Goal: Task Accomplishment & Management: Manage account settings

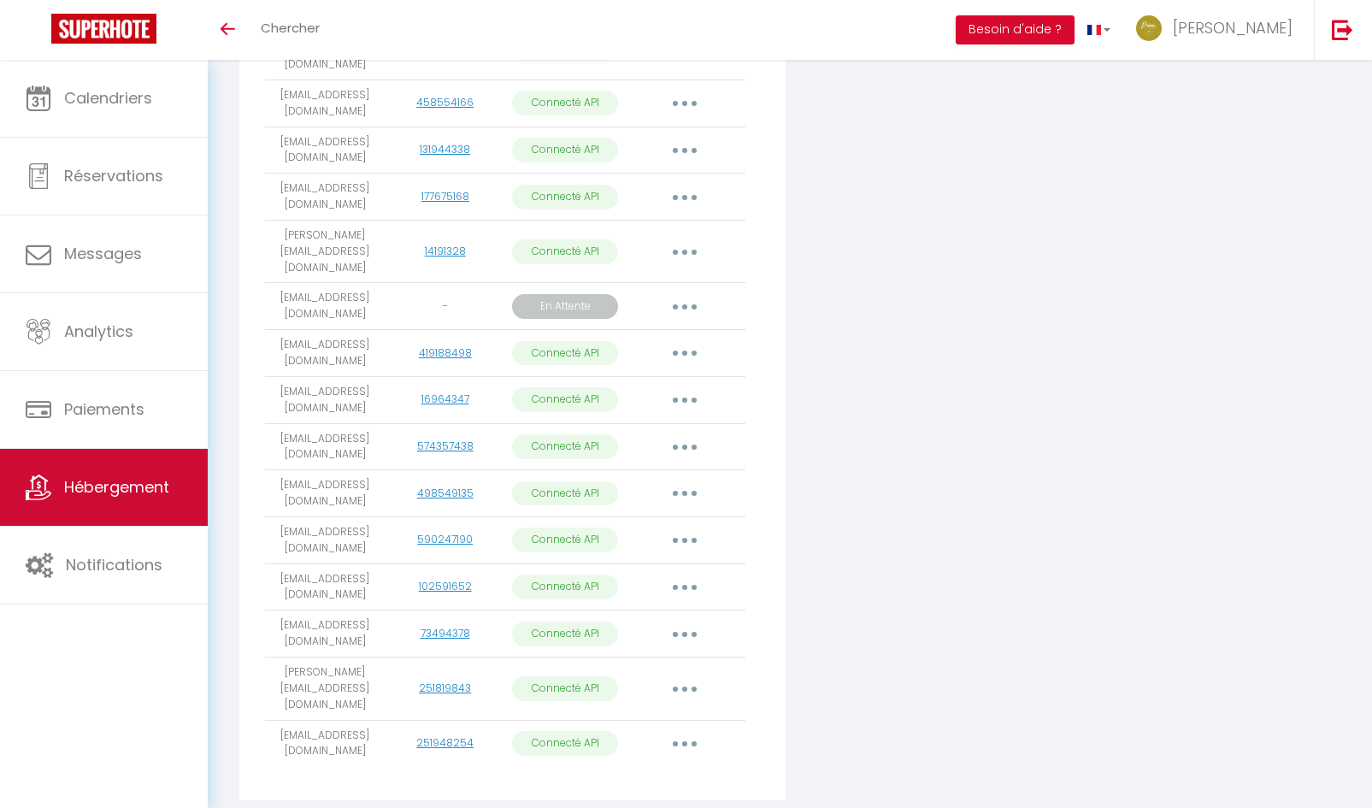
scroll to position [869, 0]
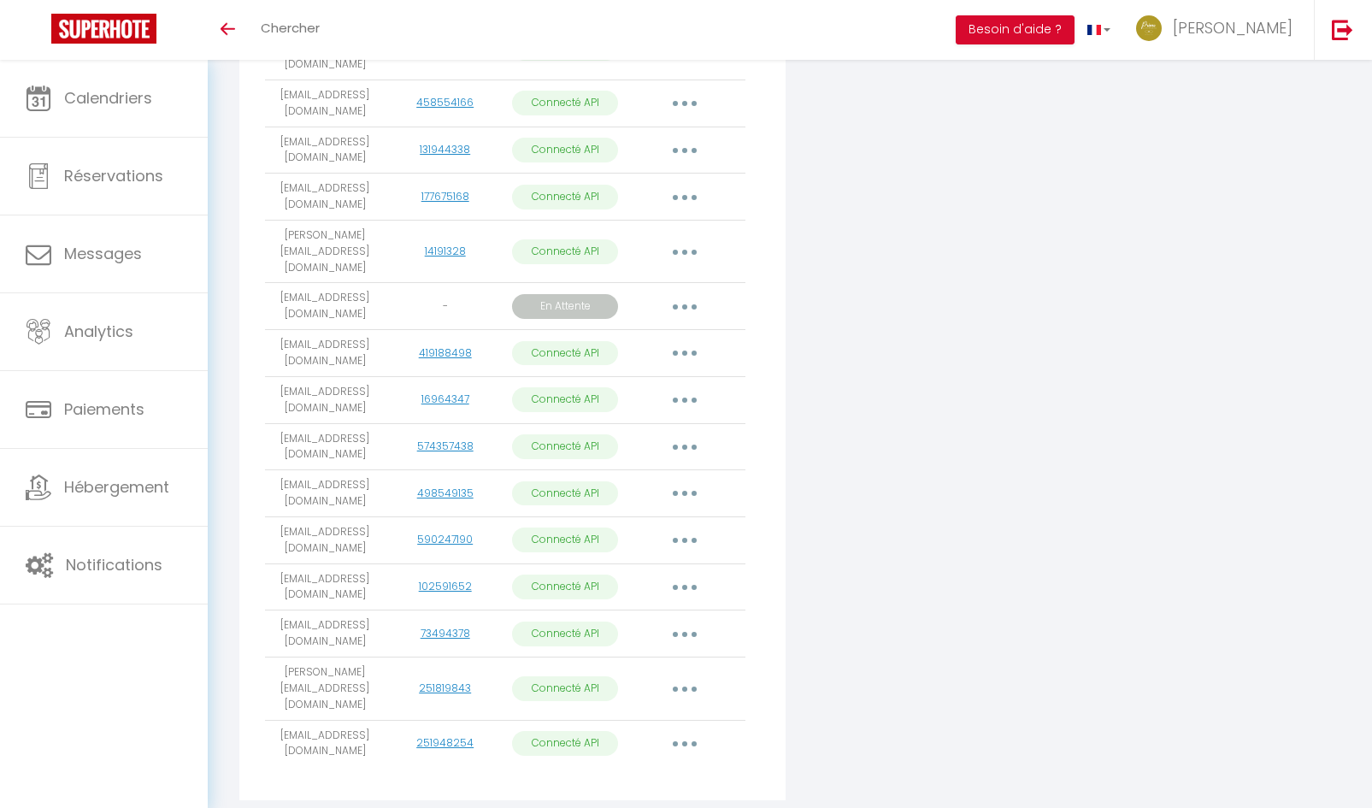
click at [692, 293] on button "button" at bounding box center [685, 306] width 48 height 27
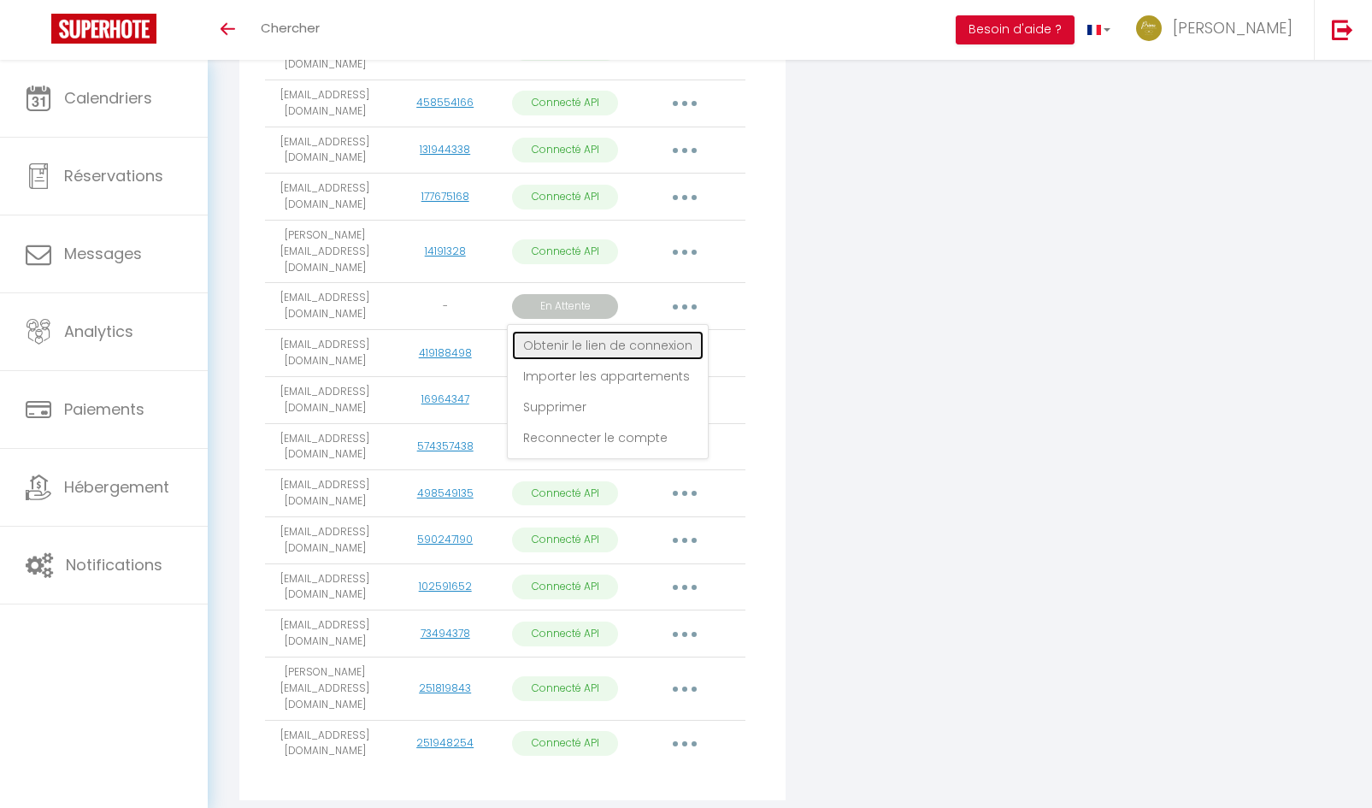
click at [658, 331] on link "Obtenir le lien de connexion" at bounding box center [607, 345] width 191 height 29
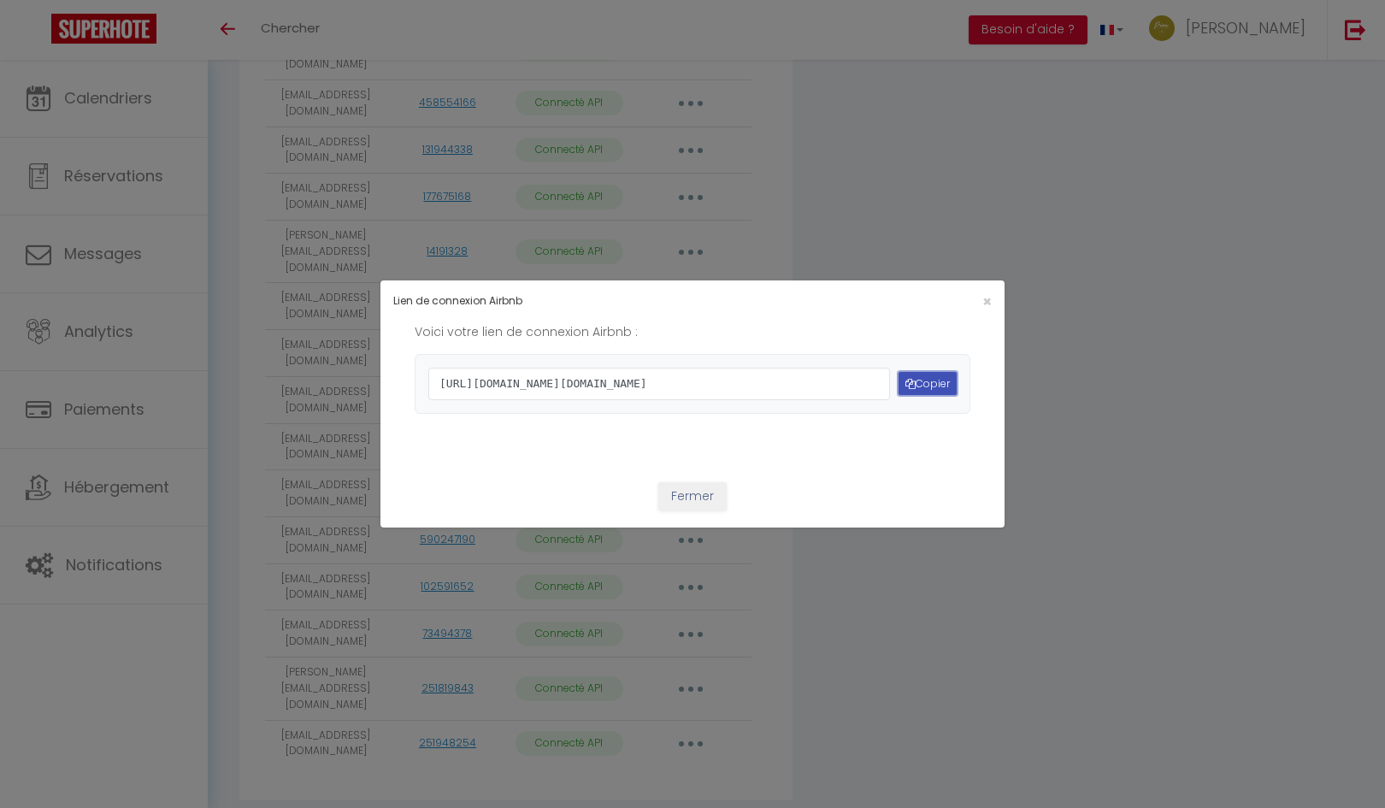
click at [909, 383] on button "Copier" at bounding box center [927, 383] width 58 height 23
click at [933, 387] on button "Copier" at bounding box center [927, 383] width 58 height 23
click at [982, 291] on span "×" at bounding box center [986, 301] width 9 height 21
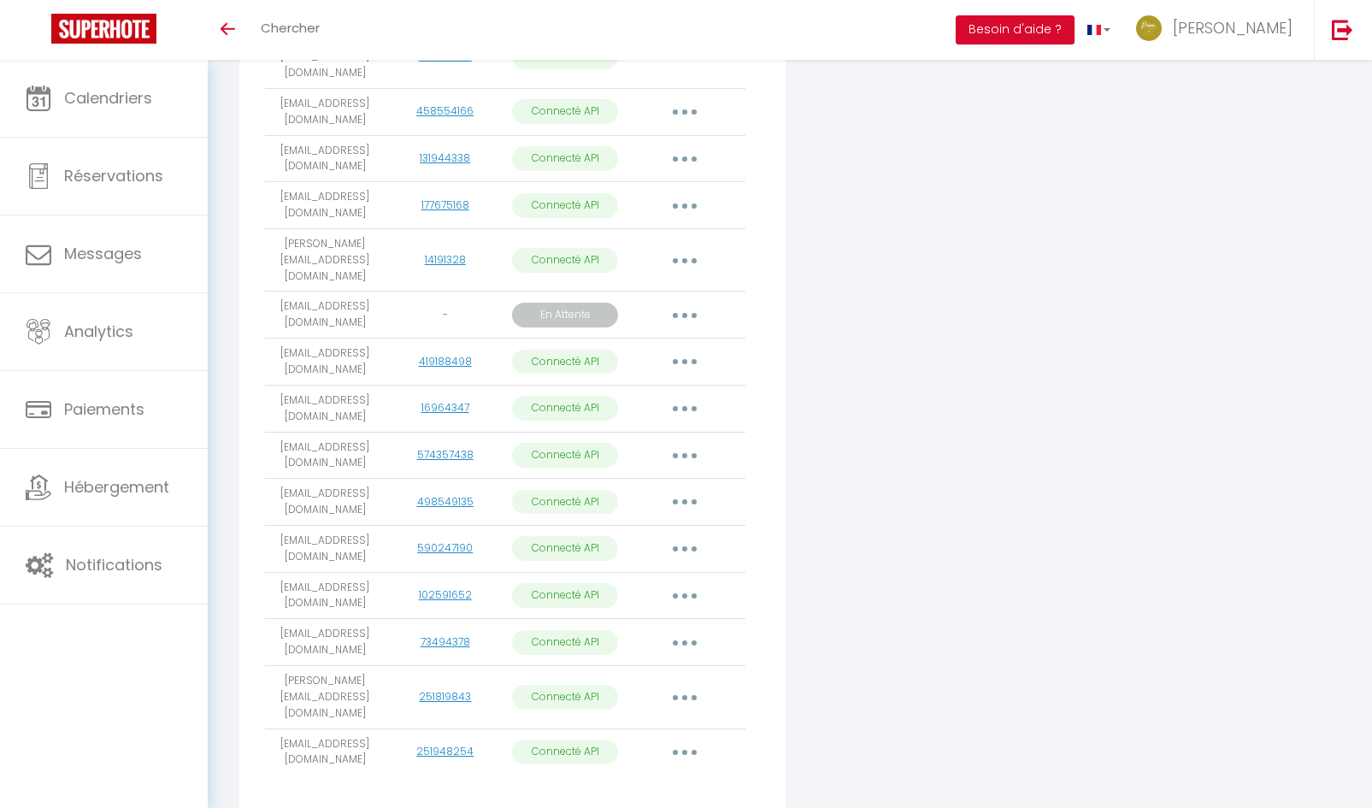
click at [684, 302] on button "button" at bounding box center [685, 315] width 48 height 27
click at [597, 370] on link "Importer les appartements" at bounding box center [607, 384] width 191 height 29
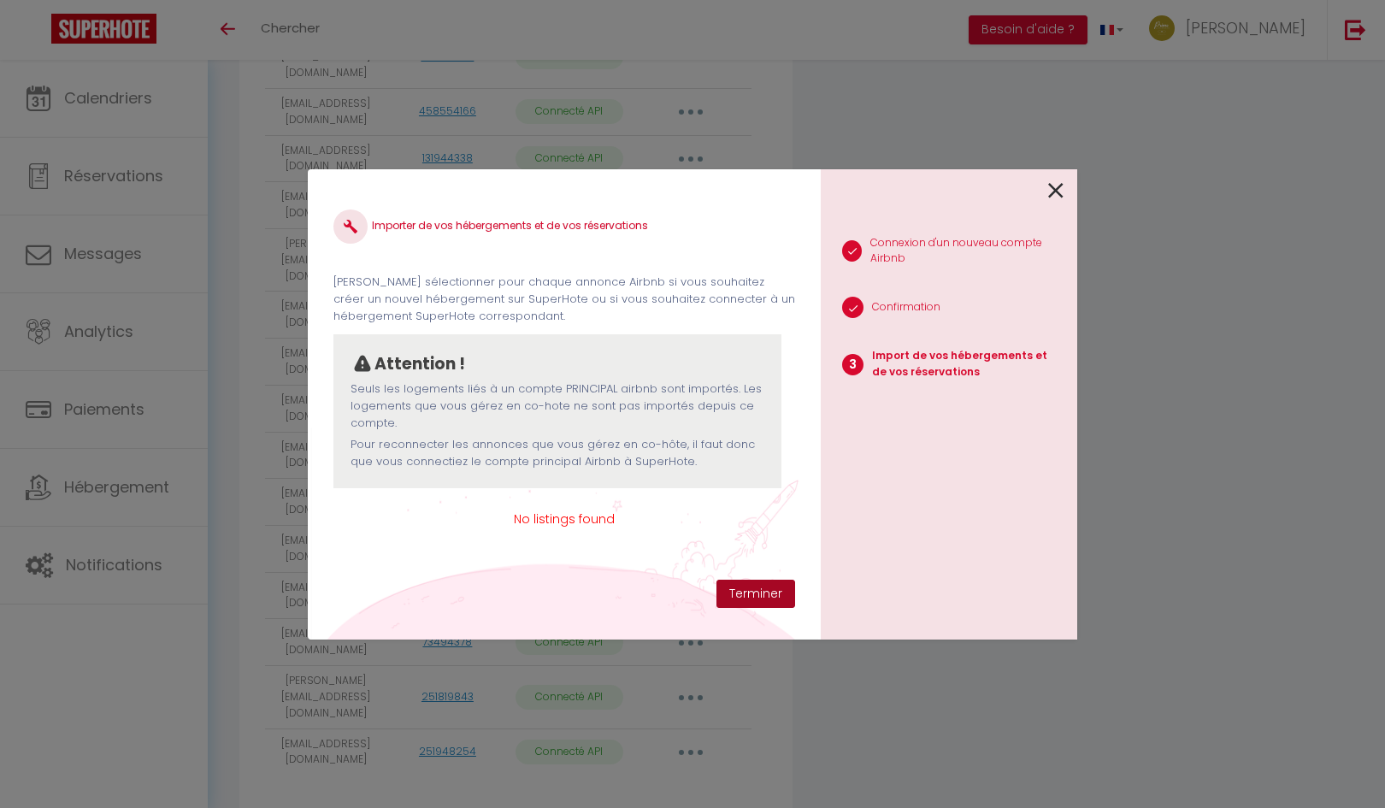
click at [770, 589] on button "Terminer" at bounding box center [755, 594] width 79 height 29
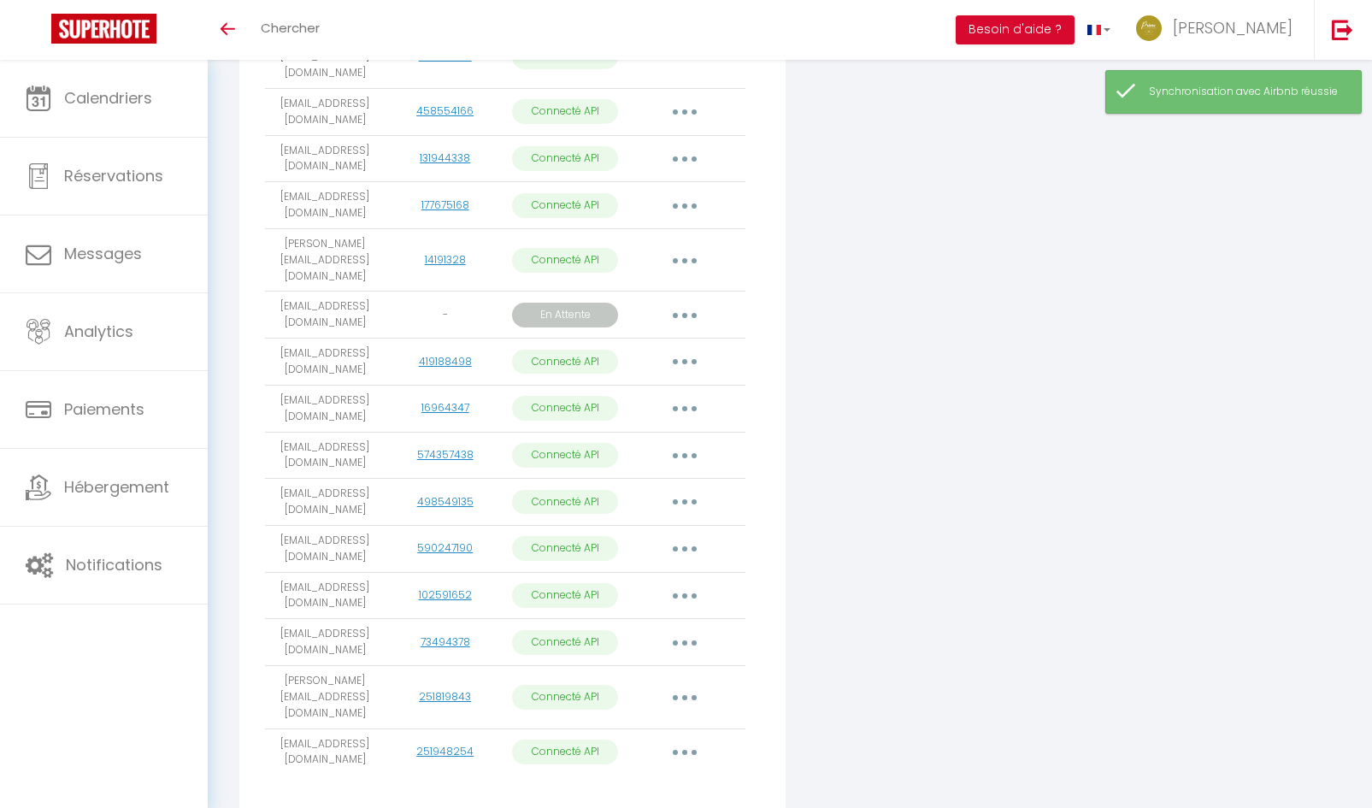
click at [685, 302] on button "button" at bounding box center [685, 315] width 48 height 27
click at [638, 432] on link "Reconnecter le compte" at bounding box center [607, 446] width 191 height 29
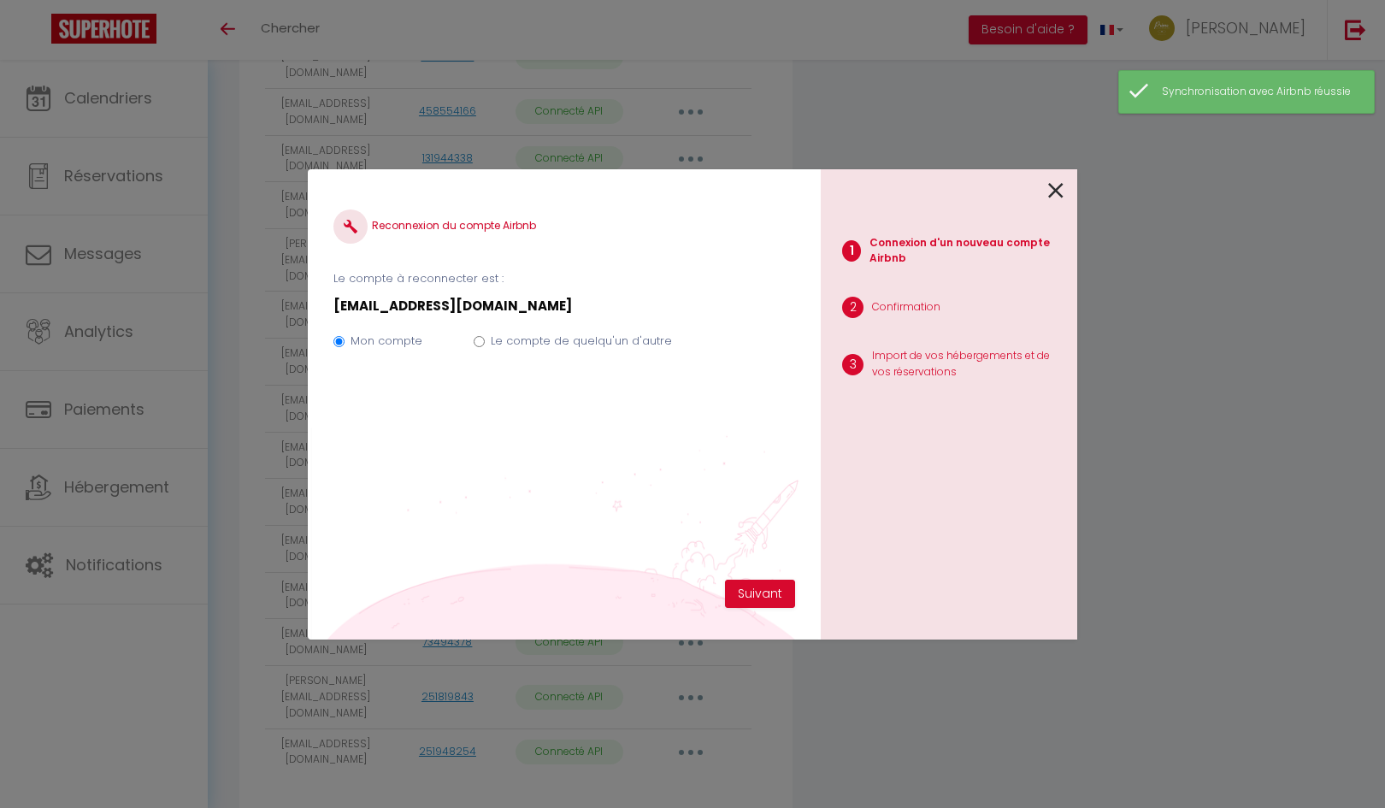
click at [1051, 191] on icon at bounding box center [1055, 191] width 15 height 26
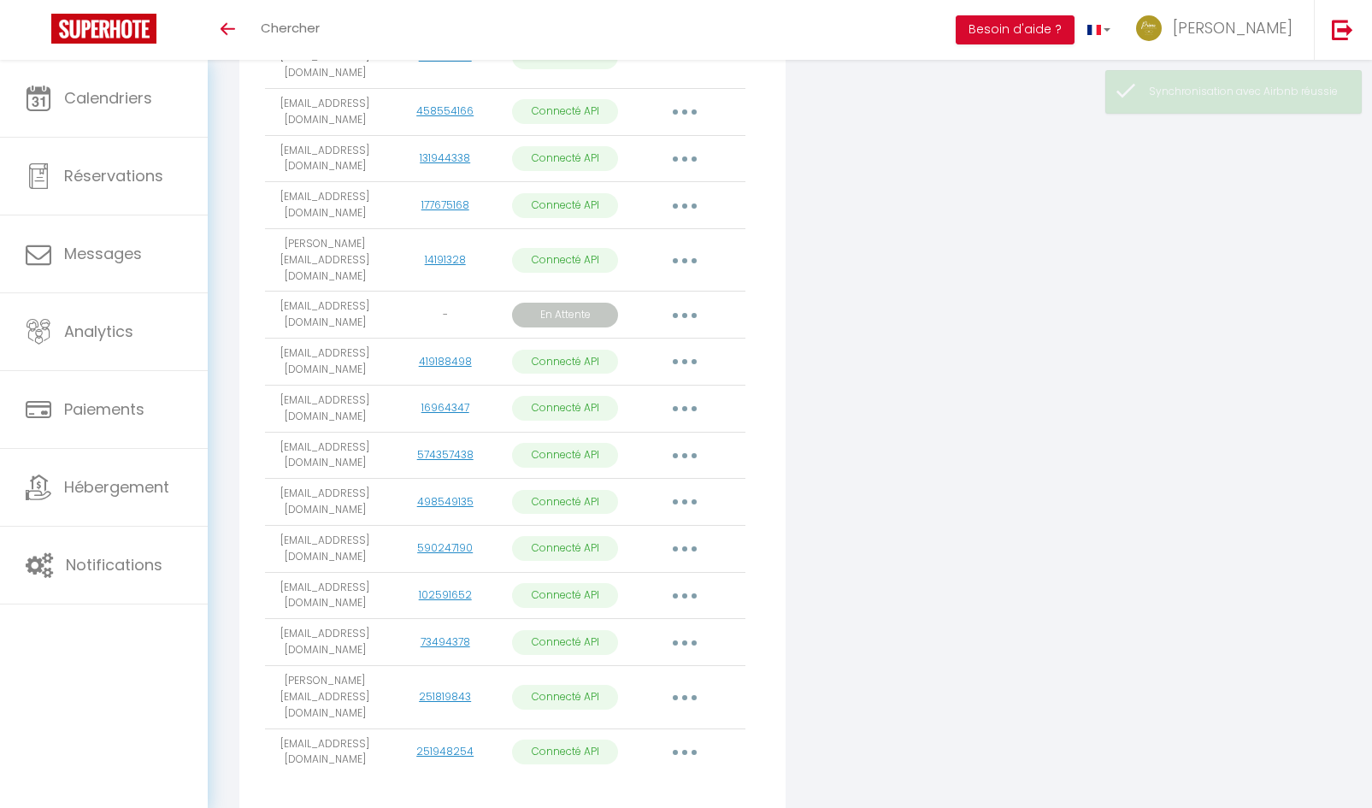
click at [688, 302] on button "button" at bounding box center [685, 315] width 48 height 27
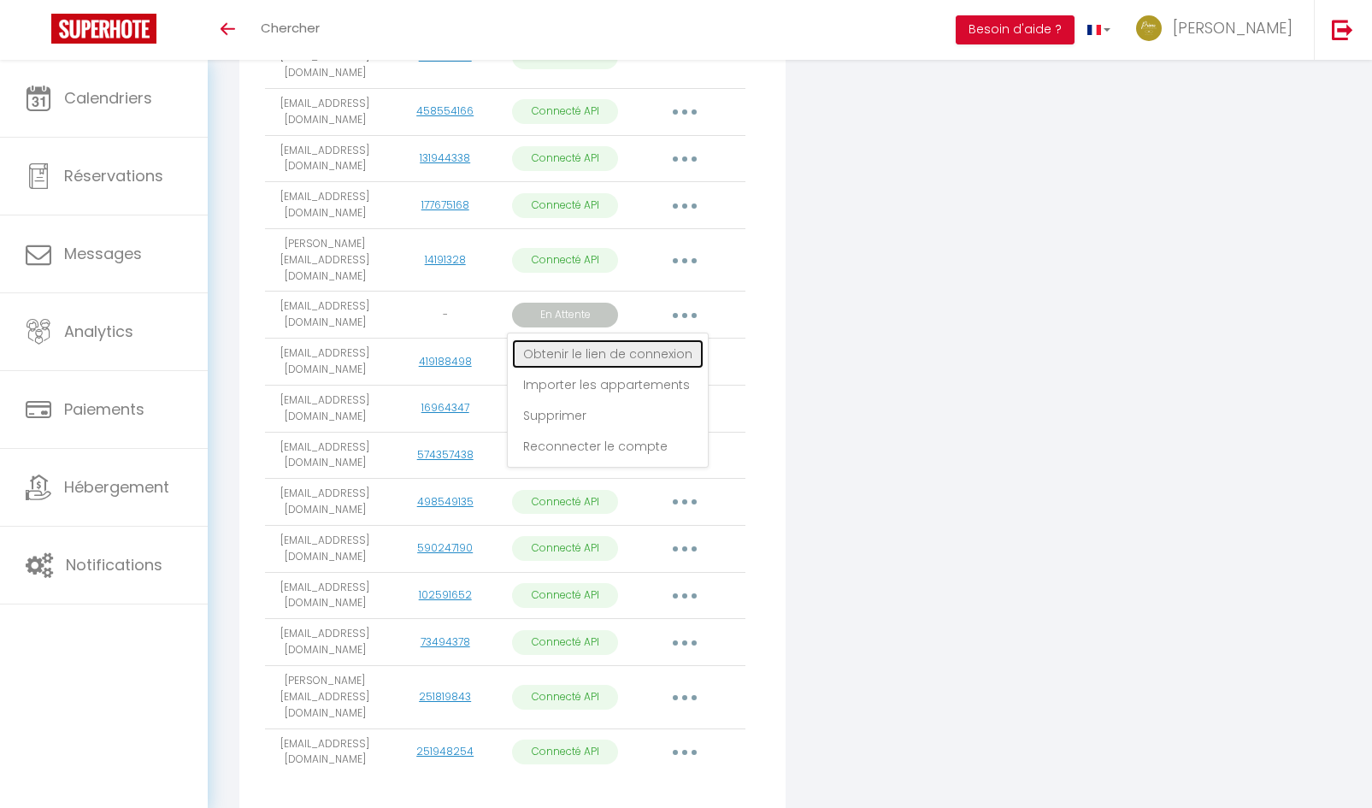
click at [637, 339] on link "Obtenir le lien de connexion" at bounding box center [607, 353] width 191 height 29
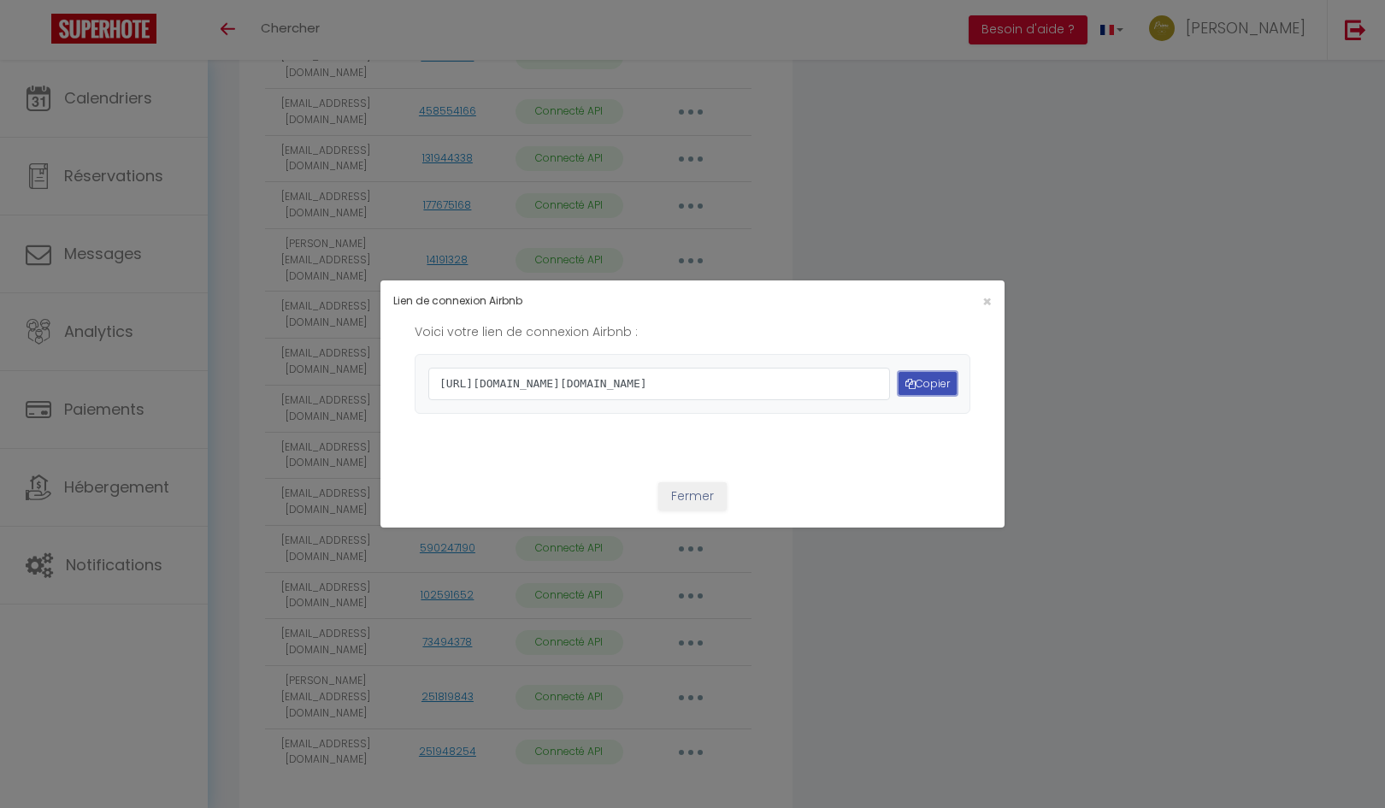
click at [908, 385] on button "Copier" at bounding box center [927, 383] width 58 height 23
click at [982, 291] on span "×" at bounding box center [986, 301] width 9 height 21
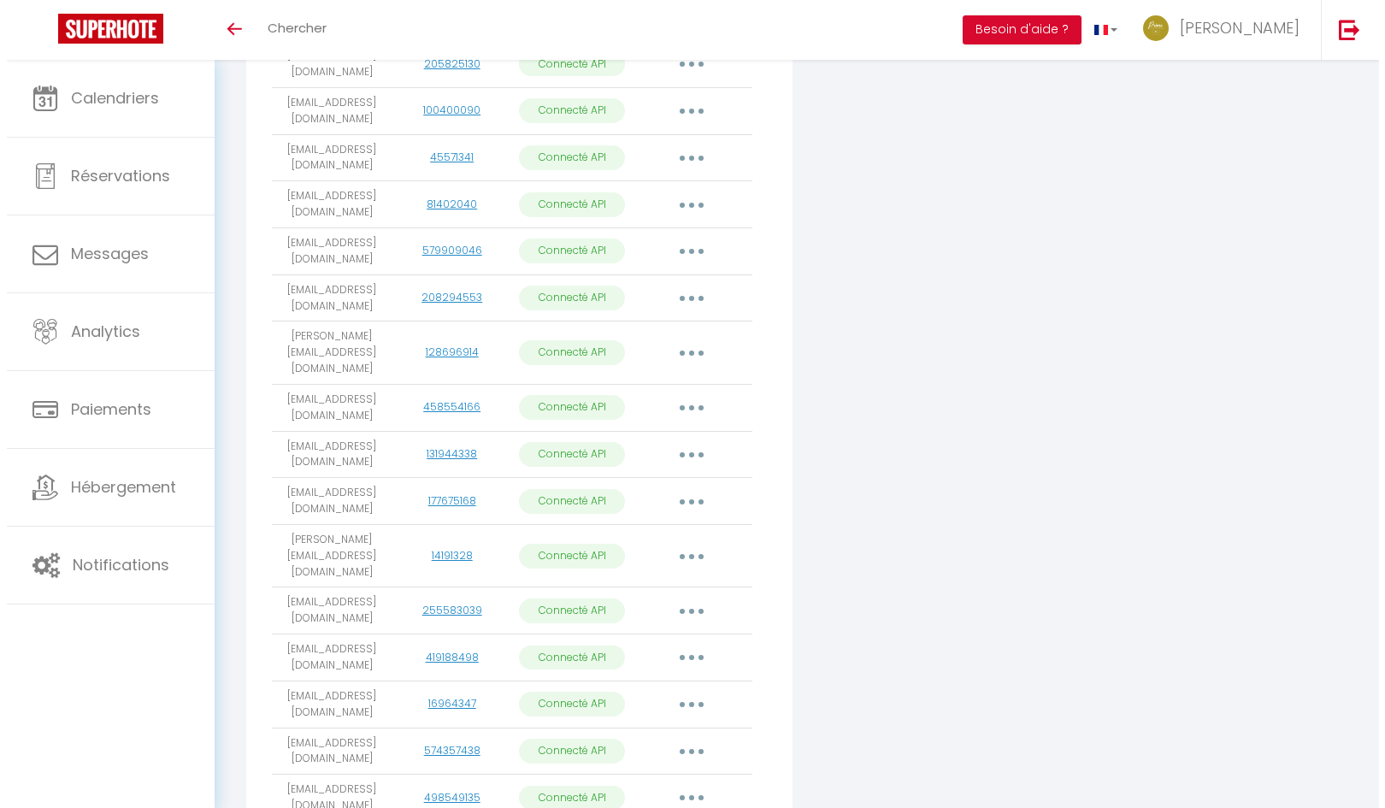
scroll to position [597, 0]
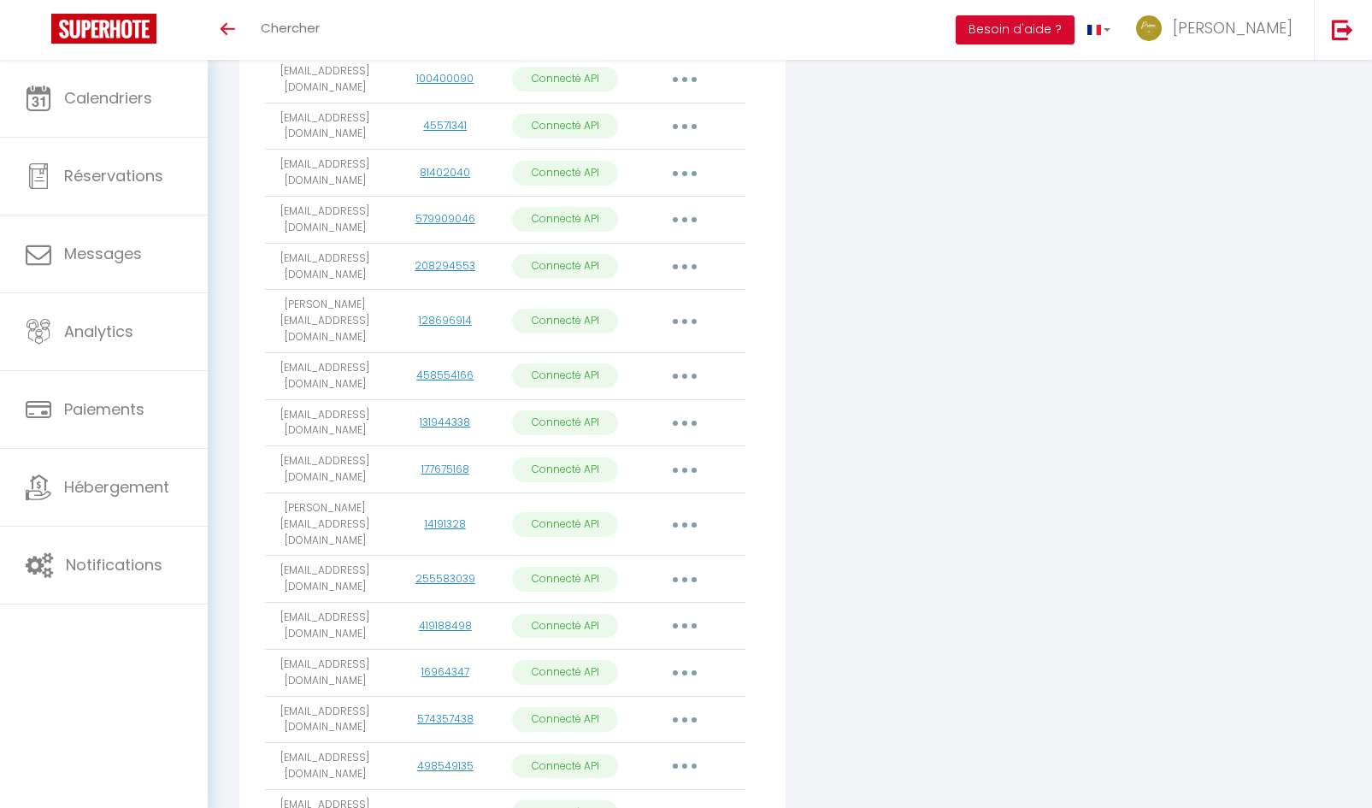
click at [694, 566] on button "button" at bounding box center [685, 579] width 48 height 27
click at [632, 603] on link "Importer les appartements" at bounding box center [609, 617] width 189 height 29
select select "50189"
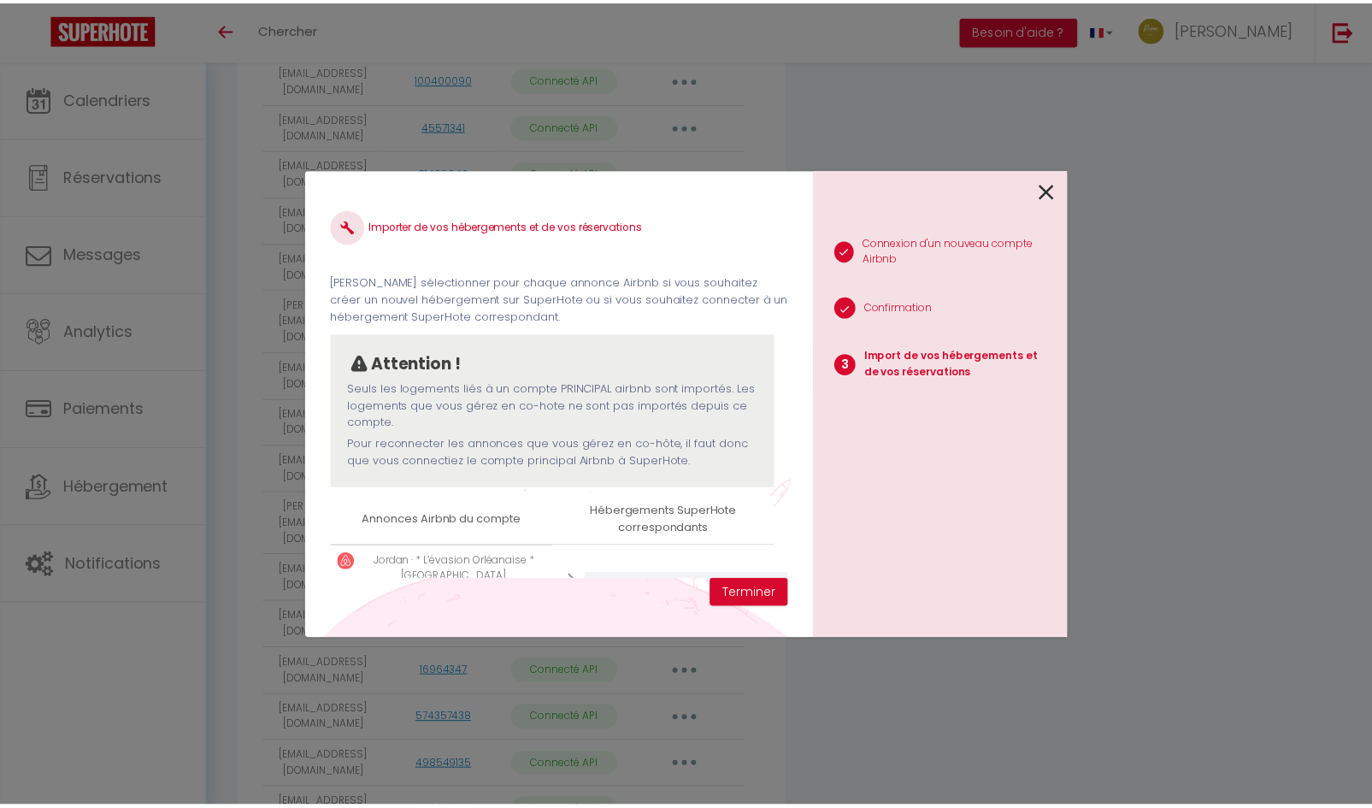
scroll to position [79, 0]
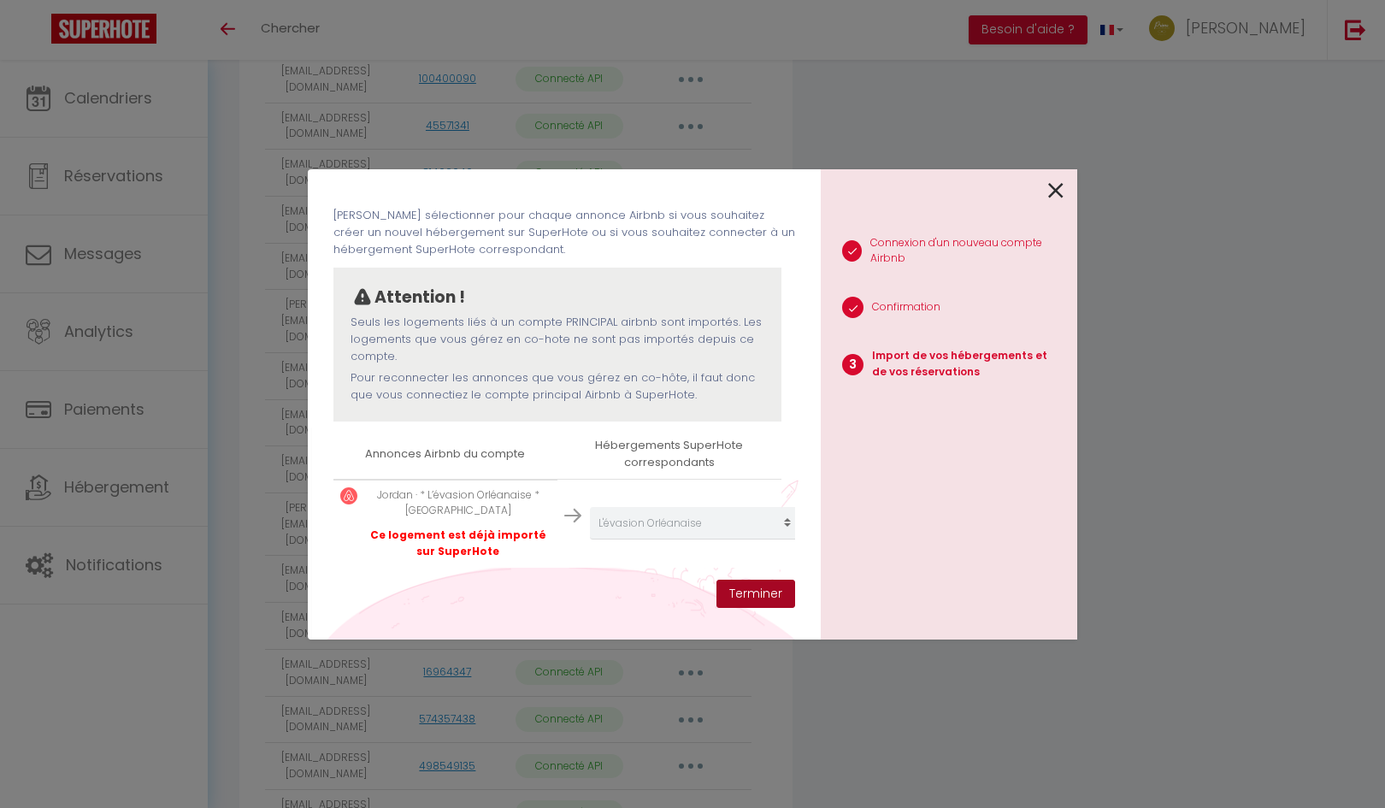
click at [756, 603] on button "Terminer" at bounding box center [755, 594] width 79 height 29
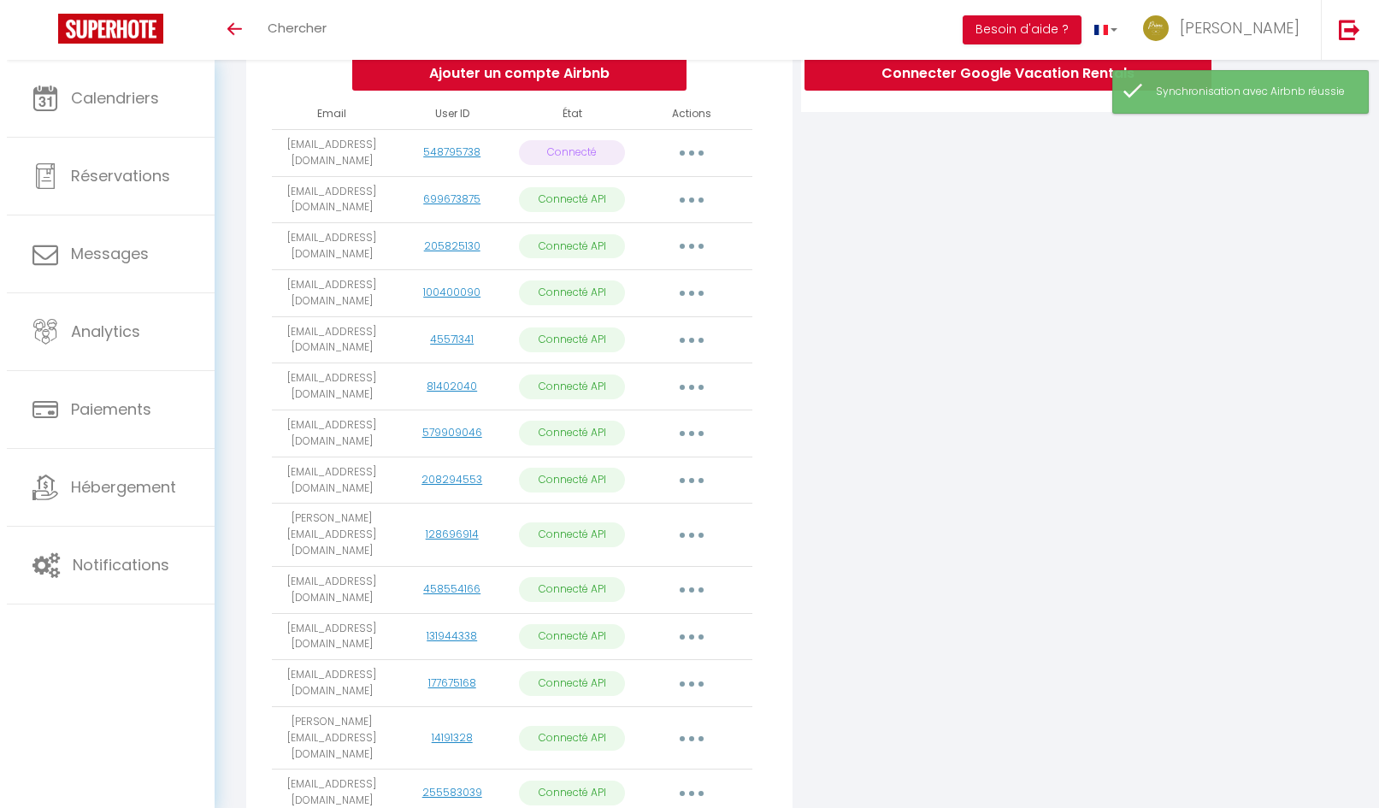
scroll to position [340, 0]
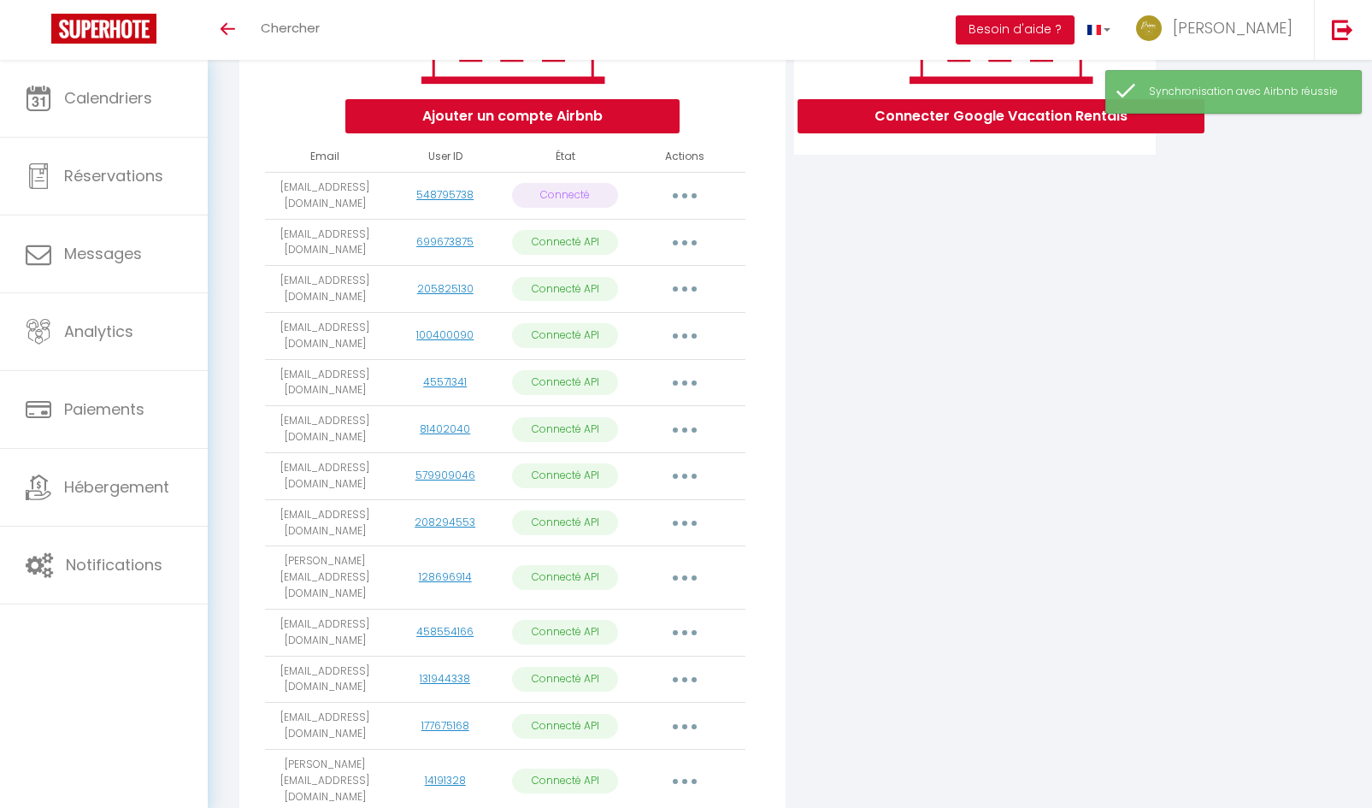
click at [691, 209] on button "button" at bounding box center [685, 195] width 48 height 27
click at [597, 310] on link "Reconnecter le compte" at bounding box center [609, 295] width 189 height 29
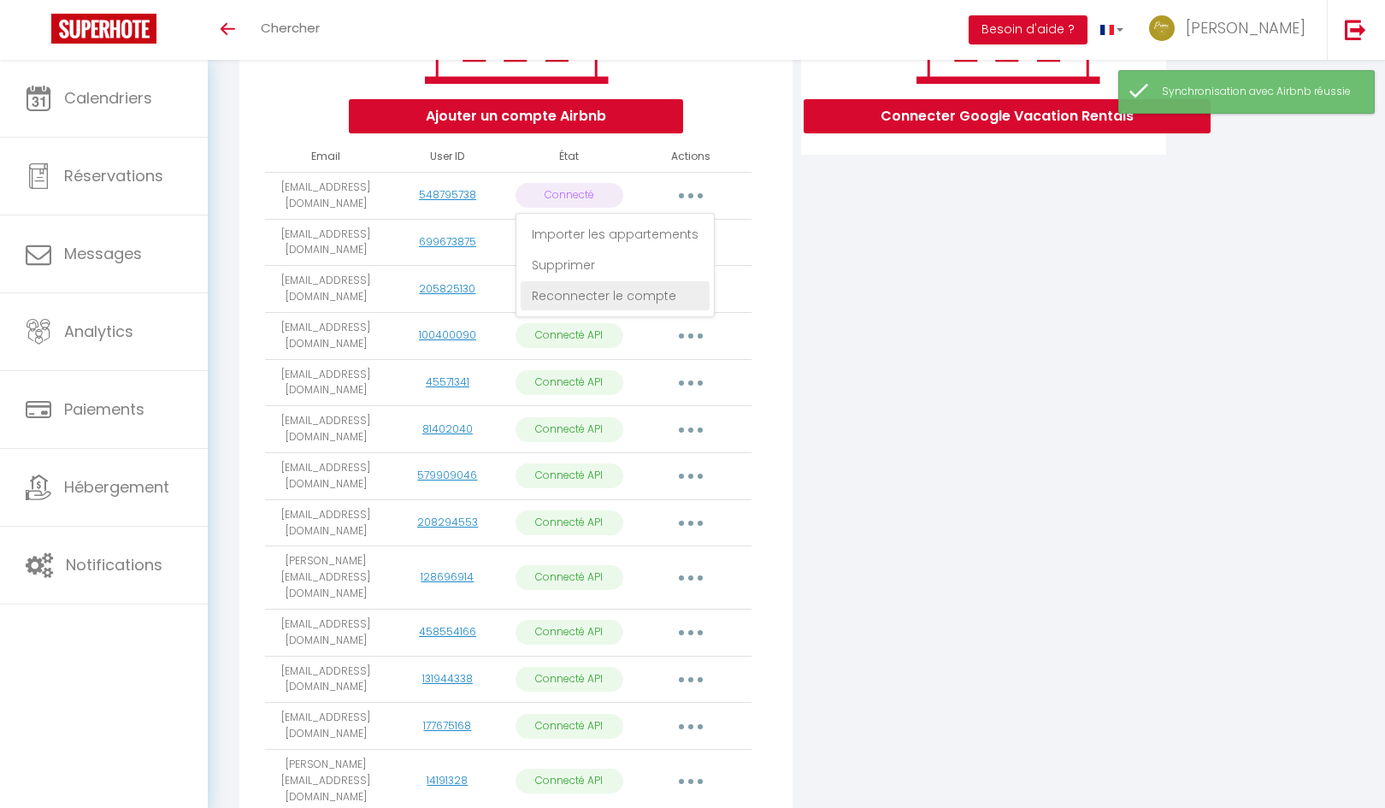
scroll to position [0, 0]
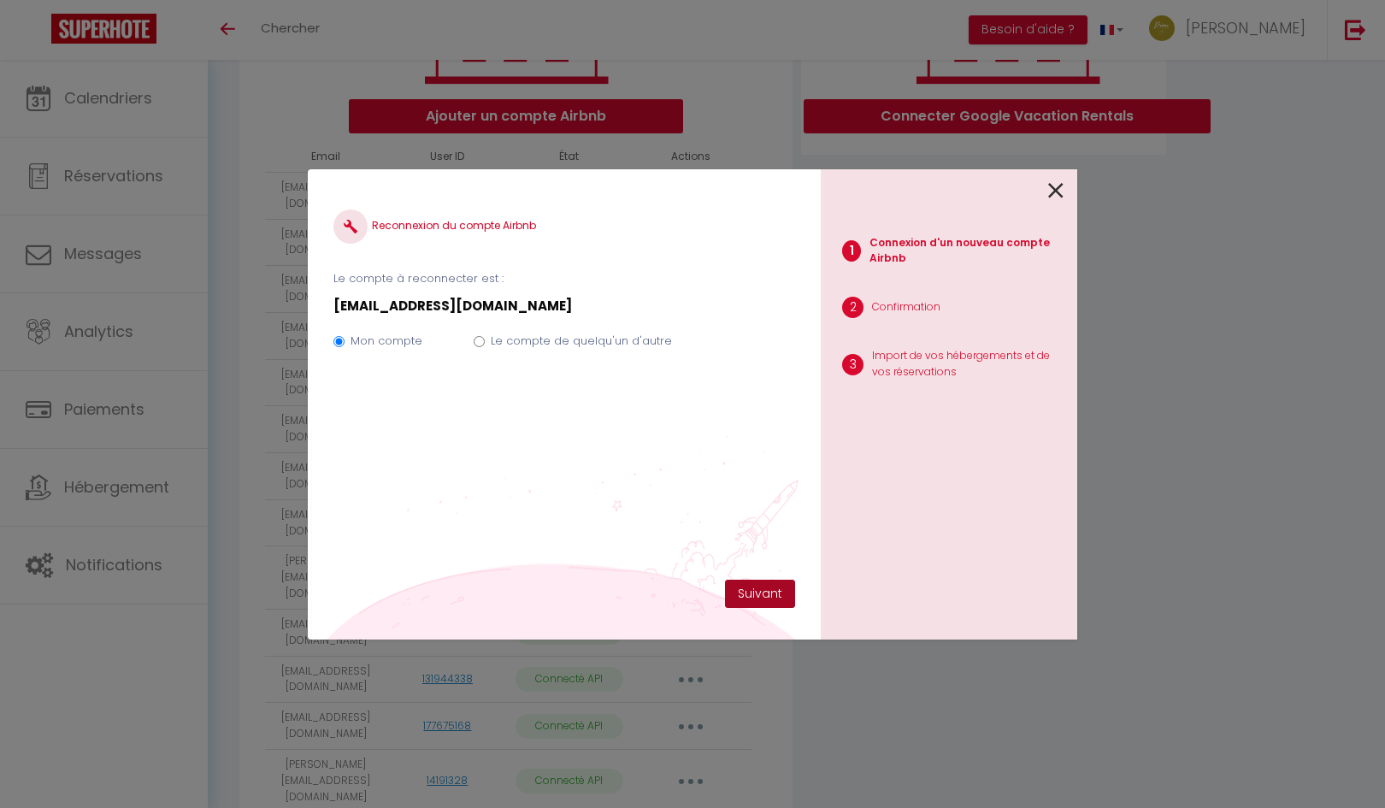
click at [755, 599] on button "Suivant" at bounding box center [760, 594] width 70 height 29
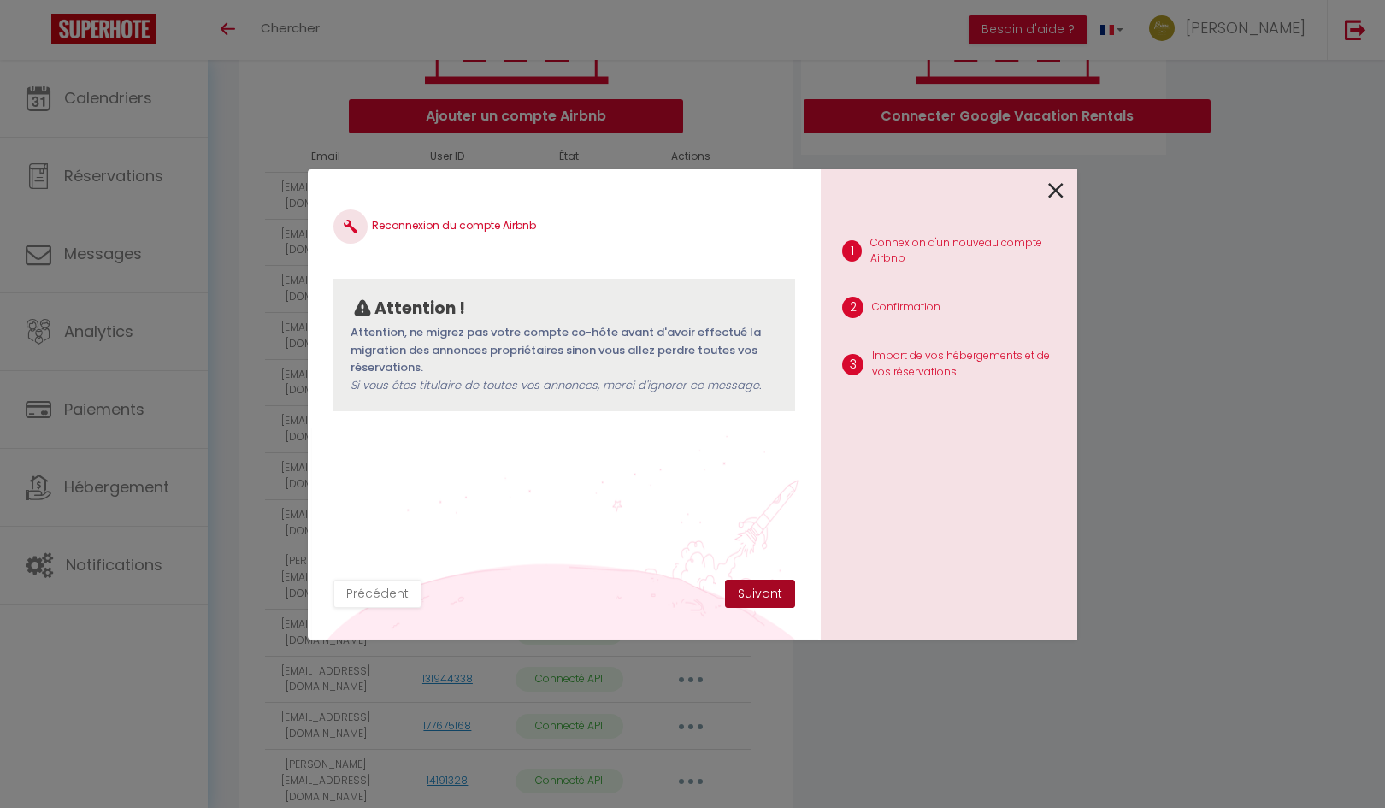
click at [759, 588] on button "Suivant" at bounding box center [760, 594] width 70 height 29
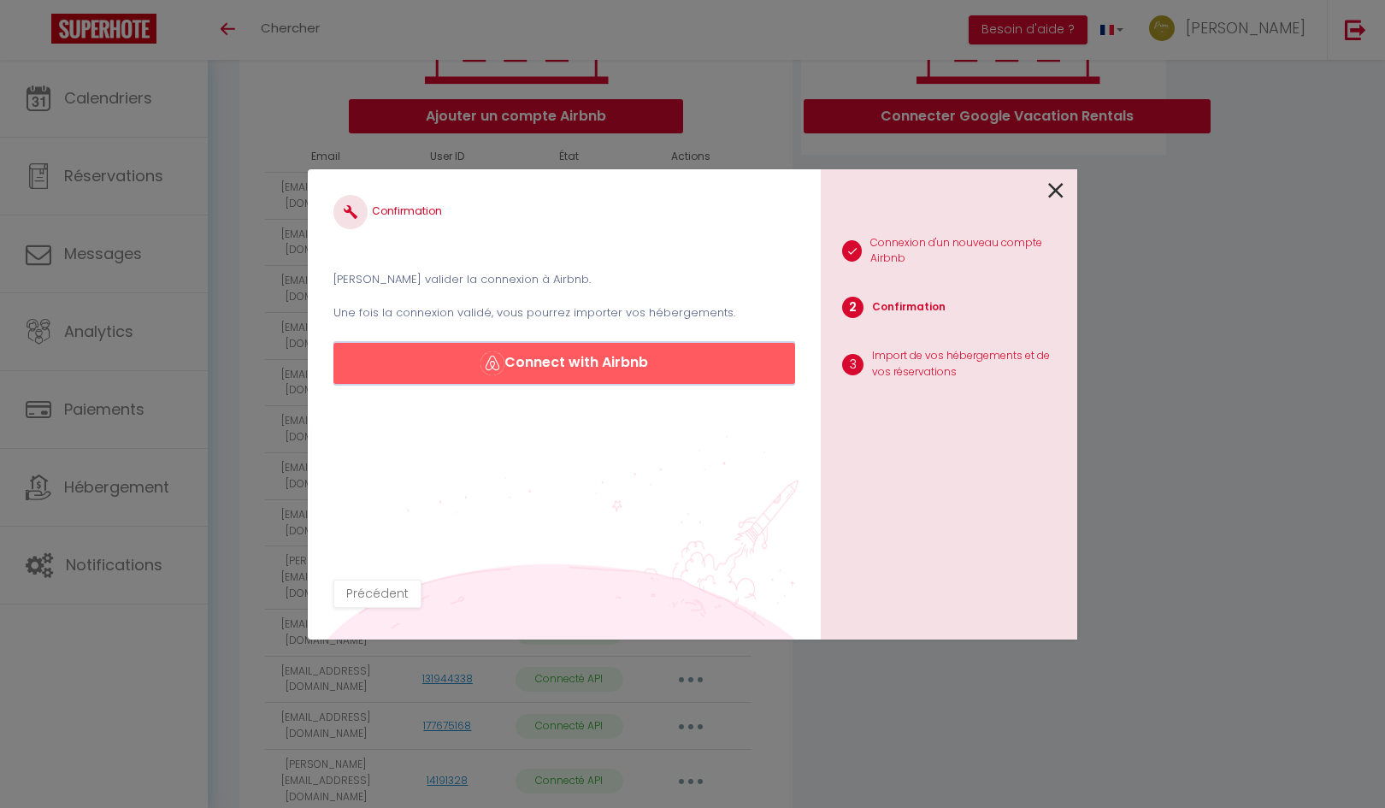
click at [569, 366] on button "Connect with Airbnb" at bounding box center [564, 363] width 462 height 41
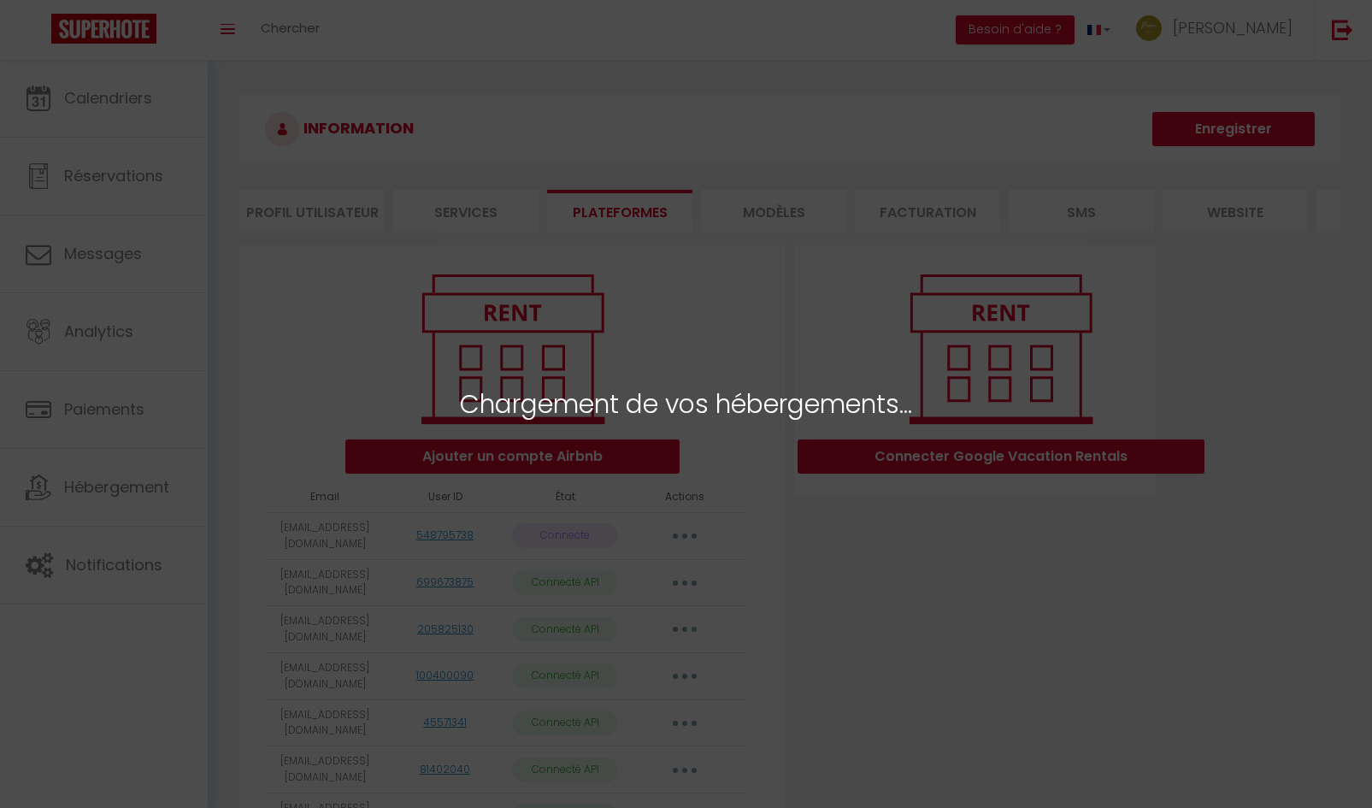
select select "72474"
select select "63038"
select select "57168"
select select "62708"
select select "58560"
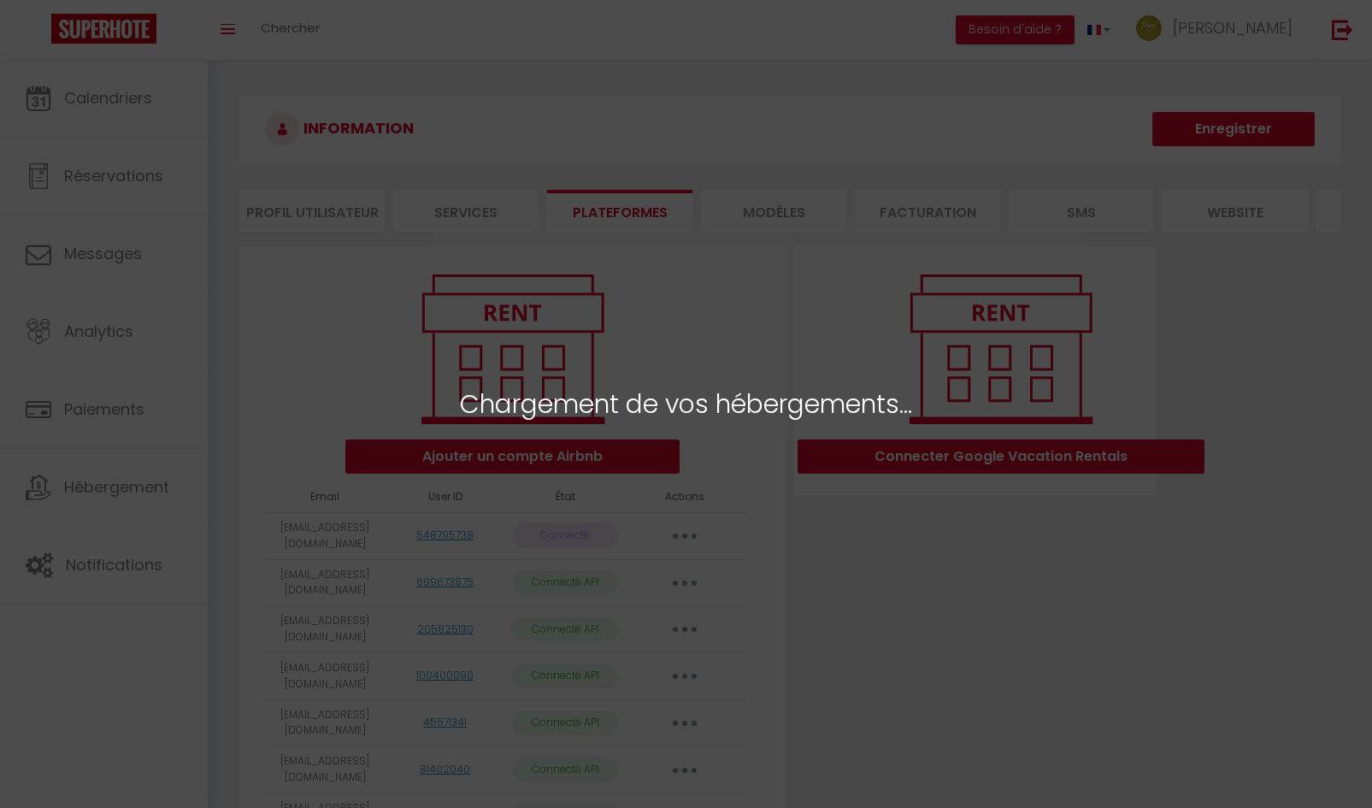
select select "69918"
select select "66160"
select select "50667"
select select "46119"
select select "57173"
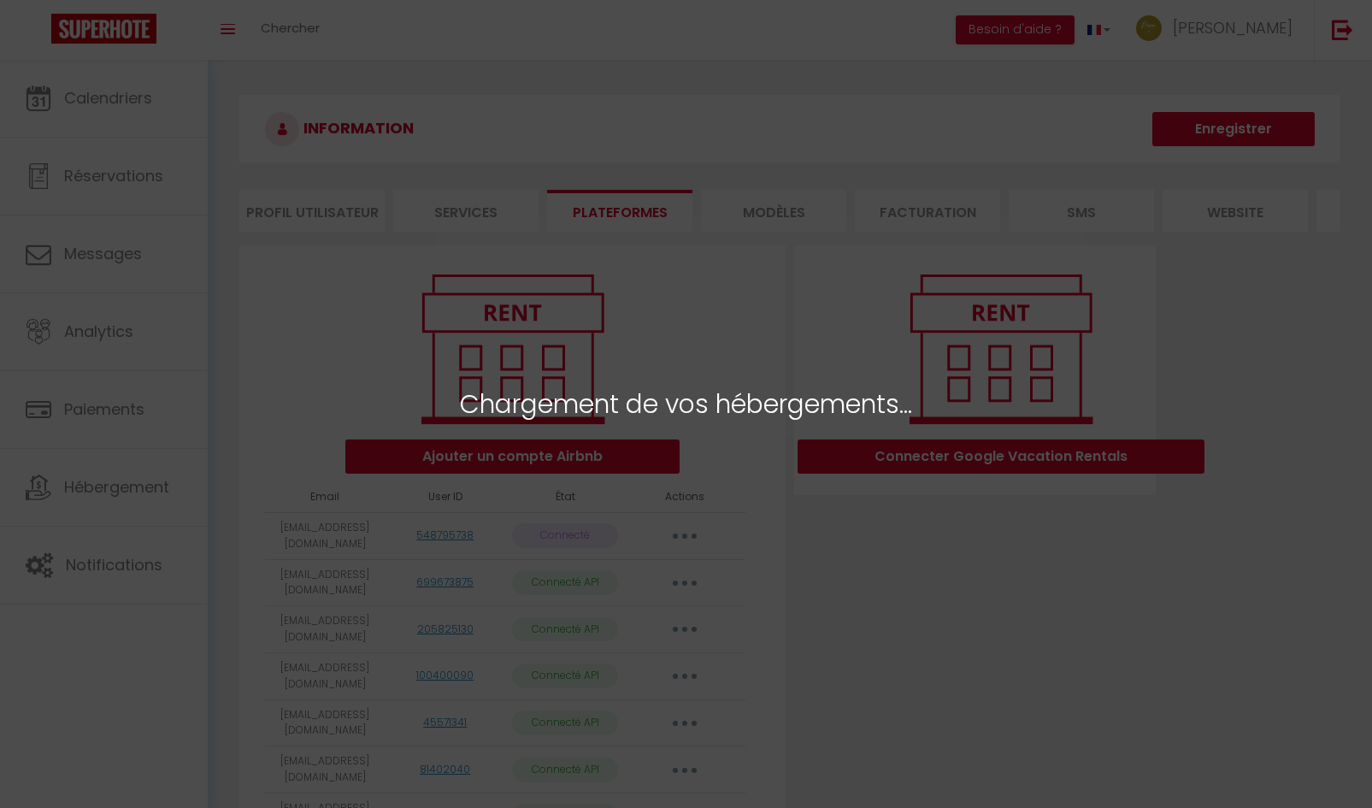
select select "46745"
select select "50189"
select select "63001"
select select "69824"
select select "42001"
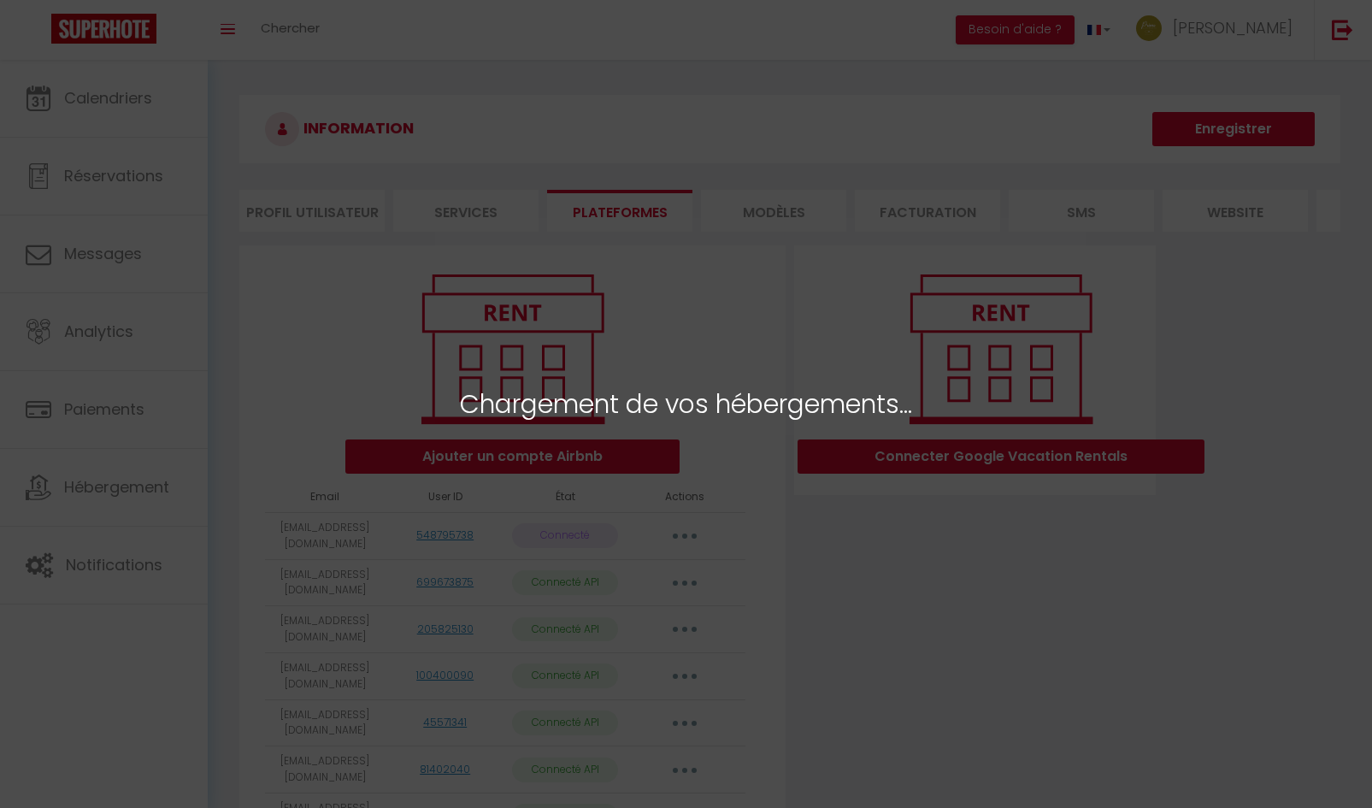
select select
select select "36296"
select select "36298"
select select "42381"
select select "63700"
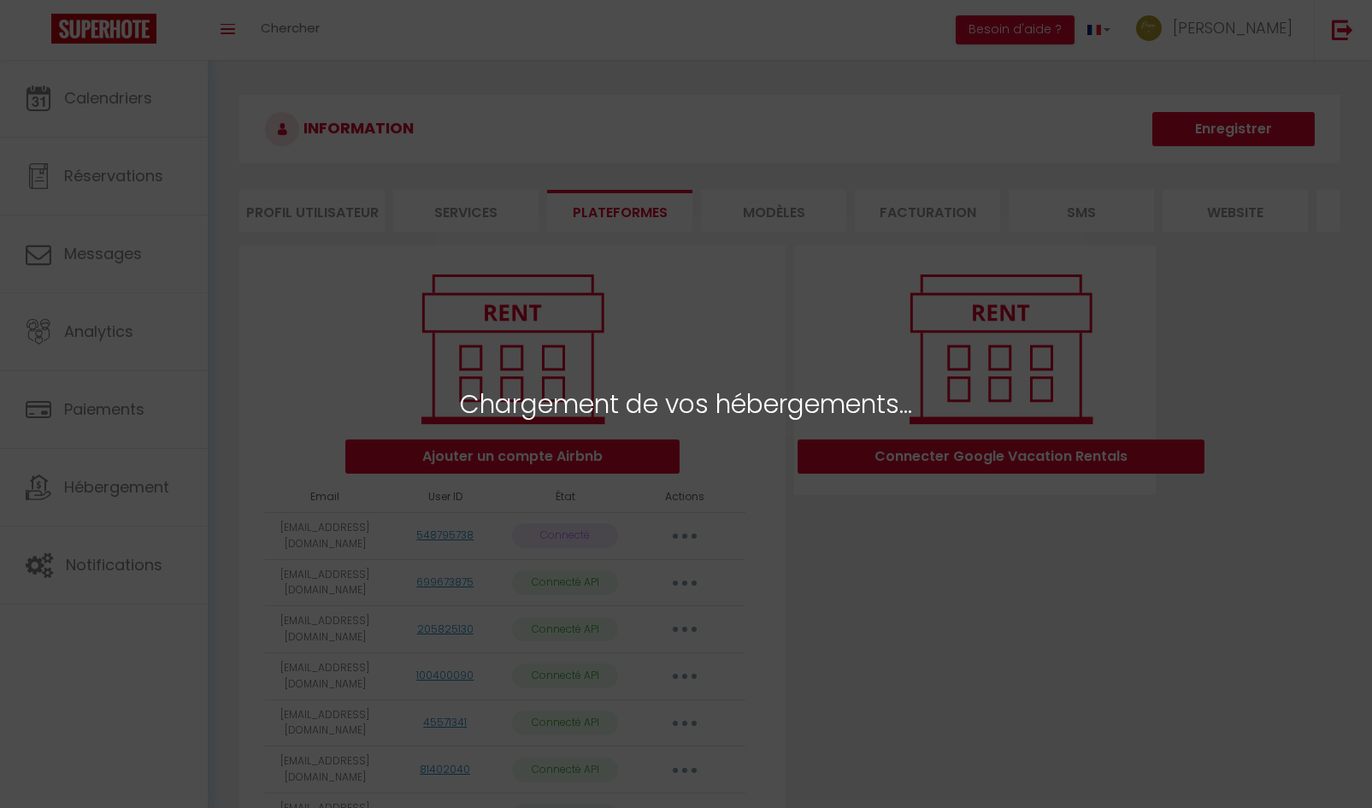
select select "44461"
select select "75989"
select select "76786"
select select "76776"
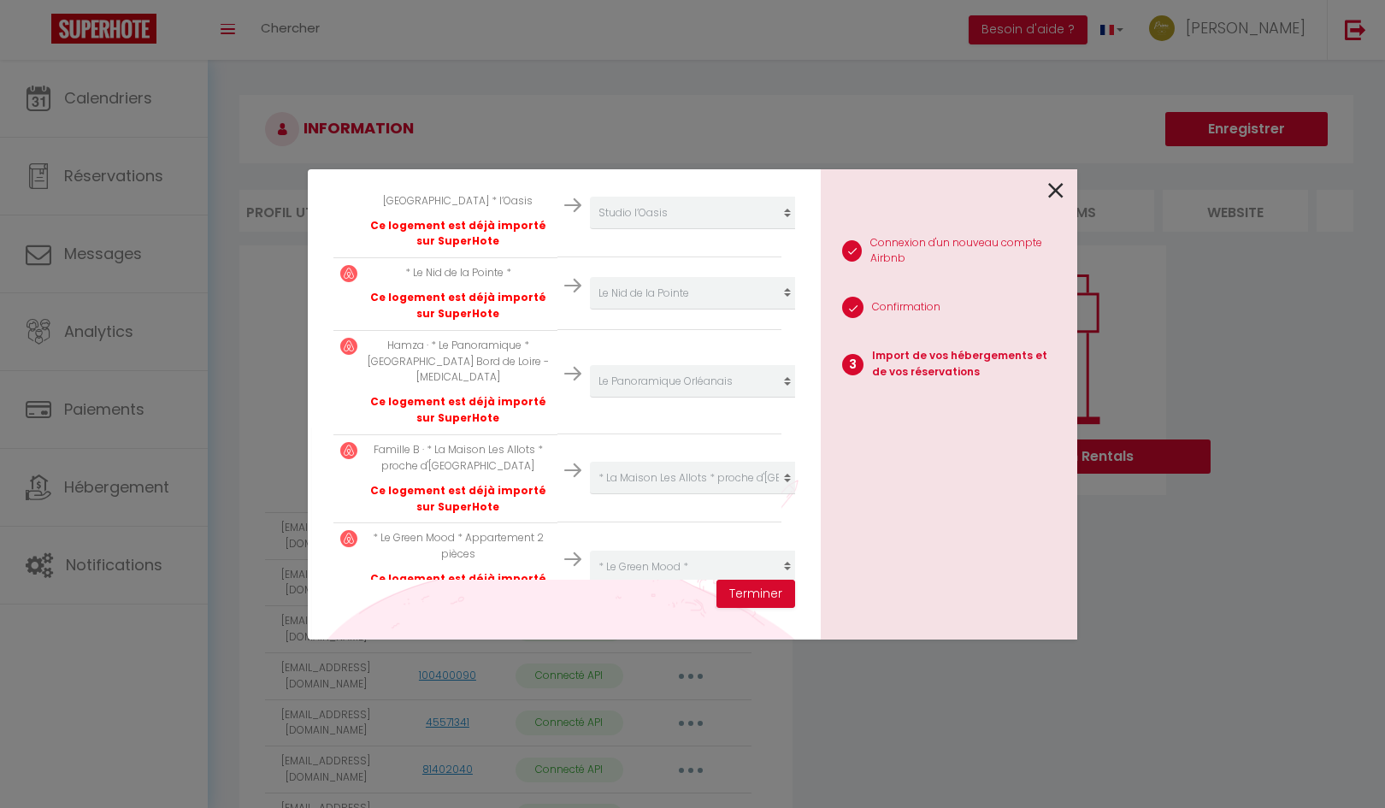
scroll to position [2024, 0]
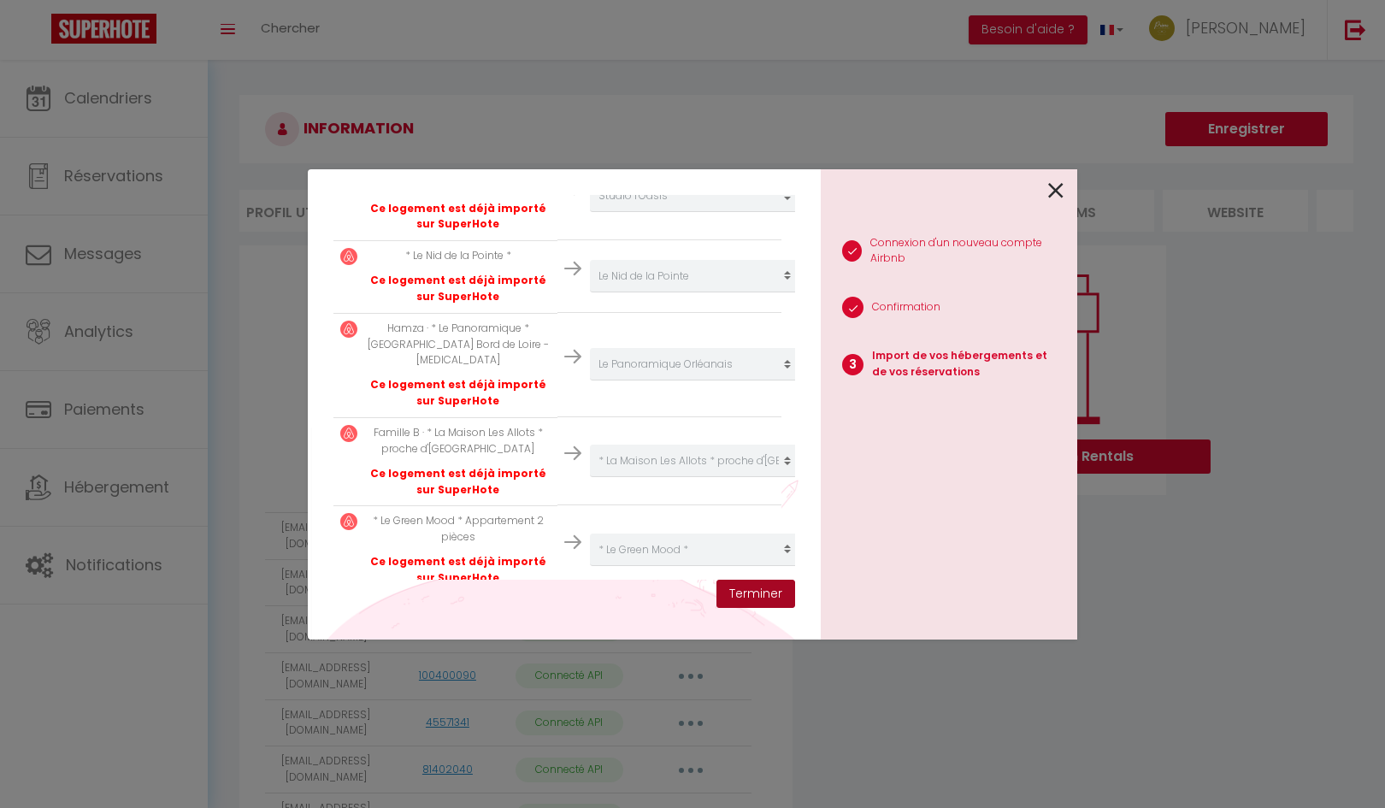
click at [753, 602] on button "Terminer" at bounding box center [755, 594] width 79 height 29
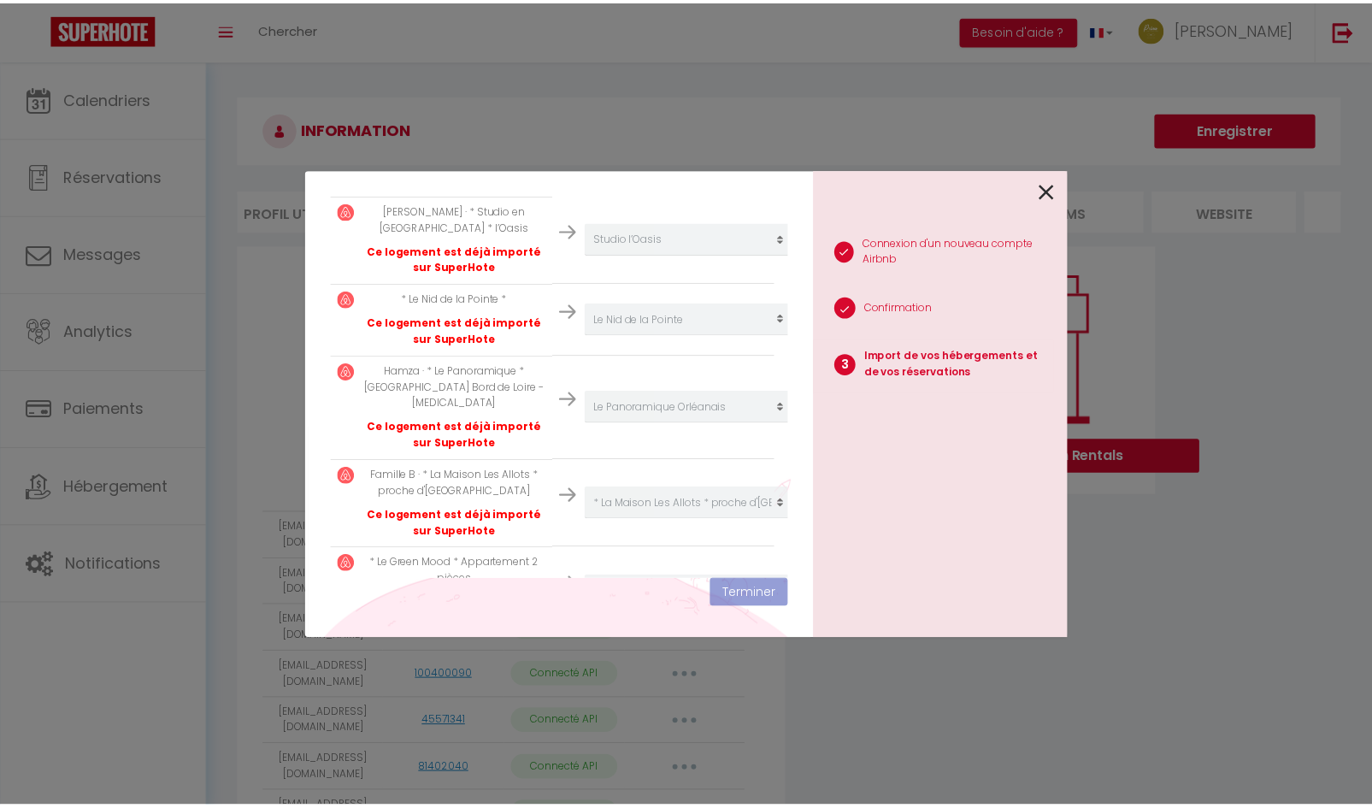
scroll to position [2067, 0]
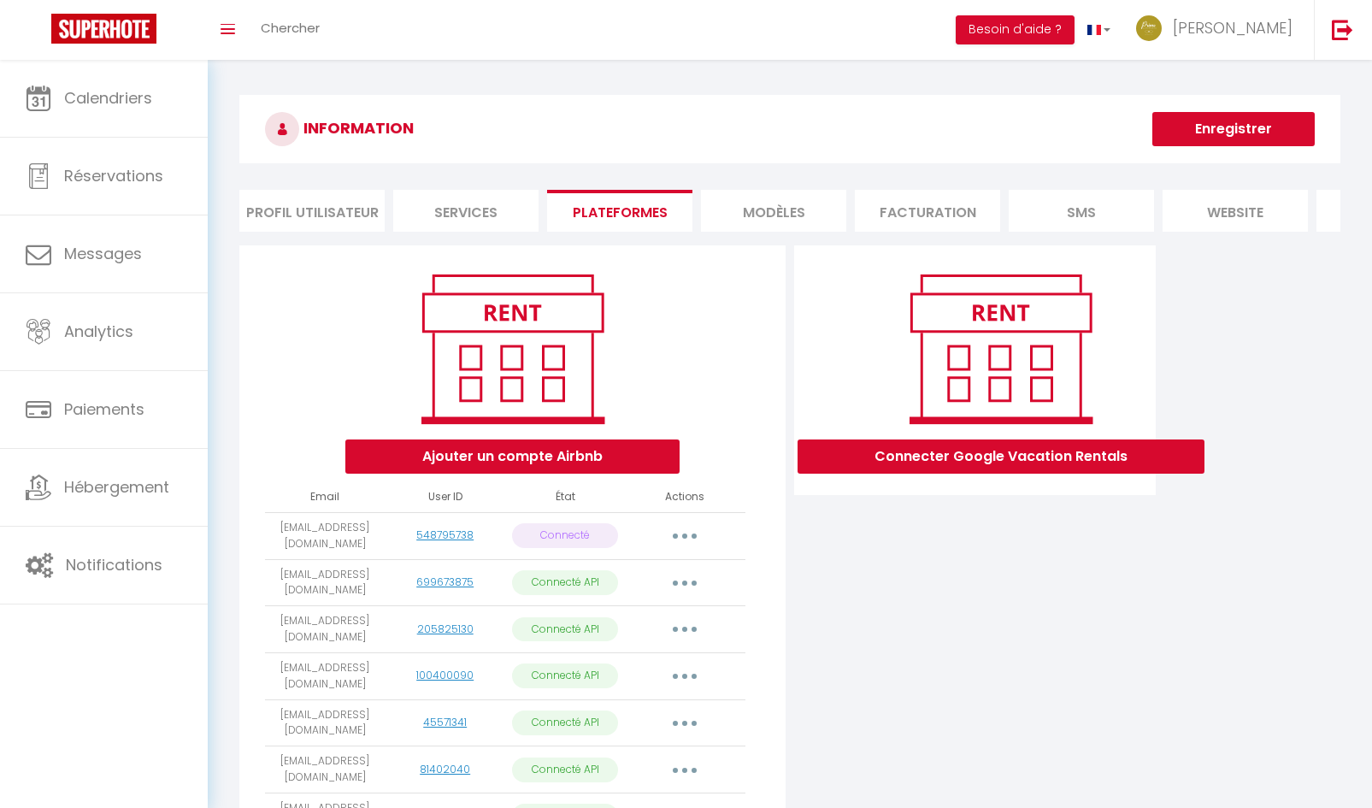
click at [1212, 127] on button "Enregistrer" at bounding box center [1233, 129] width 162 height 34
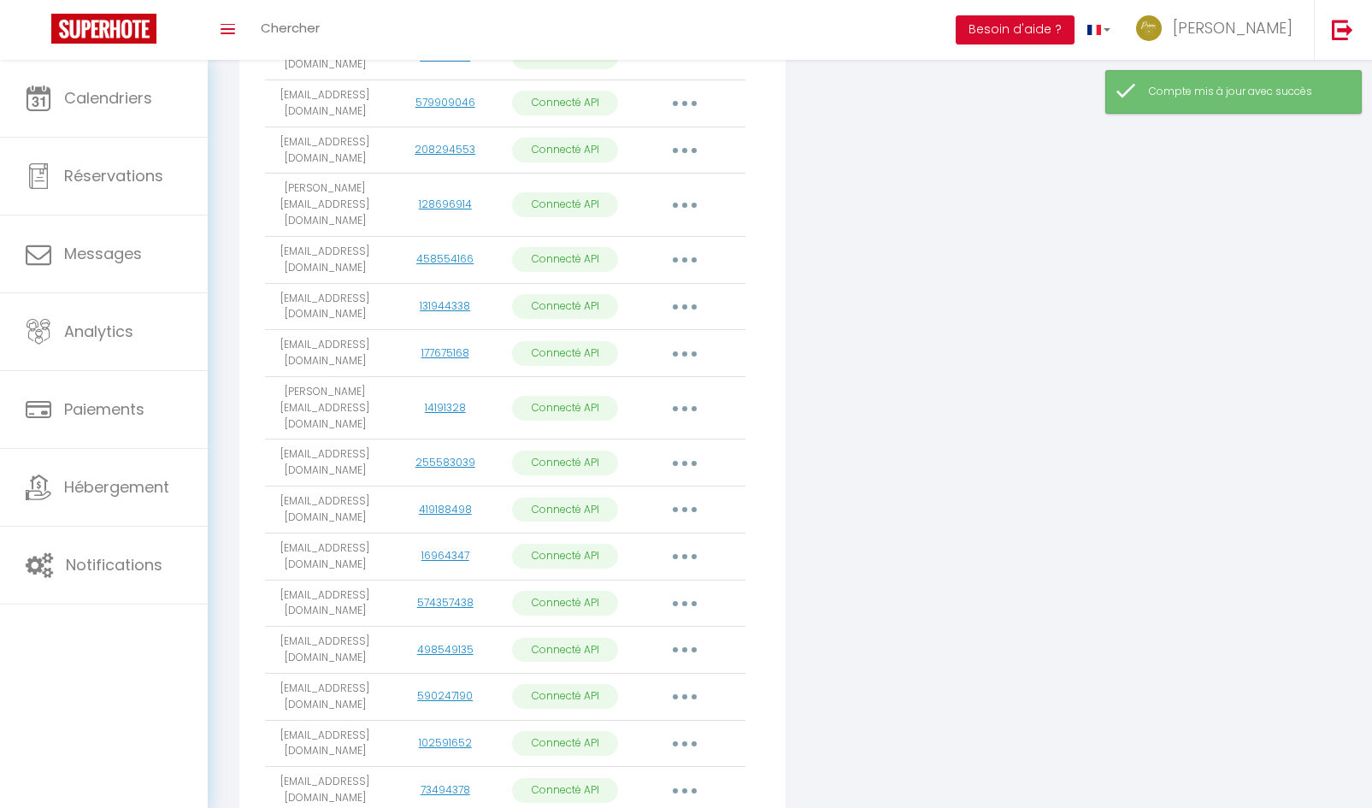
scroll to position [869, 0]
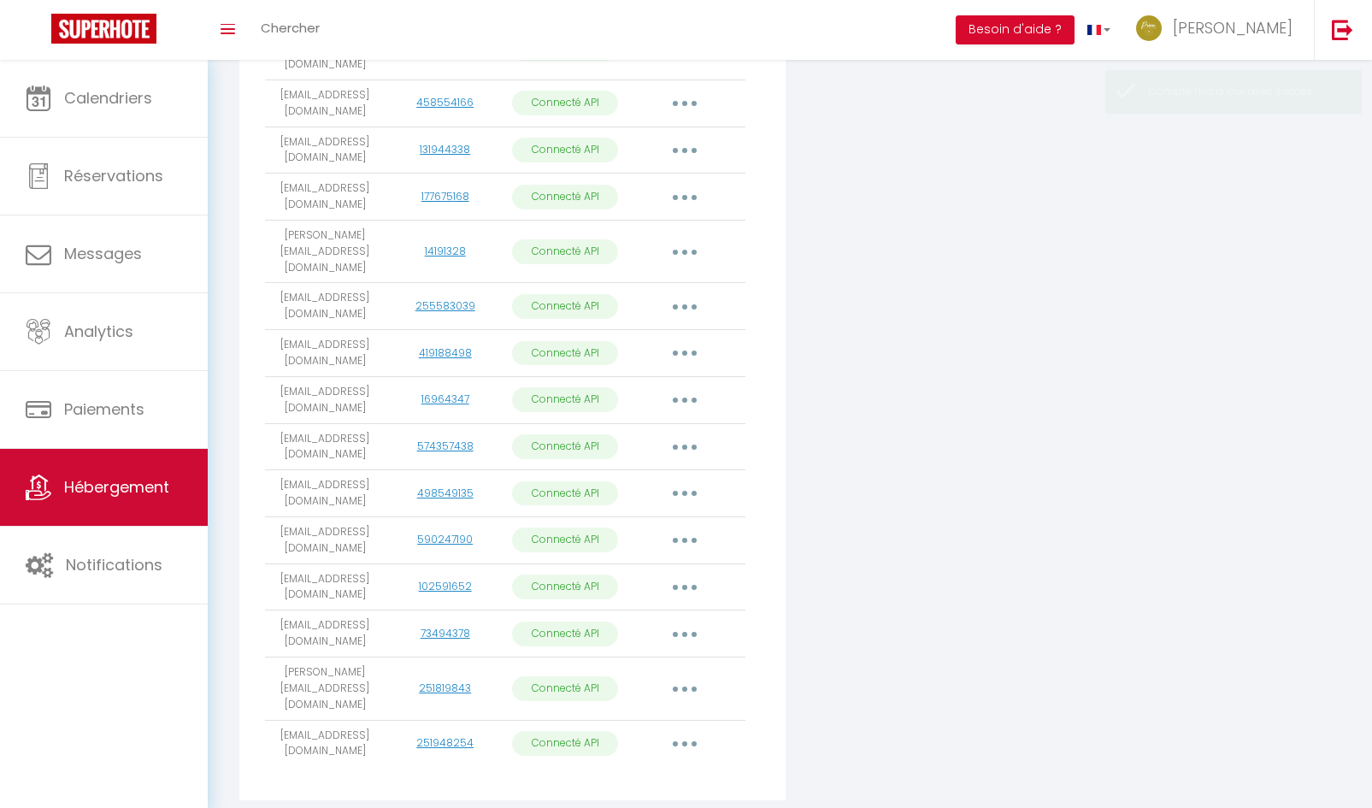
click at [86, 503] on link "Hébergement" at bounding box center [104, 487] width 208 height 77
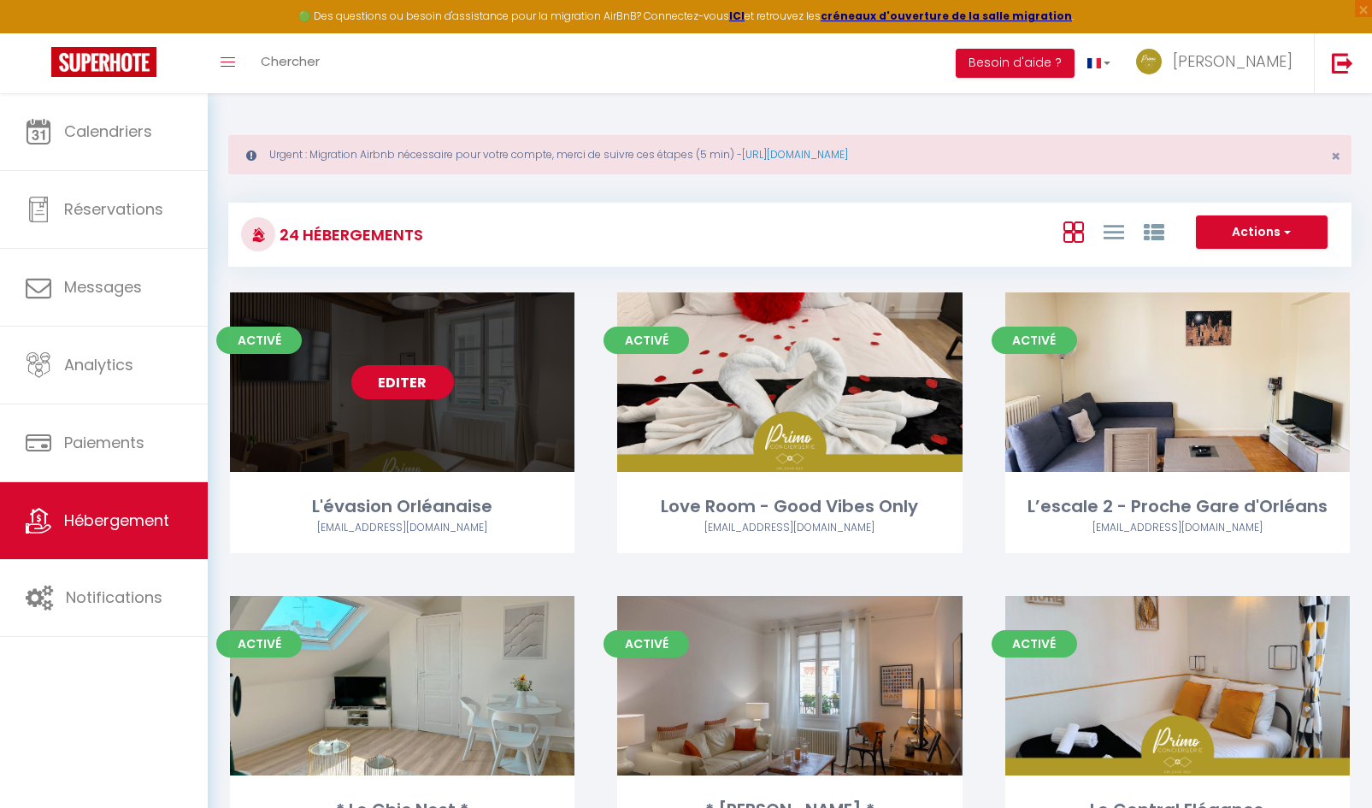
click at [393, 386] on link "Editer" at bounding box center [402, 382] width 103 height 34
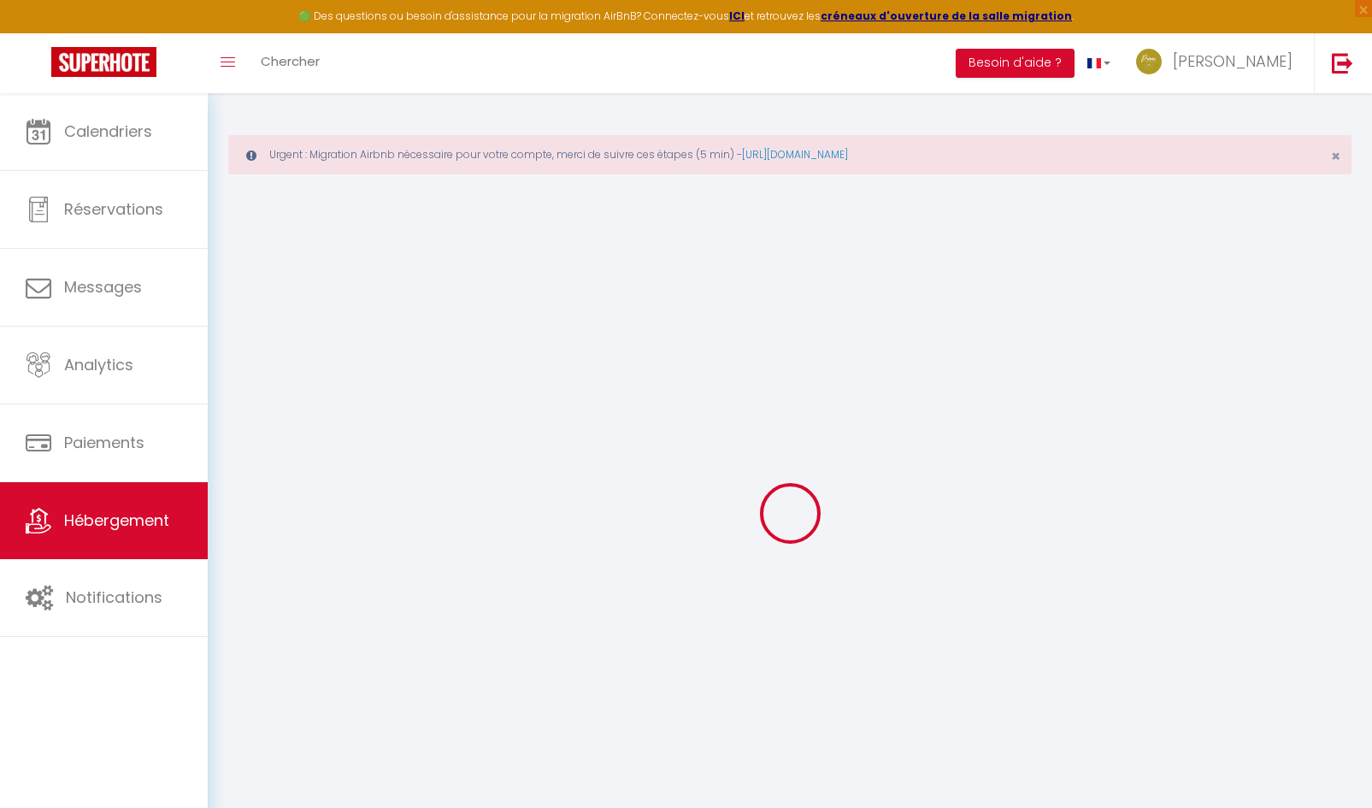
select select
select select "+ 20 %"
select select "+ 55 %"
select select
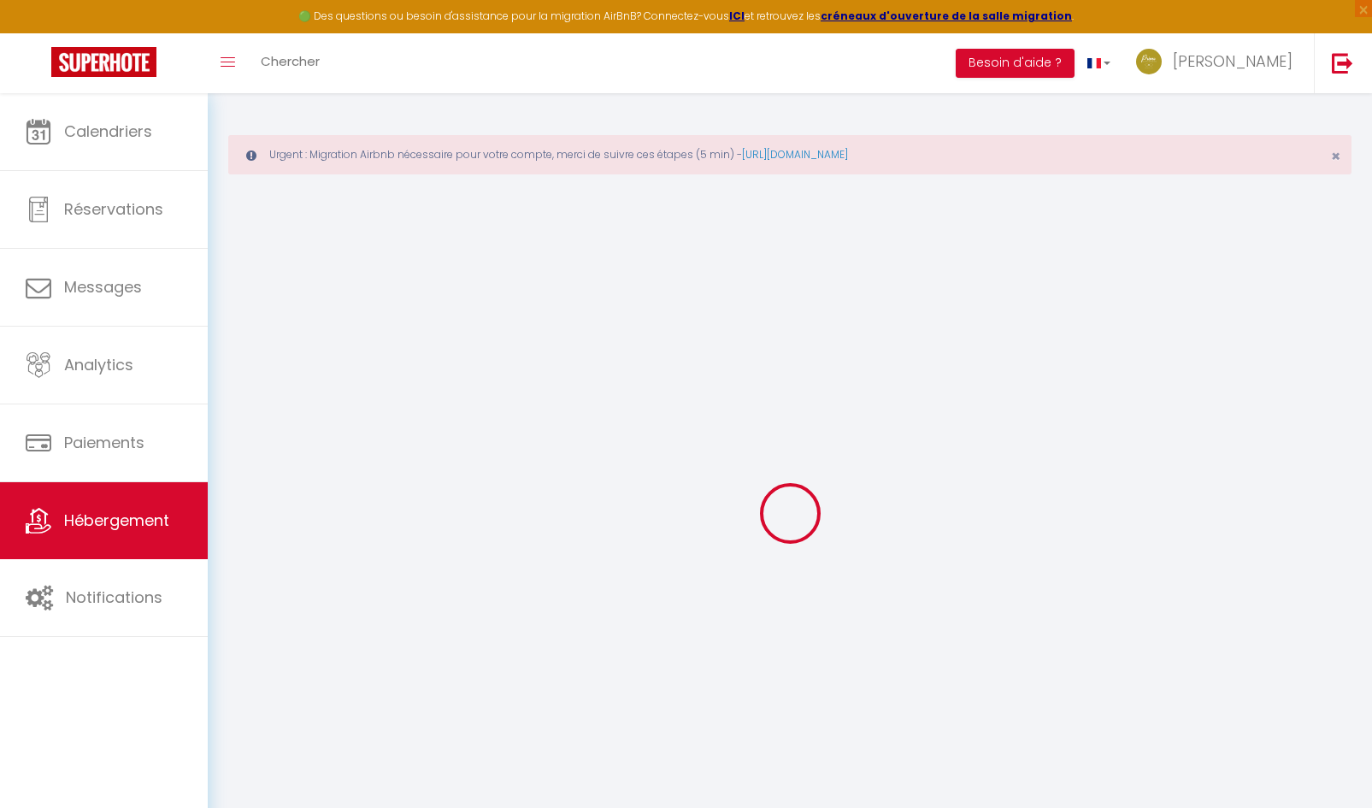
checkbox input "true"
checkbox input "false"
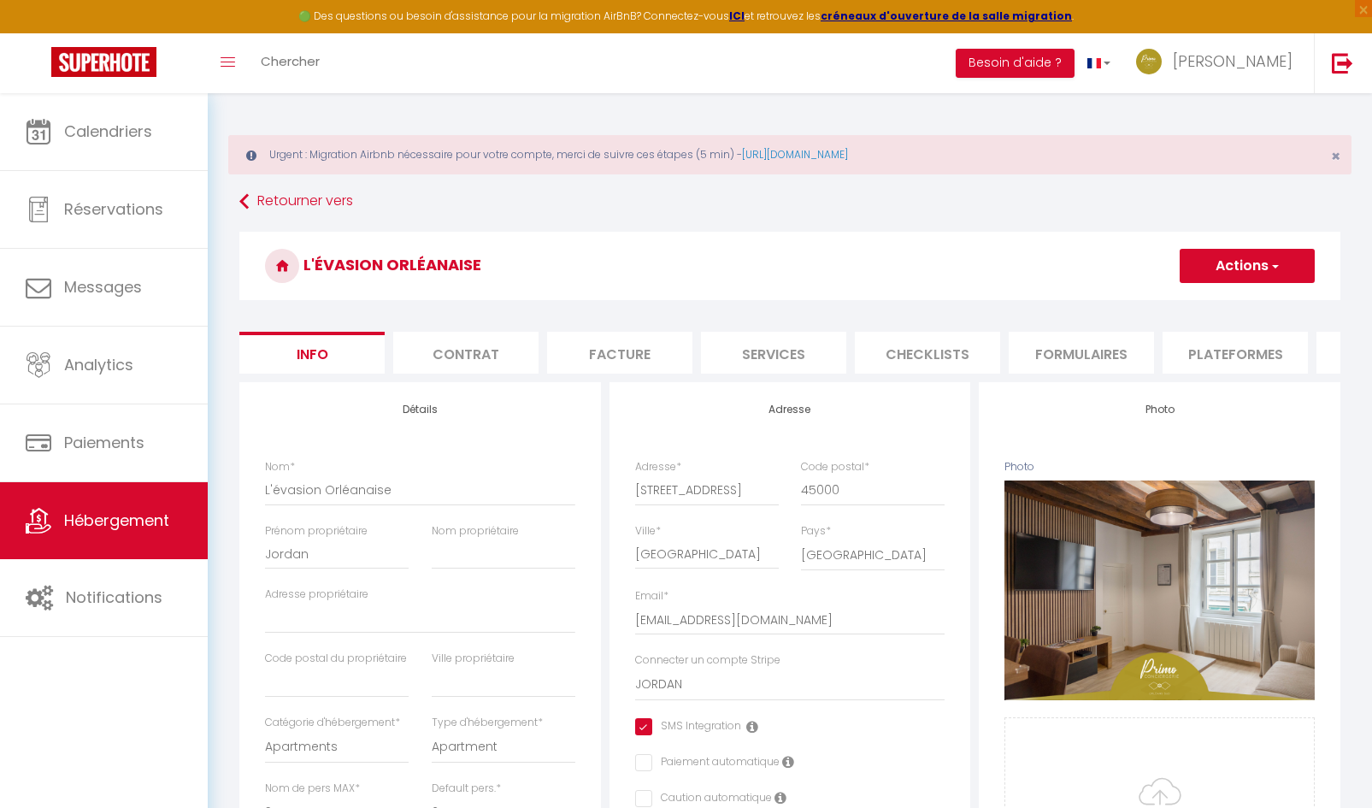
click at [1241, 370] on li "Plateformes" at bounding box center [1234, 353] width 145 height 42
select select
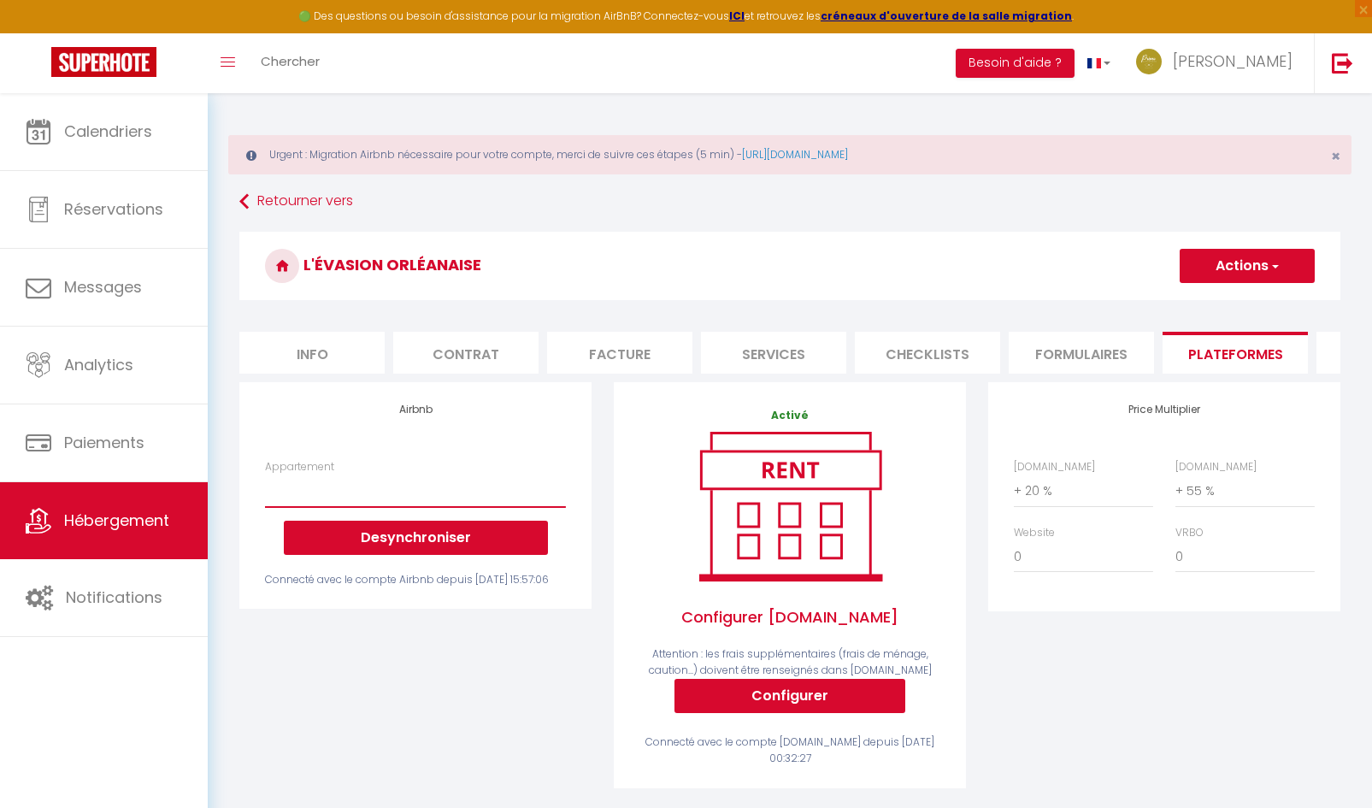
click at [376, 507] on select "* Studio en Bord de Loire * Loire Azur - orleanssud@primoconciergerie.fr * Stud…" at bounding box center [415, 490] width 301 height 32
click at [456, 507] on select "* Studio en Bord de Loire * Loire Azur - orleanssud@primoconciergerie.fr * Stud…" at bounding box center [415, 490] width 301 height 32
click at [455, 507] on select "* Studio en Bord de Loire * Loire Azur - orleanssud@primoconciergerie.fr * Stud…" at bounding box center [415, 490] width 301 height 32
click at [412, 692] on div "Airbnb Appartement * Studio en Bord de Loire * Loire Azur - orleanssud@primocon…" at bounding box center [415, 596] width 374 height 428
click at [331, 507] on select "* Studio en Bord de Loire * Loire Azur - orleanssud@primoconciergerie.fr * Stud…" at bounding box center [415, 490] width 301 height 32
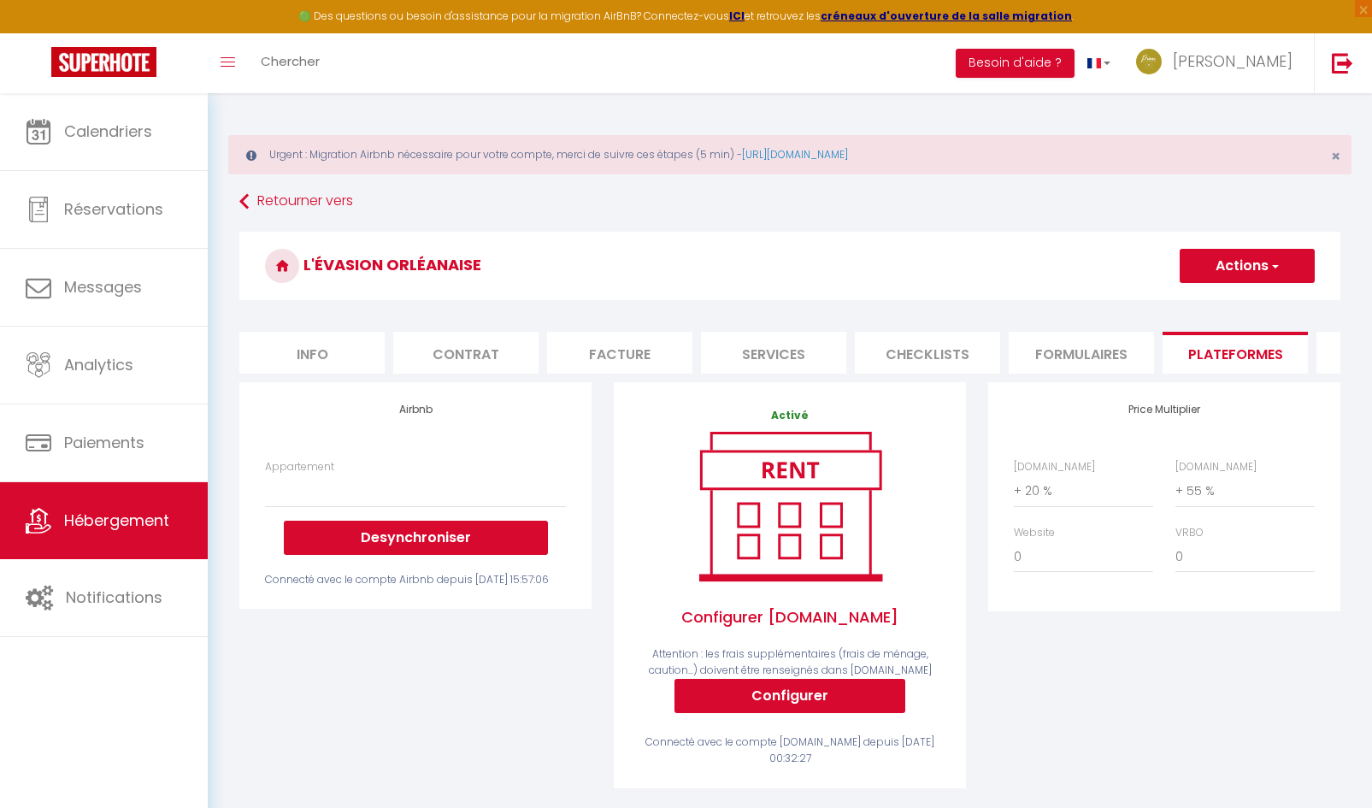
click at [467, 721] on div "Airbnb Appartement * Studio en Bord de Loire * Loire Azur - orleanssud@primocon…" at bounding box center [415, 596] width 374 height 428
click at [1229, 371] on li "Plateformes" at bounding box center [1234, 353] width 145 height 42
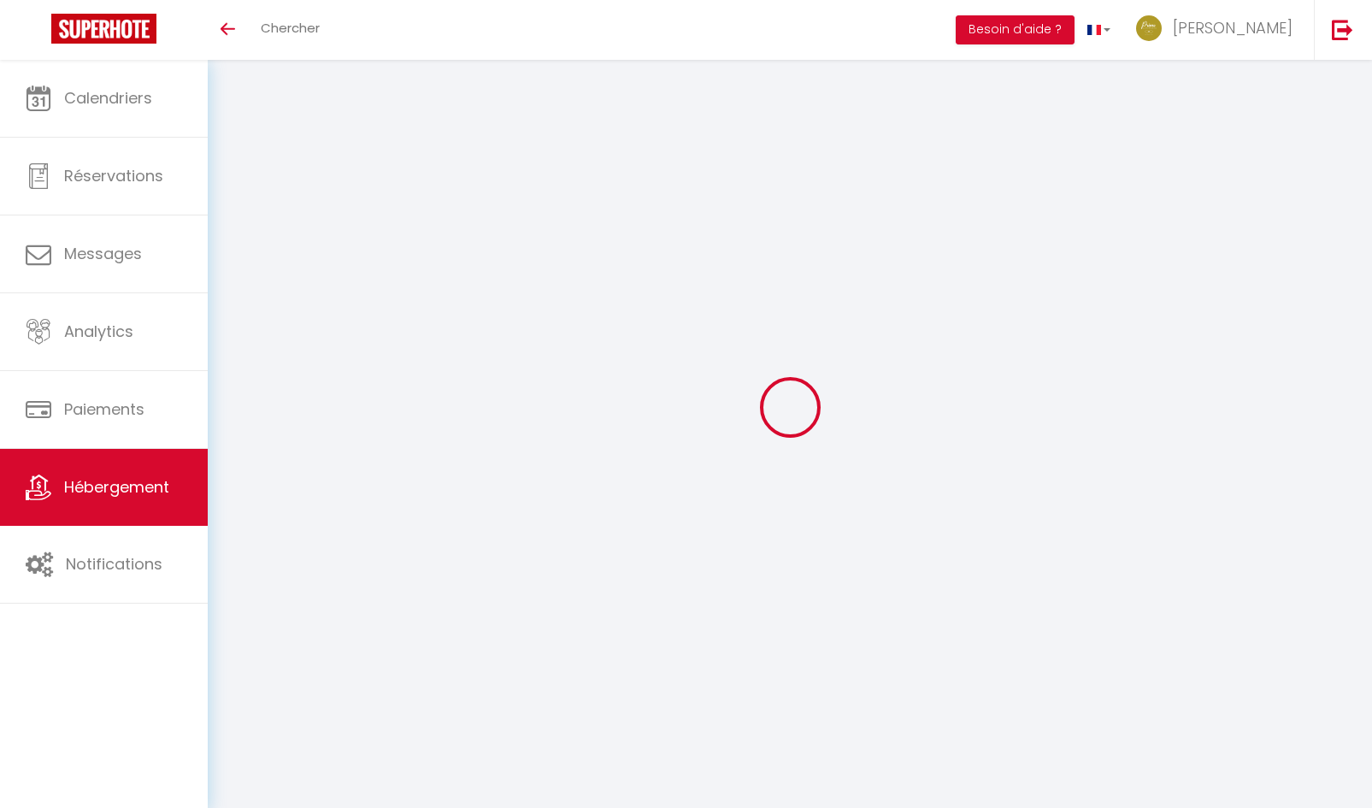
select select
select select "+ 20 %"
select select "+ 55 %"
select select
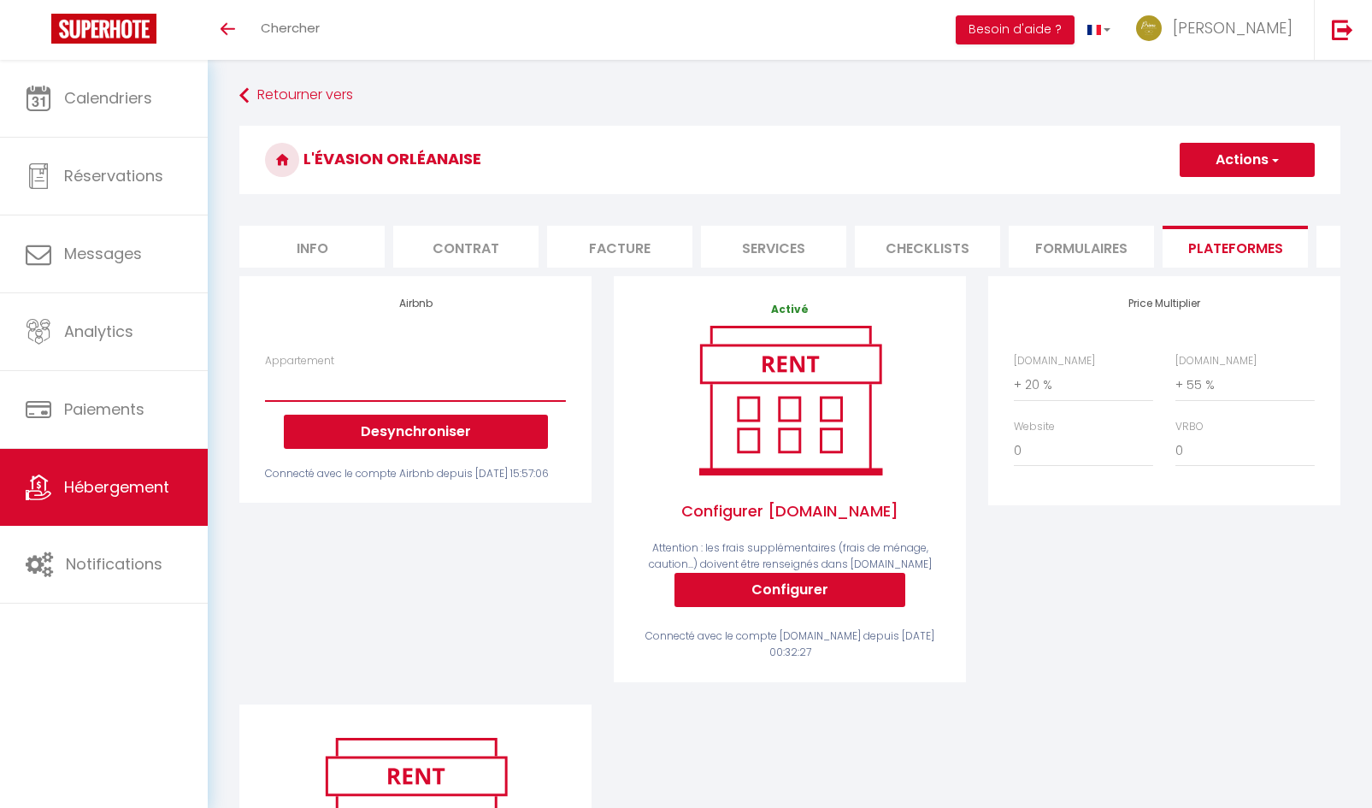
click at [338, 401] on select "* Studio en [GEOGRAPHIC_DATA] * Loire Azur - [EMAIL_ADDRESS][DOMAIN_NAME] * Stu…" at bounding box center [415, 384] width 301 height 32
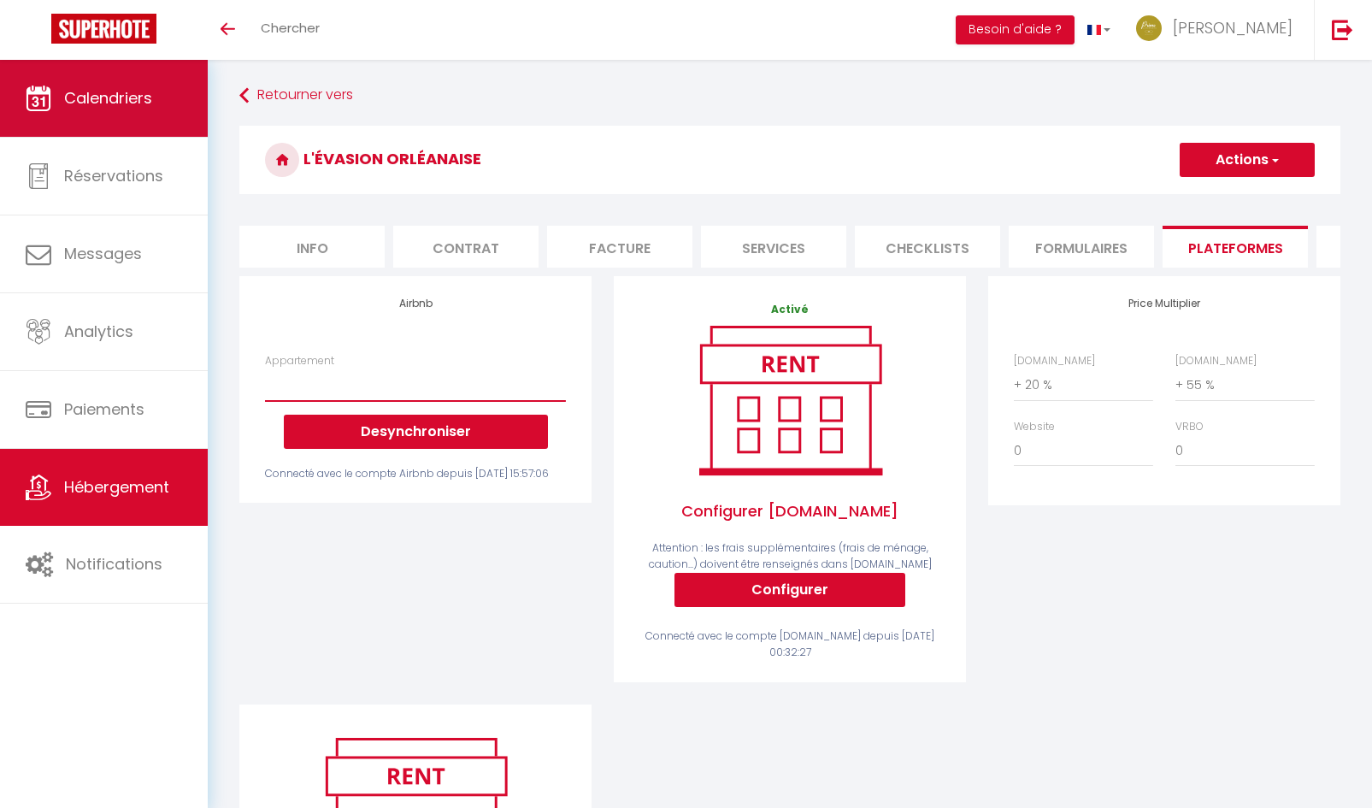
click at [108, 114] on link "Calendriers" at bounding box center [104, 98] width 208 height 77
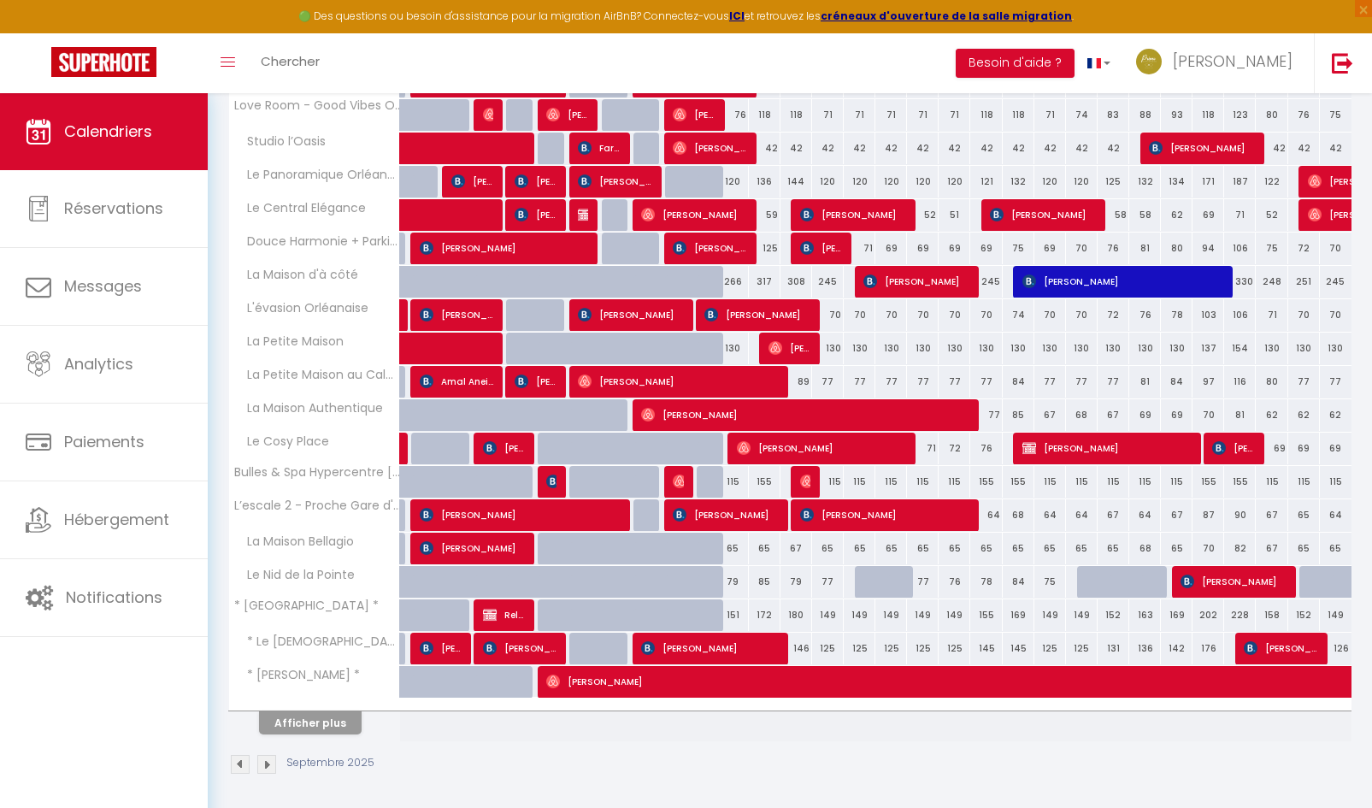
scroll to position [433, 0]
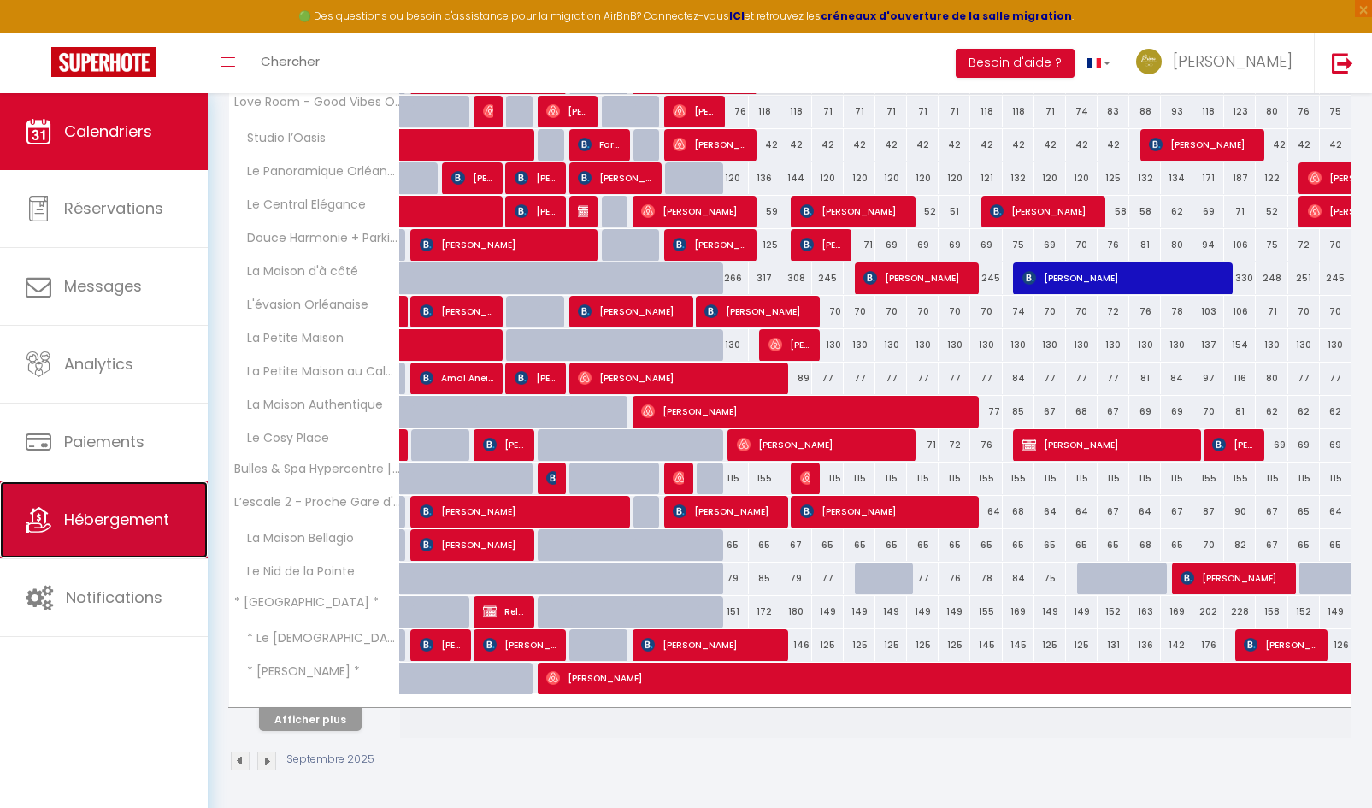
click at [98, 513] on span "Hébergement" at bounding box center [116, 519] width 105 height 21
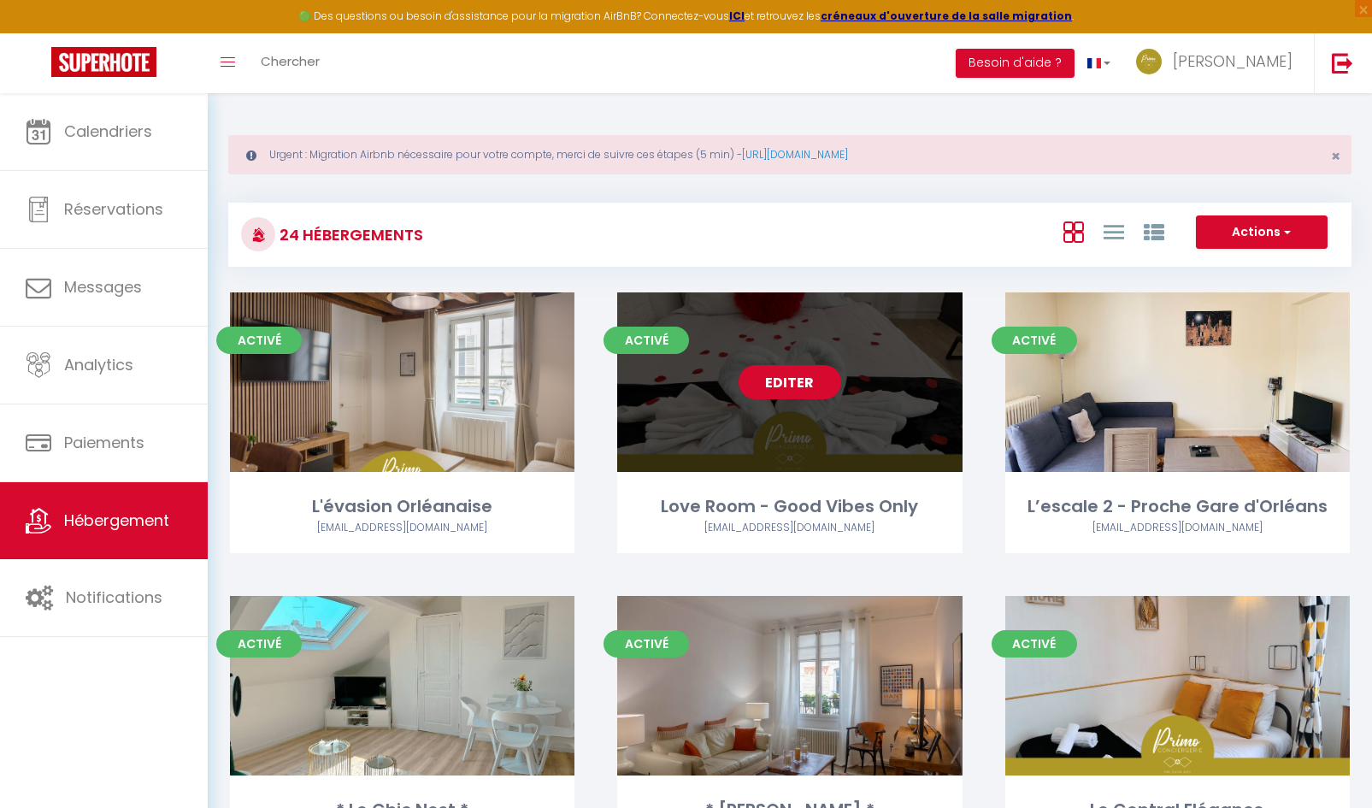
click at [789, 391] on link "Editer" at bounding box center [790, 382] width 103 height 34
select select "3"
select select "2"
select select "1"
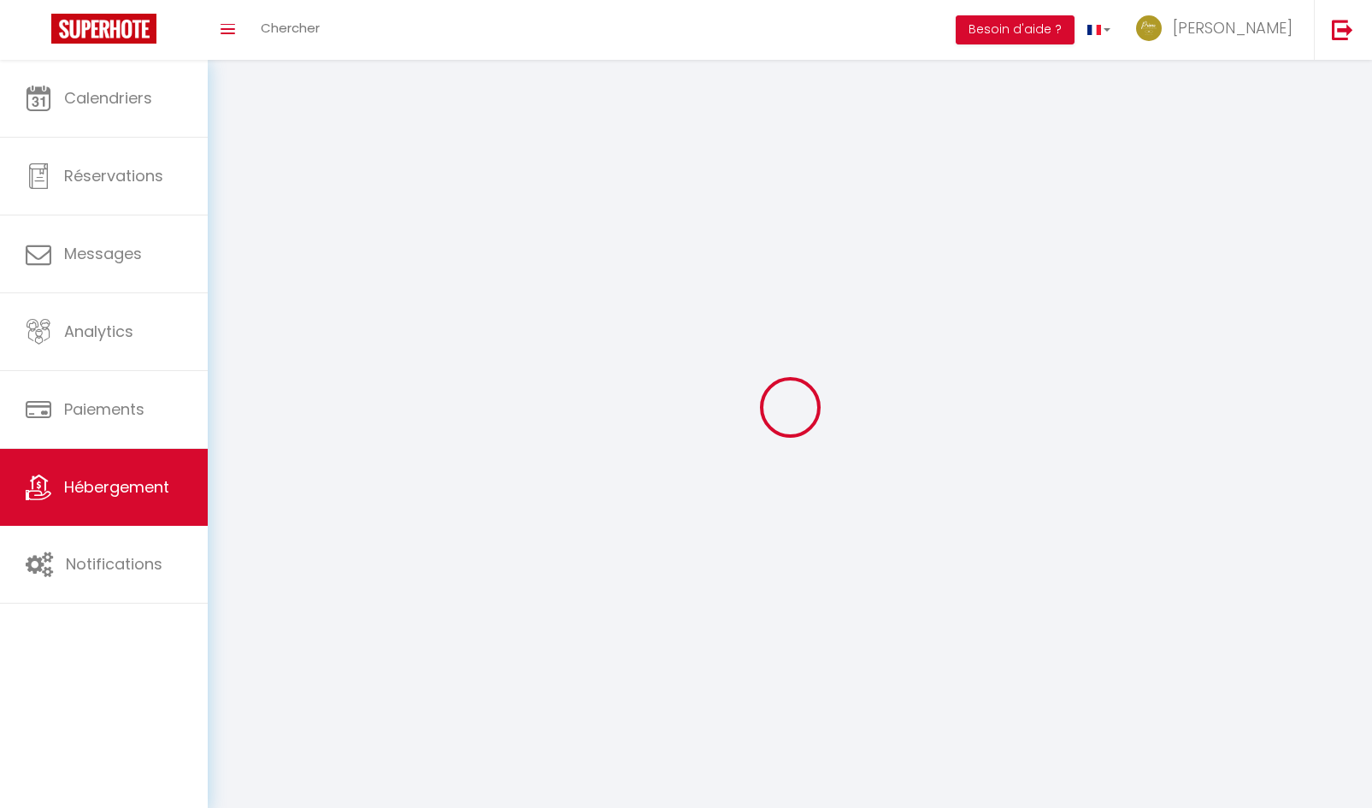
select select
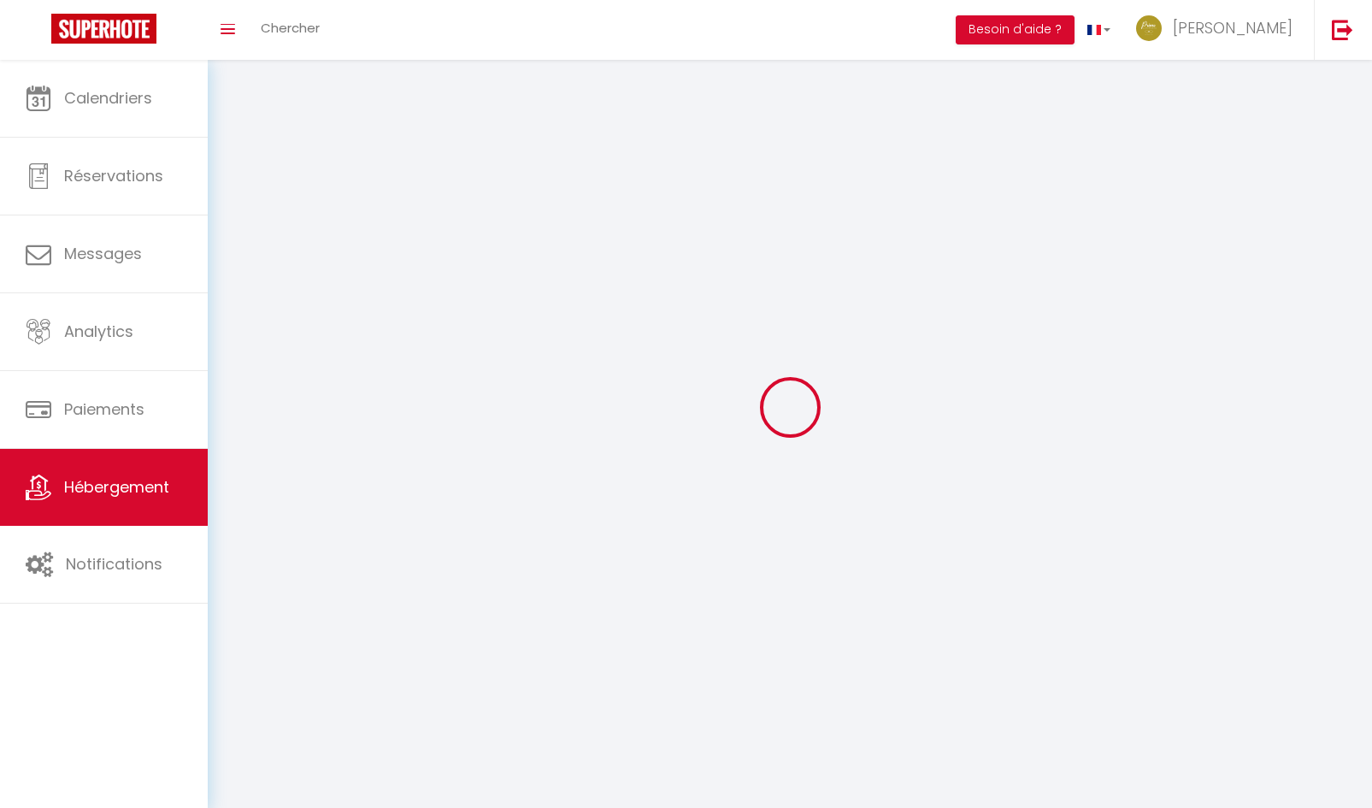
checkbox input "false"
select select
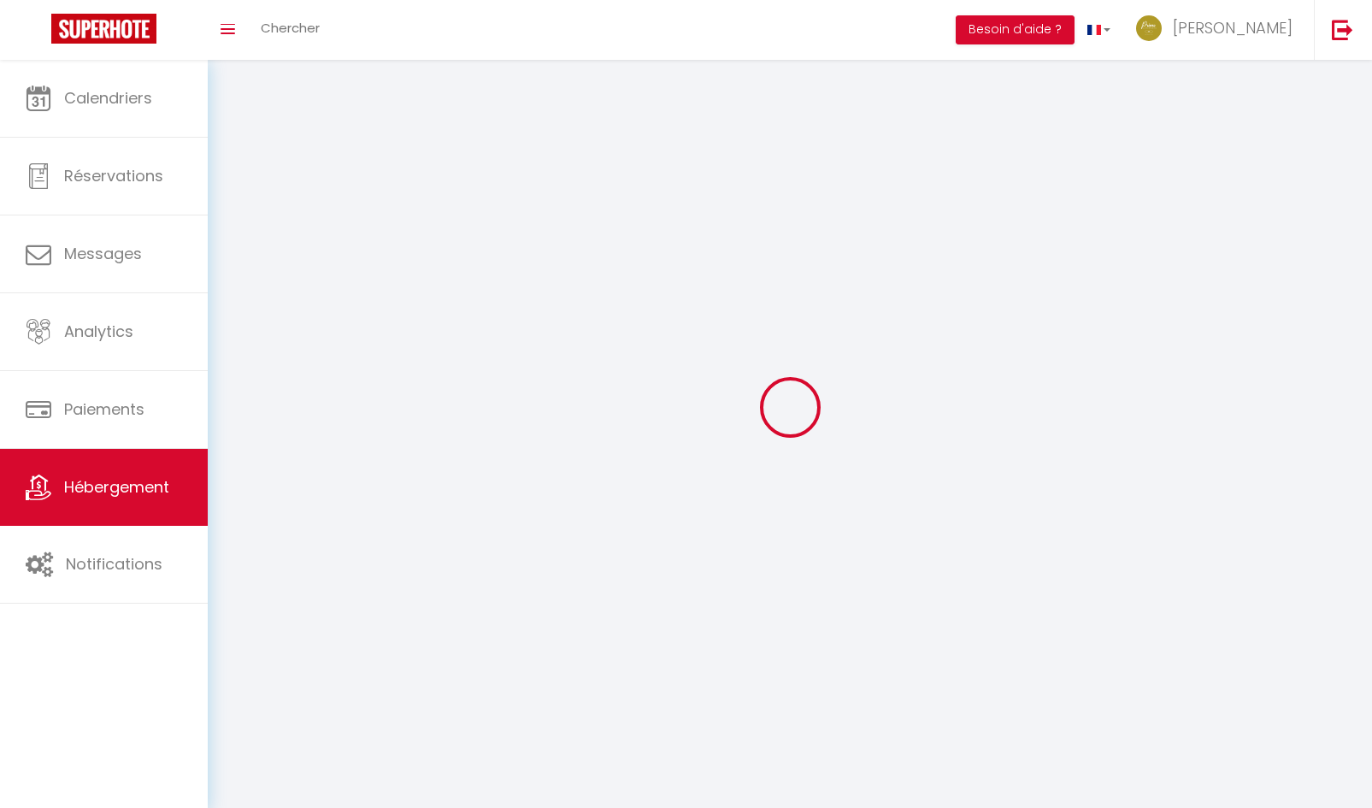
select select
select select "1"
select select
select select "28"
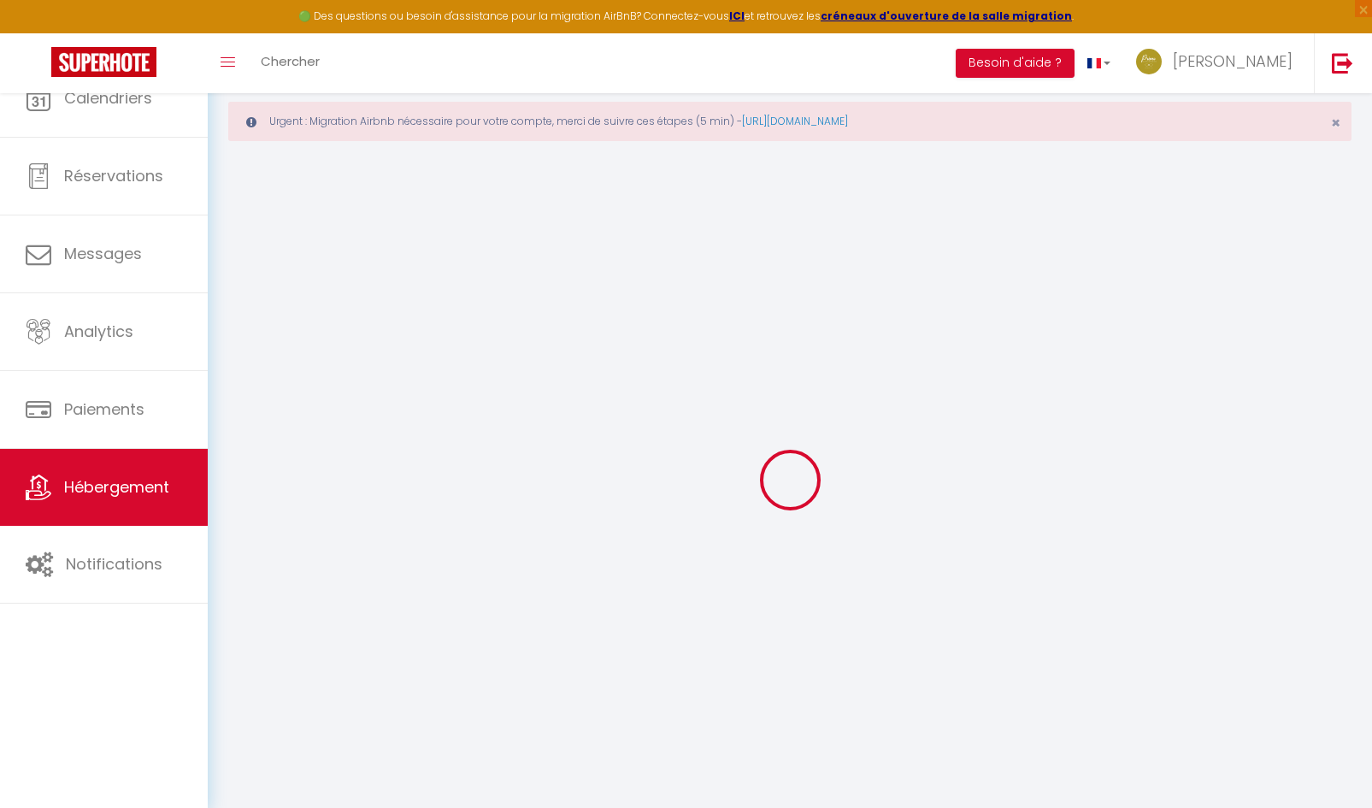
select select
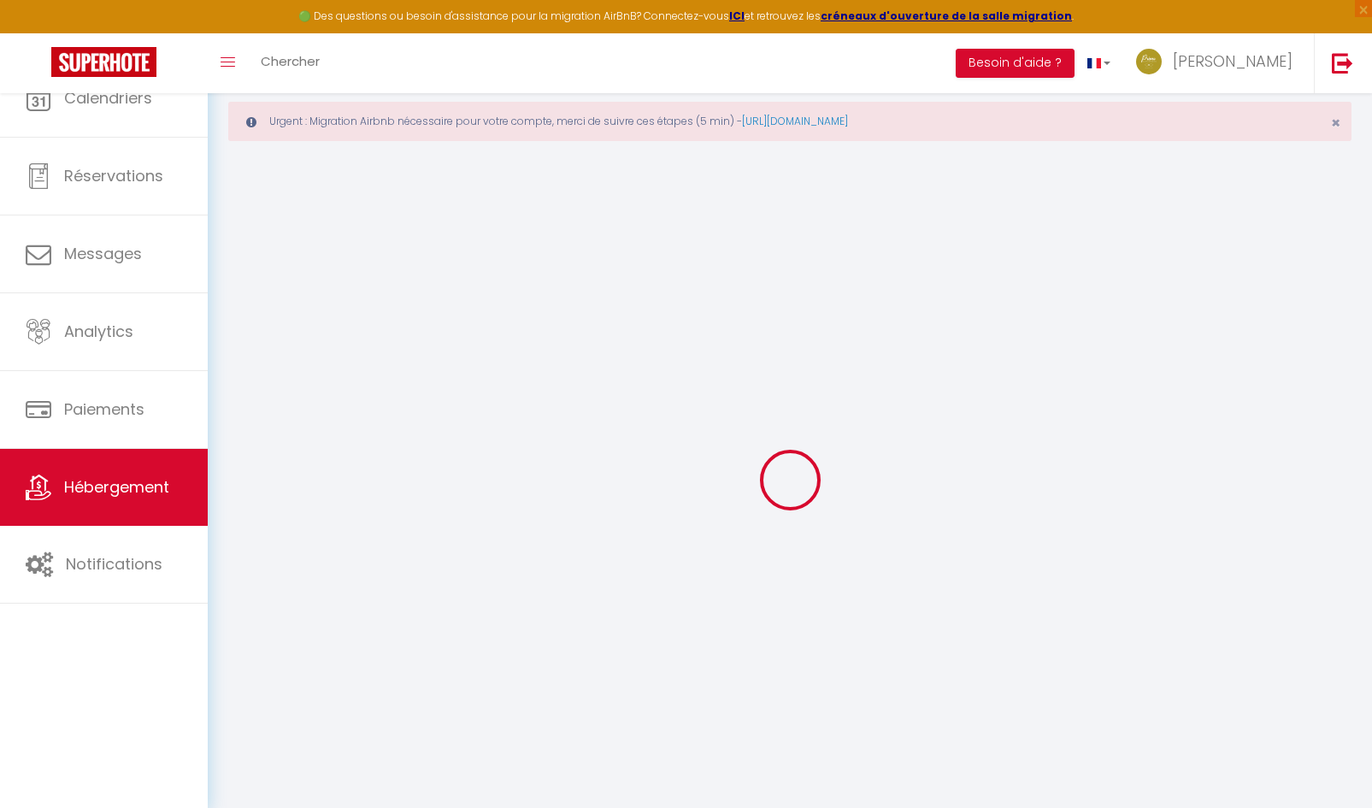
select select
checkbox input "false"
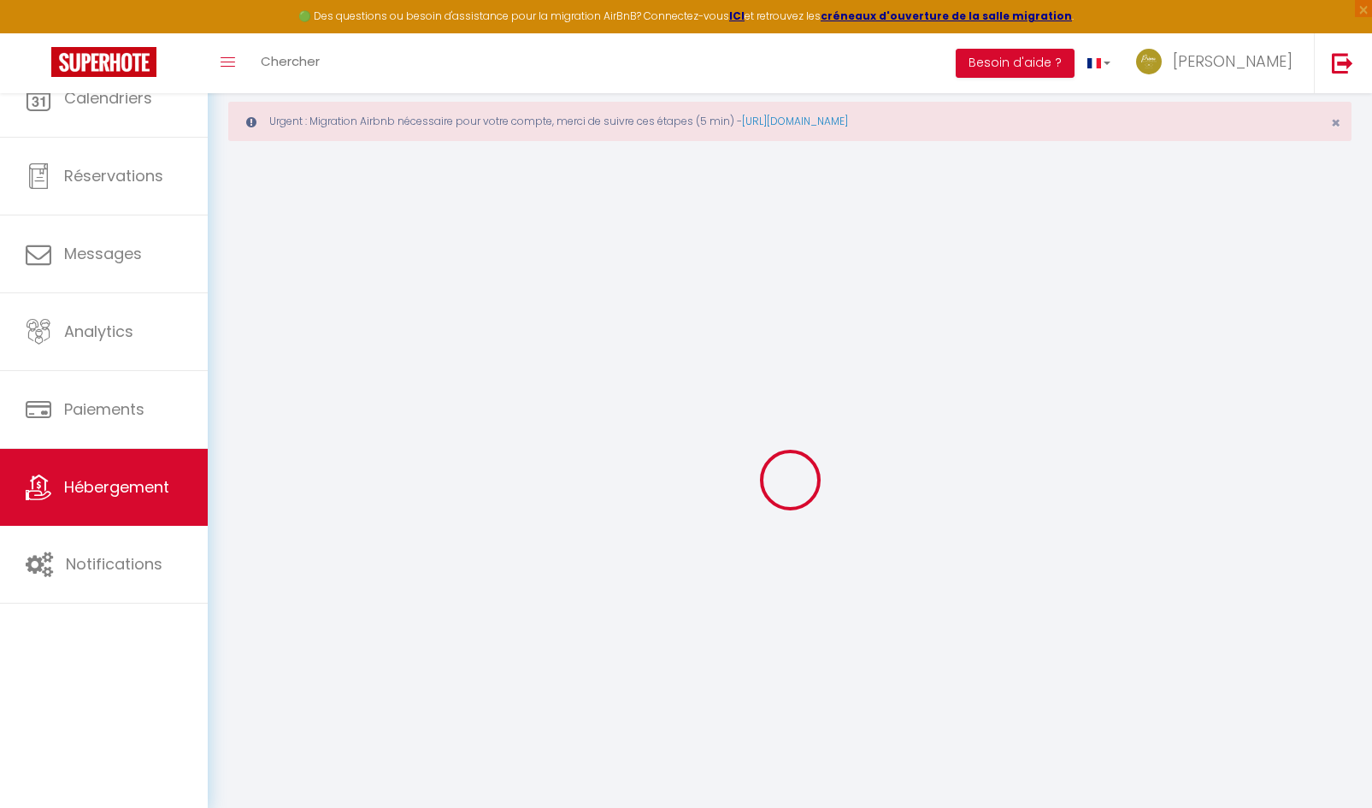
select select
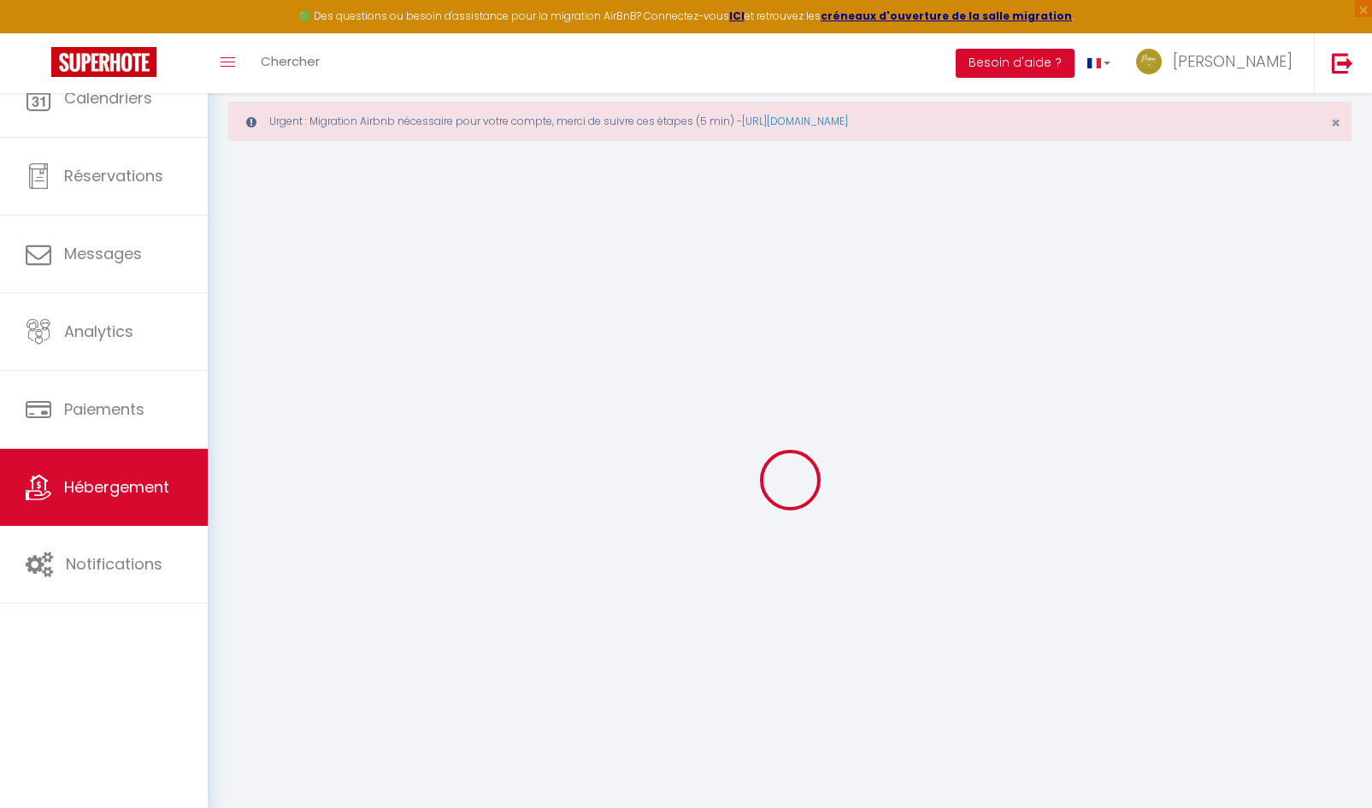
select select
checkbox input "false"
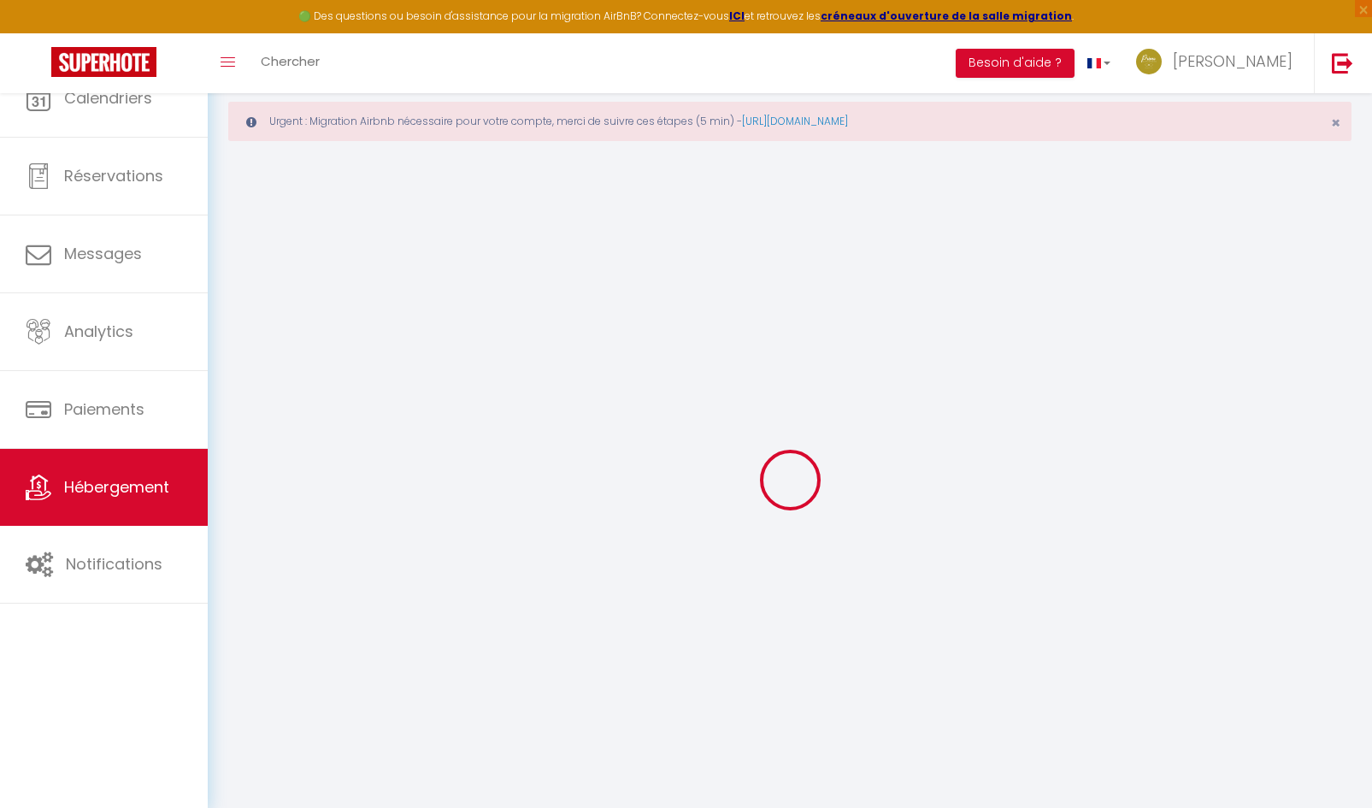
checkbox input "false"
select select
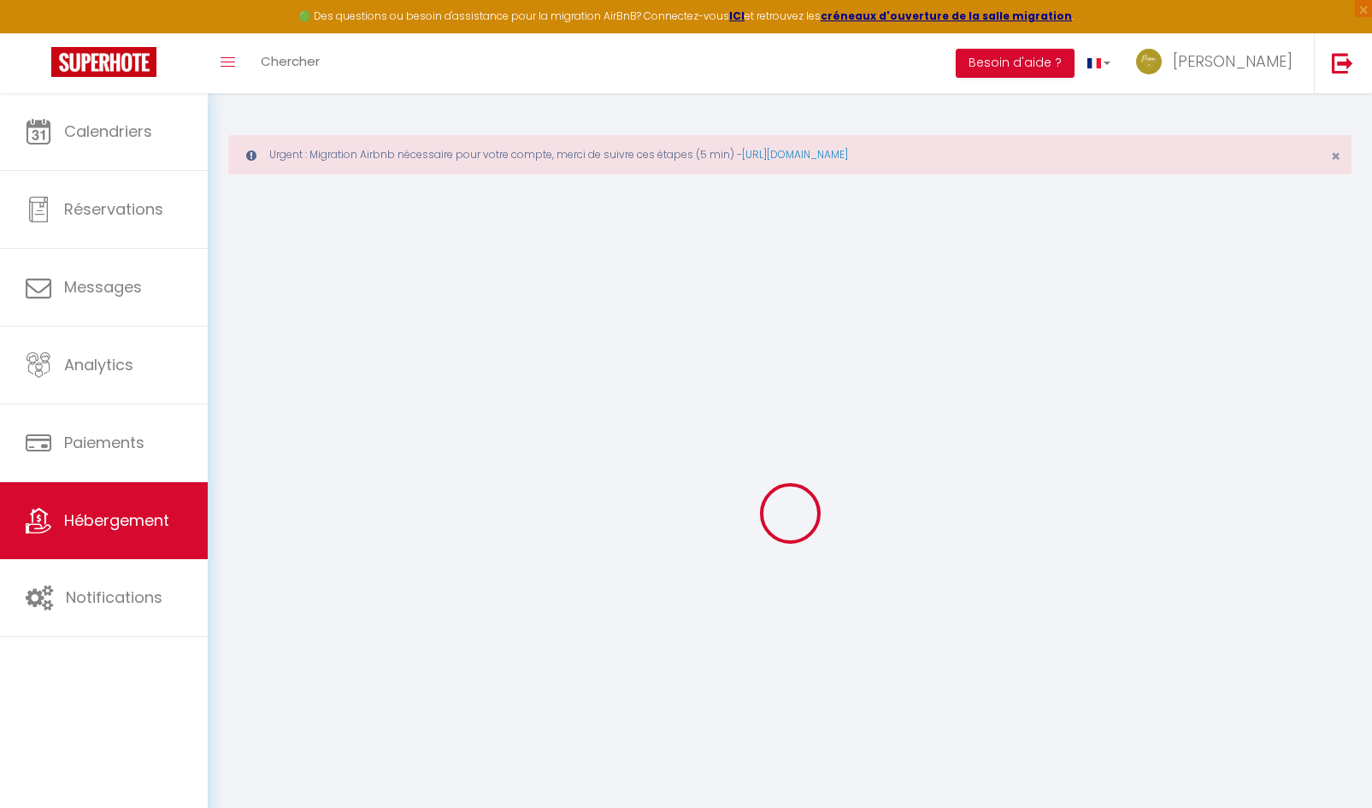
select select
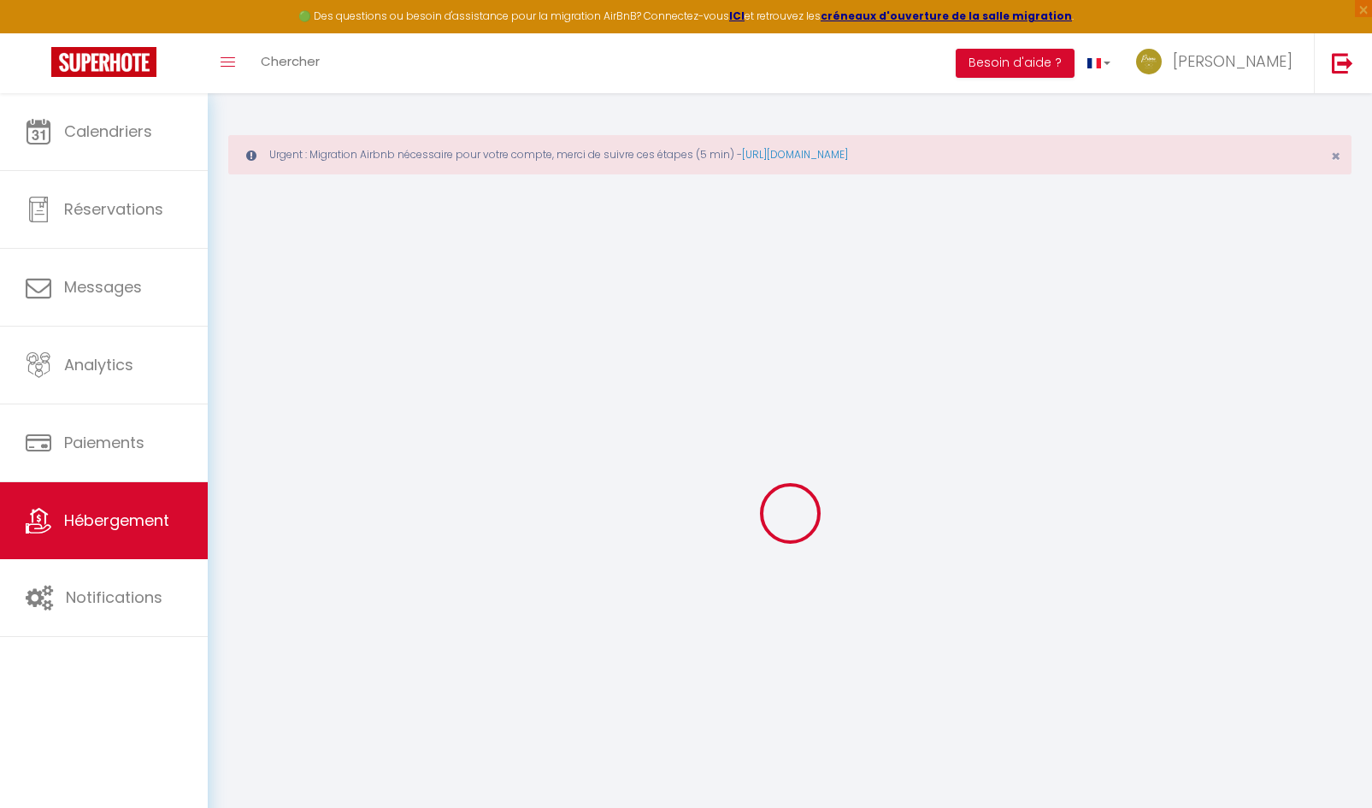
select select "+ 18 %"
select select "+ 35 %"
select select
checkbox input "true"
checkbox input "false"
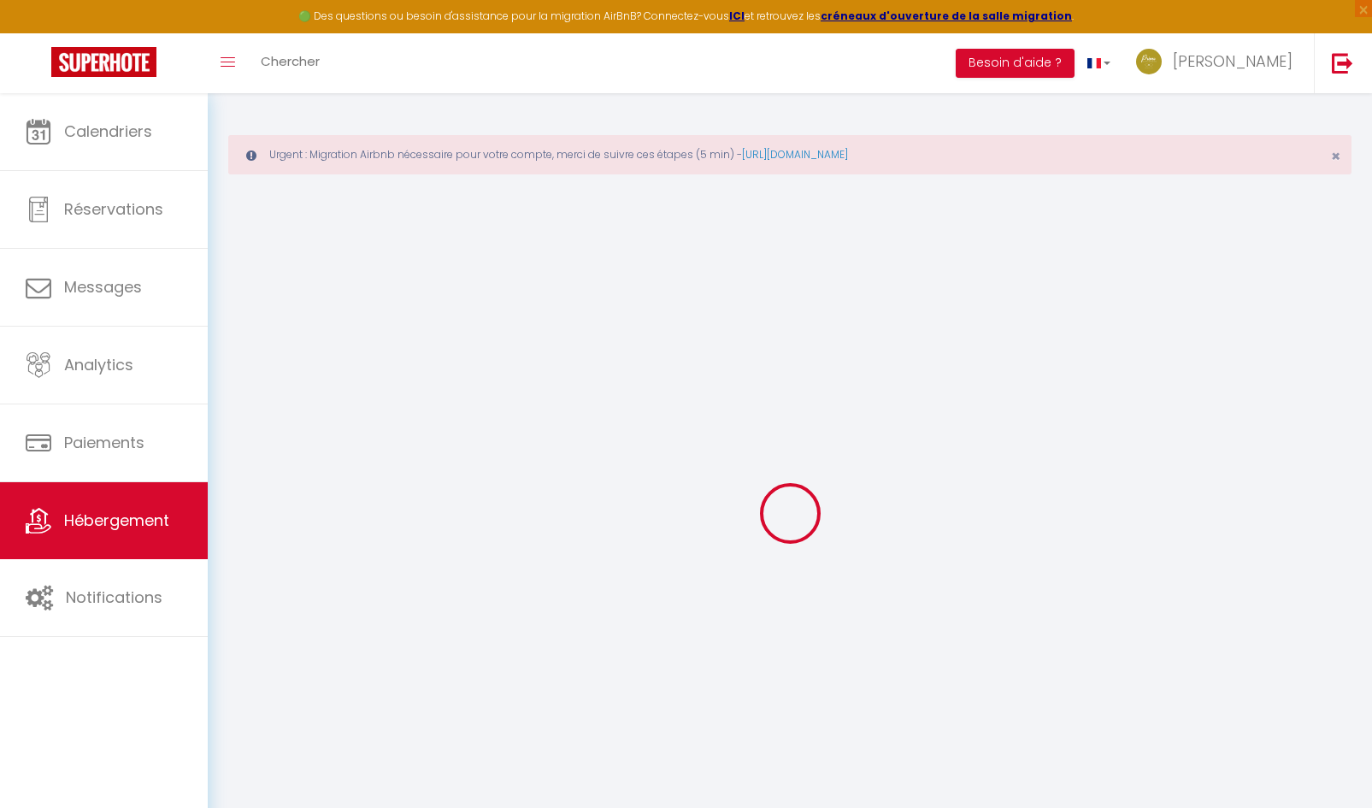
checkbox input "false"
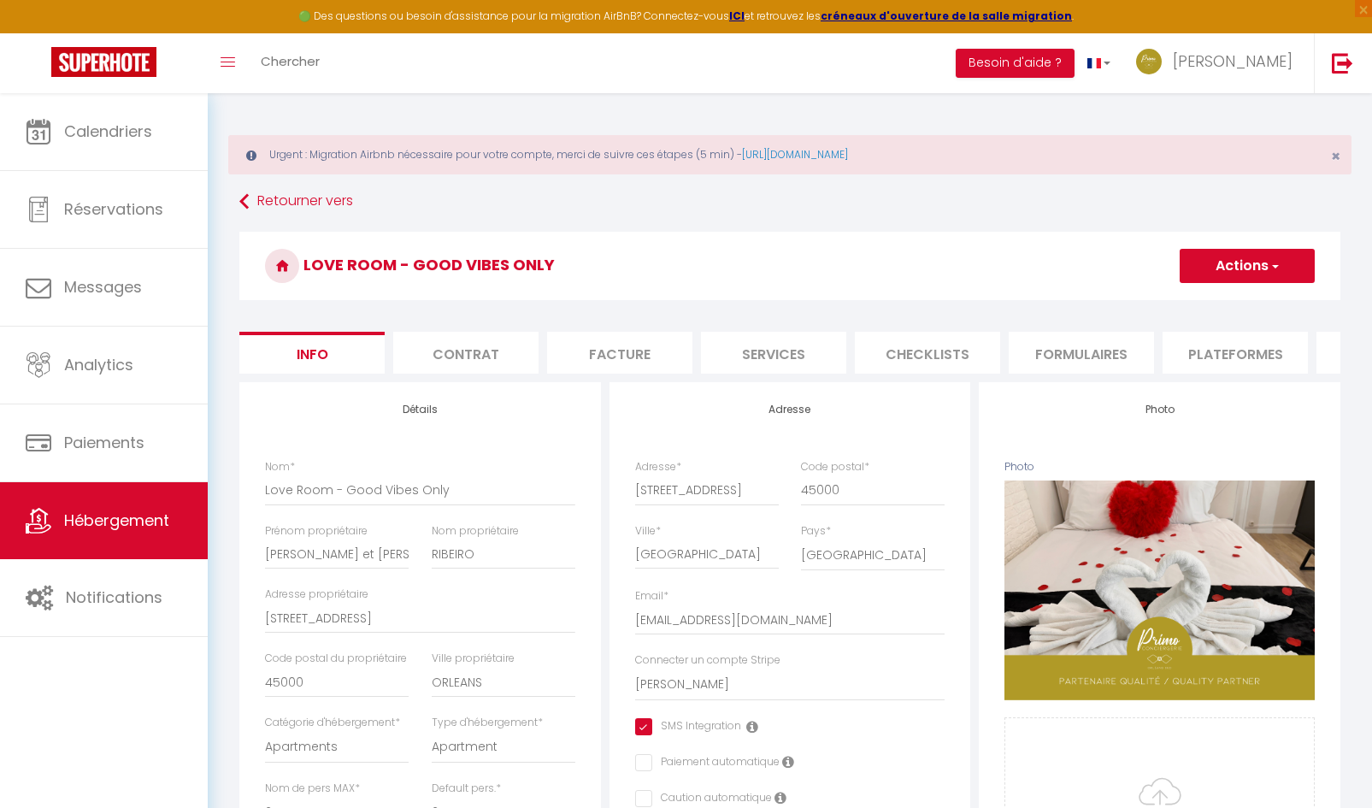
click at [1266, 365] on li "Plateformes" at bounding box center [1234, 353] width 145 height 42
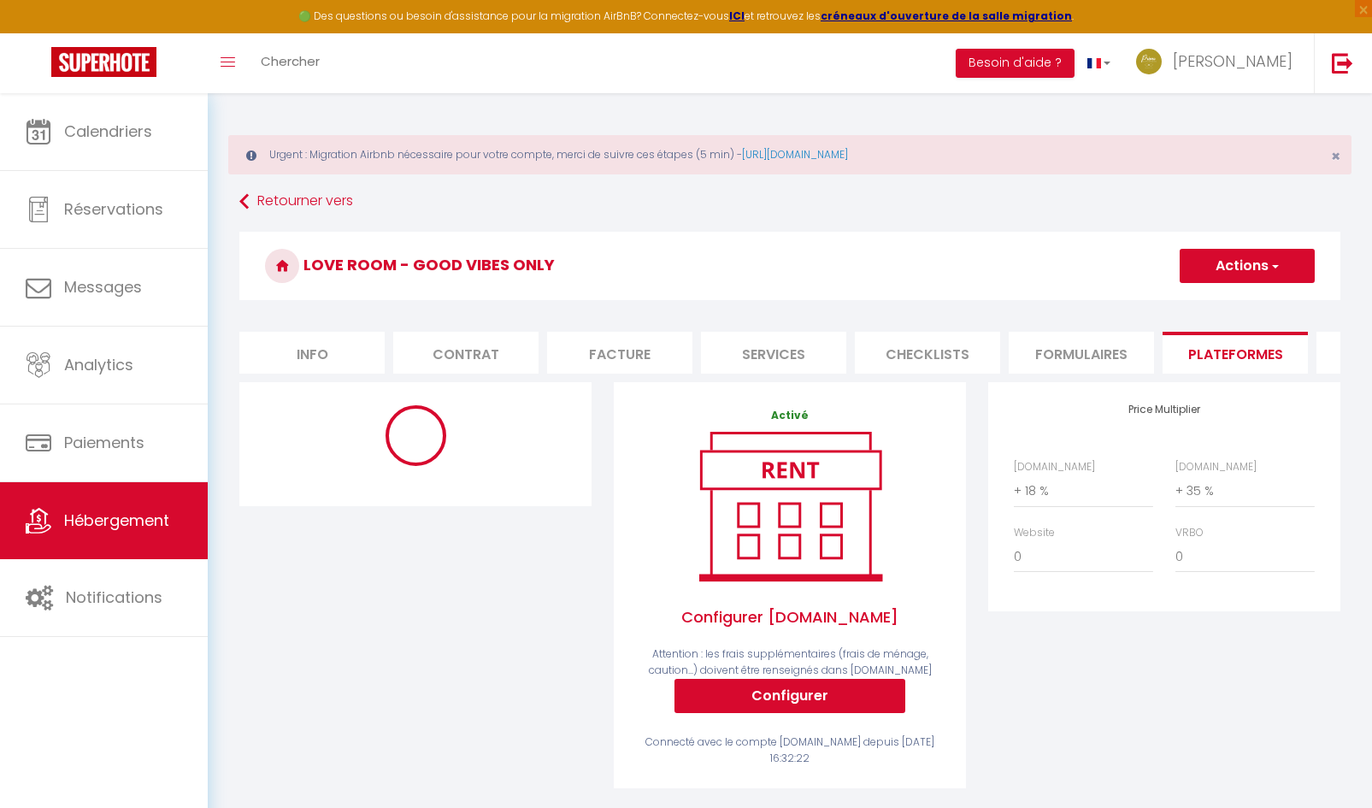
select select "365"
select select "EUR"
select select "11681"
select select "11681-1143399182151523688"
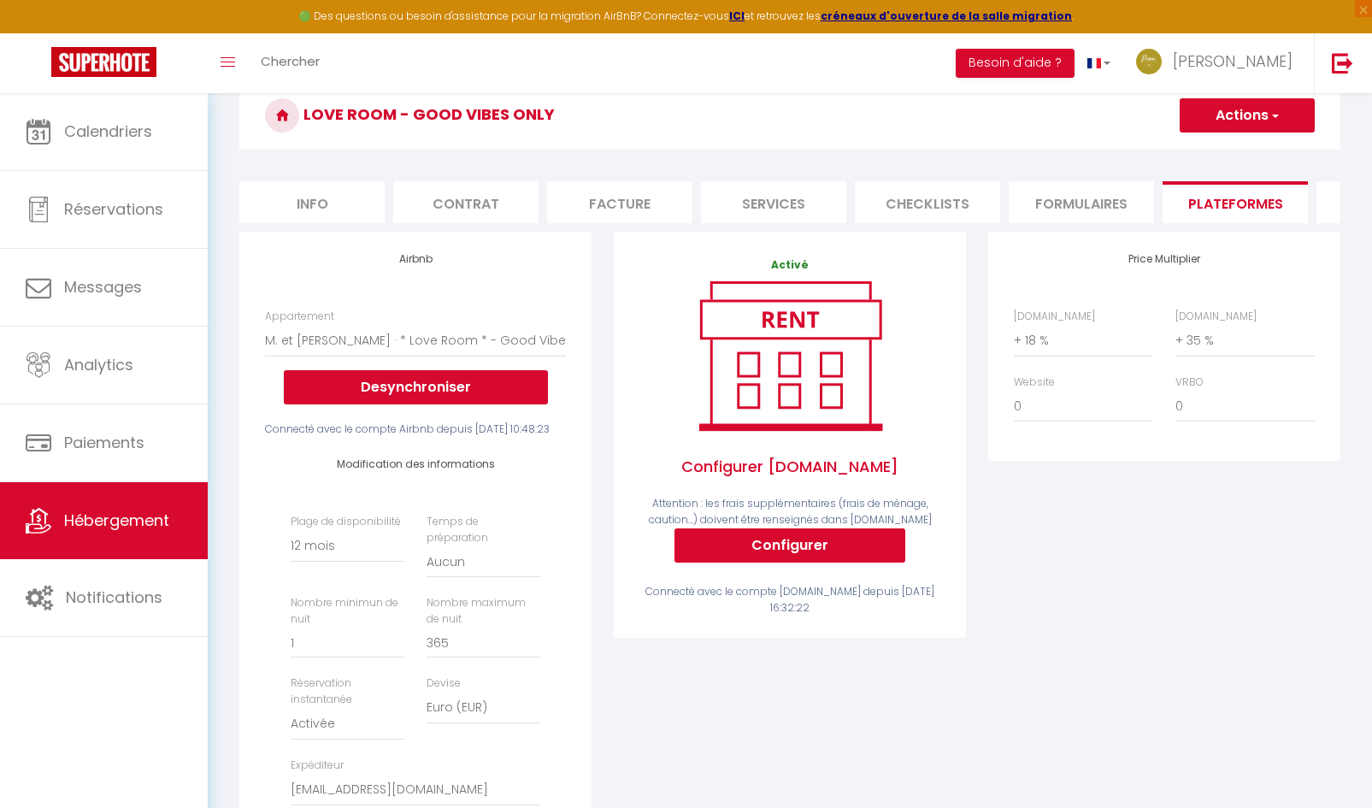
scroll to position [342, 0]
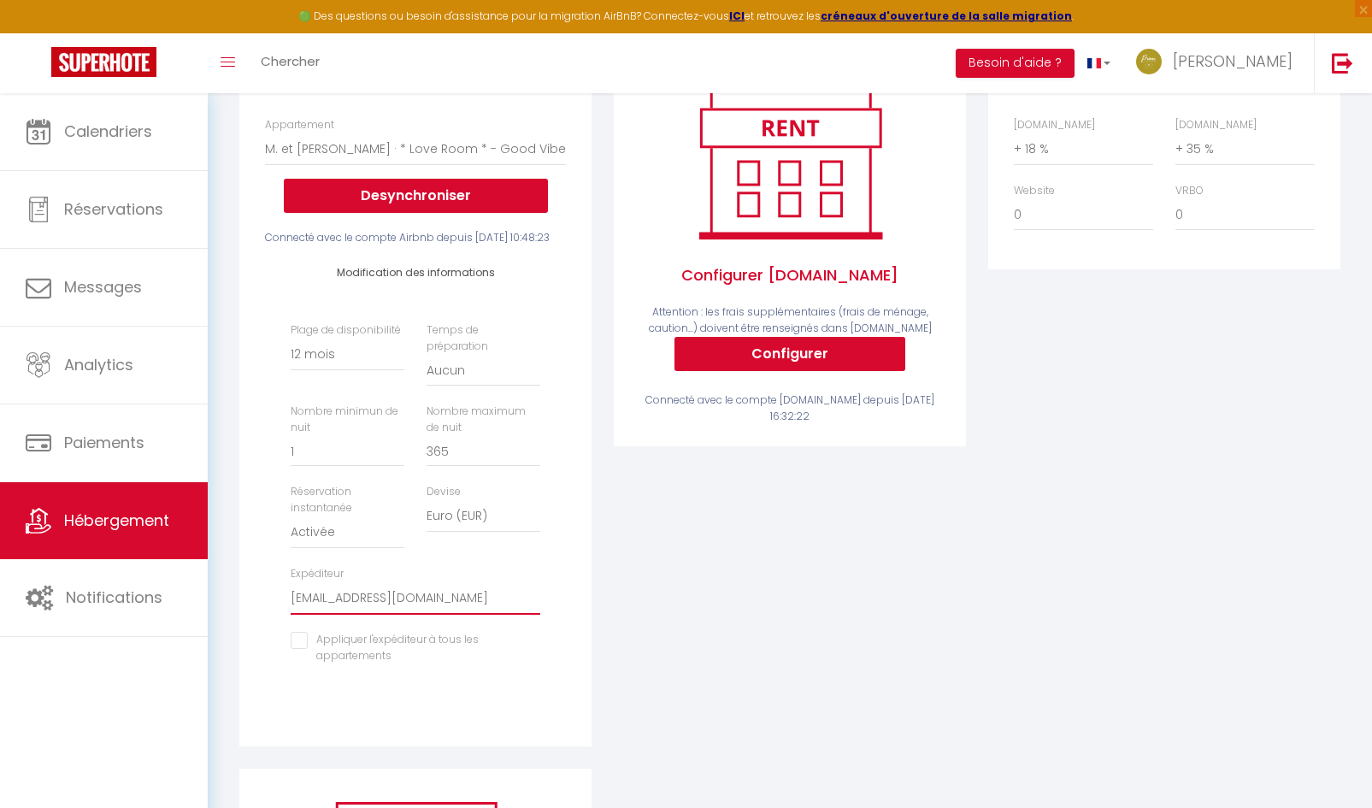
click at [394, 615] on select "orleanssud@primoconciergerie.fr theocouetcormons@free.fr aclerc390@gmail.com br…" at bounding box center [416, 598] width 250 height 32
select select "4921"
click at [291, 610] on select "orleanssud@primoconciergerie.fr theocouetcormons@free.fr aclerc390@gmail.com br…" at bounding box center [416, 598] width 250 height 32
click at [303, 649] on input "checkbox" at bounding box center [416, 640] width 250 height 17
checkbox input "true"
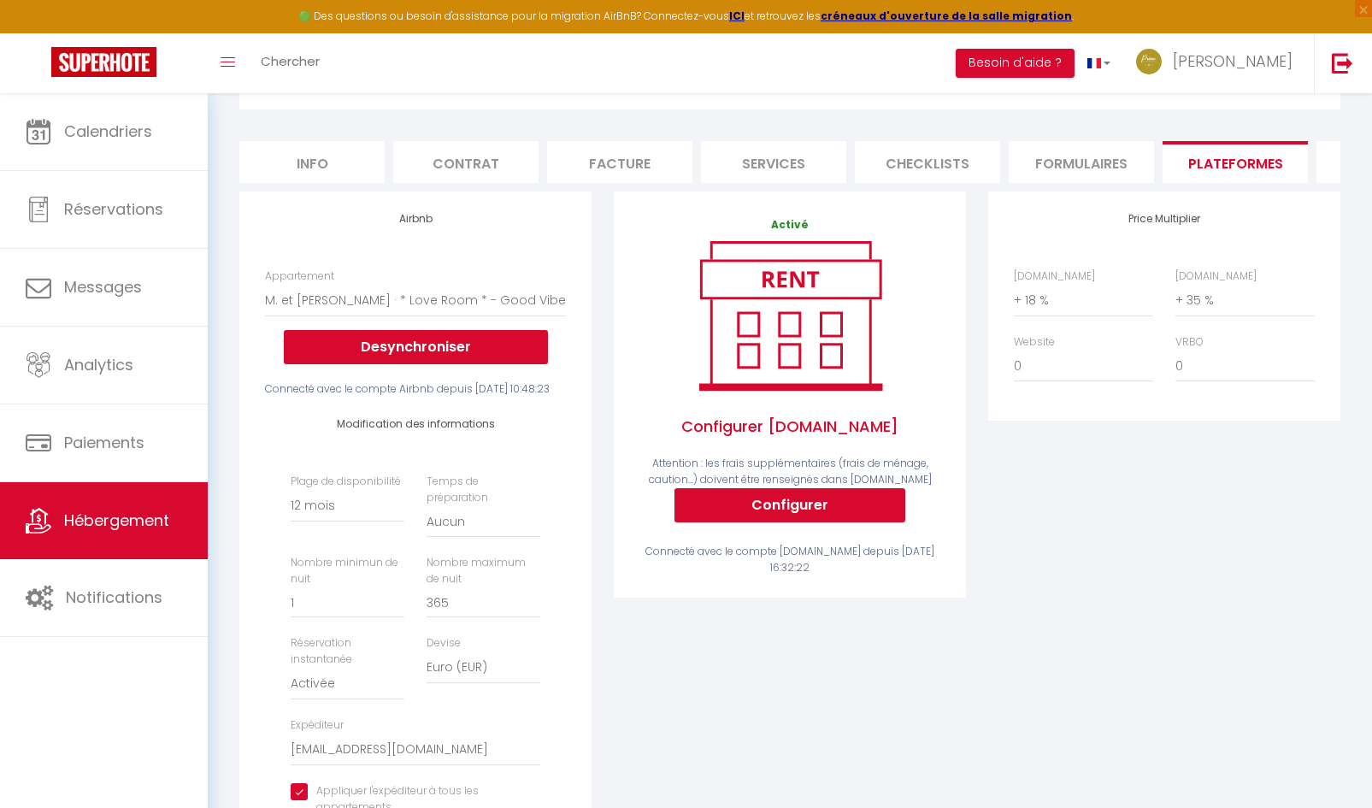
scroll to position [85, 0]
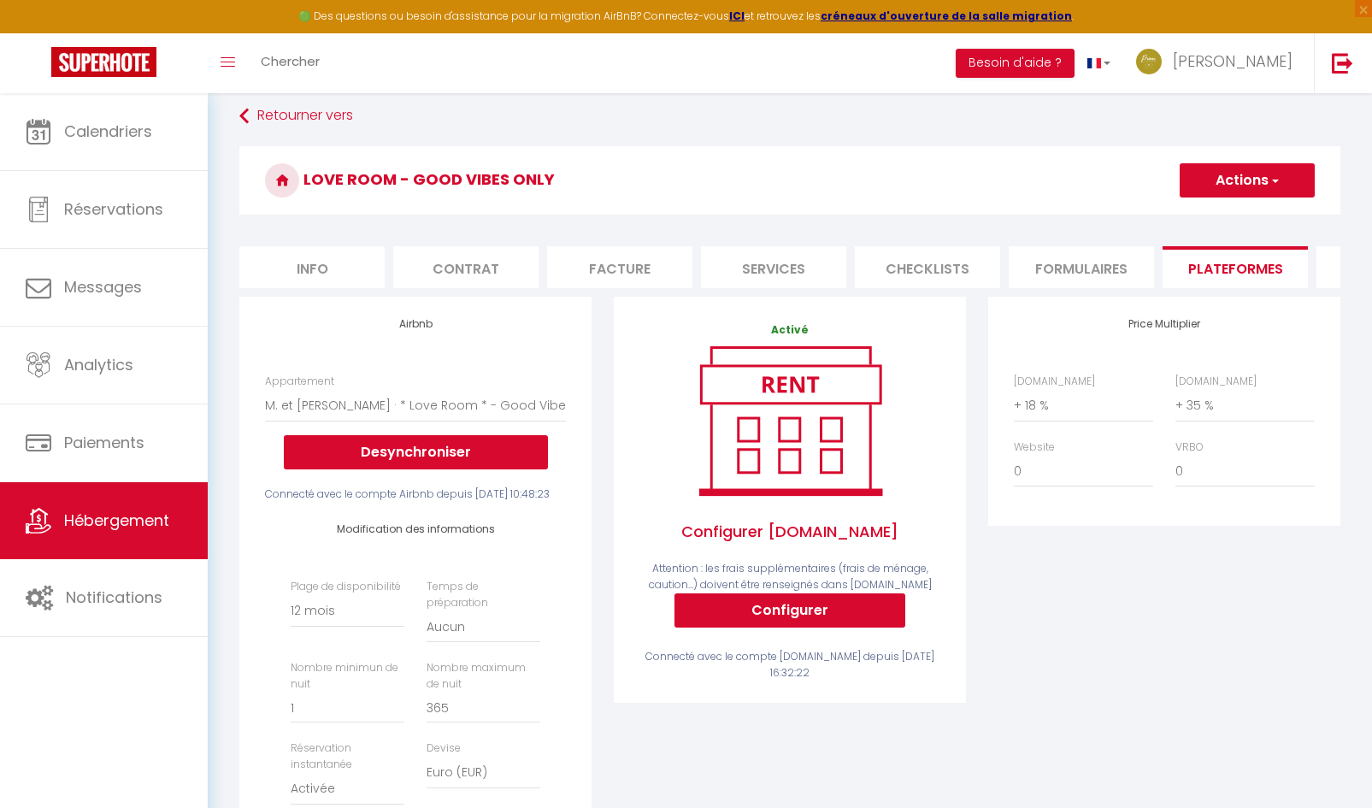
click at [1270, 181] on span "button" at bounding box center [1273, 180] width 11 height 17
click at [1230, 219] on link "Enregistrer" at bounding box center [1246, 218] width 135 height 22
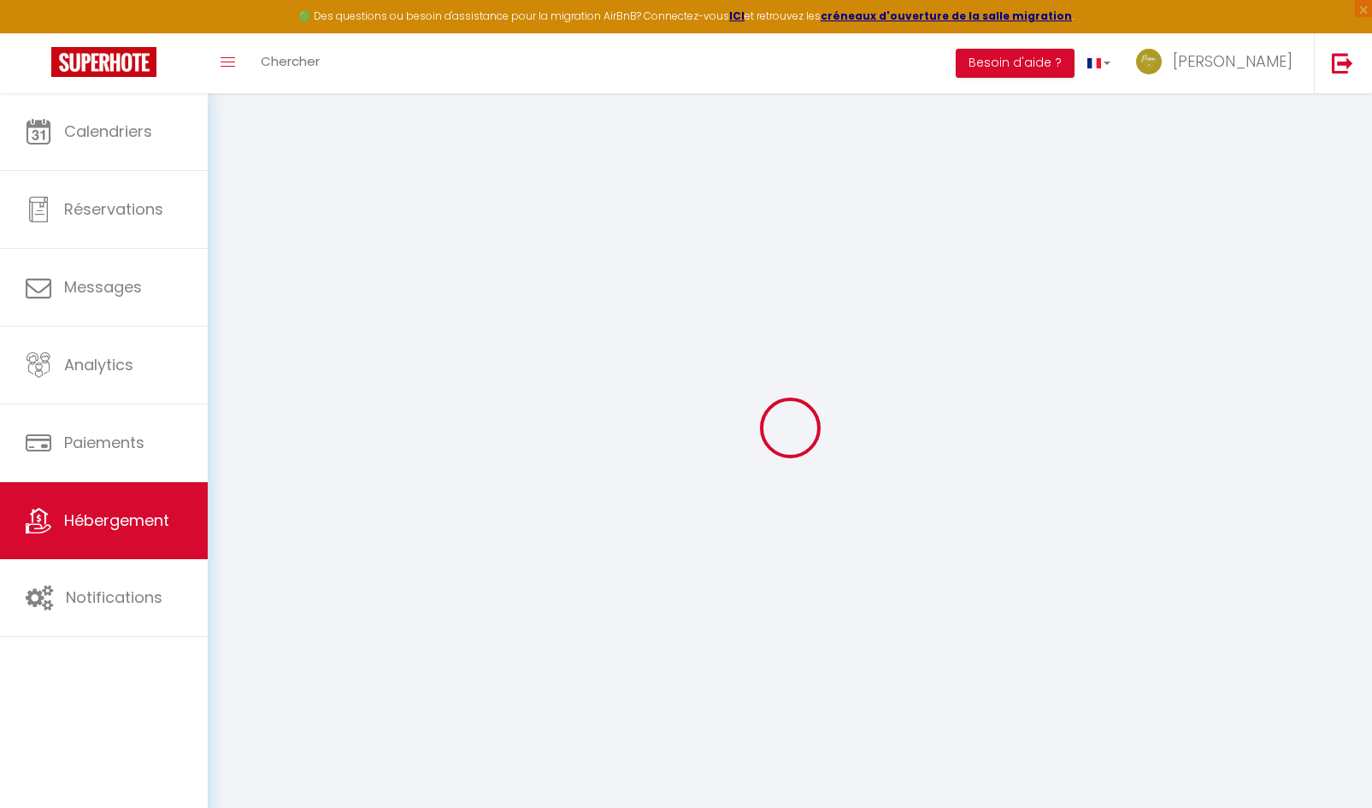
select select "365"
select select "EUR"
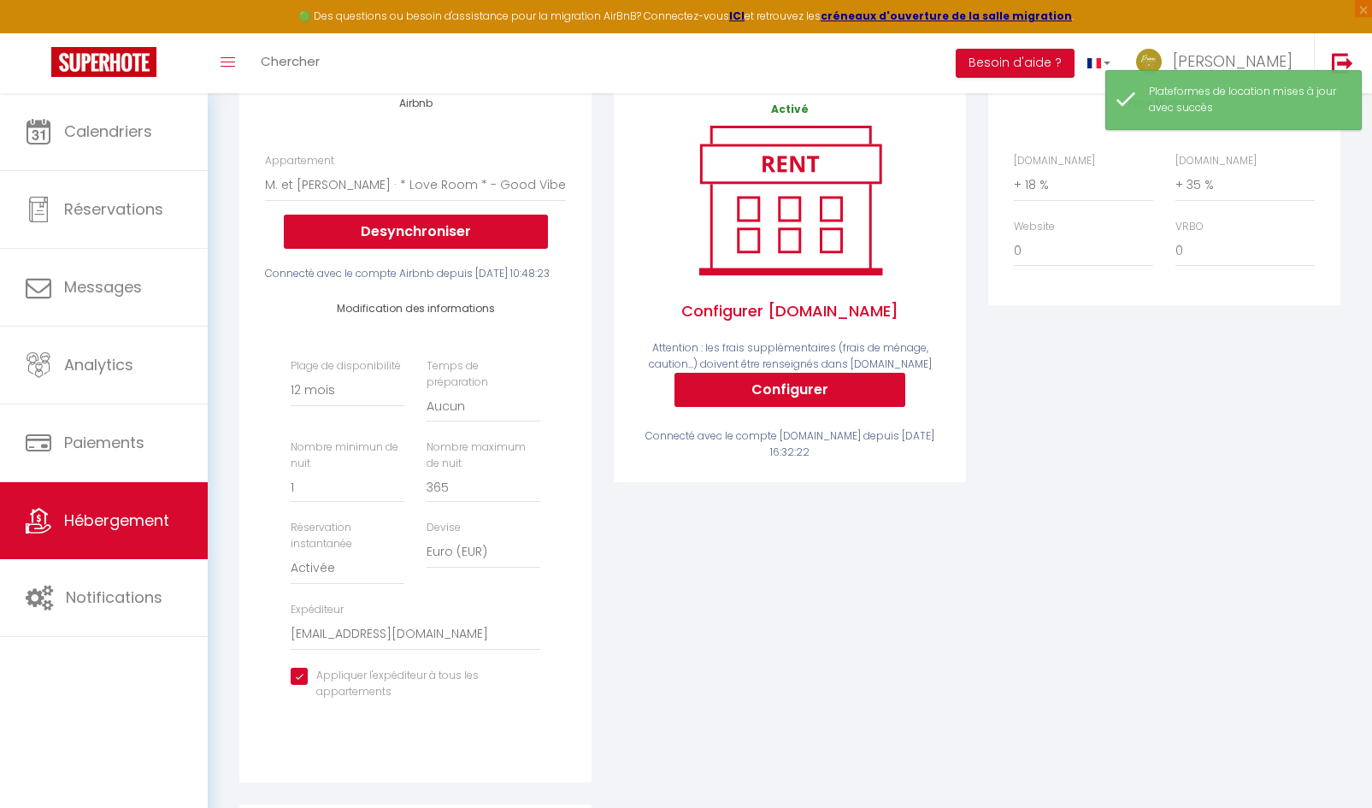
scroll to position [171, 0]
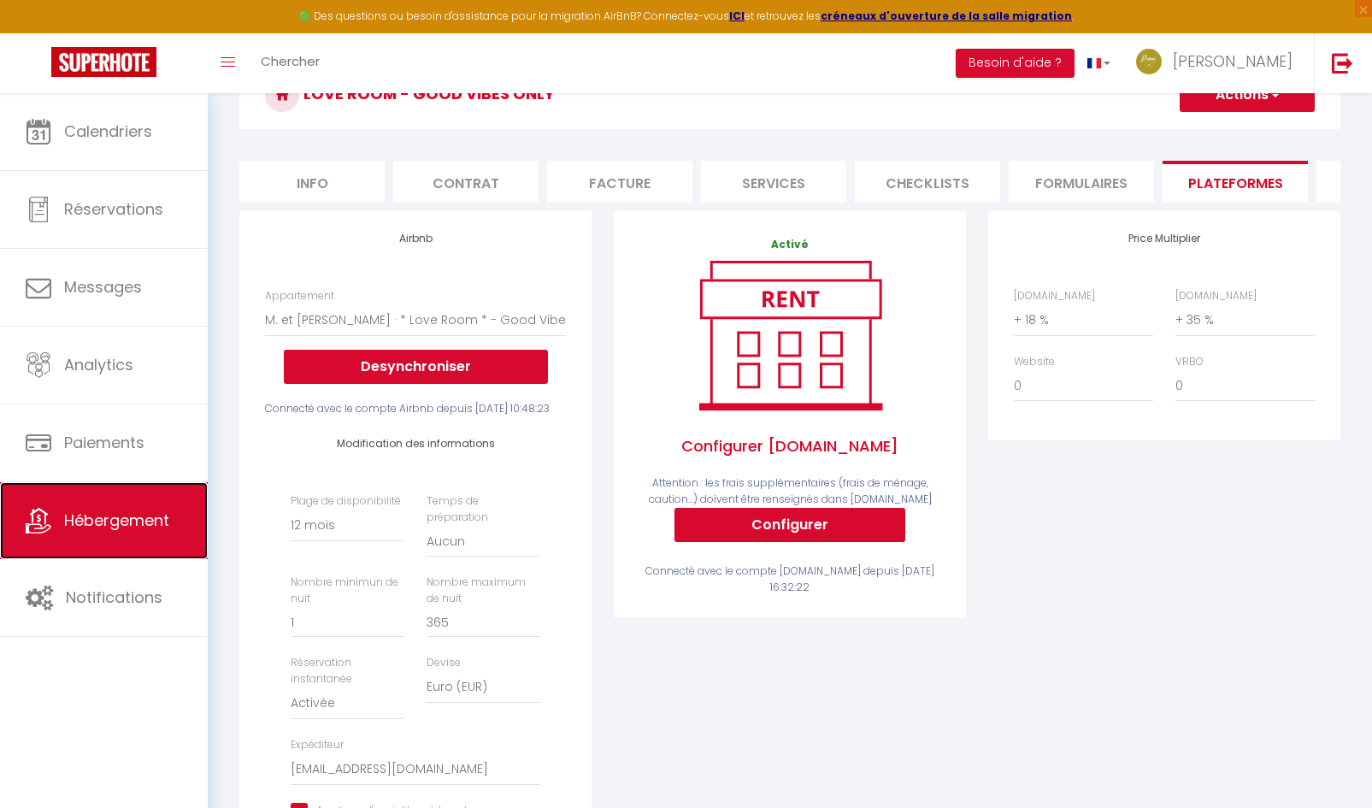
click at [137, 532] on link "Hébergement" at bounding box center [104, 520] width 208 height 77
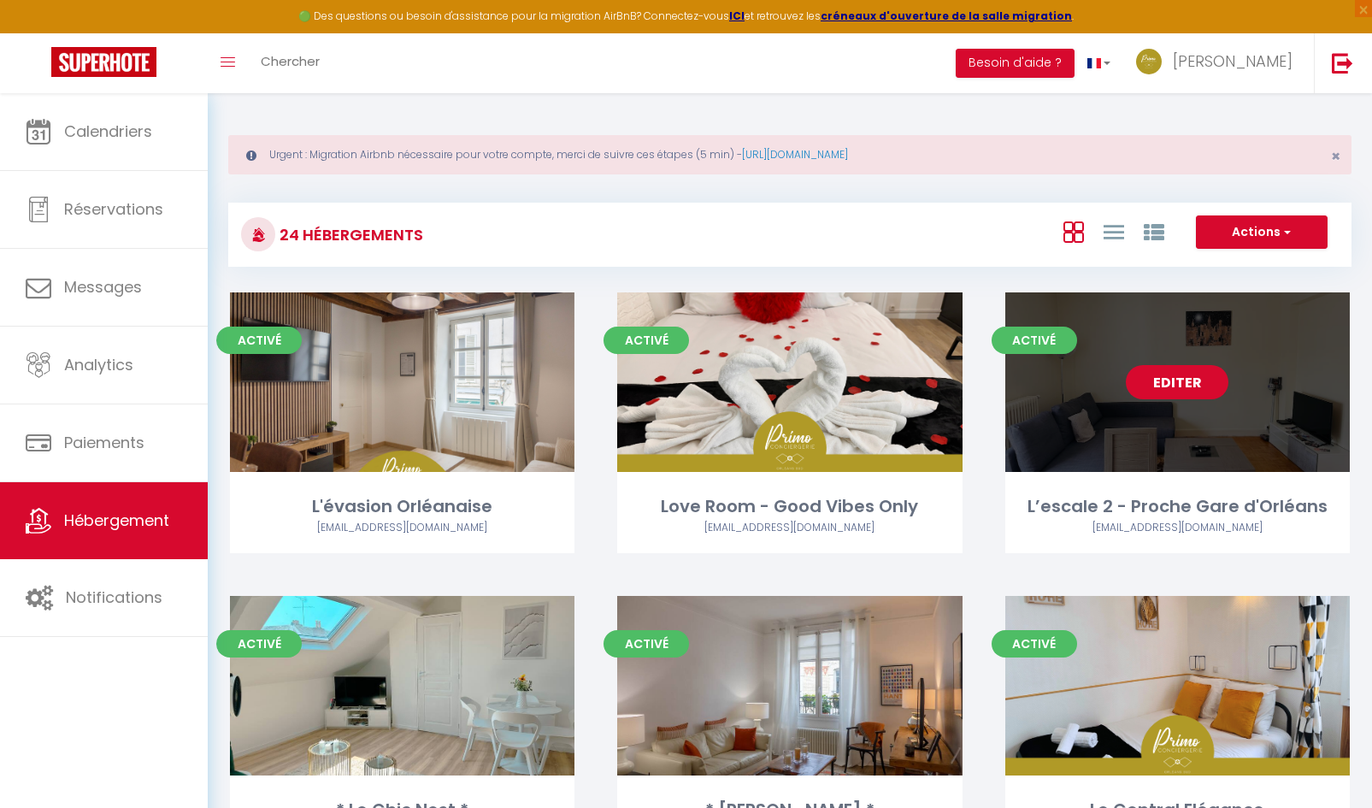
click at [1191, 374] on link "Editer" at bounding box center [1177, 382] width 103 height 34
select select "3"
select select "2"
select select "1"
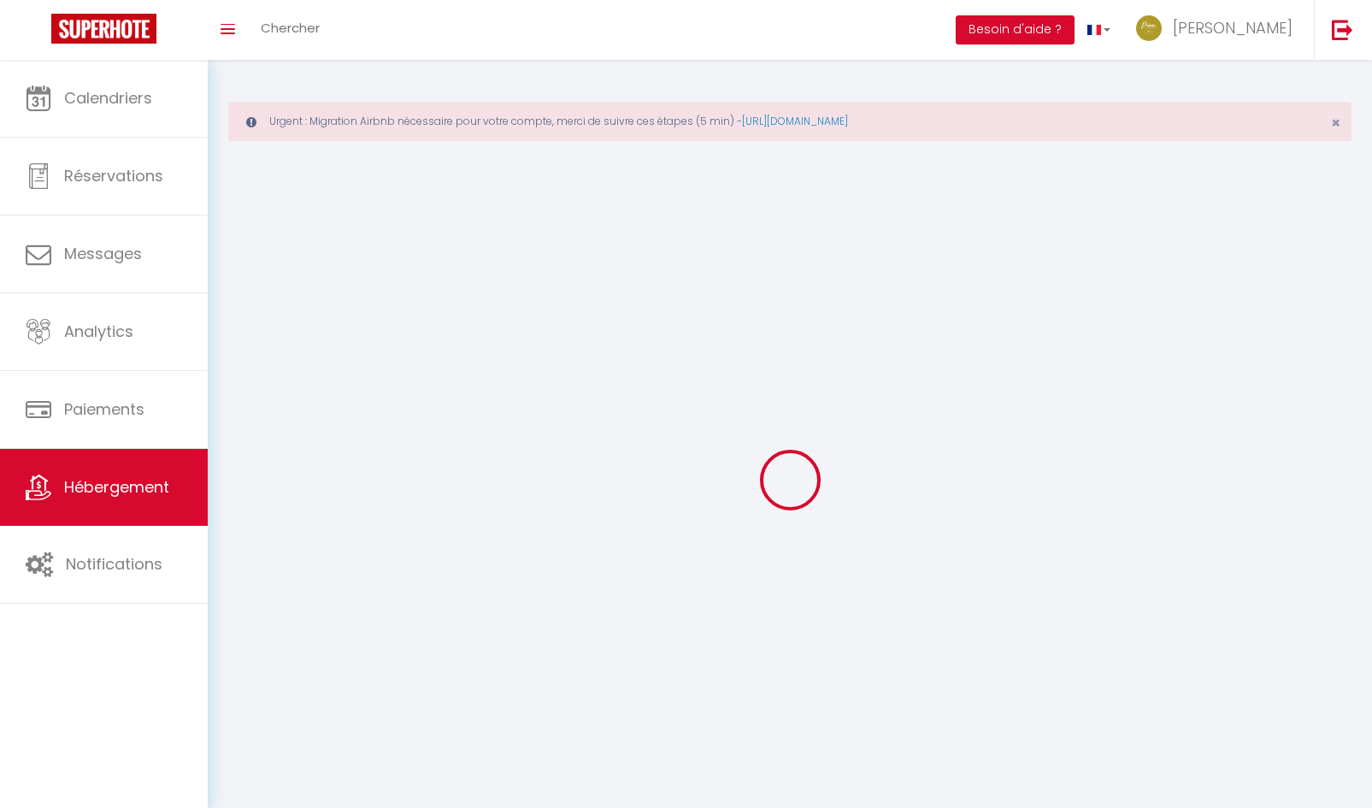
select select
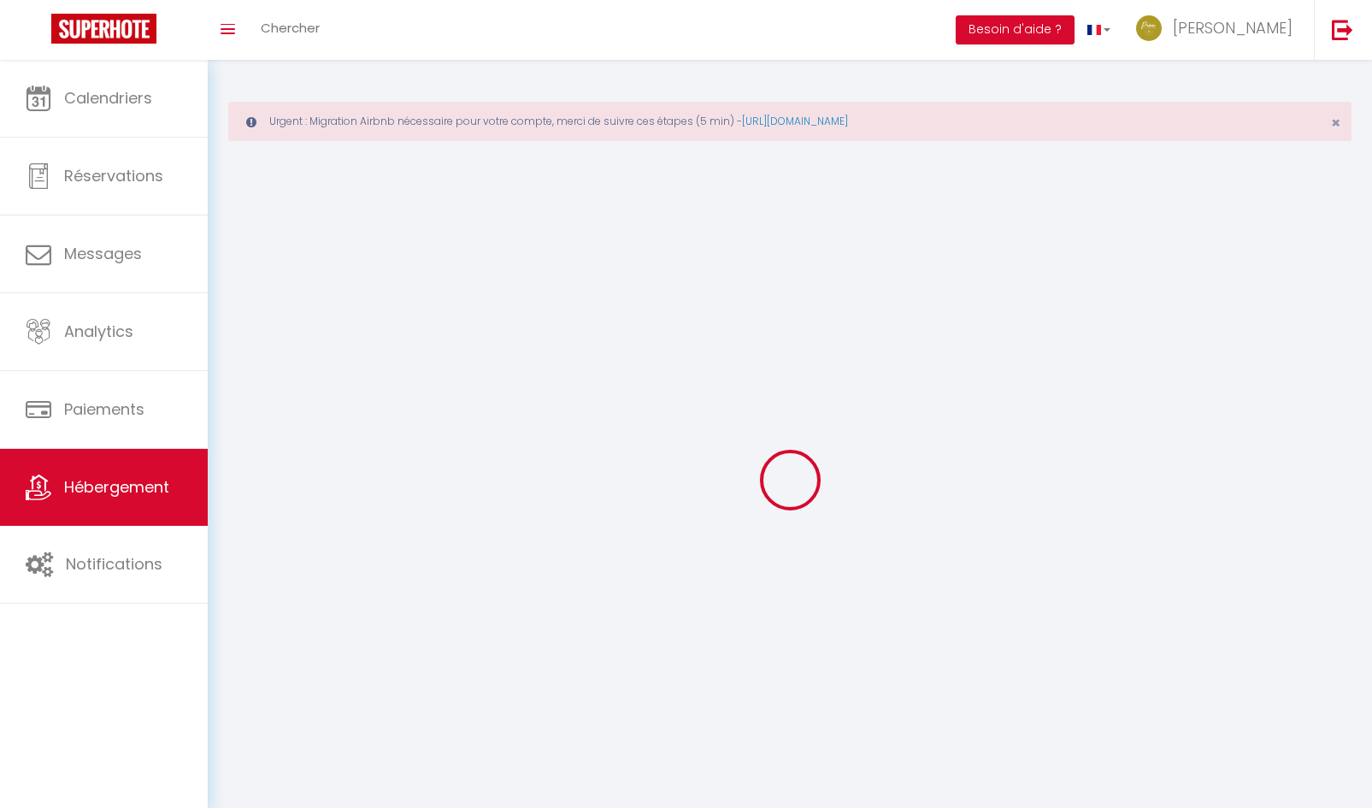
checkbox input "false"
select select
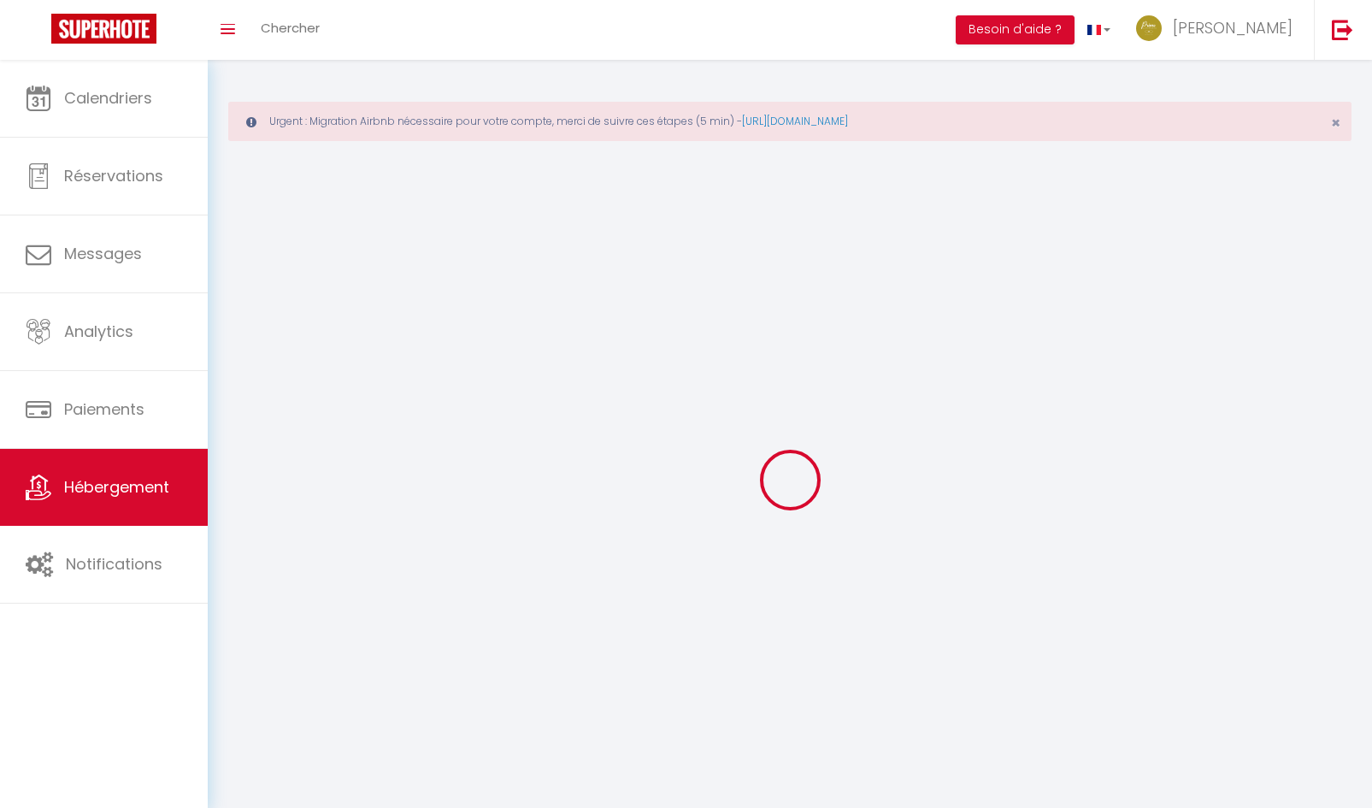
select select
select select "1"
select select
select select "28"
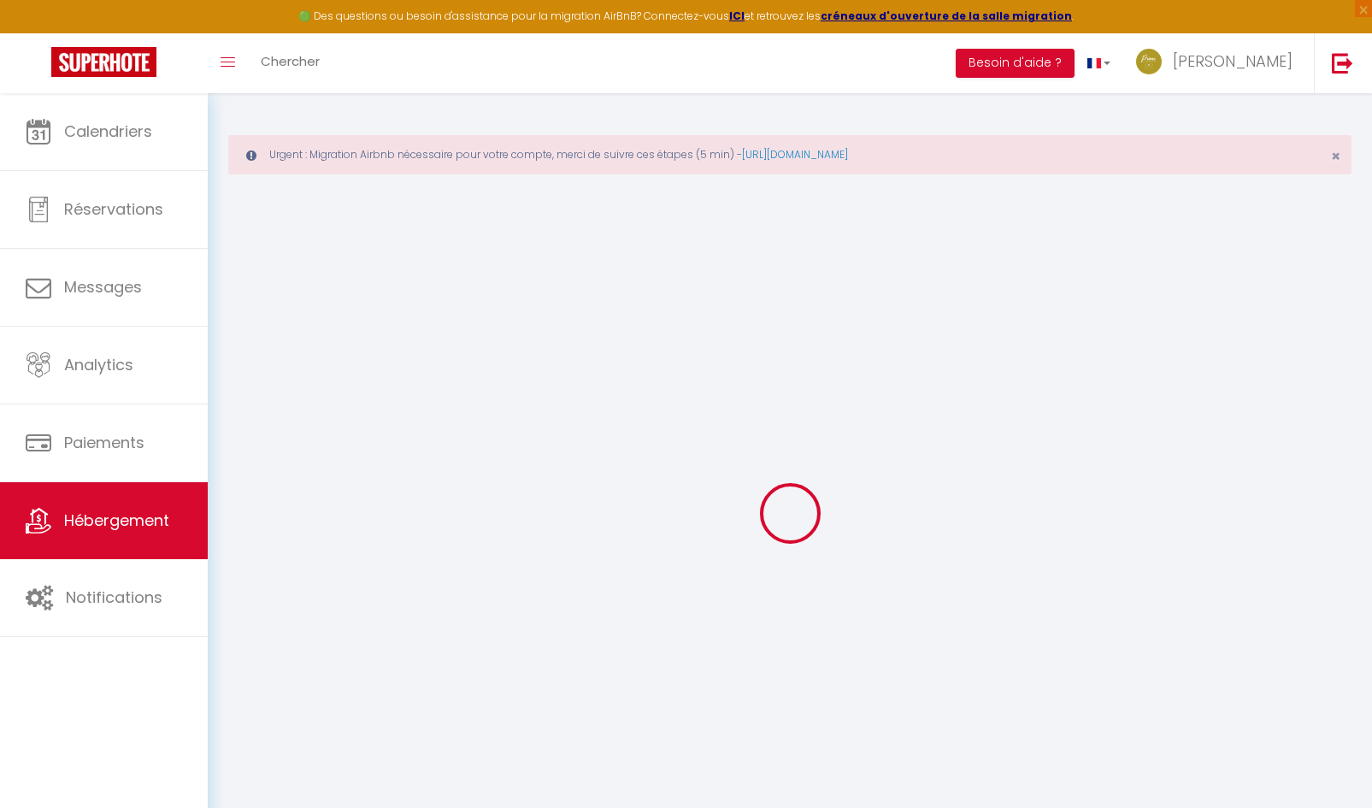
select select
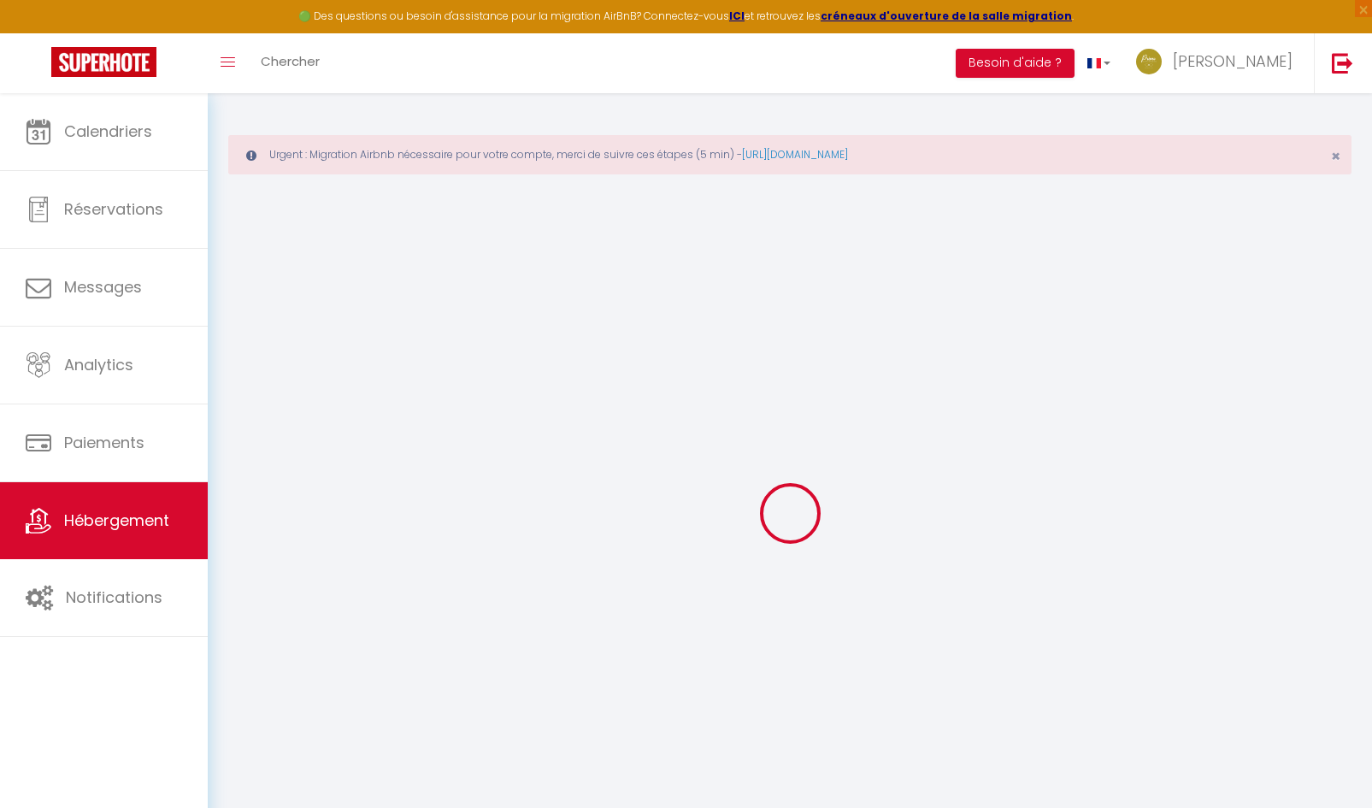
select select
checkbox input "false"
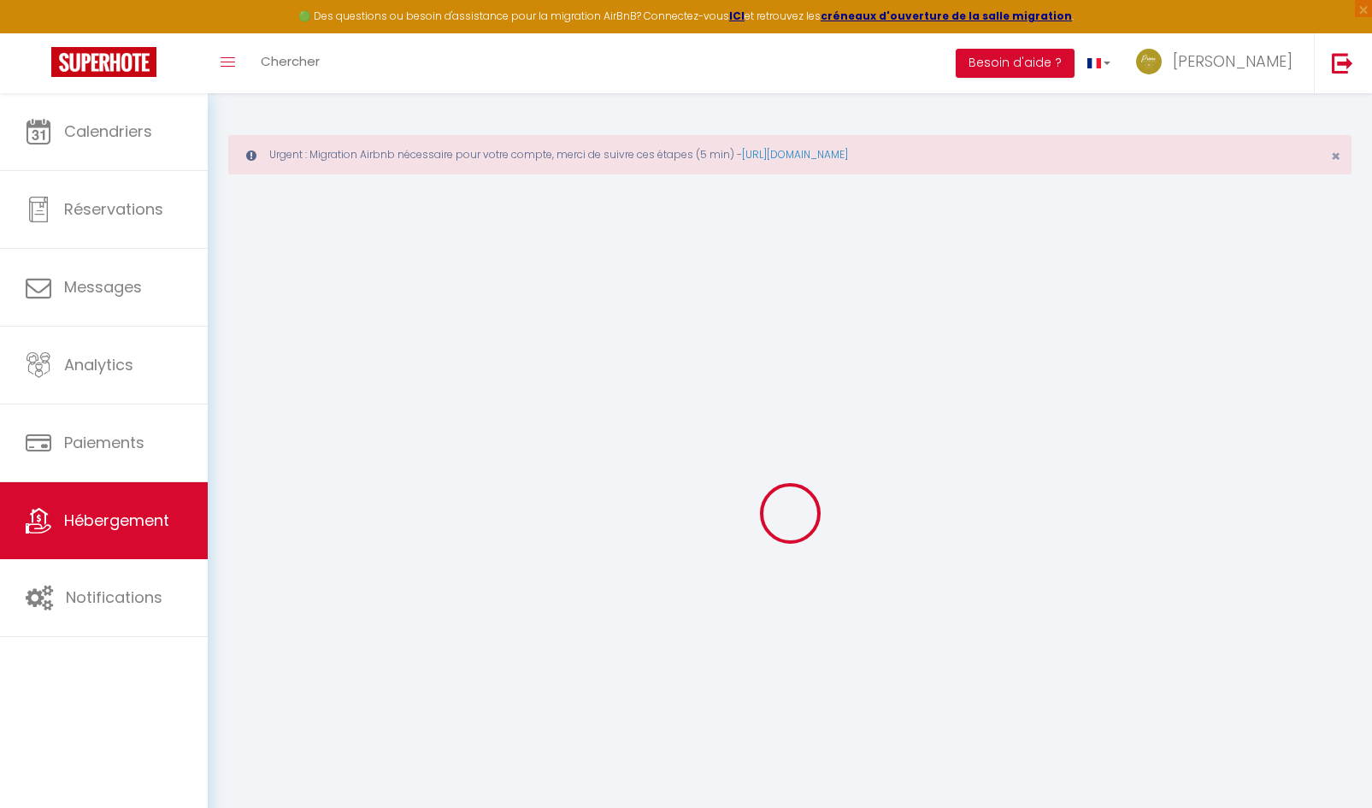
select select
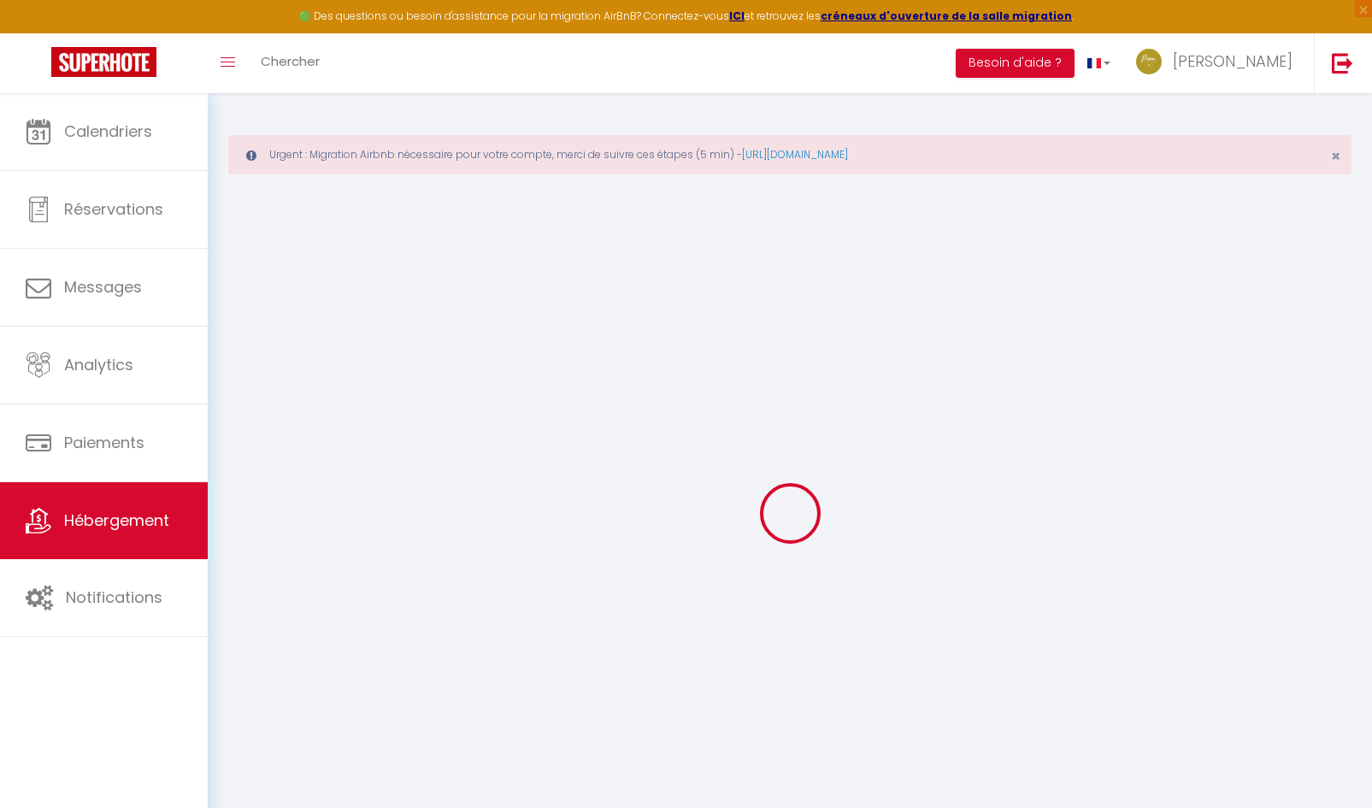
select select
checkbox input "false"
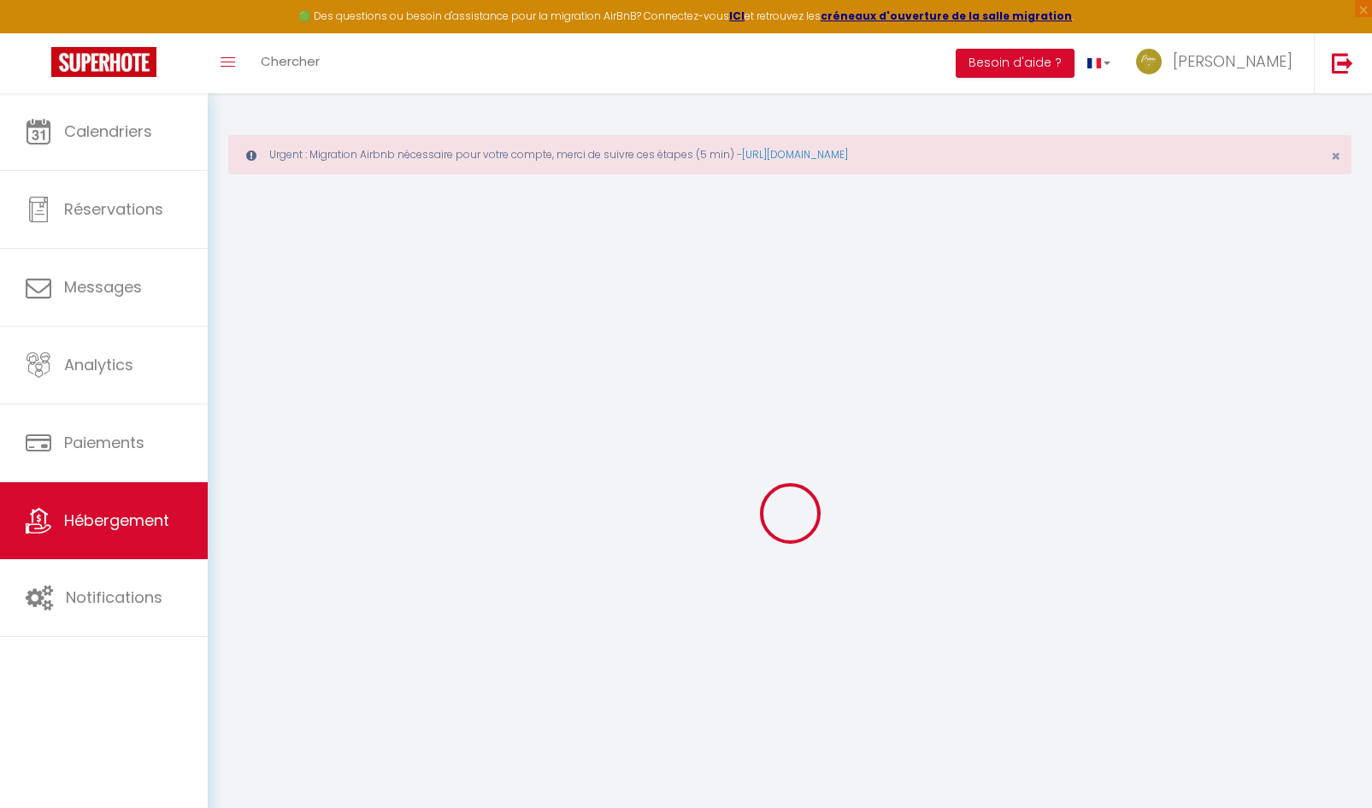
checkbox input "false"
select select
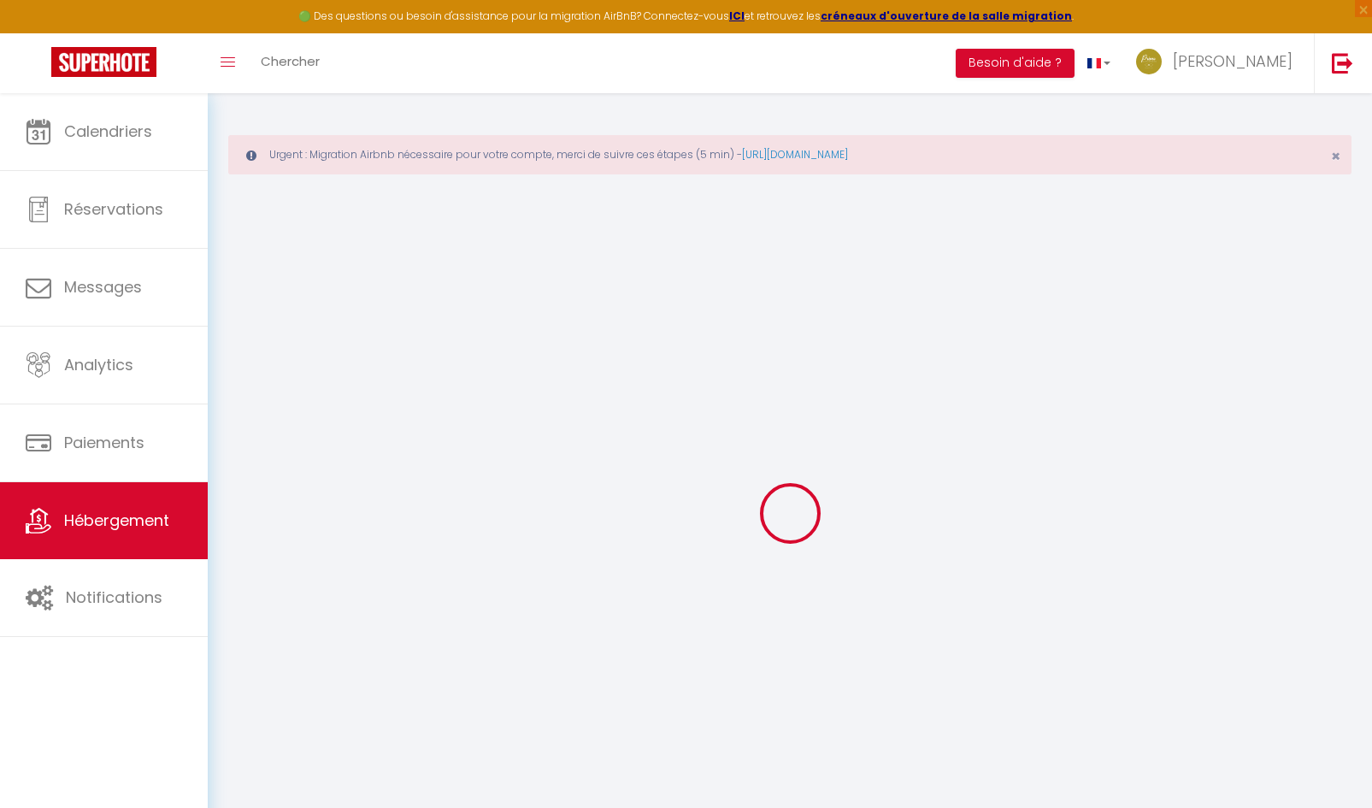
select select
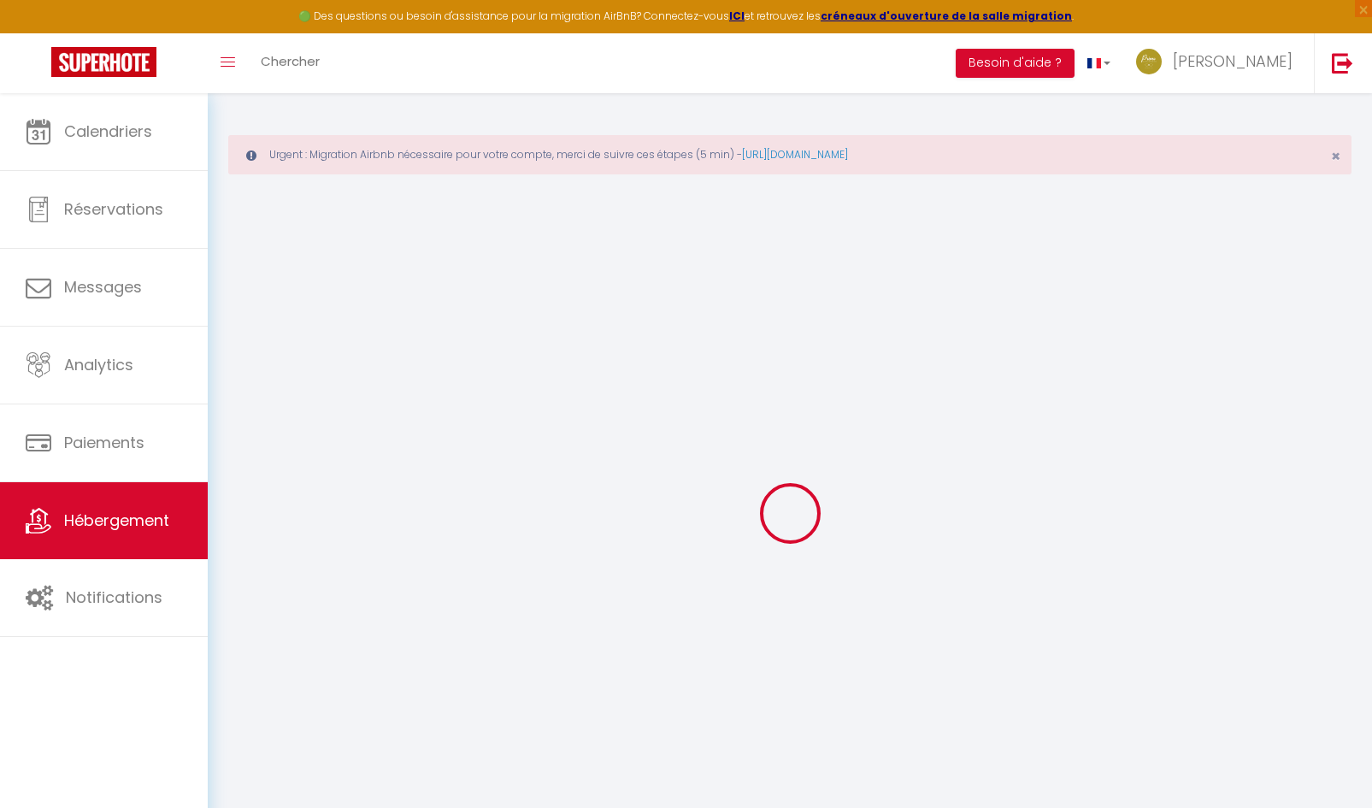
checkbox input "false"
select select
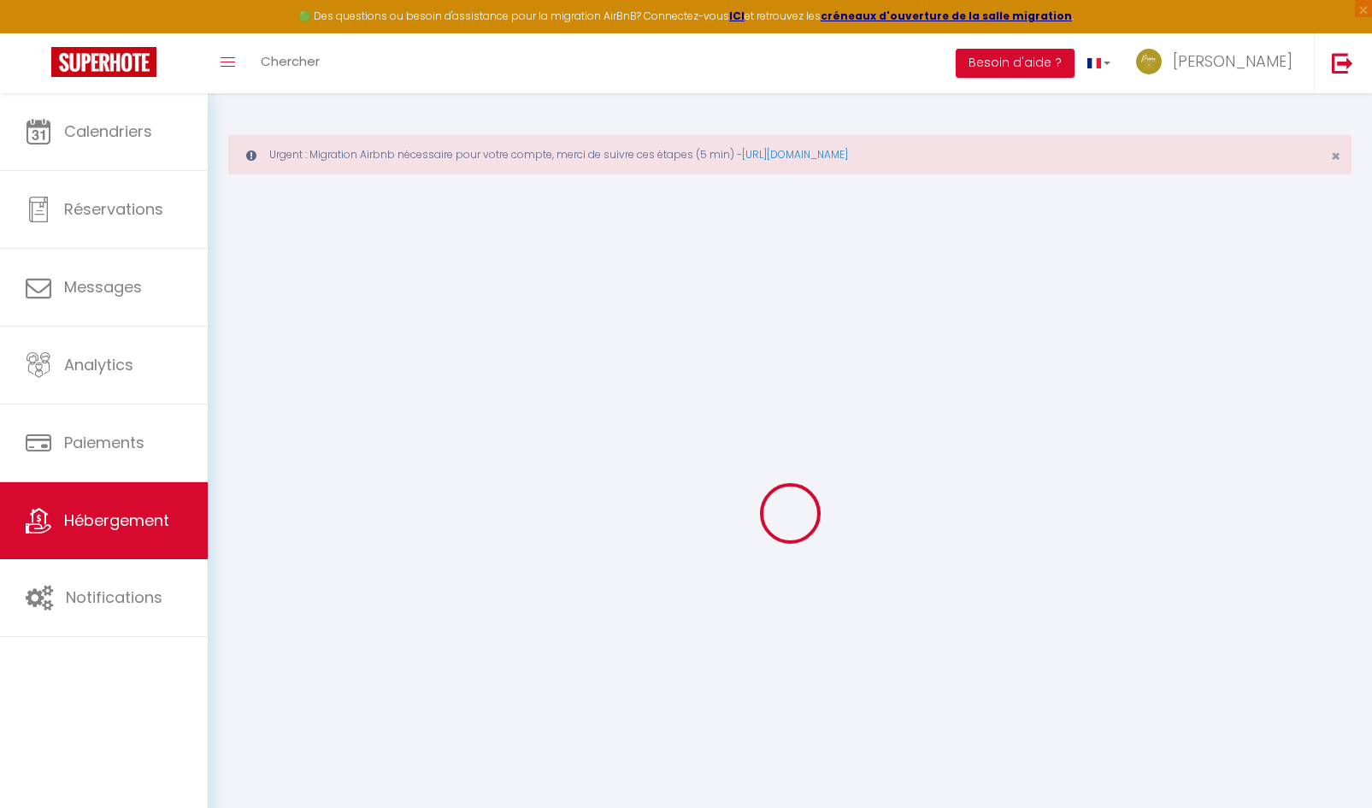
select select
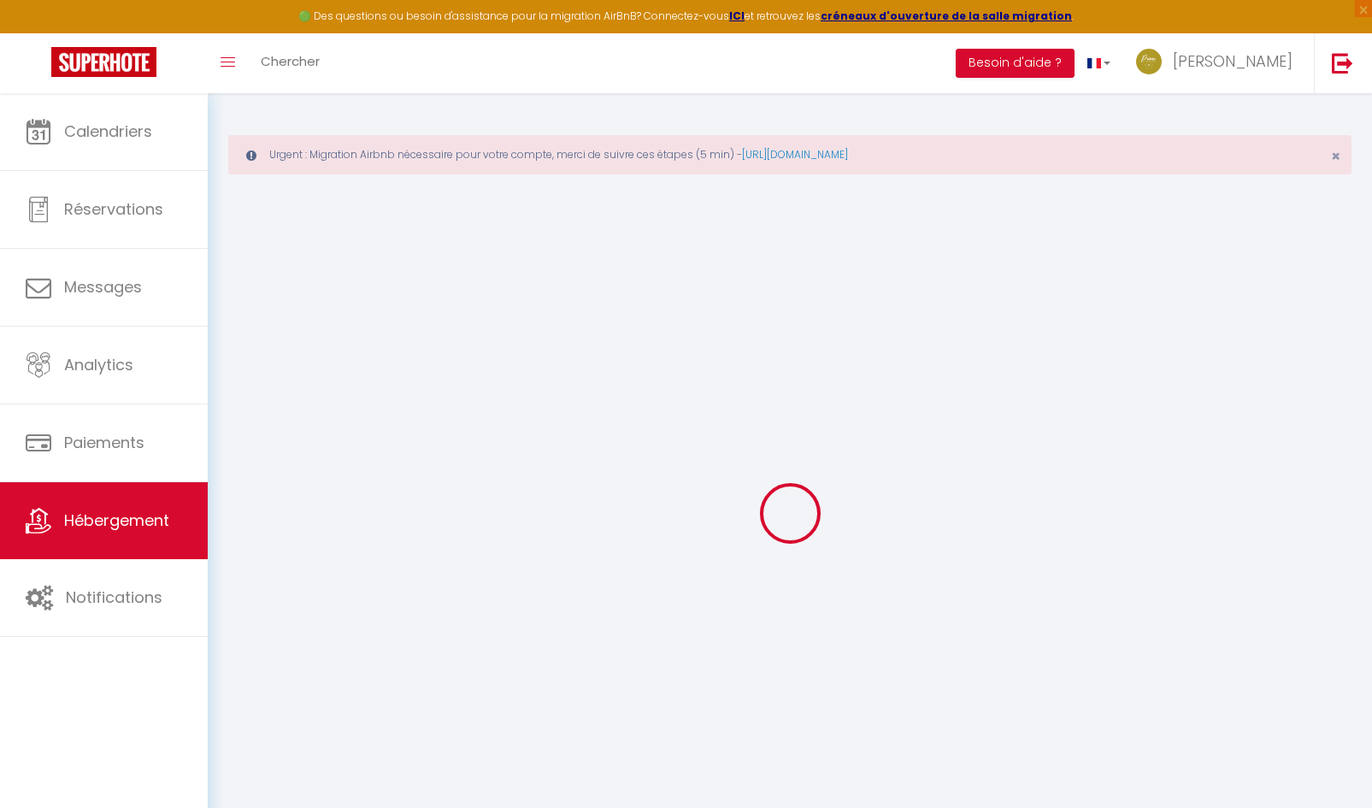
select select
checkbox input "false"
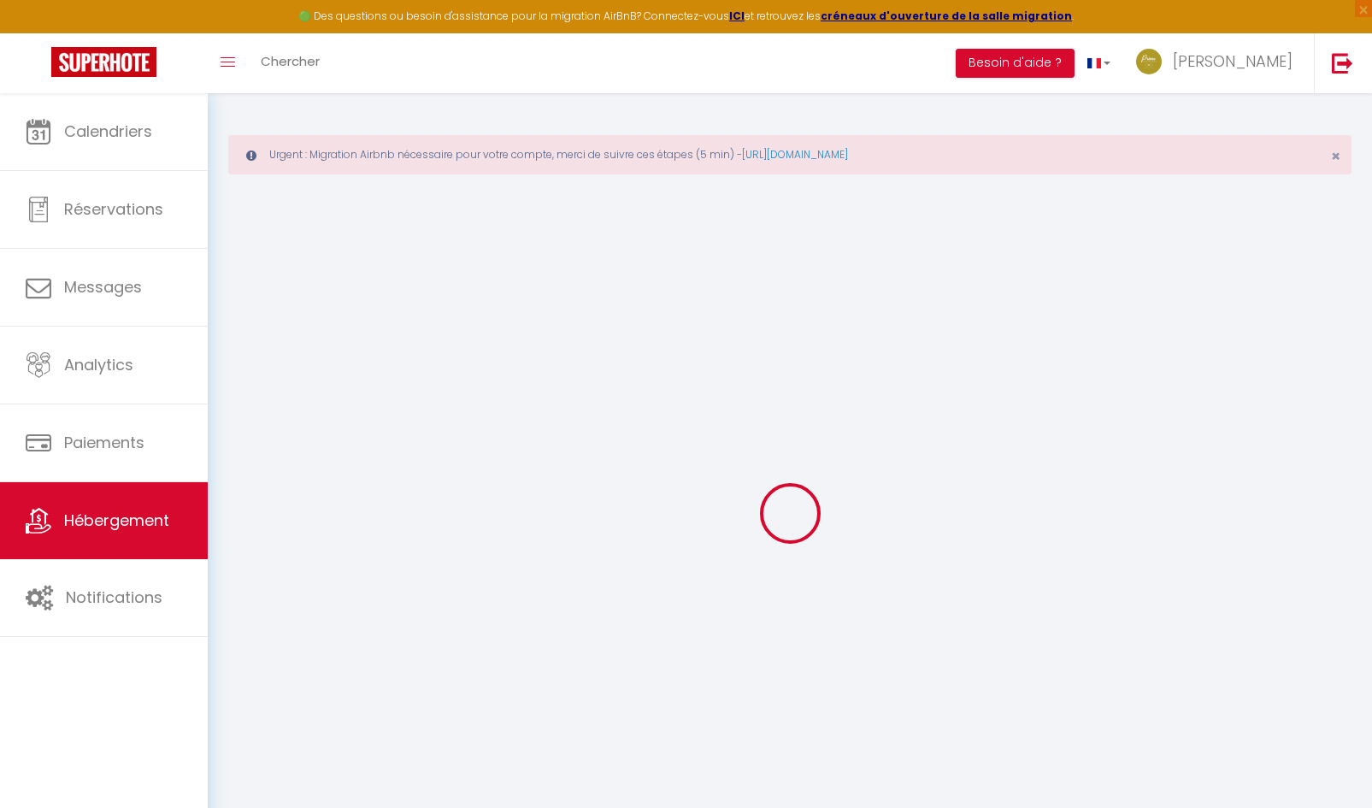
checkbox input "false"
select select
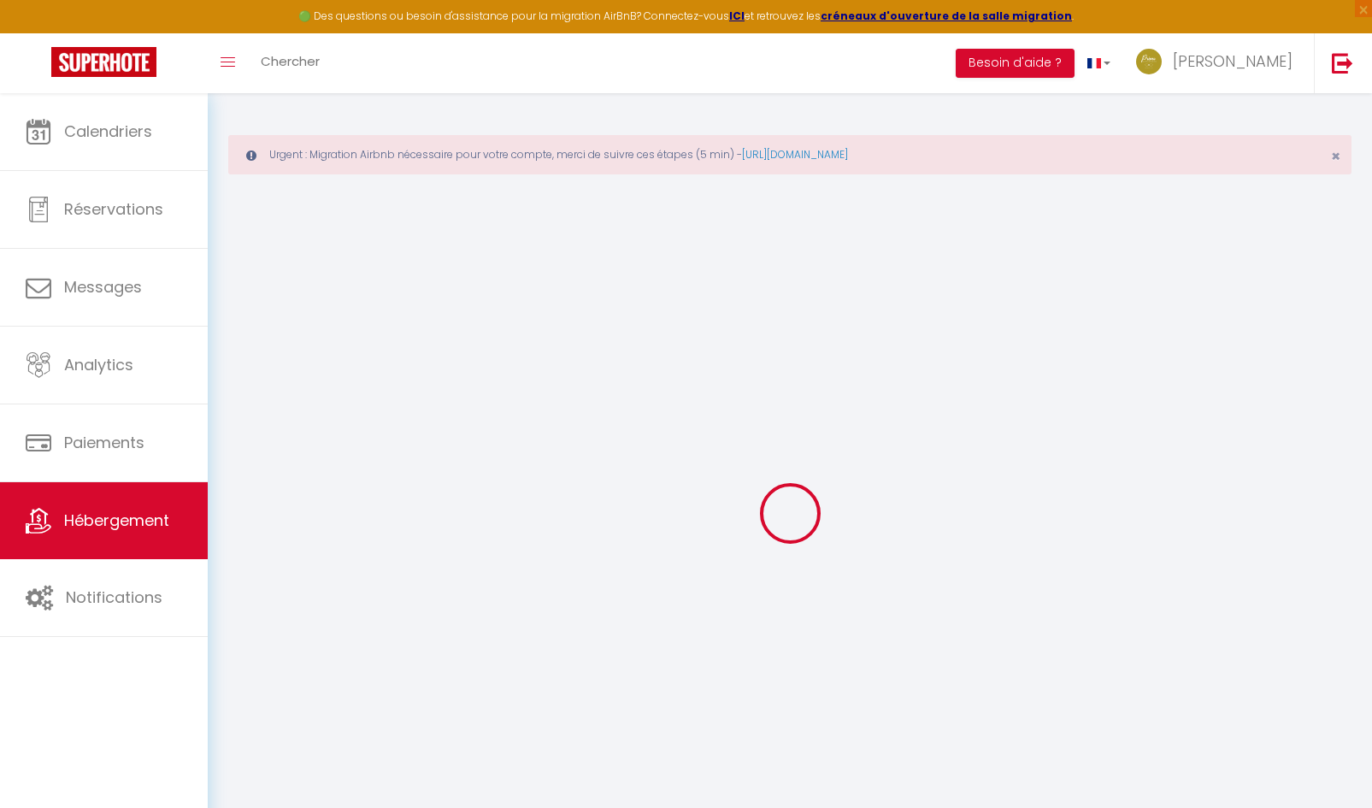
select select
checkbox input "false"
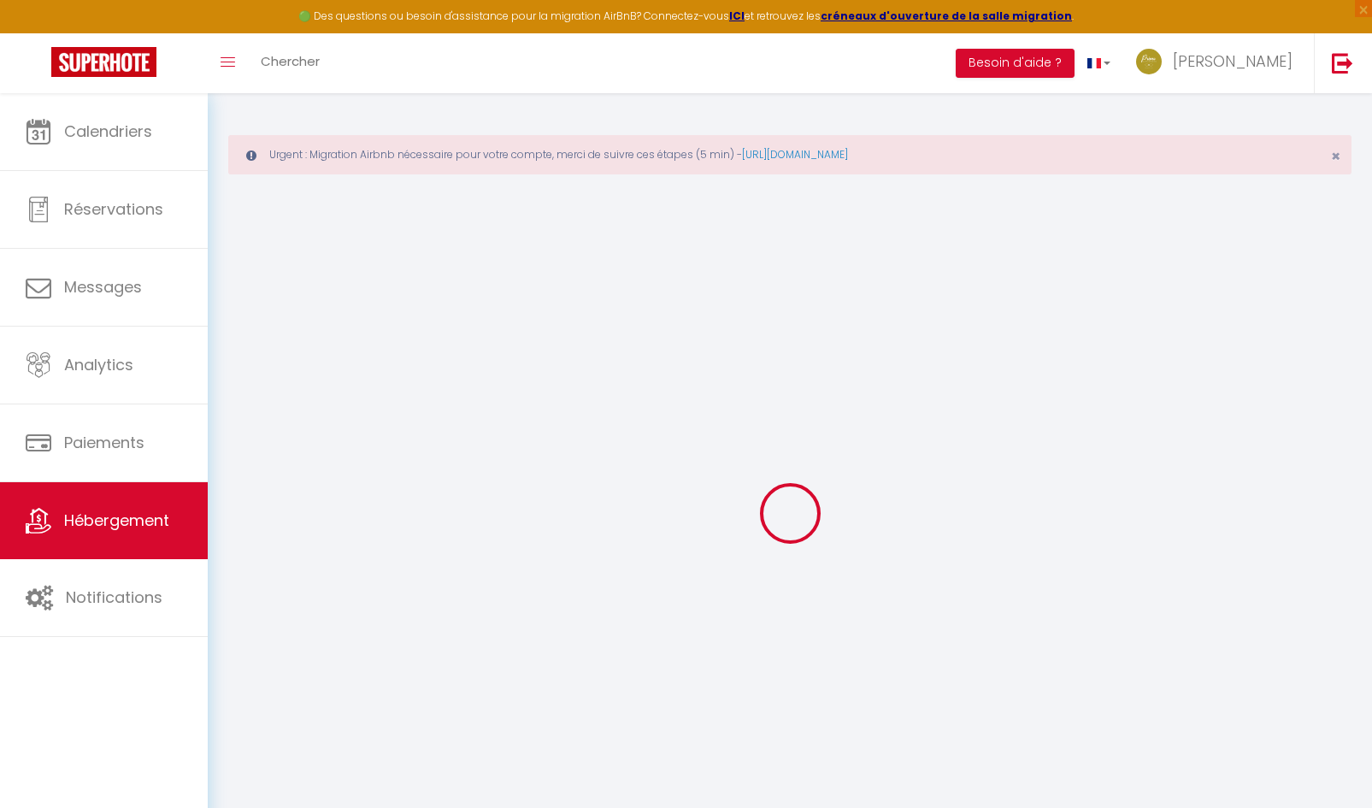
checkbox input "false"
select select
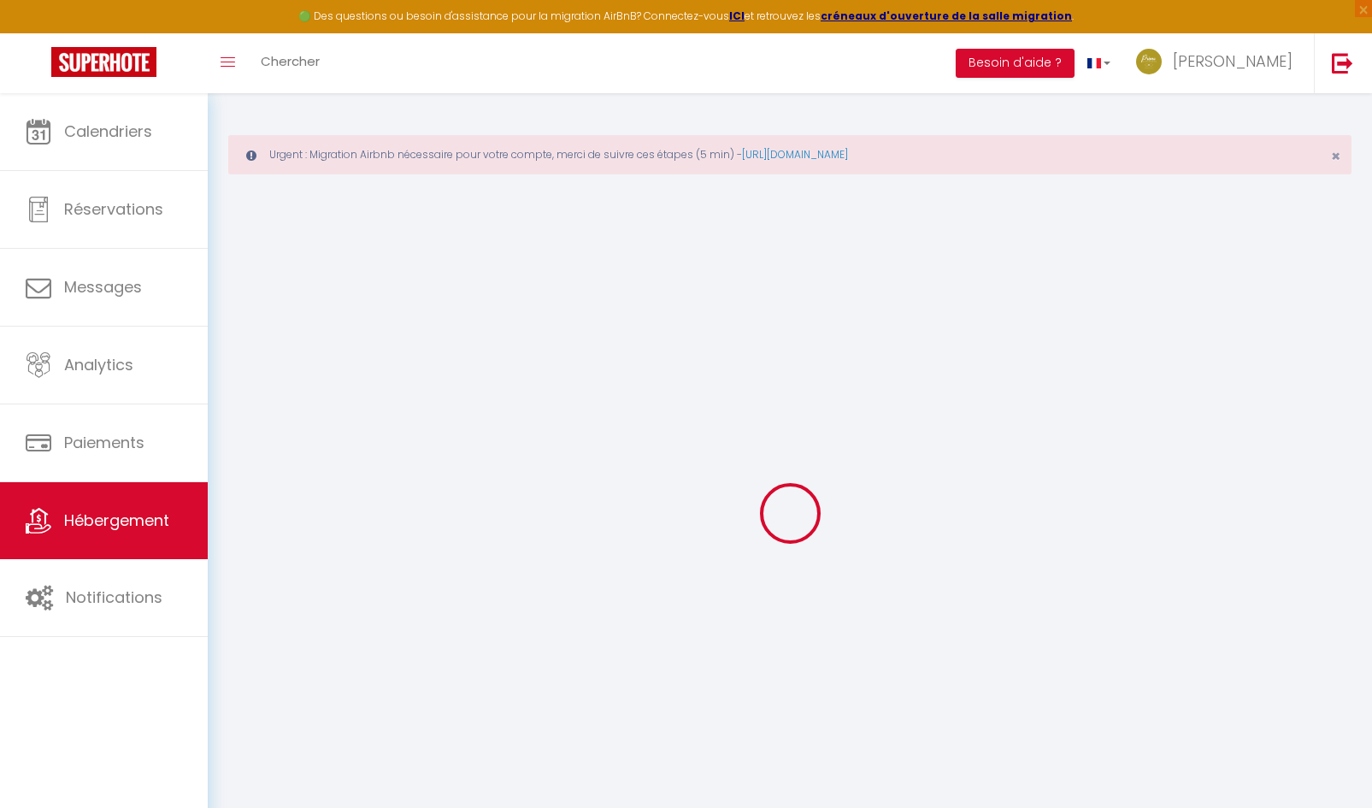
type input "L’escale 2 - Proche Gare d'Orléans"
type input "Radoine"
type input "3 rue des Sansonnières"
type input "45000"
type input "ORLEANS"
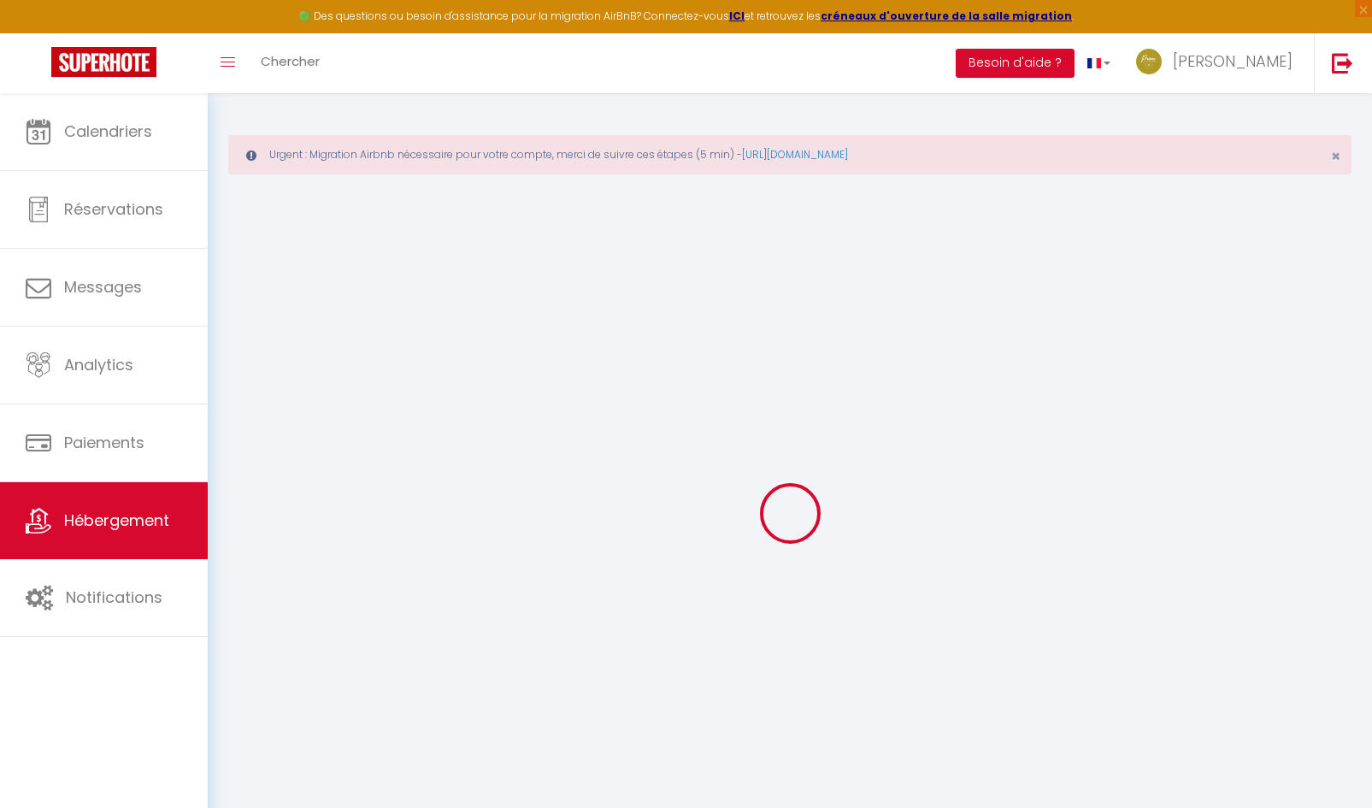
type input "80"
type input "36"
type input "5"
type input "4.80"
type input "300"
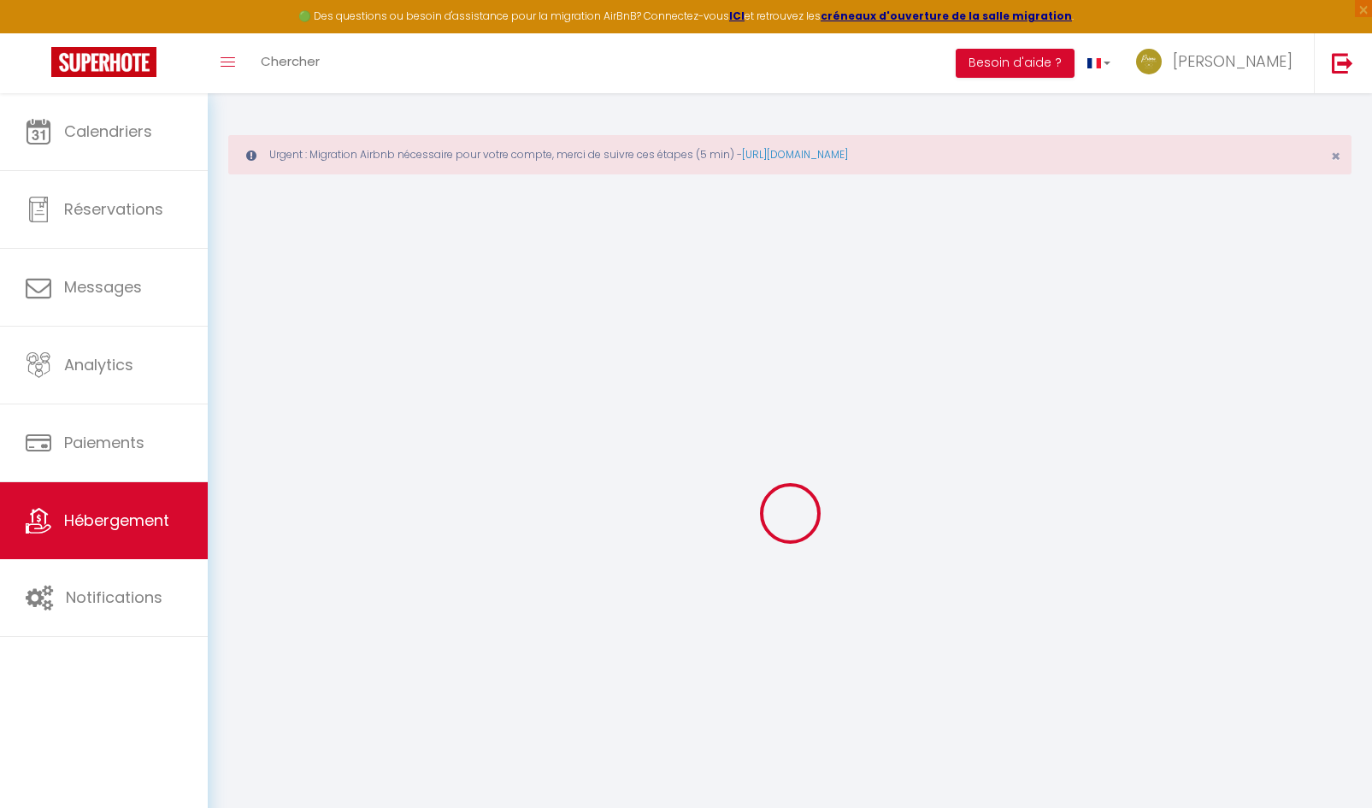
select select
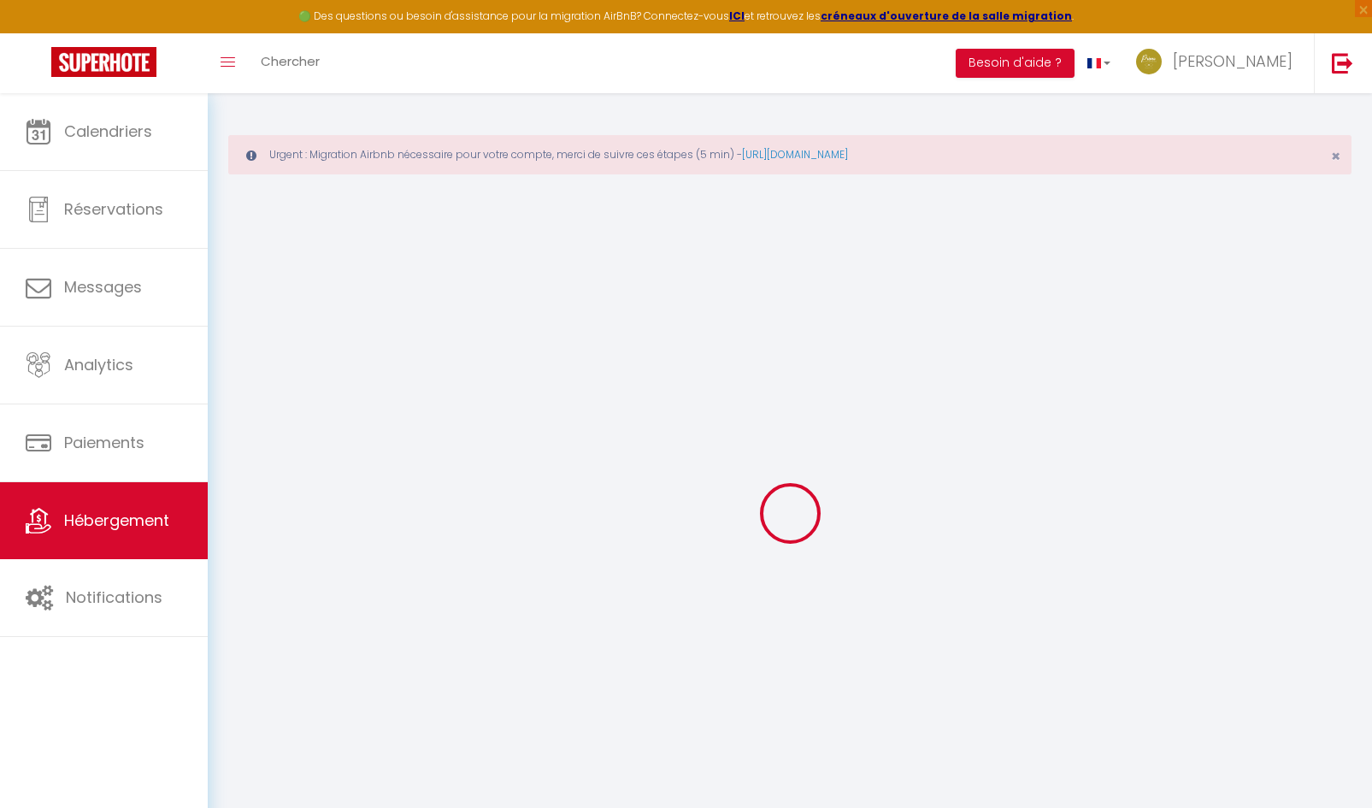
select select
type input "3 rue des Sansonnières"
type input "45000"
type input "[GEOGRAPHIC_DATA]"
type input "orleanssud@primoconciergerie.fr"
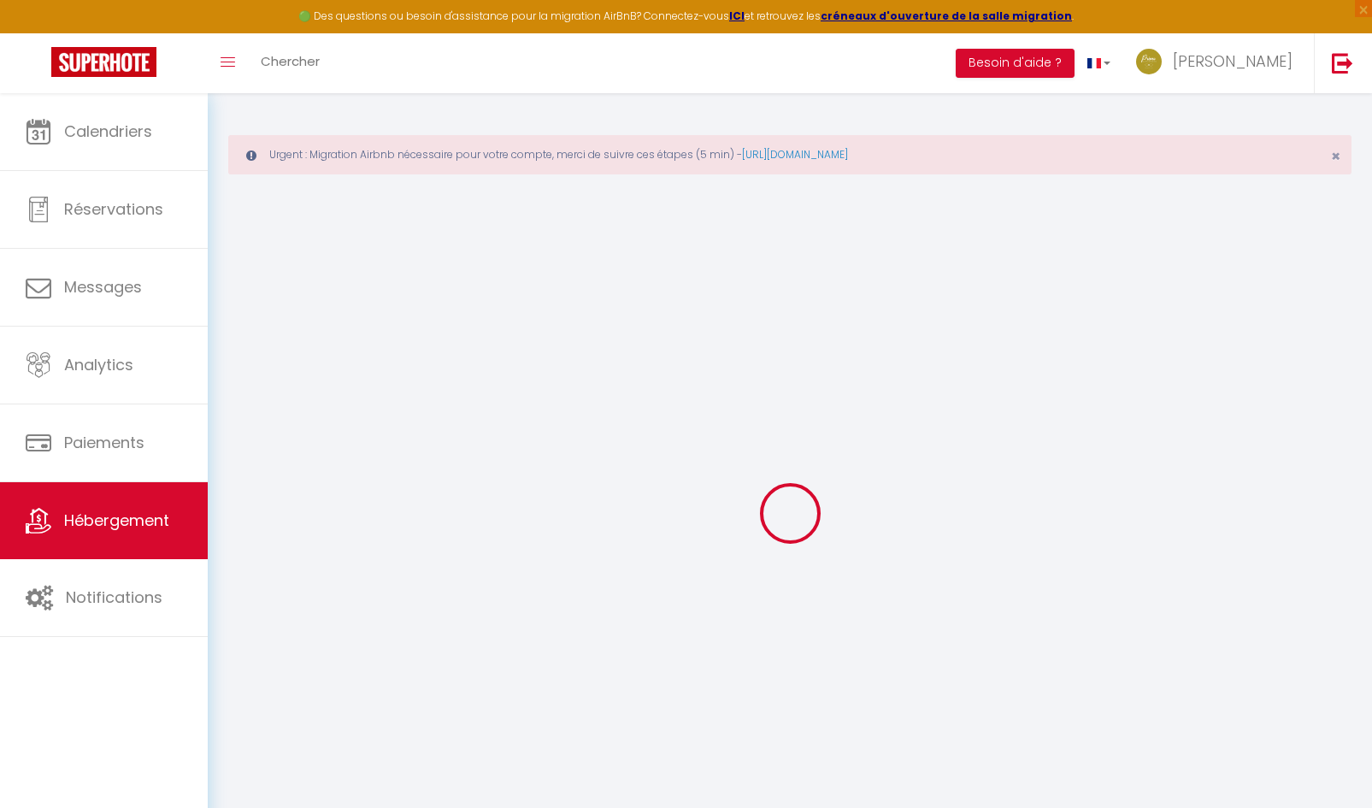
select select "10160"
checkbox input "true"
checkbox input "false"
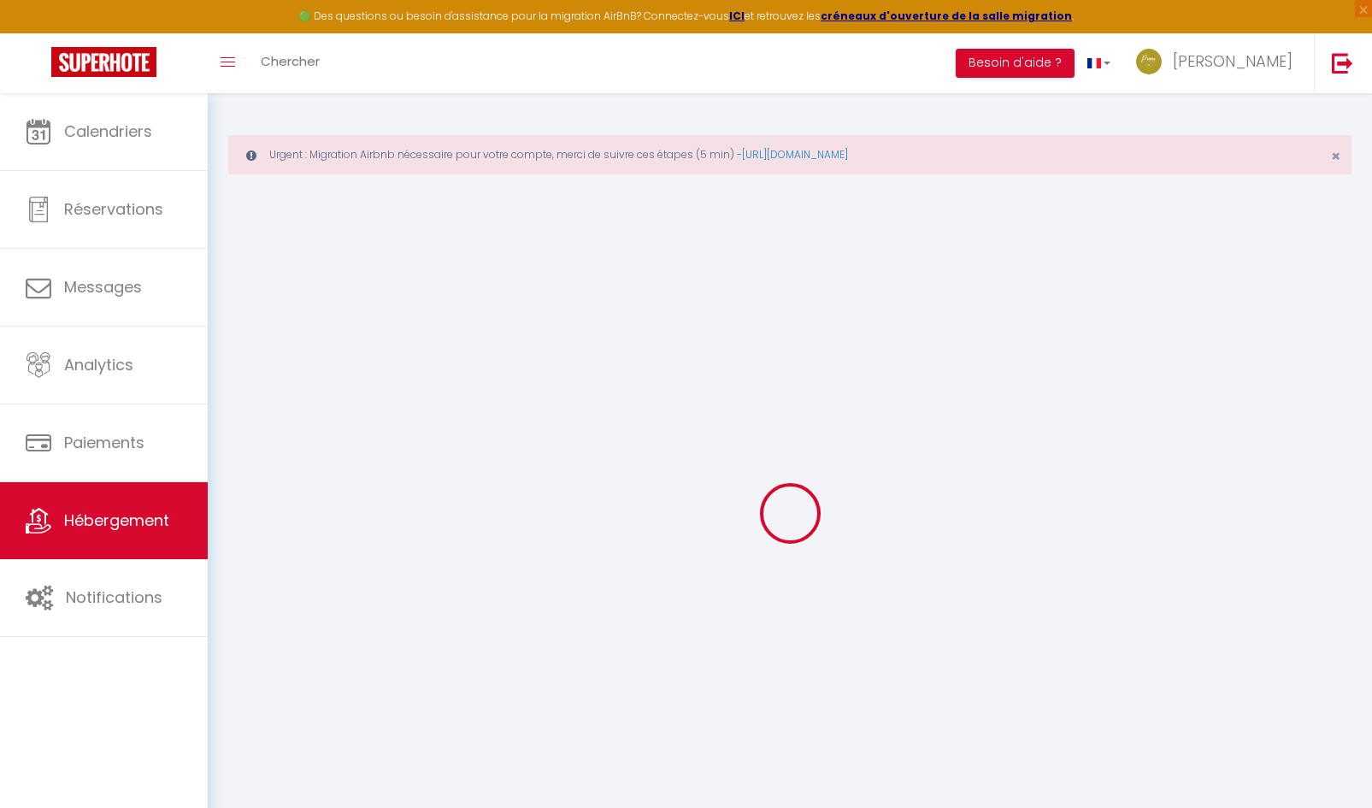
radio input "true"
type input "0"
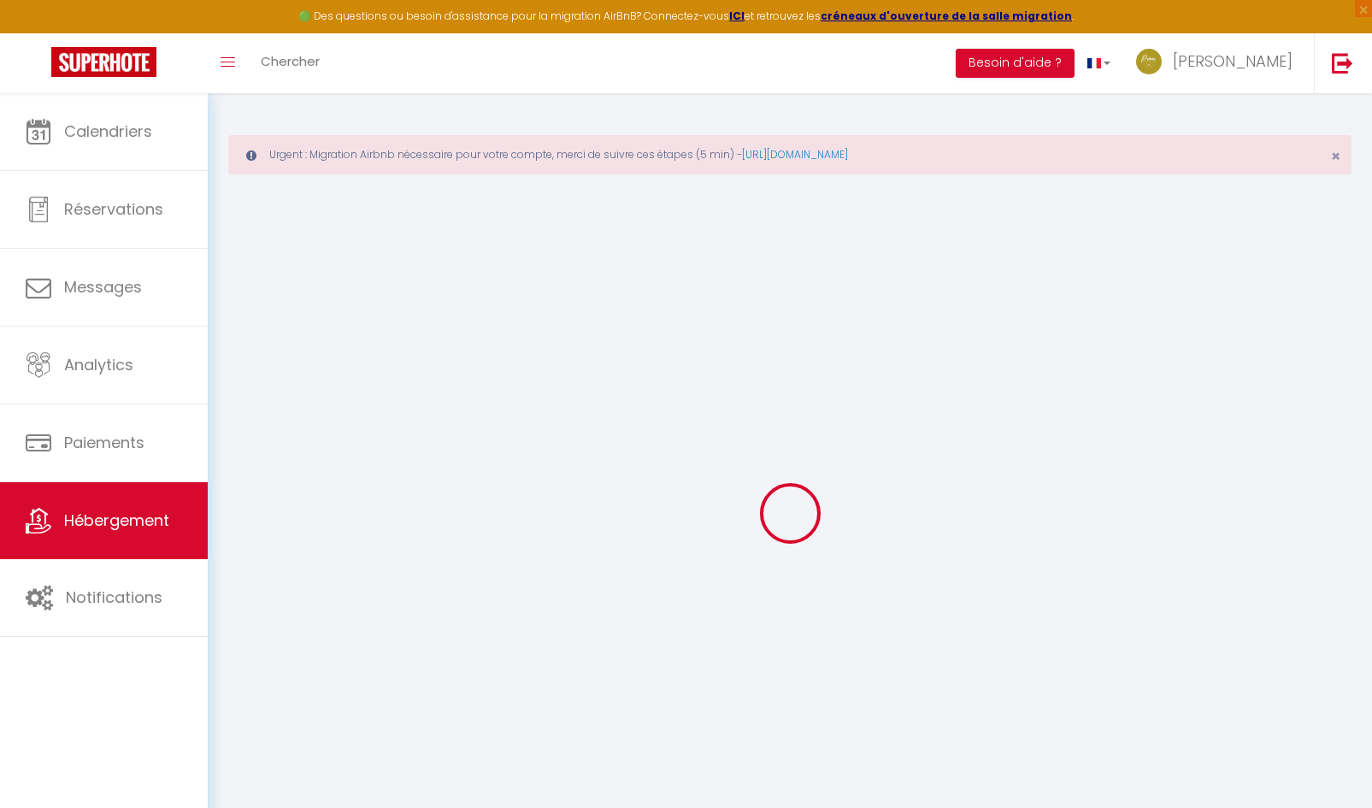
select select "+ 20 %"
select select "+ 35 %"
select select
checkbox input "true"
checkbox input "false"
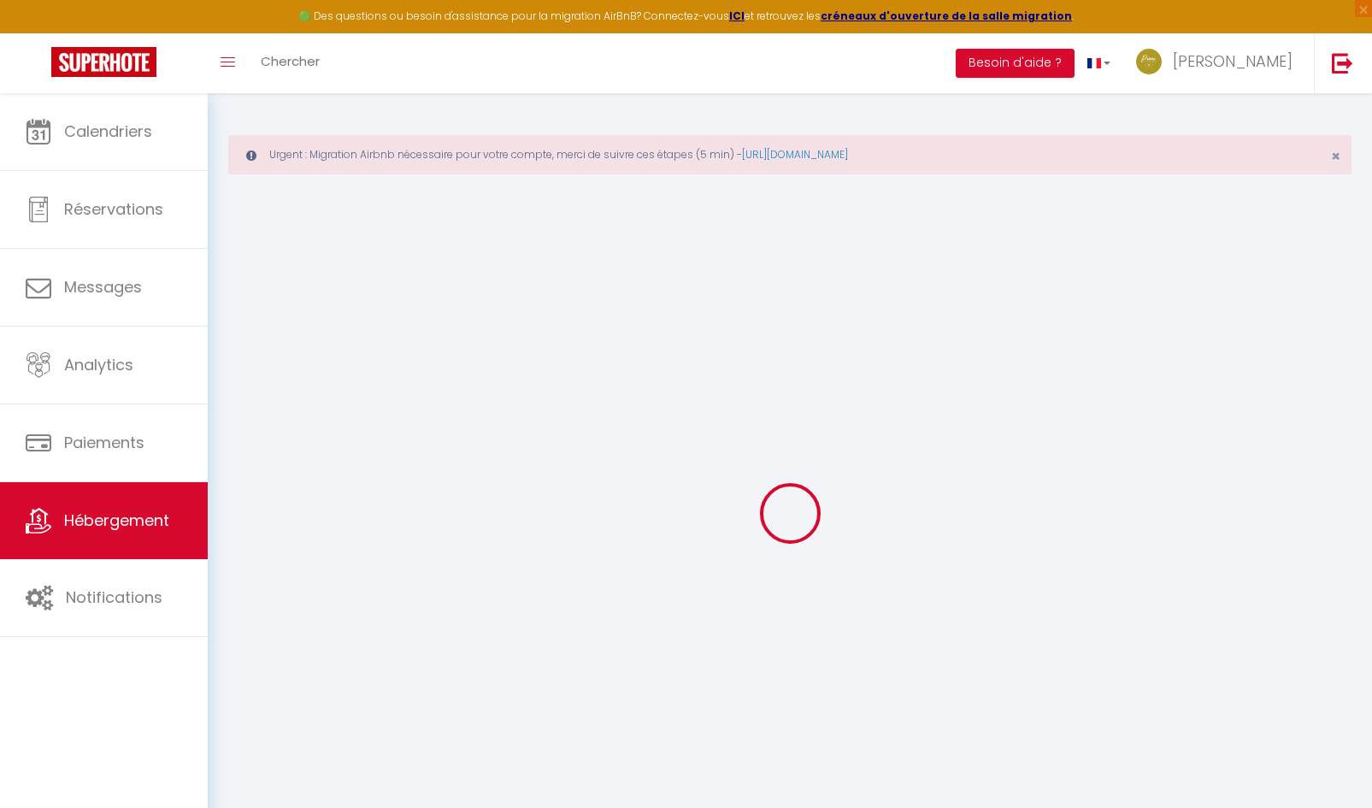
checkbox input "false"
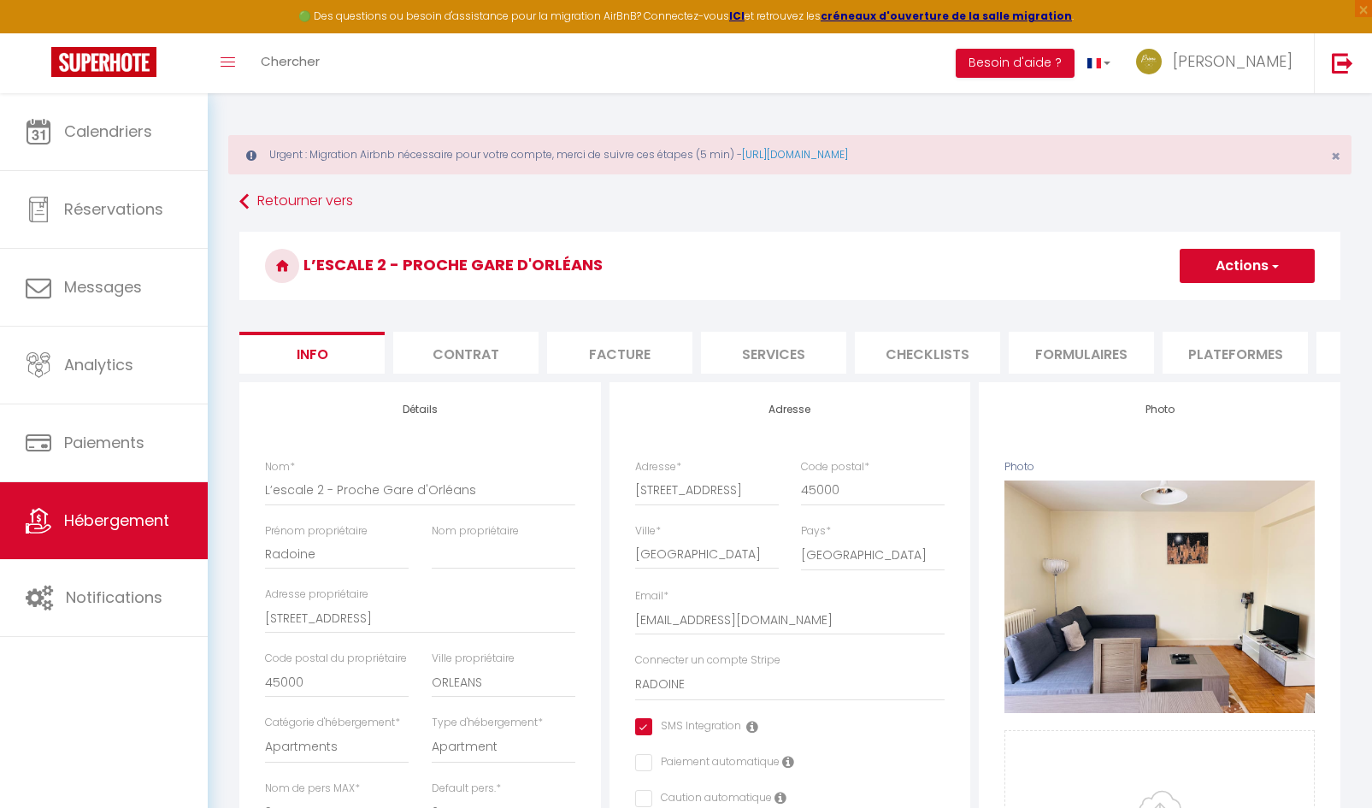
click at [1199, 348] on li "Plateformes" at bounding box center [1234, 353] width 145 height 42
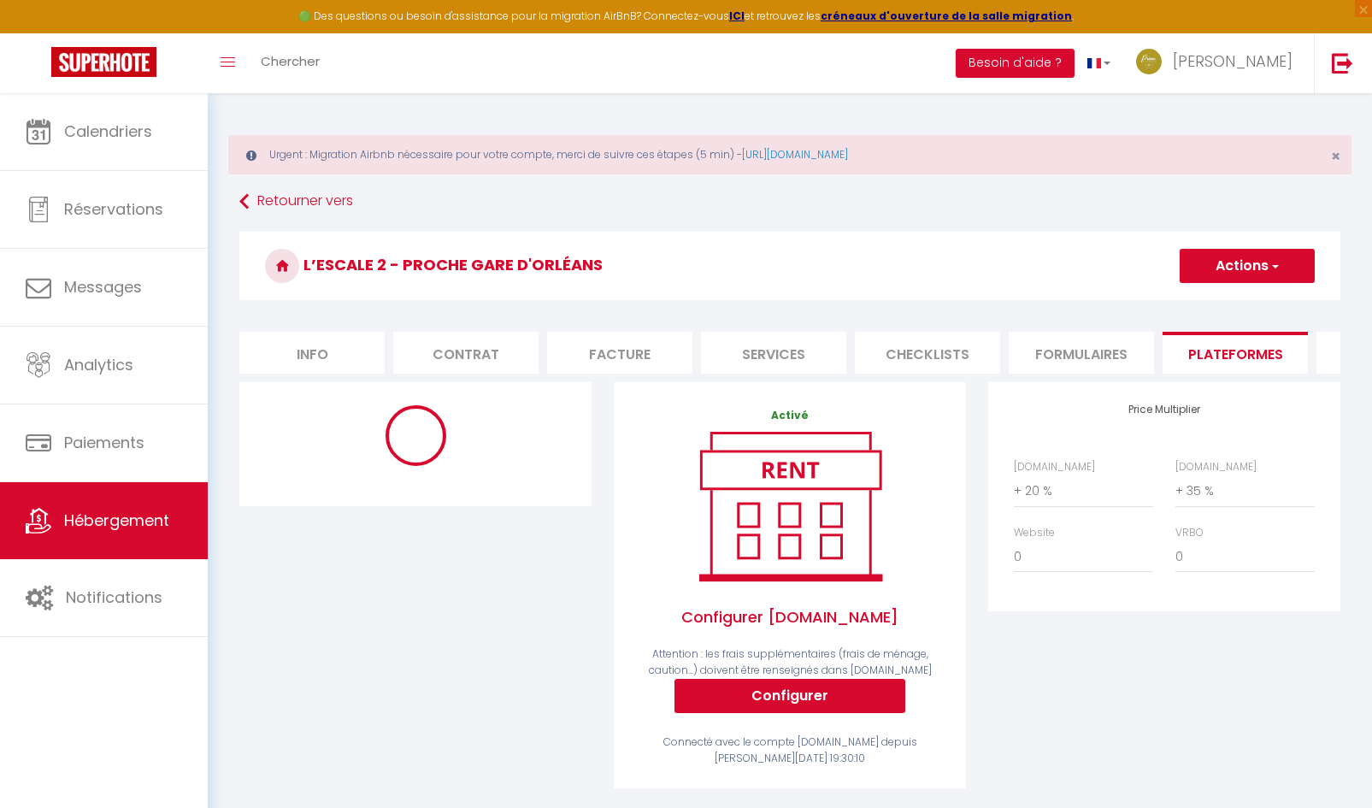
select select "365"
select select "EUR"
select select "11673-838510955000215130"
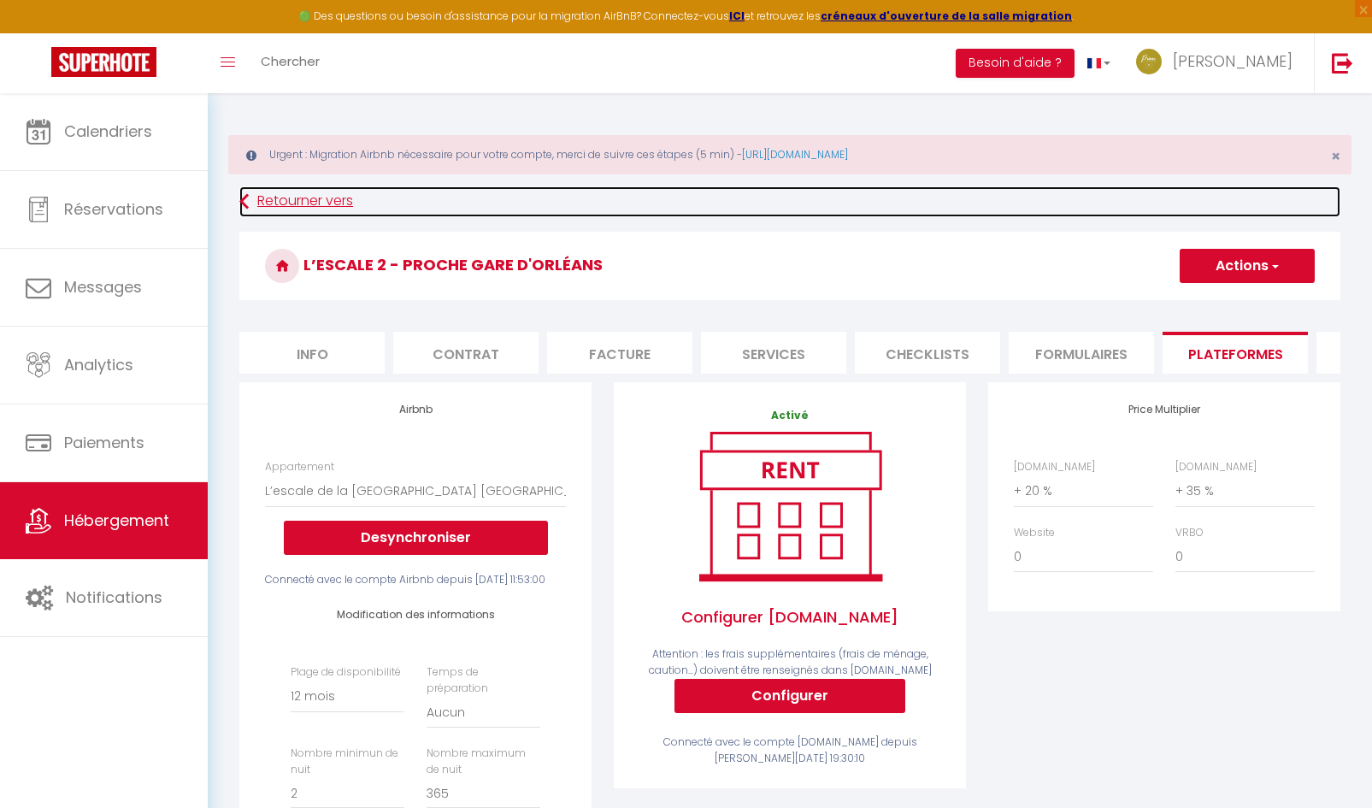
click at [274, 205] on link "Retourner vers" at bounding box center [789, 201] width 1101 height 31
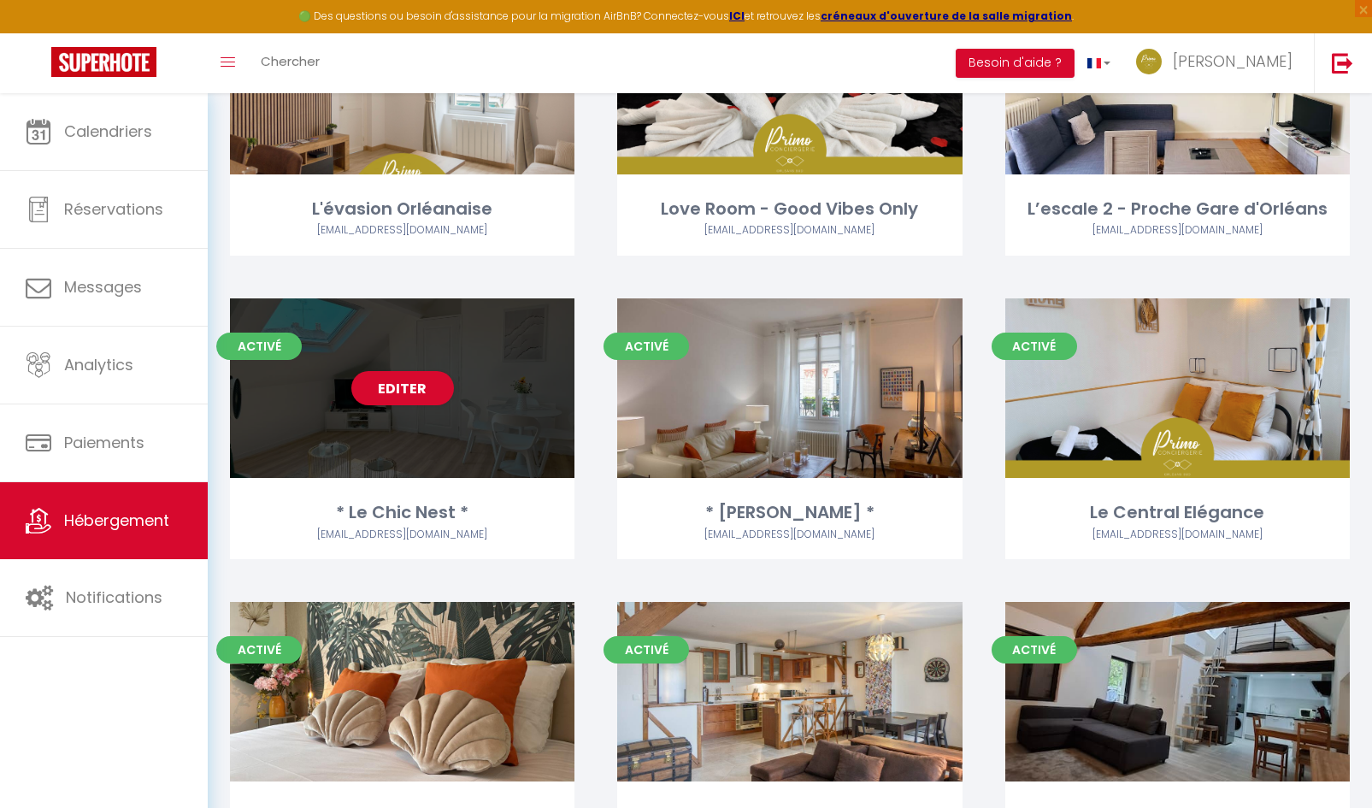
scroll to position [427, 0]
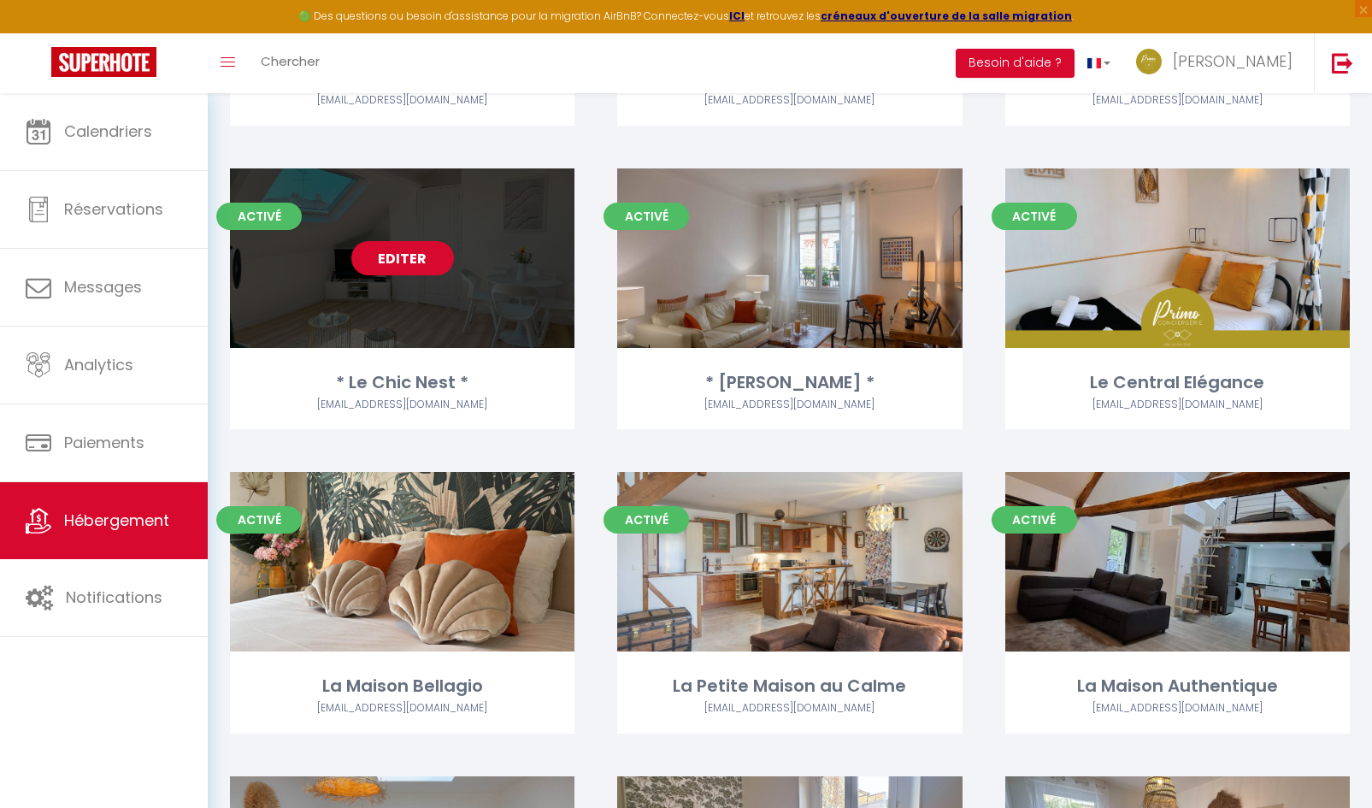
click at [391, 267] on link "Editer" at bounding box center [402, 258] width 103 height 34
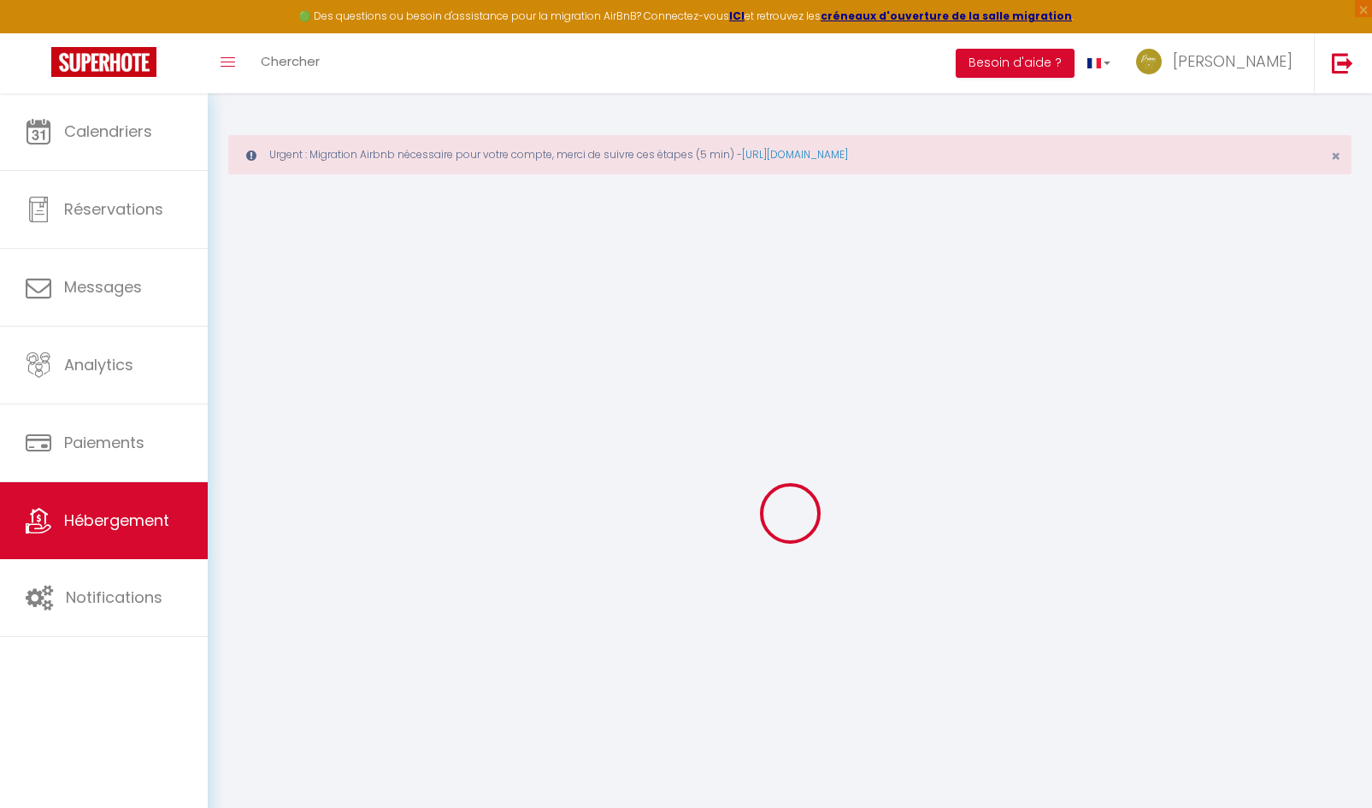
select select "+ 18 %"
select select "+ 35 %"
select select
checkbox input "true"
checkbox input "false"
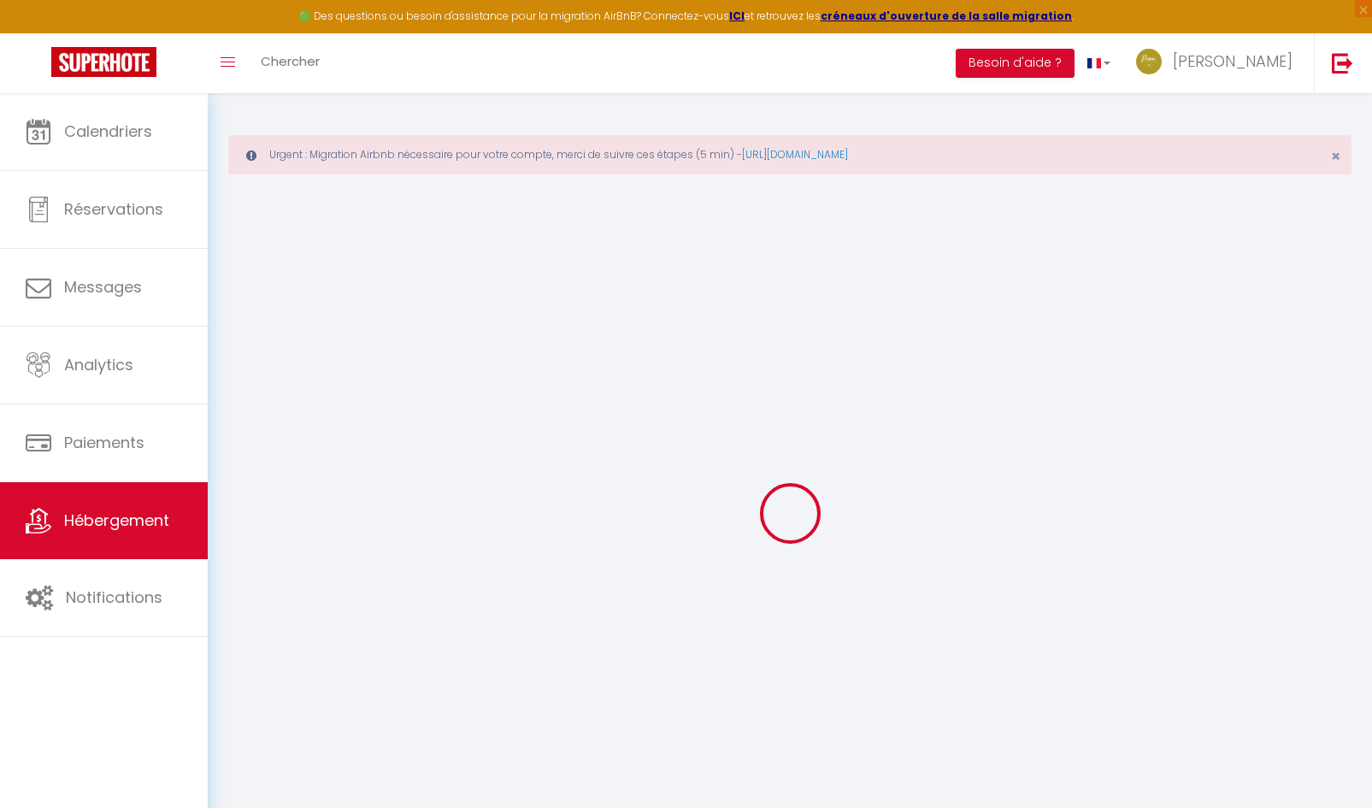
checkbox input "false"
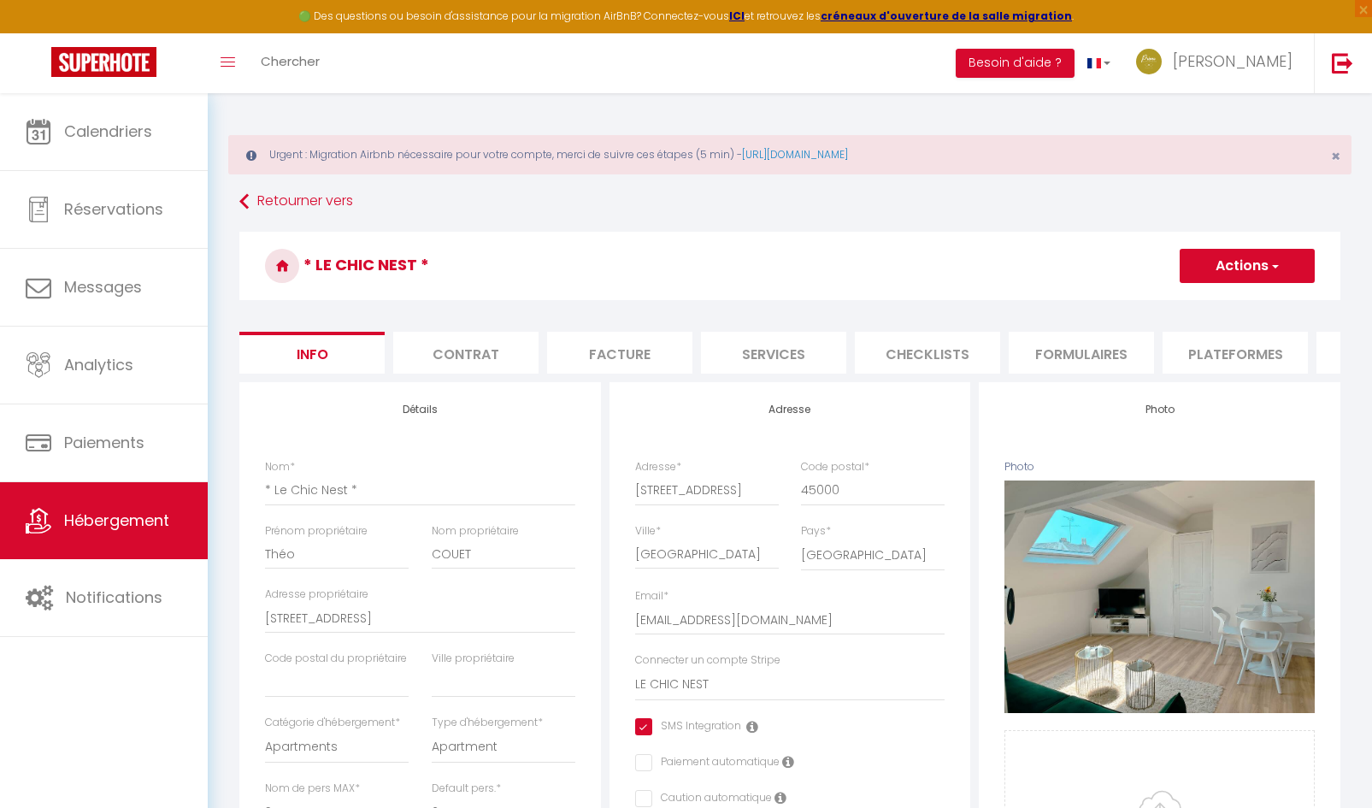
click at [1217, 350] on li "Plateformes" at bounding box center [1234, 353] width 145 height 42
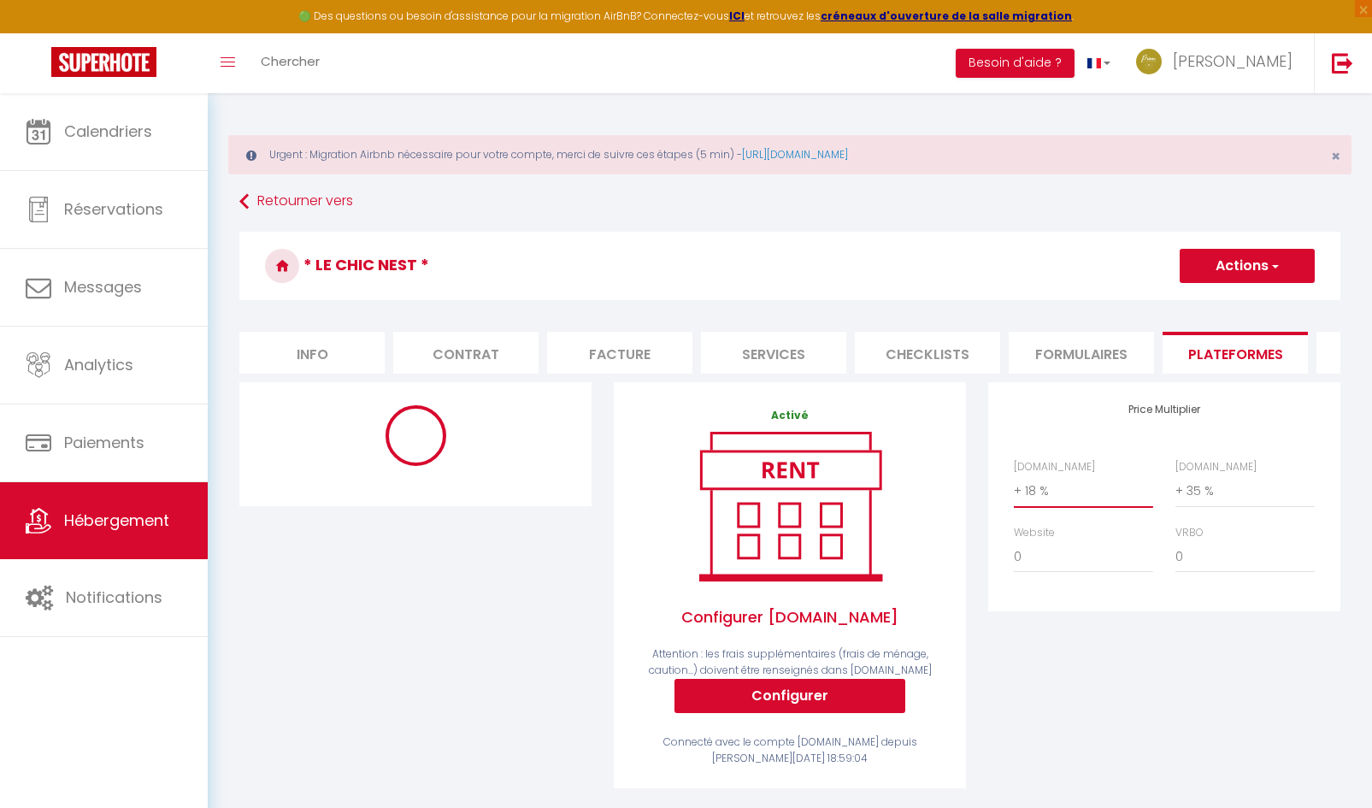
click at [1056, 505] on select "0 + 1 % + 2 % + 3 % + 4 % + 5 % + 6 % + 7 % + 8 % + 9 %" at bounding box center [1083, 490] width 139 height 32
select select "+ 20 %"
click at [1014, 487] on select "0 + 1 % + 2 % + 3 % + 4 % + 5 % + 6 % + 7 % + 8 % + 9 %" at bounding box center [1083, 490] width 139 height 32
select select "365"
select select "EUR"
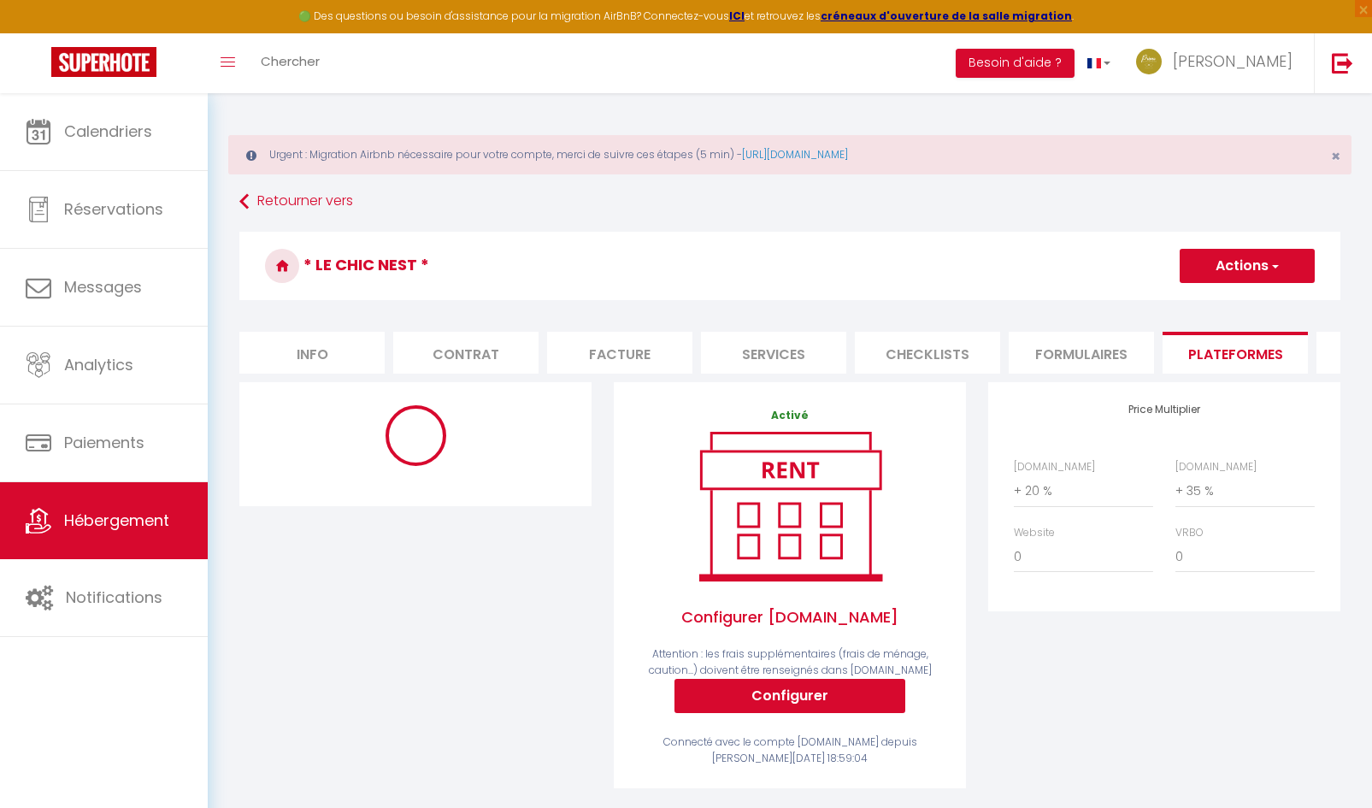
select select "11659-1447886070830076342"
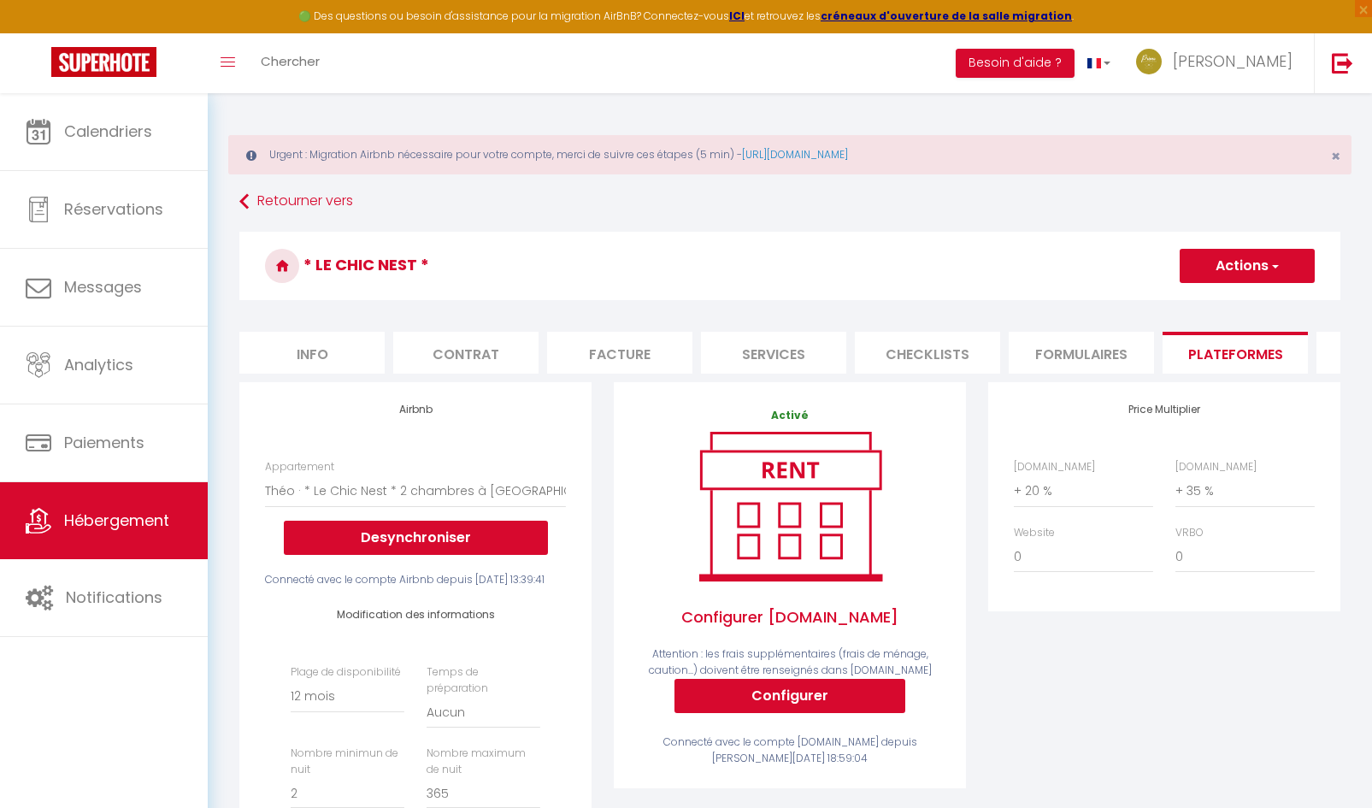
click at [1237, 267] on button "Actions" at bounding box center [1247, 266] width 135 height 34
click at [1221, 306] on link "Enregistrer" at bounding box center [1246, 303] width 135 height 22
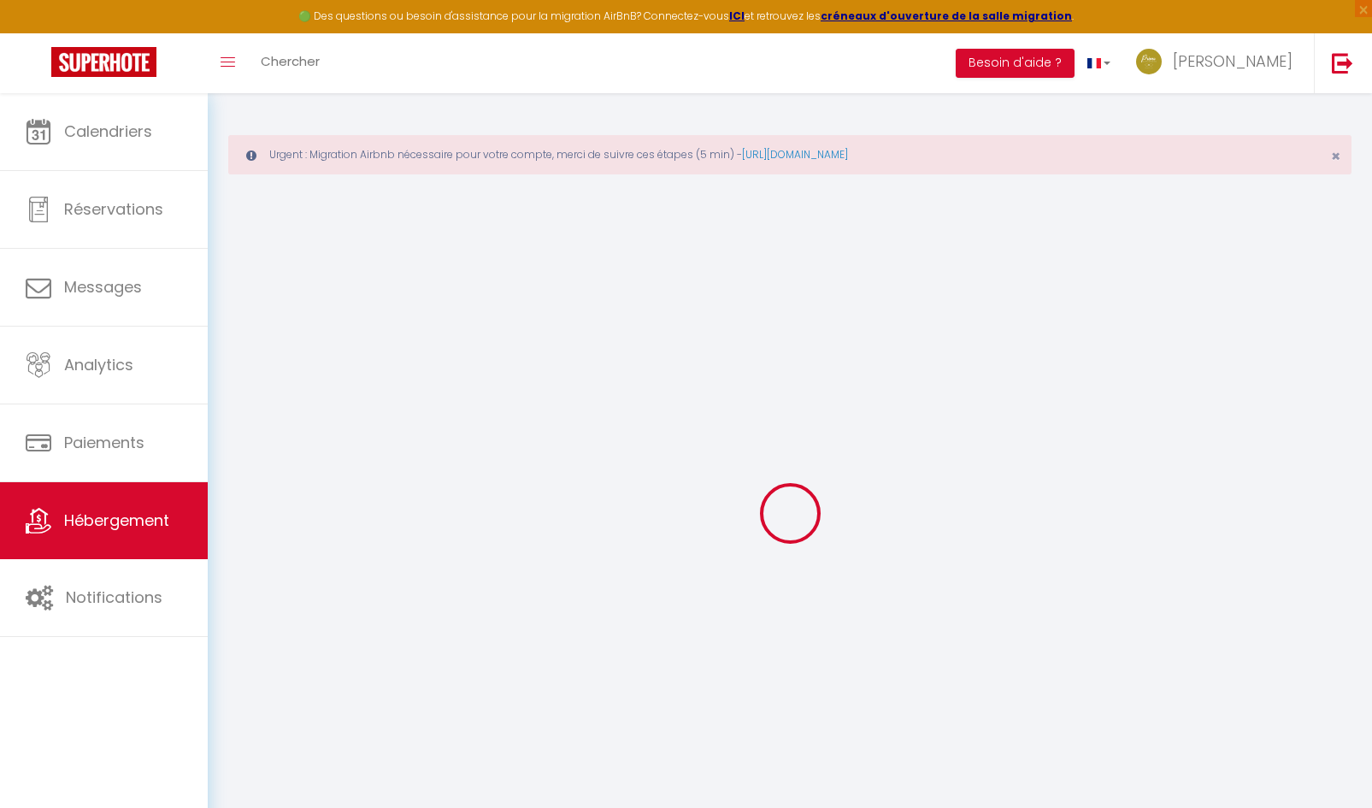
select select "365"
select select "EUR"
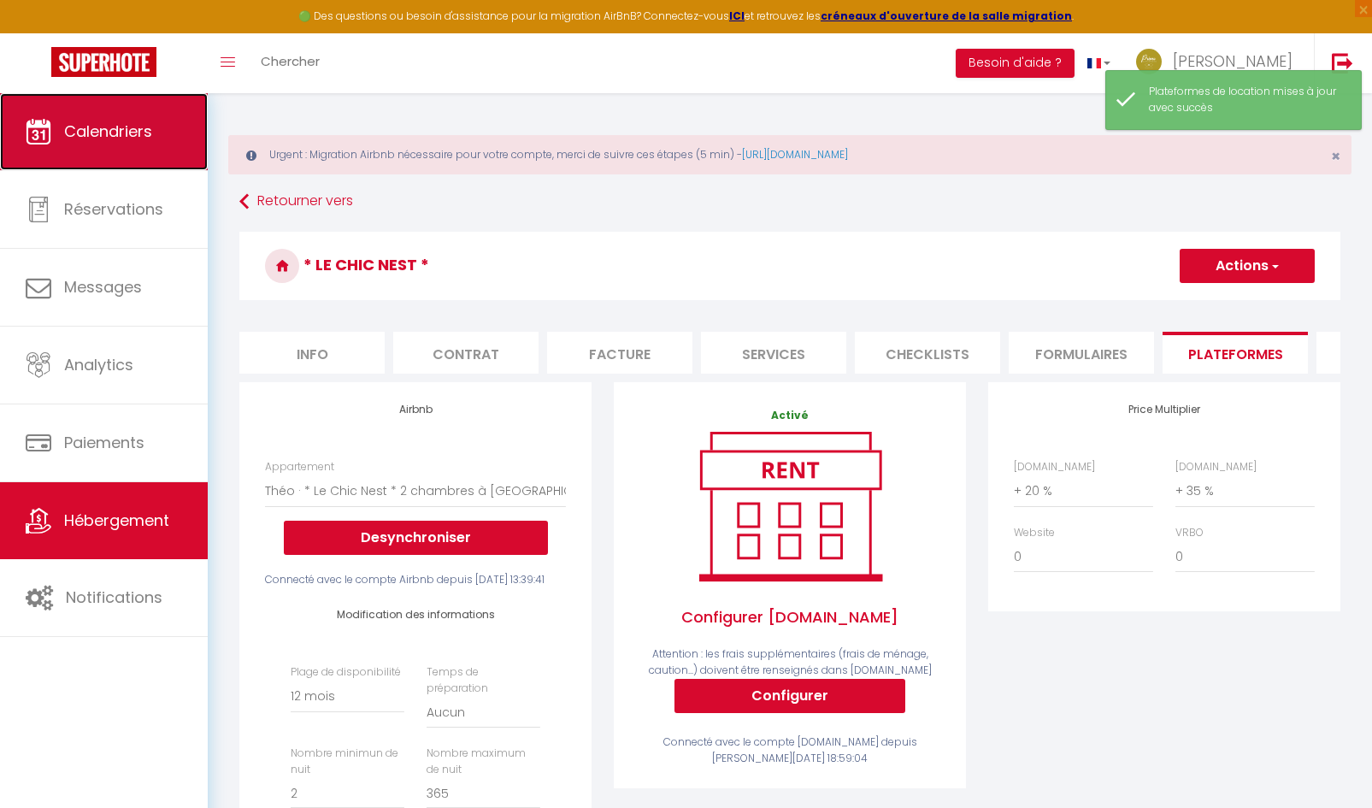
click at [85, 158] on link "Calendriers" at bounding box center [104, 131] width 208 height 77
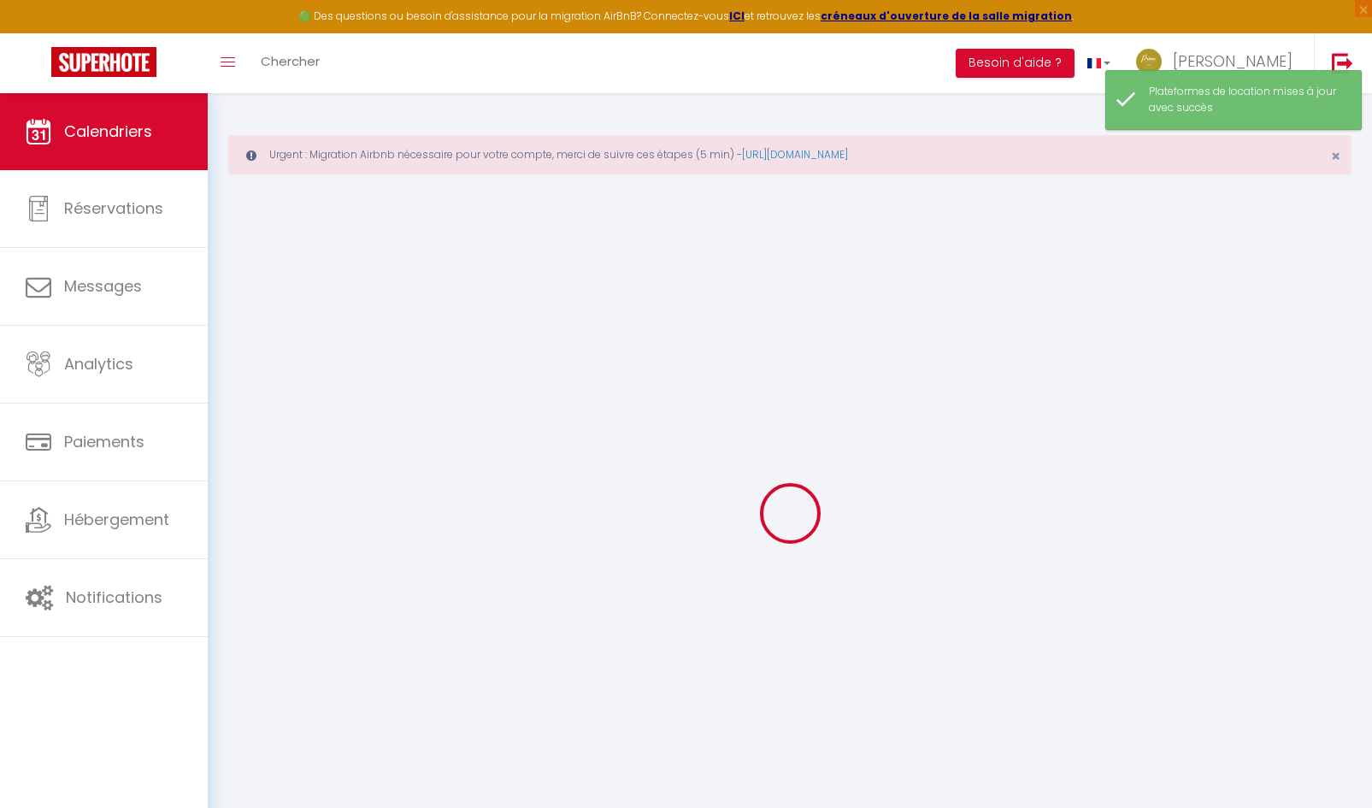
select select
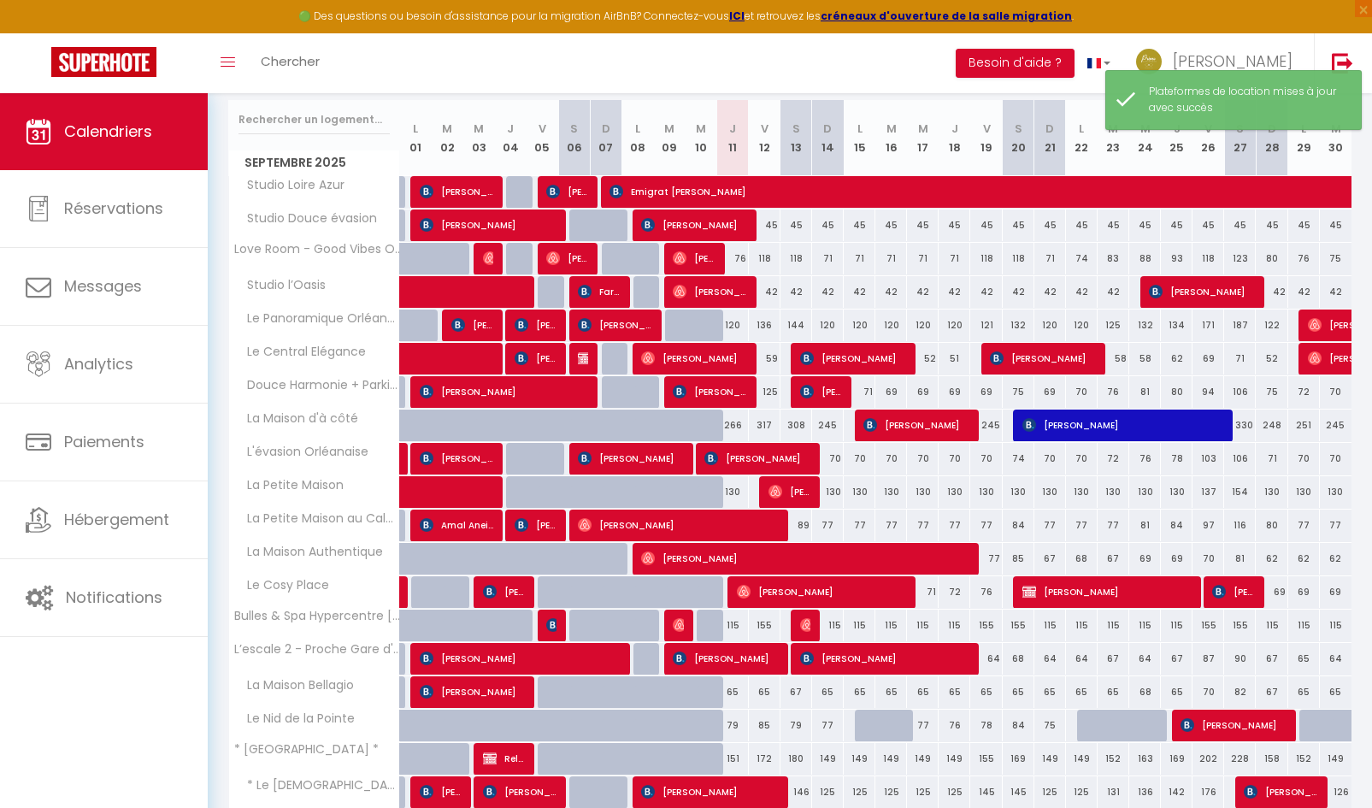
scroll to position [427, 0]
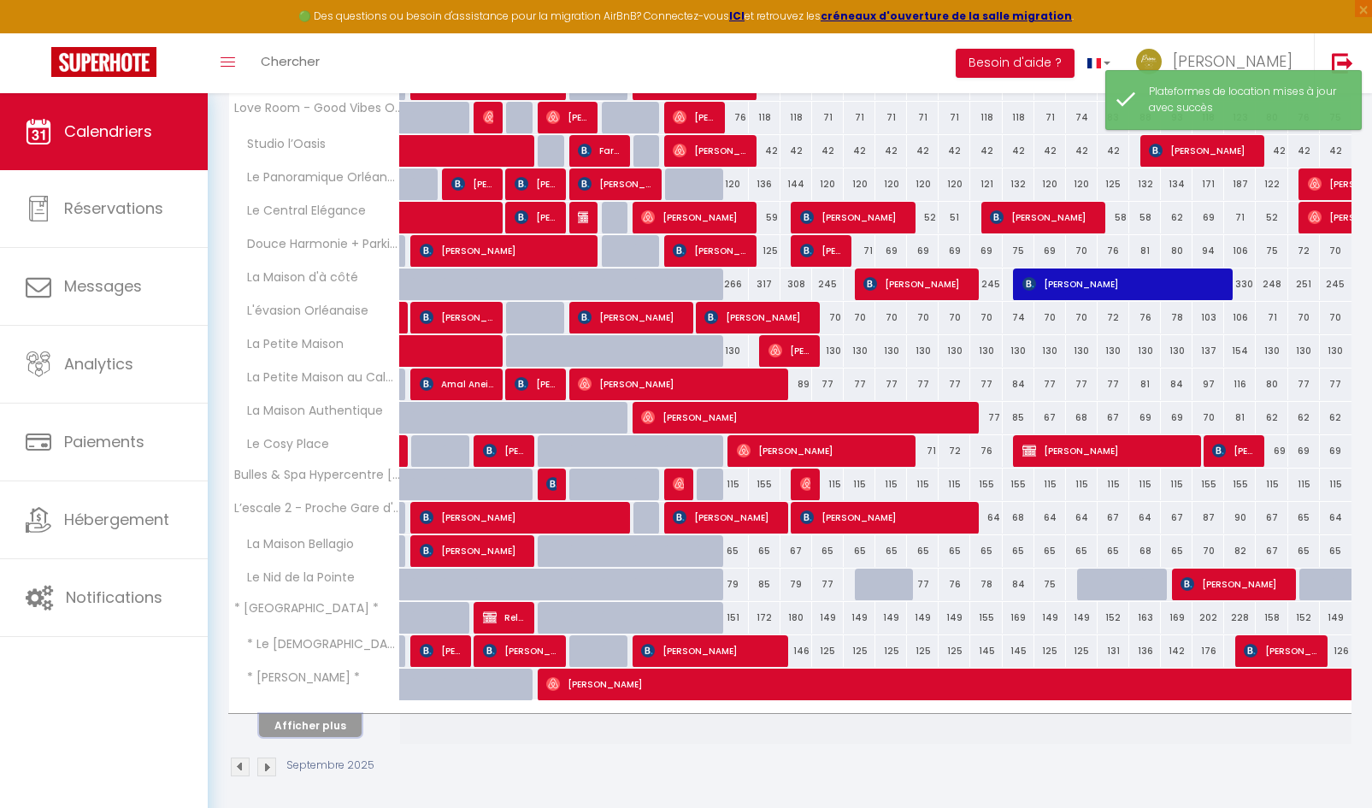
click at [332, 724] on button "Afficher plus" at bounding box center [310, 725] width 103 height 23
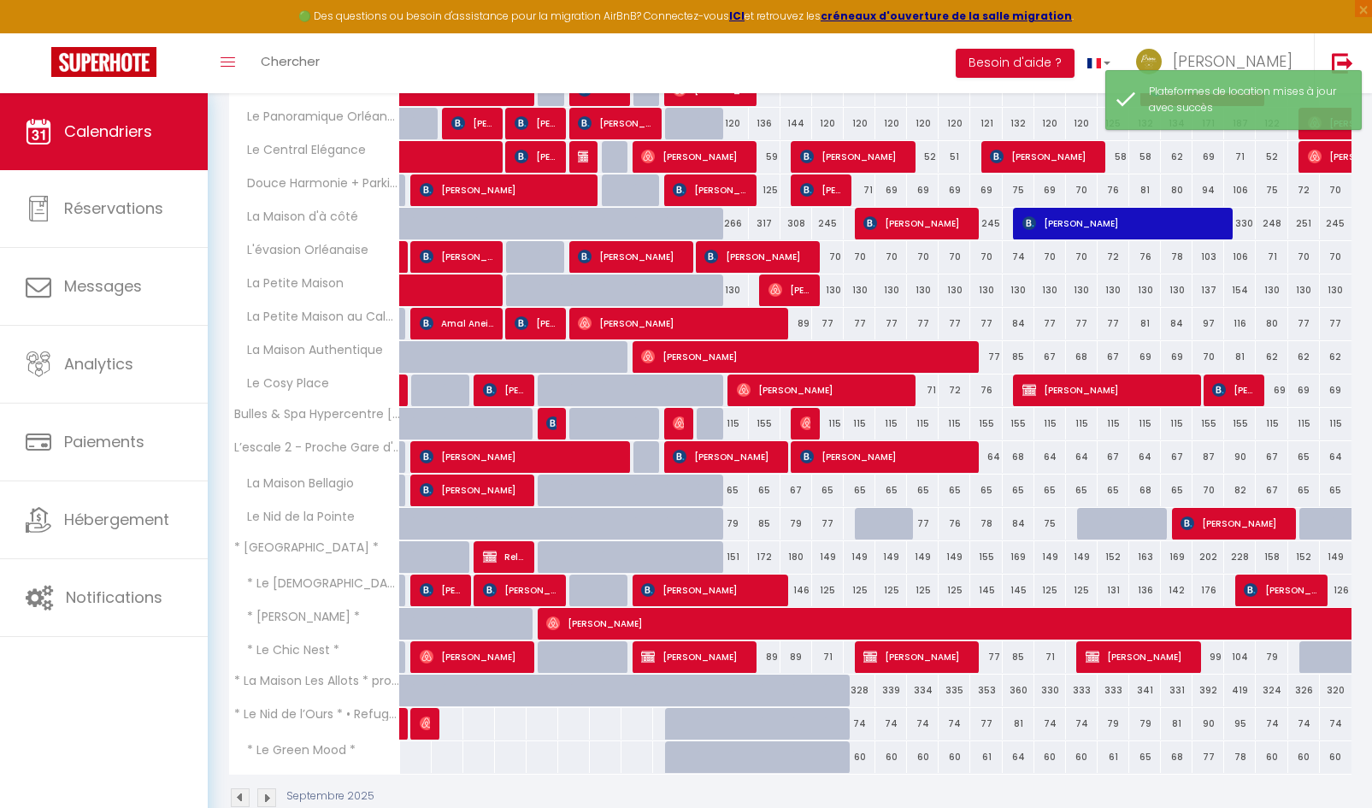
scroll to position [525, 0]
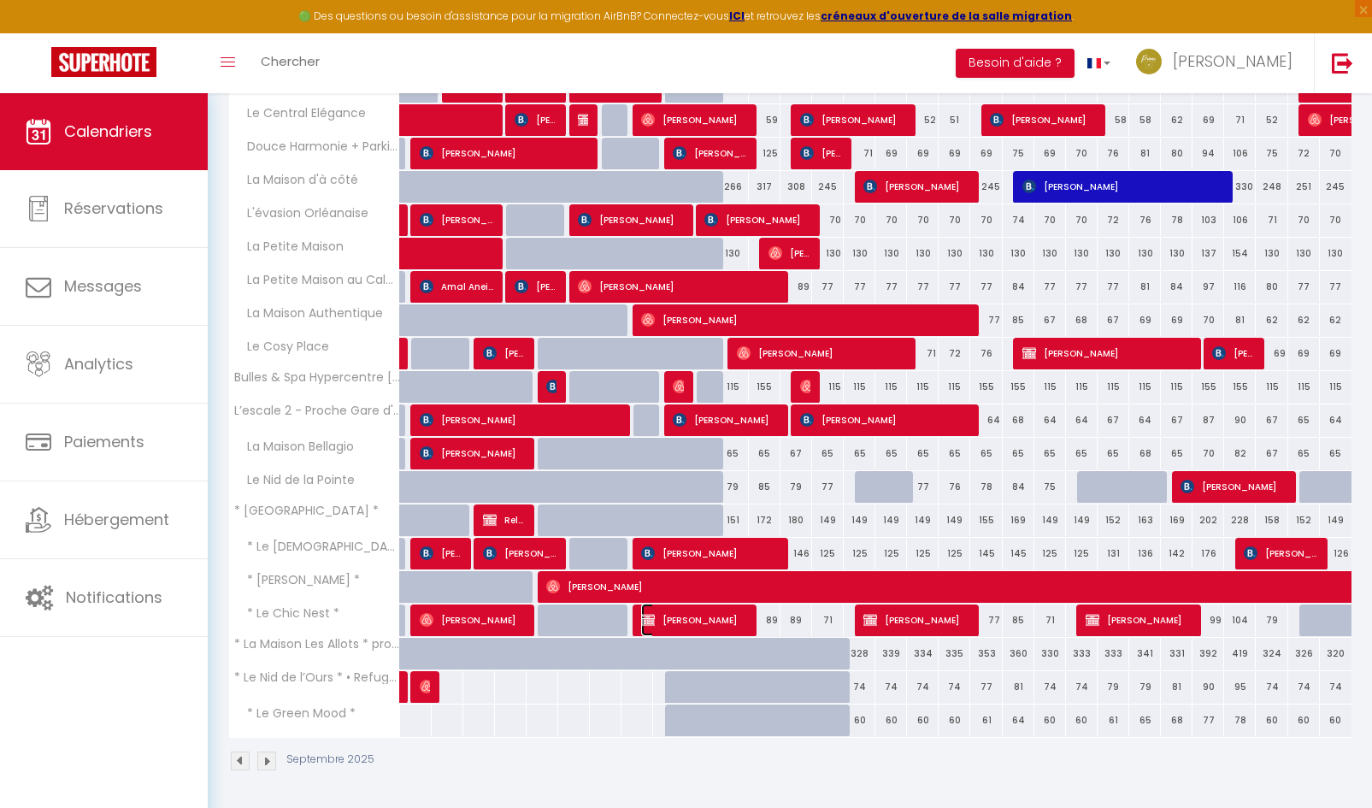
click at [689, 624] on span "Ismail Yadel" at bounding box center [693, 619] width 105 height 32
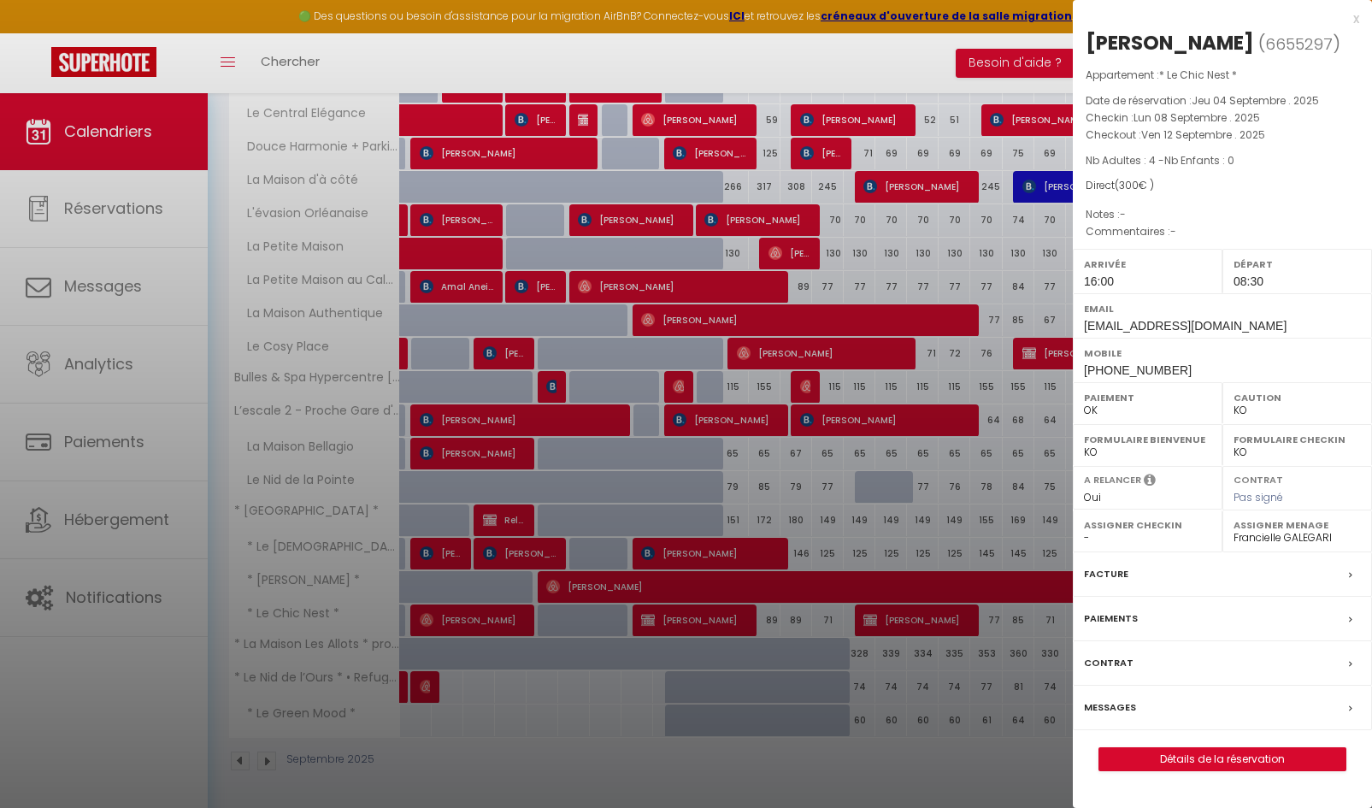
click at [1127, 570] on div "Facture" at bounding box center [1222, 574] width 299 height 44
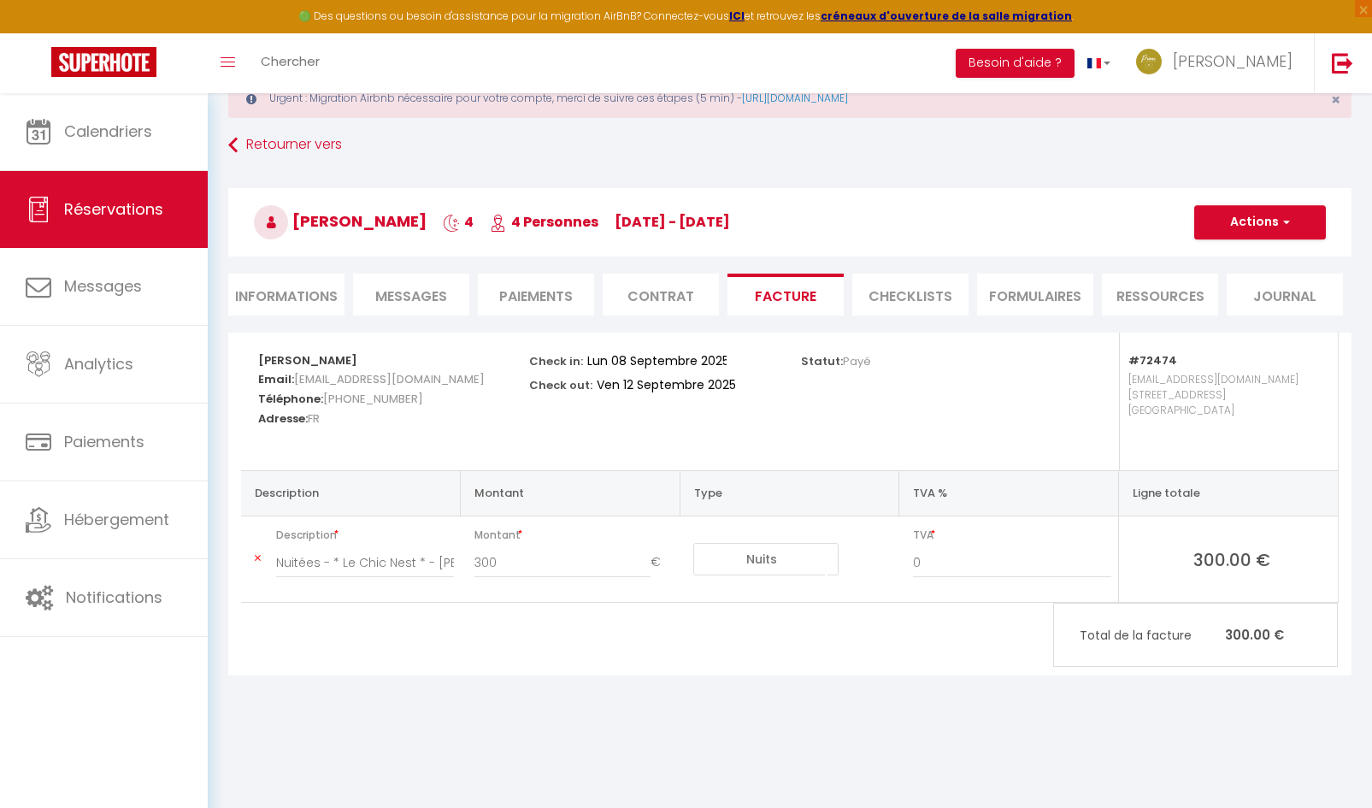
scroll to position [93, 0]
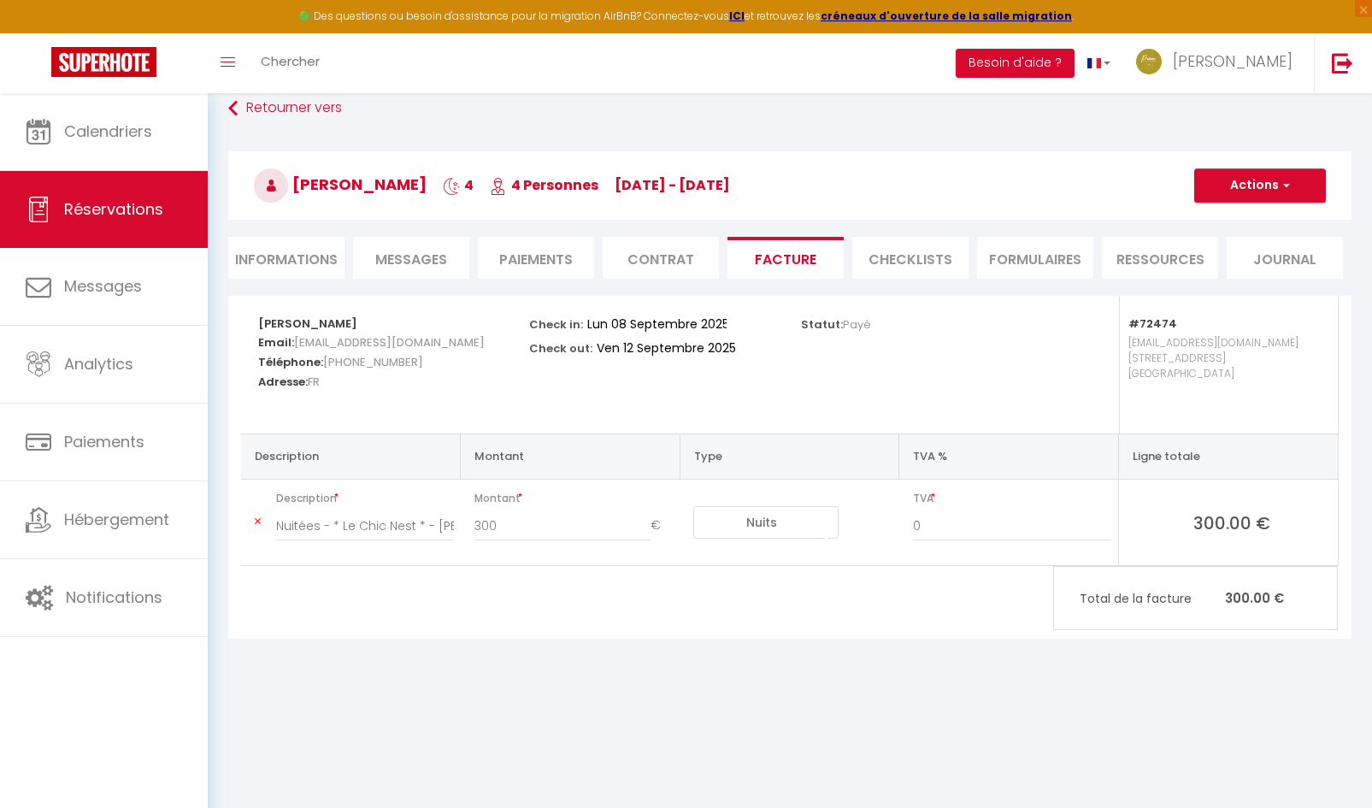
click at [439, 269] on li "Messages" at bounding box center [411, 258] width 116 height 42
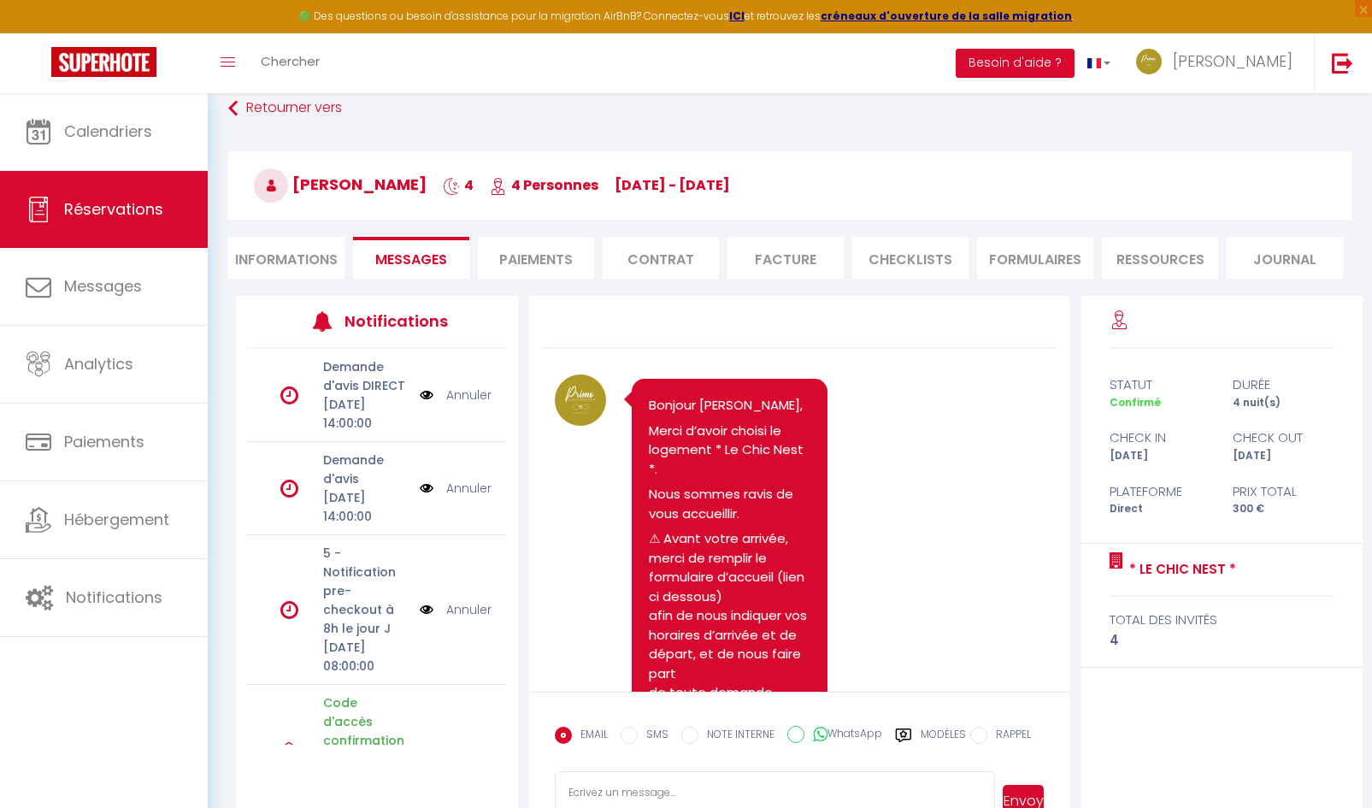
click at [515, 262] on li "Paiements" at bounding box center [536, 258] width 116 height 42
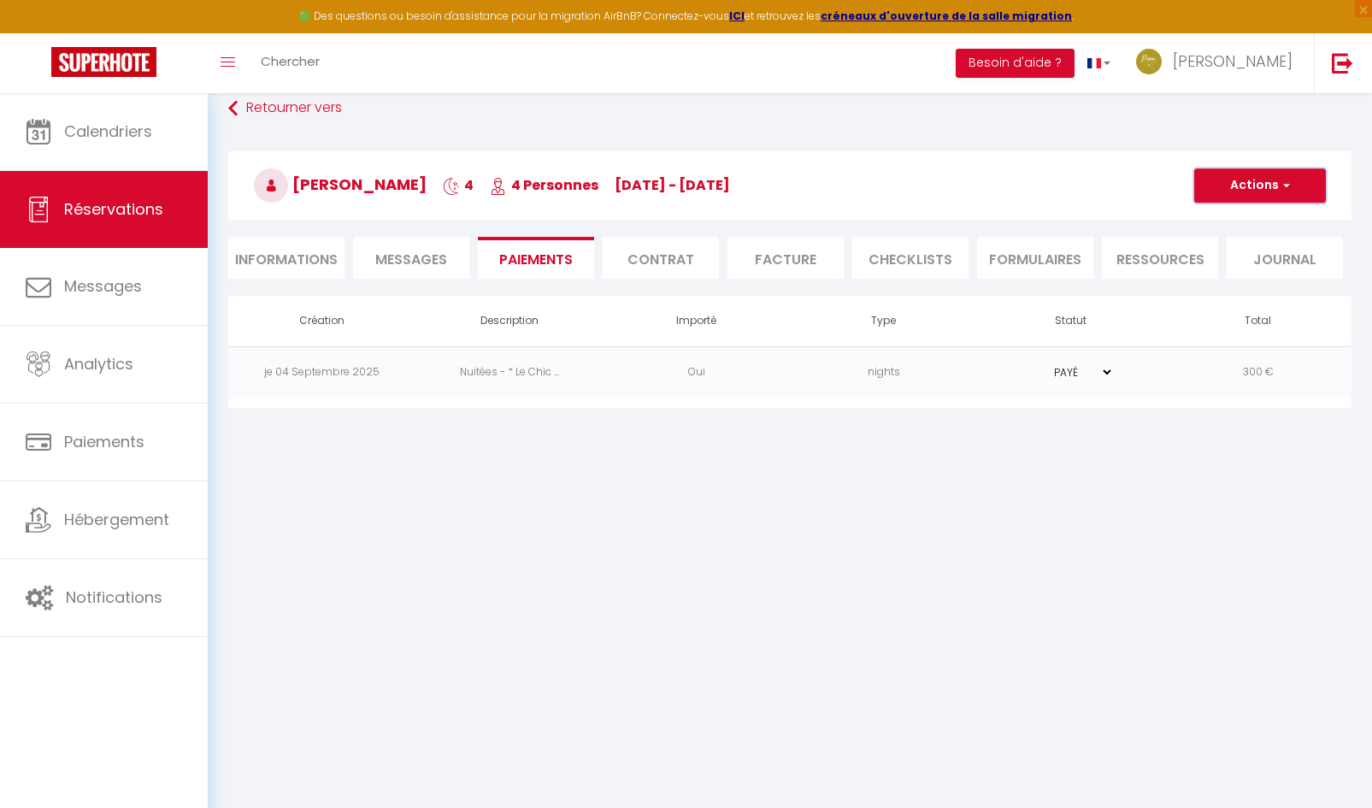
click at [1287, 199] on button "Actions" at bounding box center [1260, 185] width 132 height 34
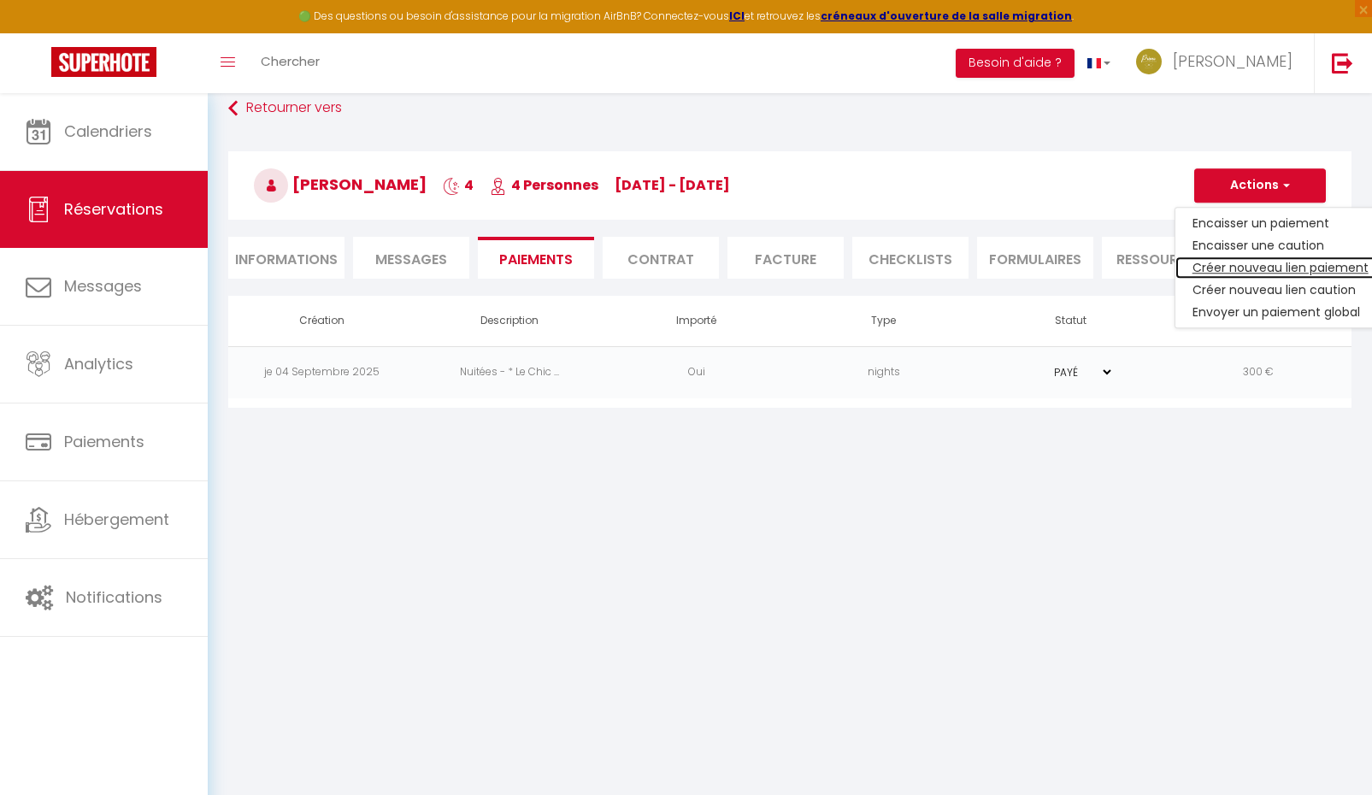
click at [1233, 267] on link "Créer nouveau lien paiement" at bounding box center [1280, 267] width 210 height 22
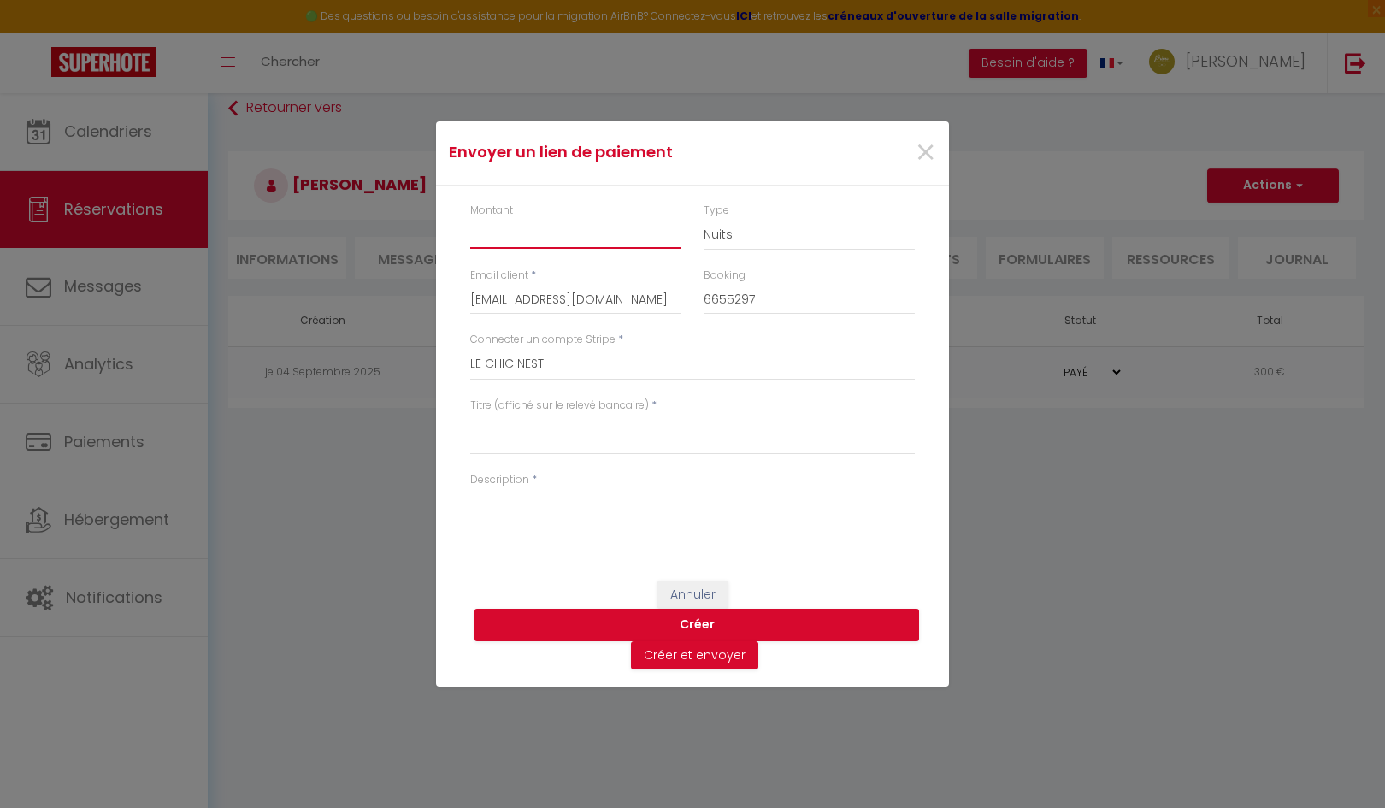
click at [488, 240] on input "Montant" at bounding box center [575, 233] width 211 height 31
click at [925, 163] on span "×" at bounding box center [925, 152] width 21 height 51
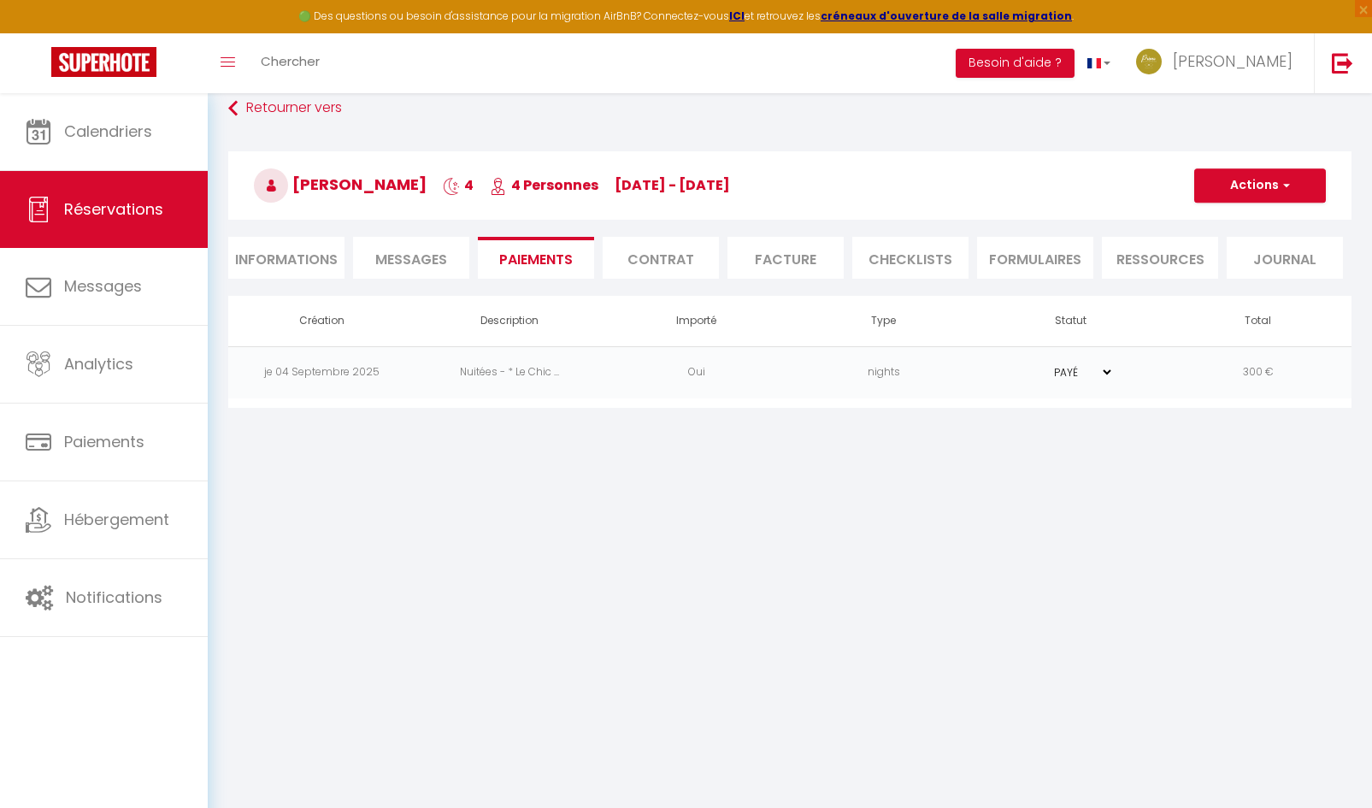
click at [743, 257] on li "Facture" at bounding box center [785, 258] width 116 height 42
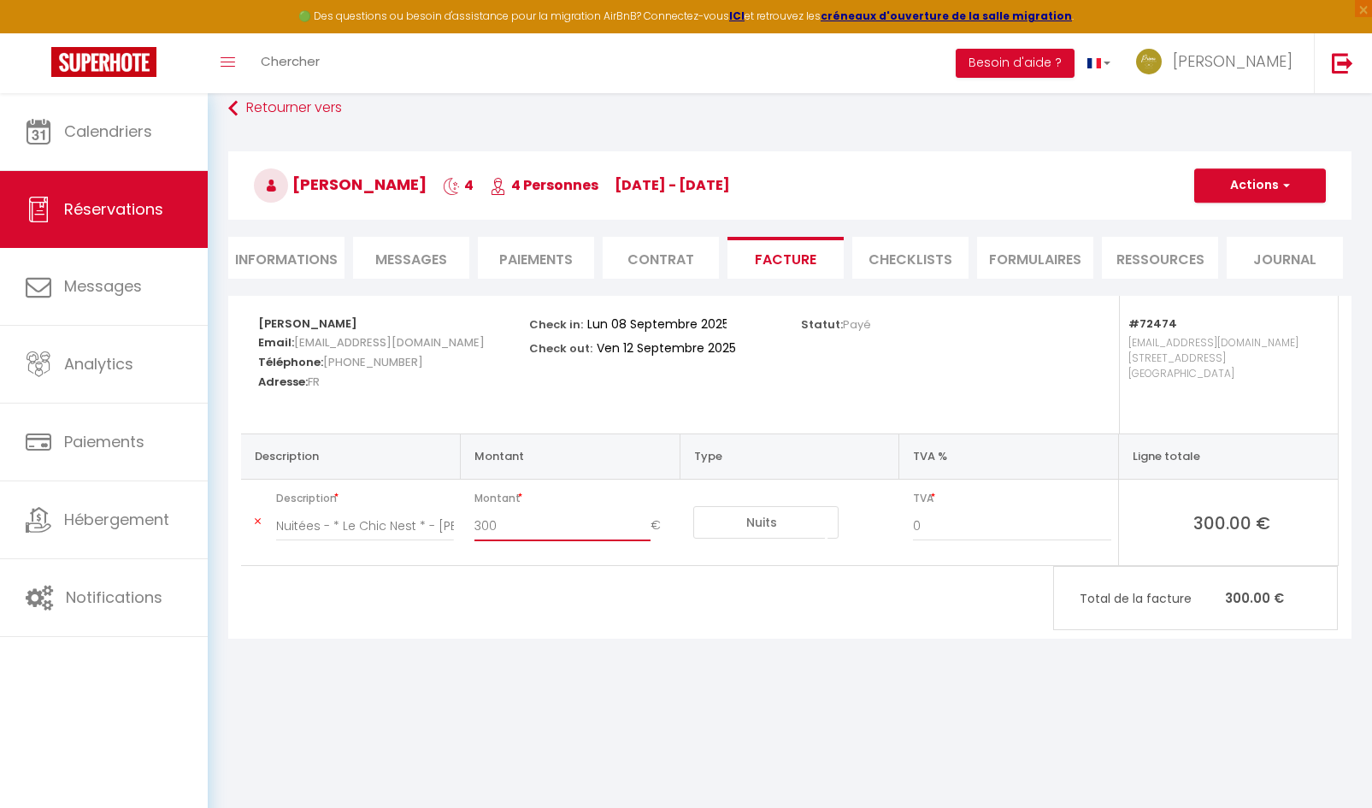
click at [555, 528] on input "300" at bounding box center [562, 525] width 177 height 31
click at [1251, 199] on button "Actions" at bounding box center [1260, 185] width 132 height 34
click at [1217, 224] on link "Enregistrer" at bounding box center [1247, 223] width 144 height 22
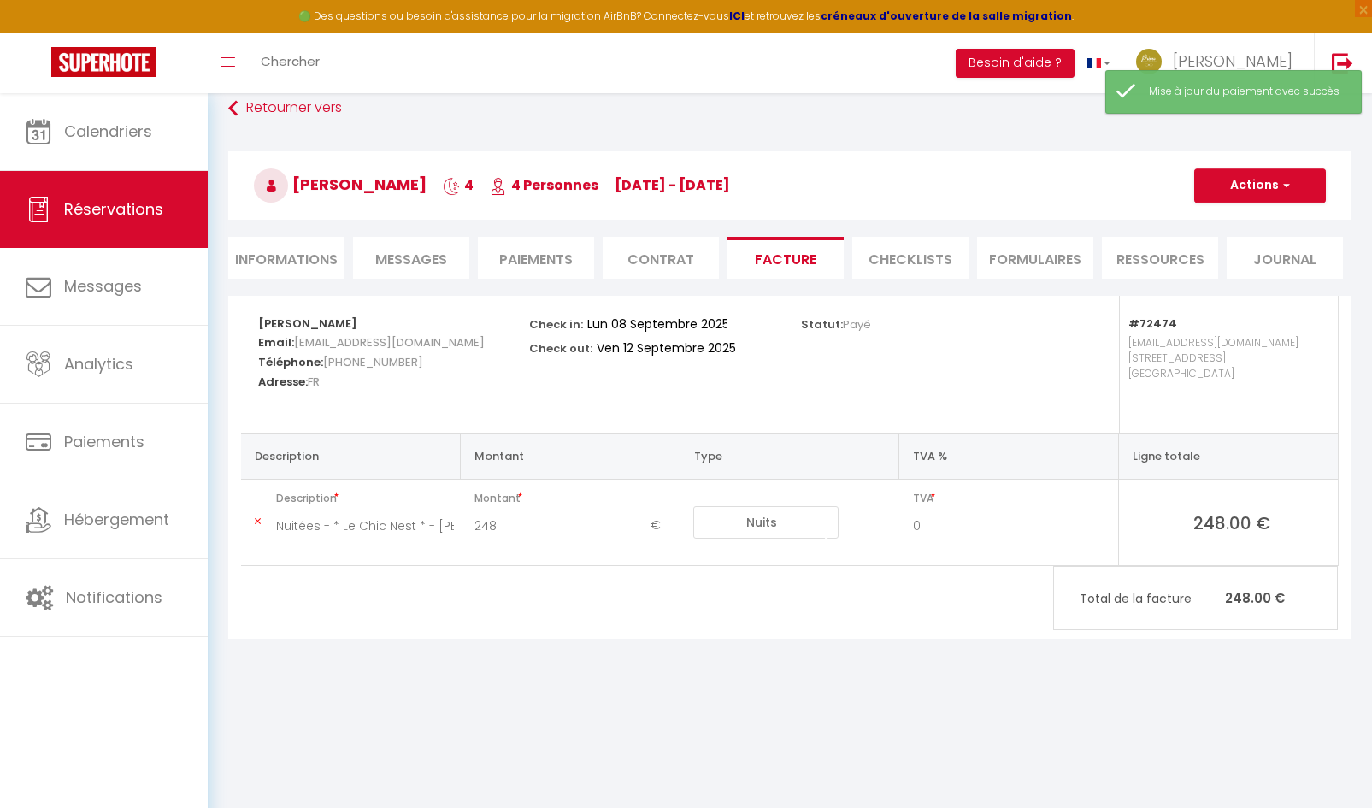
click at [544, 268] on li "Paiements" at bounding box center [536, 258] width 116 height 42
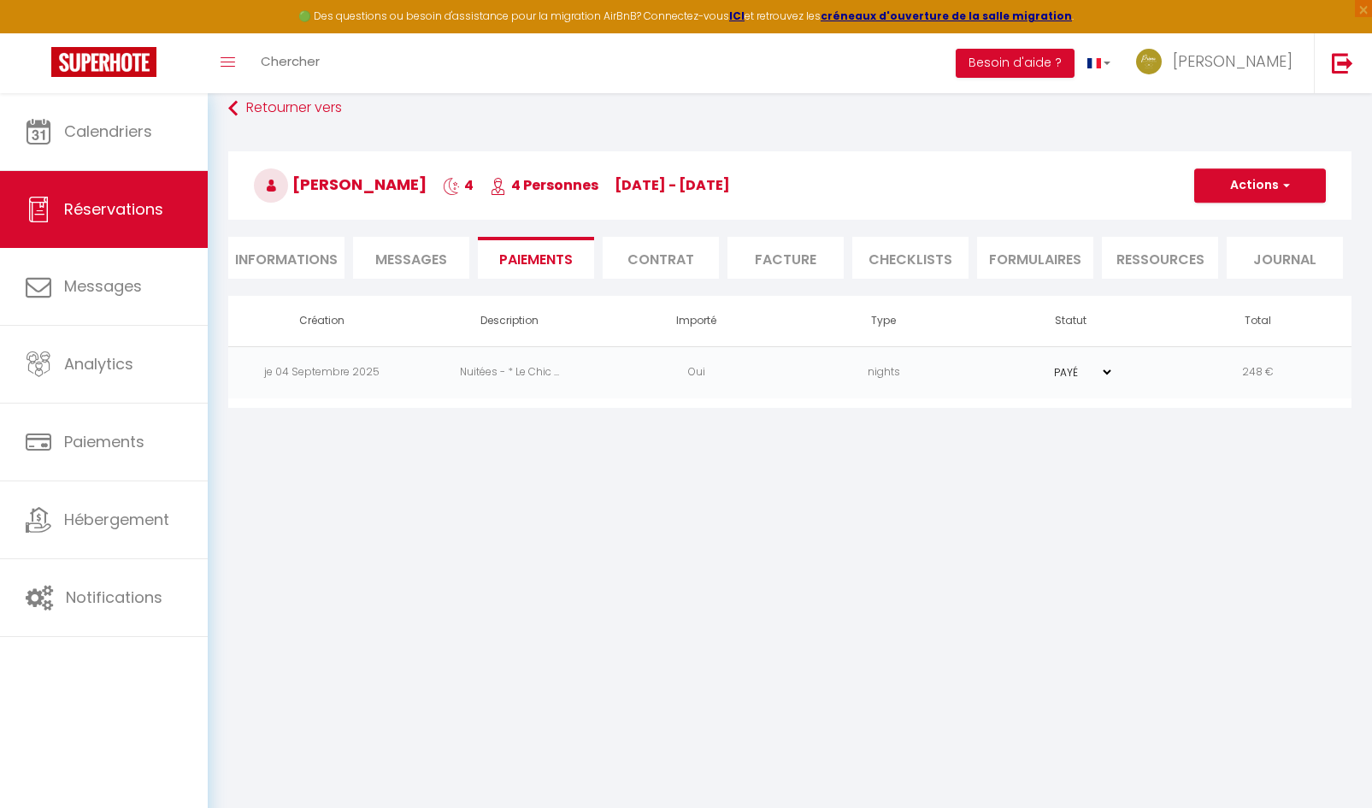
click at [1253, 377] on td "248 €" at bounding box center [1257, 372] width 187 height 52
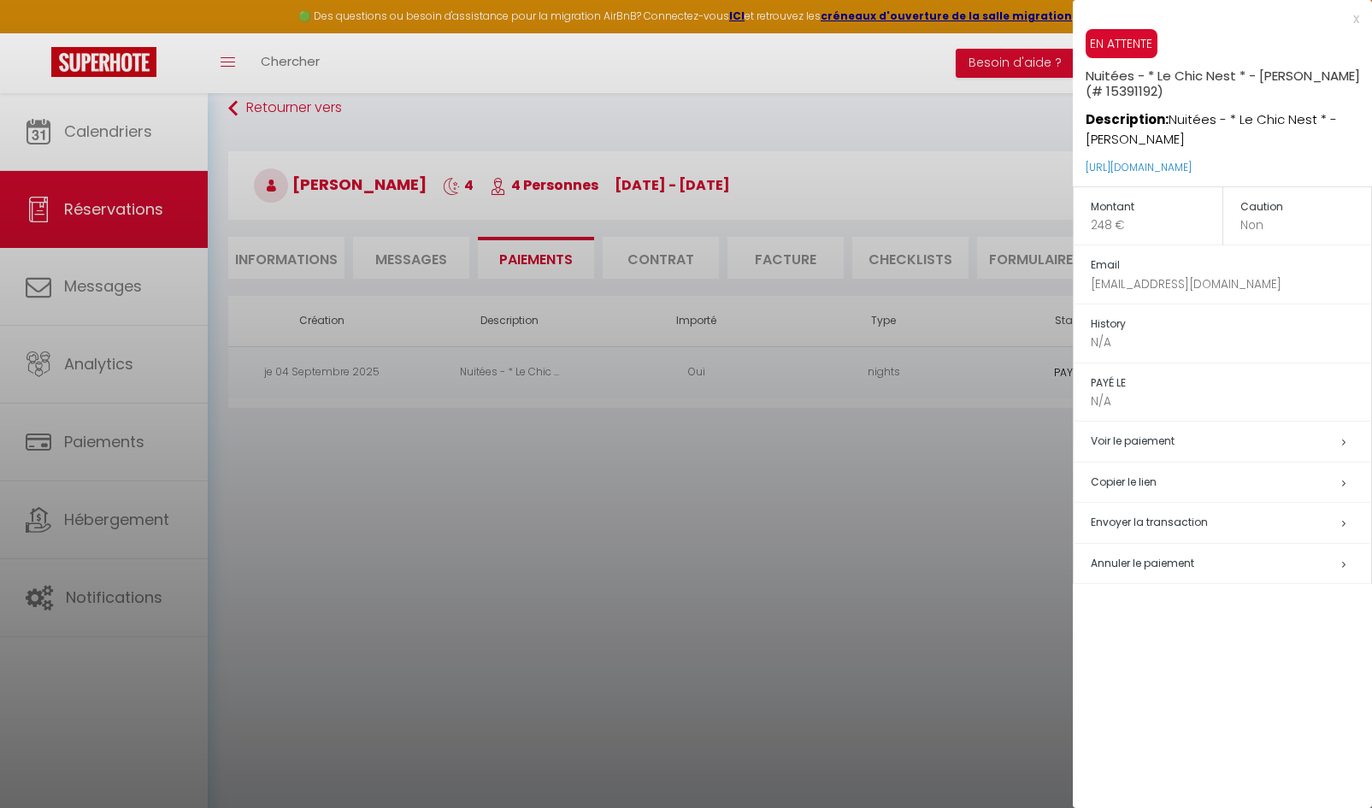
click at [937, 521] on div at bounding box center [686, 404] width 1372 height 808
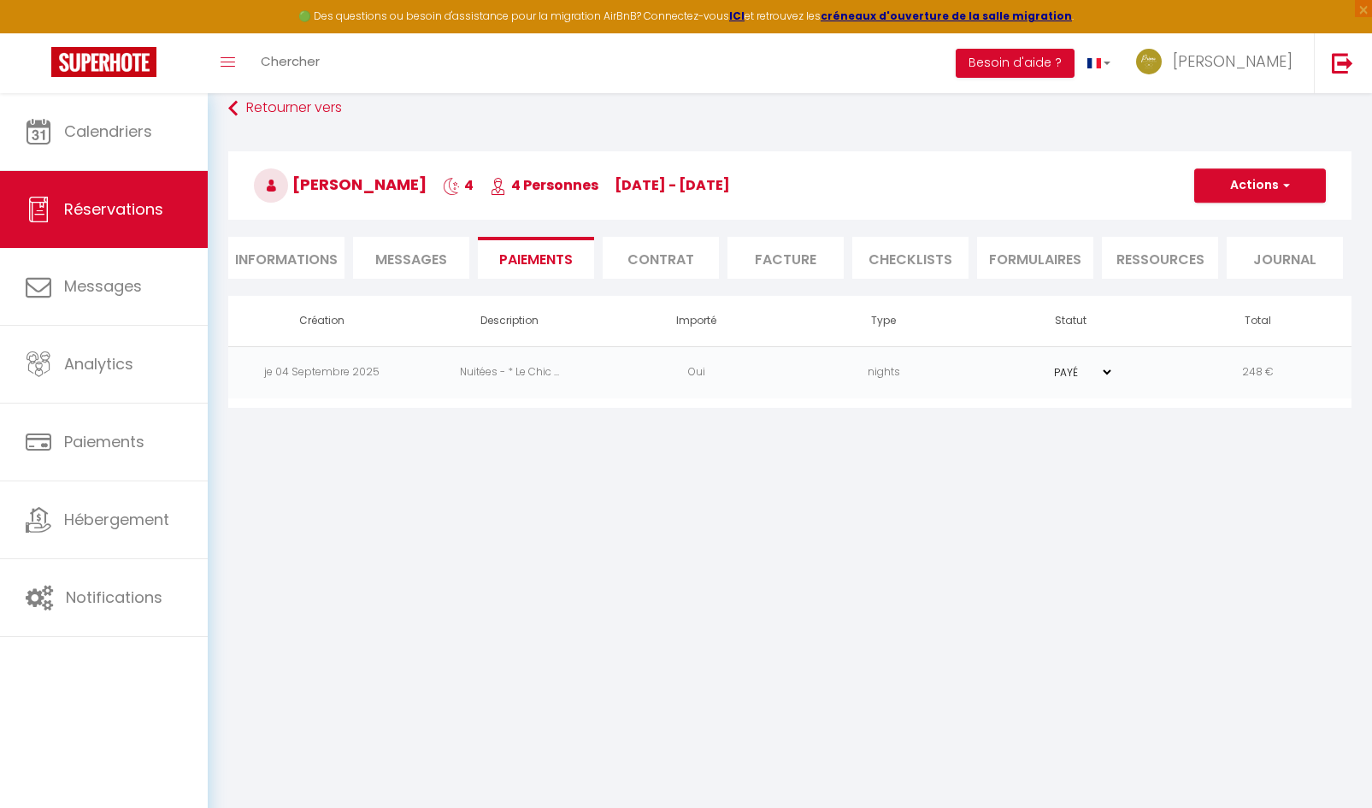
click at [783, 260] on li "Facture" at bounding box center [785, 258] width 116 height 42
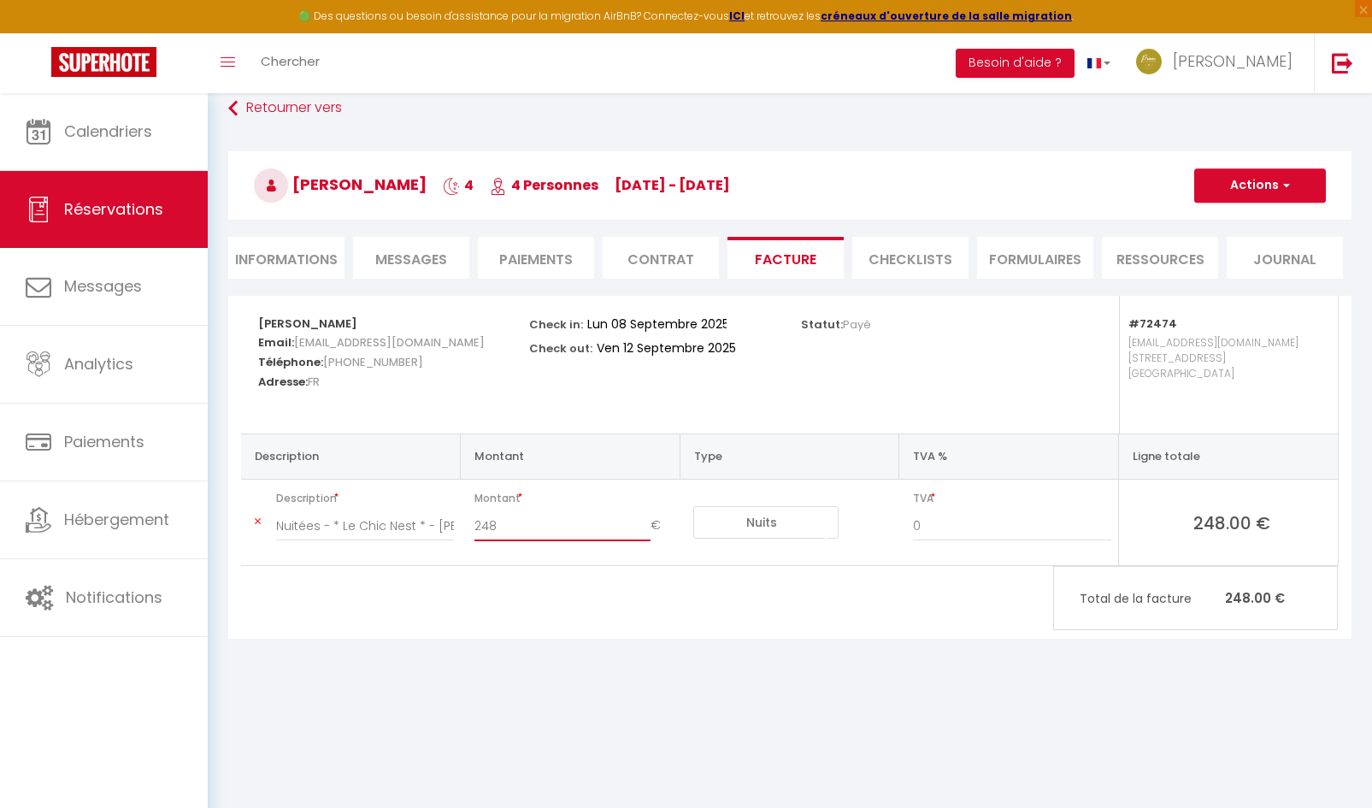
click at [542, 530] on input "248" at bounding box center [562, 525] width 177 height 31
click at [1268, 179] on button "Actions" at bounding box center [1260, 185] width 132 height 34
click at [1231, 228] on link "Enregistrer" at bounding box center [1247, 223] width 144 height 22
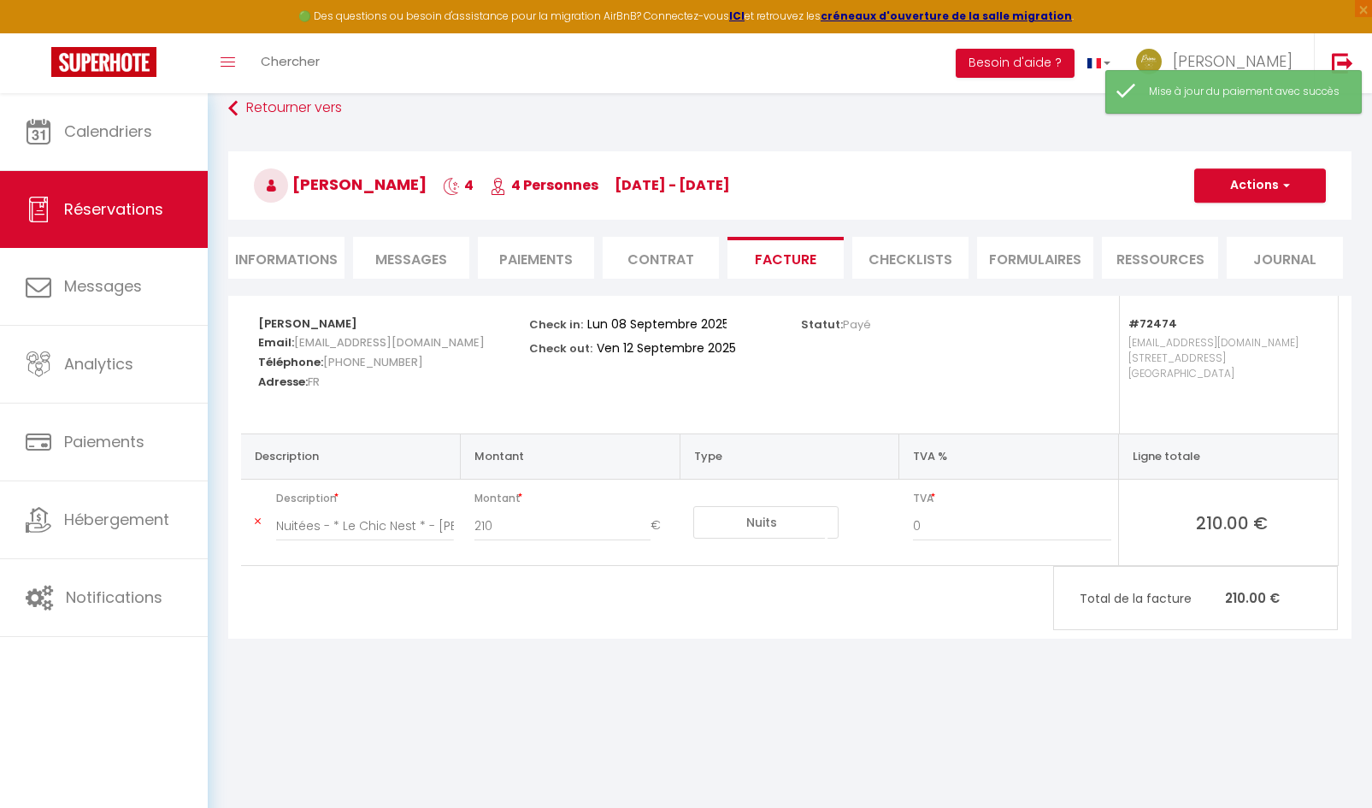
click at [515, 269] on li "Paiements" at bounding box center [536, 258] width 116 height 42
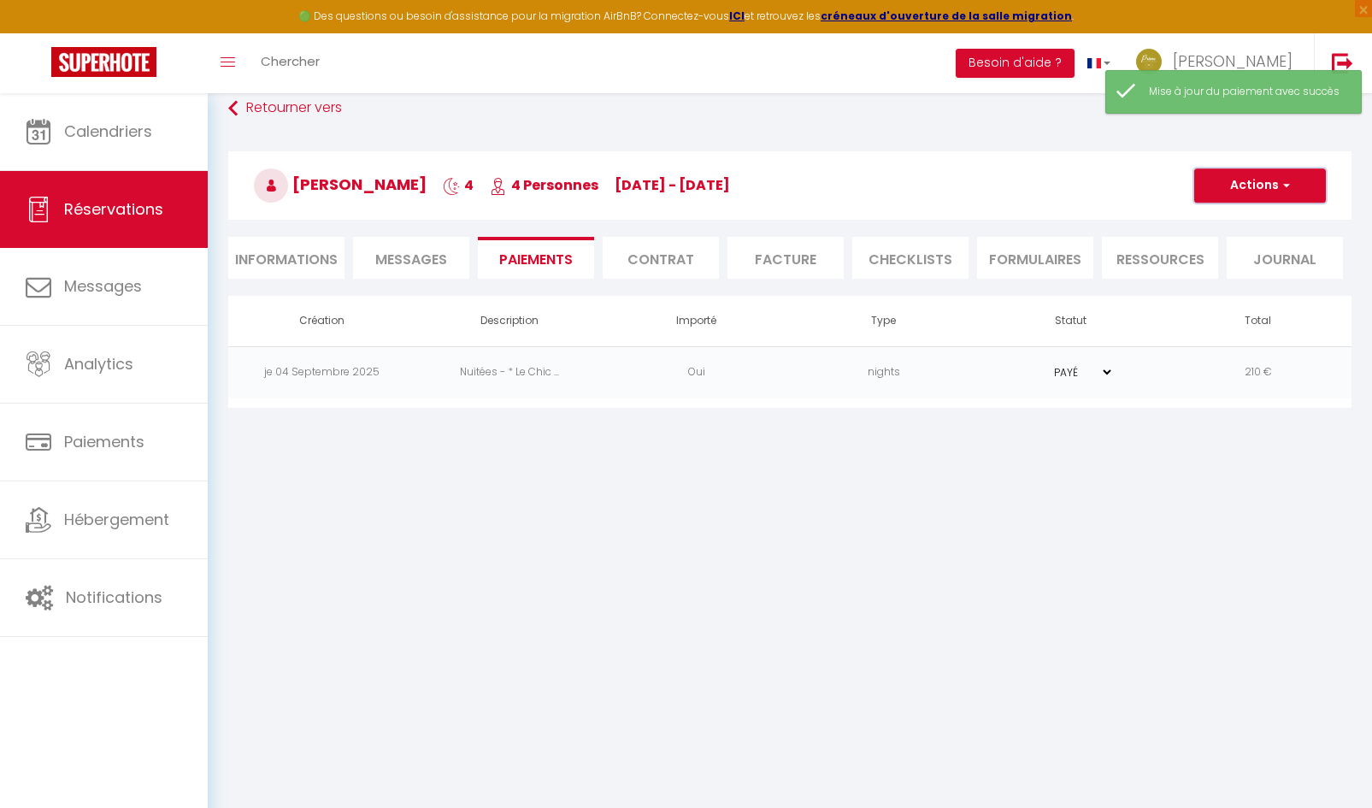
click at [1282, 197] on button "Actions" at bounding box center [1260, 185] width 132 height 34
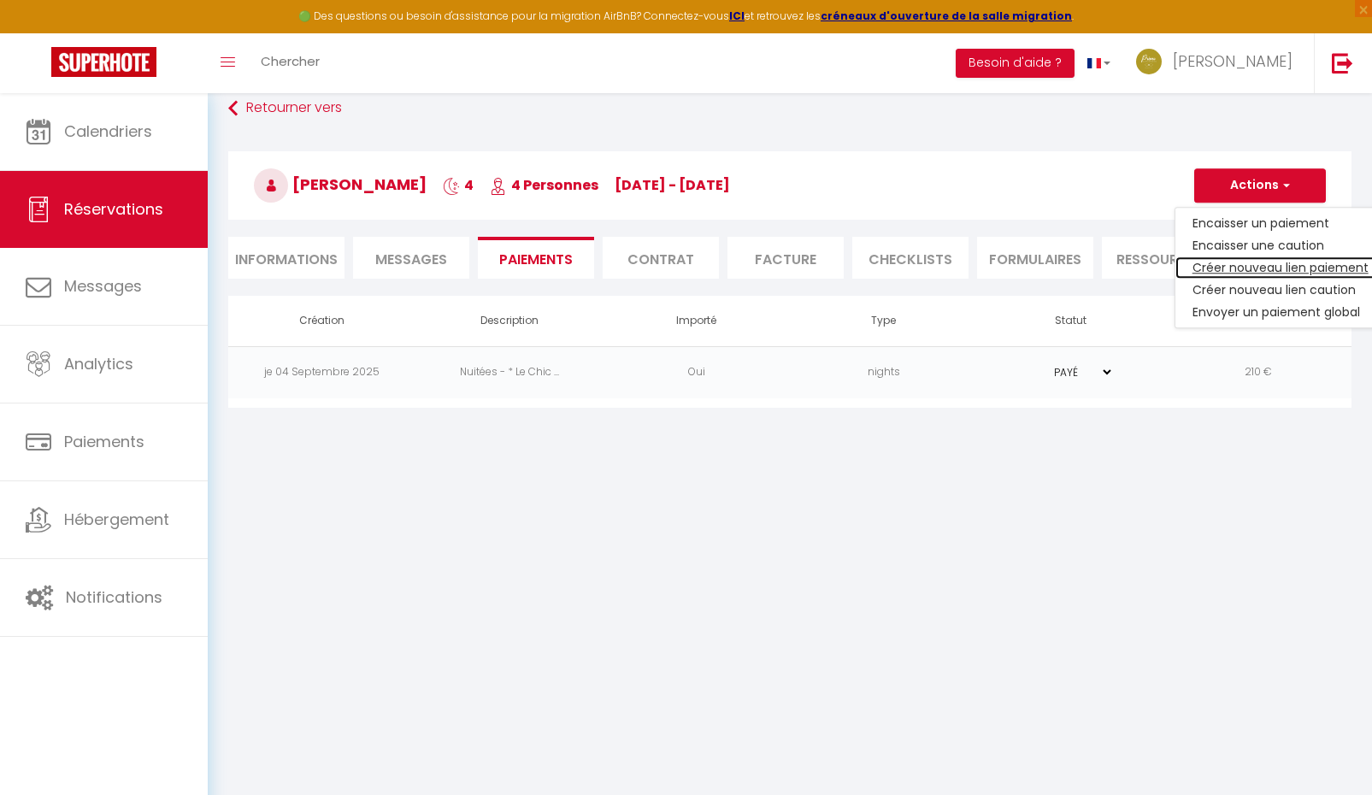
click at [1259, 272] on link "Créer nouveau lien paiement" at bounding box center [1280, 267] width 210 height 22
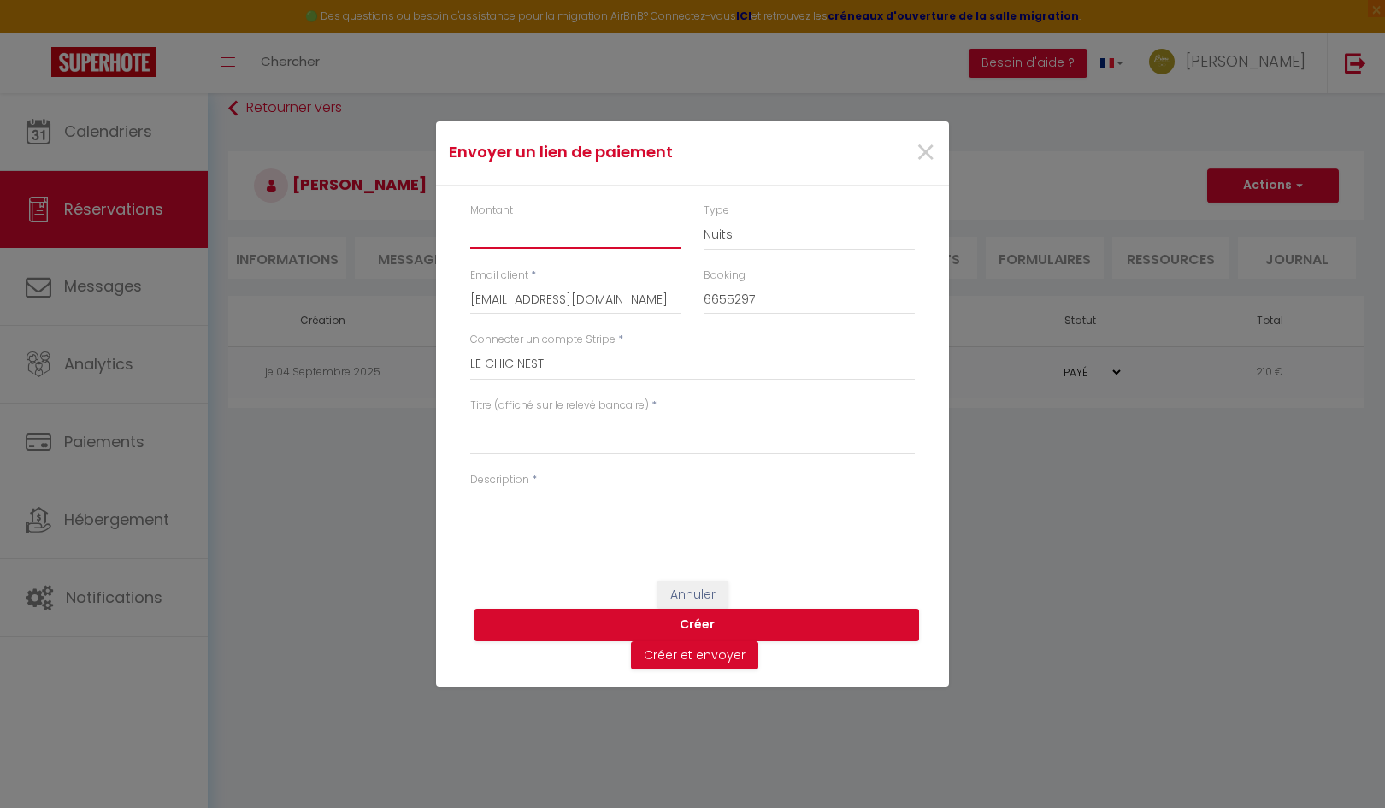
click at [502, 245] on input "Montant" at bounding box center [575, 233] width 211 height 31
click at [776, 239] on select "Nuits Frais de ménage Taxe de séjour Autre" at bounding box center [808, 234] width 211 height 32
click at [703, 218] on select "Nuits Frais de ménage Taxe de séjour Autre" at bounding box center [808, 234] width 211 height 32
click at [535, 447] on textarea "Titre (affiché sur le relevé bancaire)" at bounding box center [692, 434] width 444 height 41
click at [520, 519] on textarea "Description" at bounding box center [692, 508] width 444 height 41
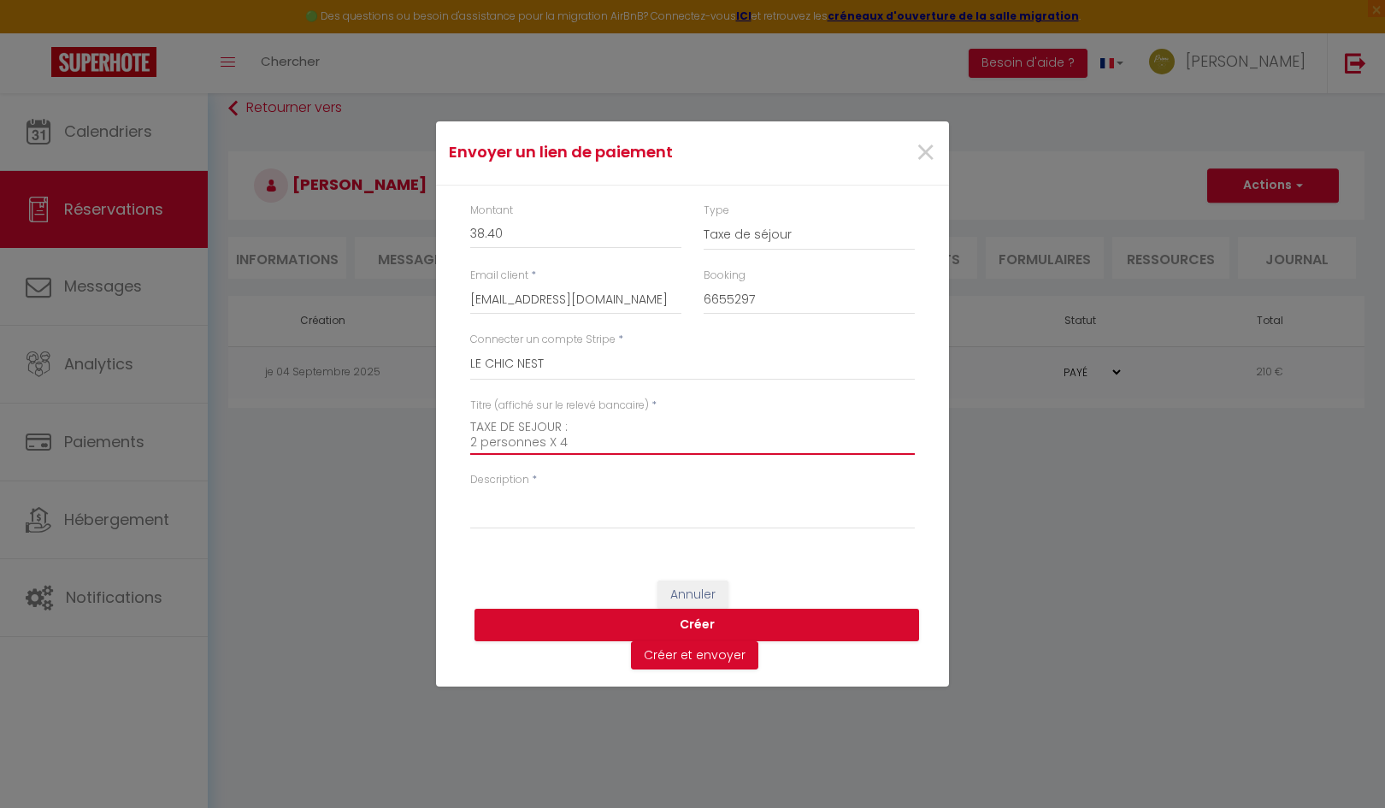
drag, startPoint x: 470, startPoint y: 442, endPoint x: 566, endPoint y: 442, distance: 95.7
click at [566, 442] on textarea "TAXE DE SEJOUR : 2 personnes X 4" at bounding box center [692, 434] width 444 height 41
drag, startPoint x: 559, startPoint y: 444, endPoint x: 480, endPoint y: 430, distance: 80.8
click at [480, 431] on textarea "TAXE DE SEJOUR : 2 personnes X 4" at bounding box center [692, 434] width 444 height 41
drag, startPoint x: 473, startPoint y: 422, endPoint x: 610, endPoint y: 442, distance: 139.0
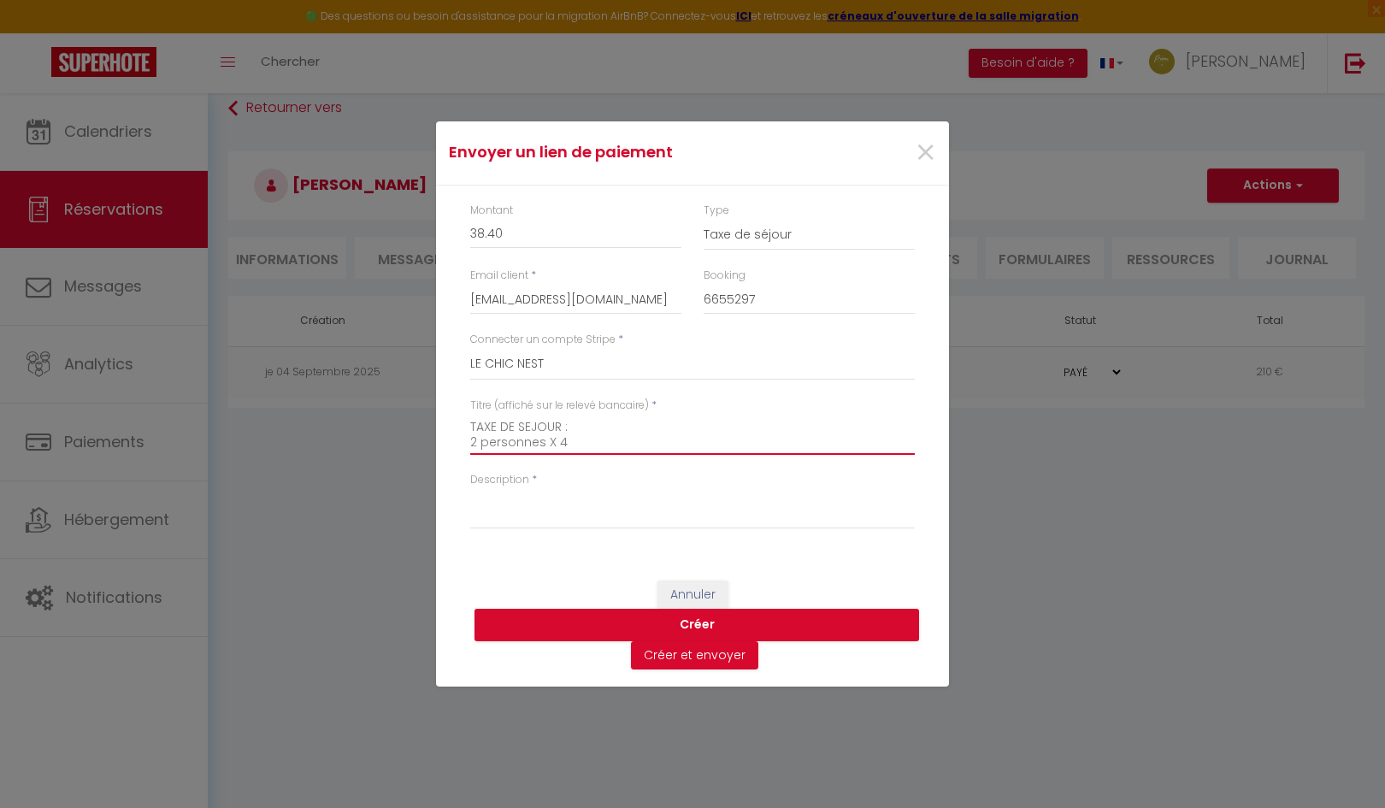
click at [610, 442] on textarea "TAXE DE SEJOUR : 2 personnes X 4" at bounding box center [692, 434] width 444 height 41
click at [510, 525] on textarea "Description" at bounding box center [692, 508] width 444 height 41
paste textarea "TAXE DE SEJOUR : 2 personnes X 4"
click at [706, 625] on button "Créer" at bounding box center [696, 625] width 444 height 32
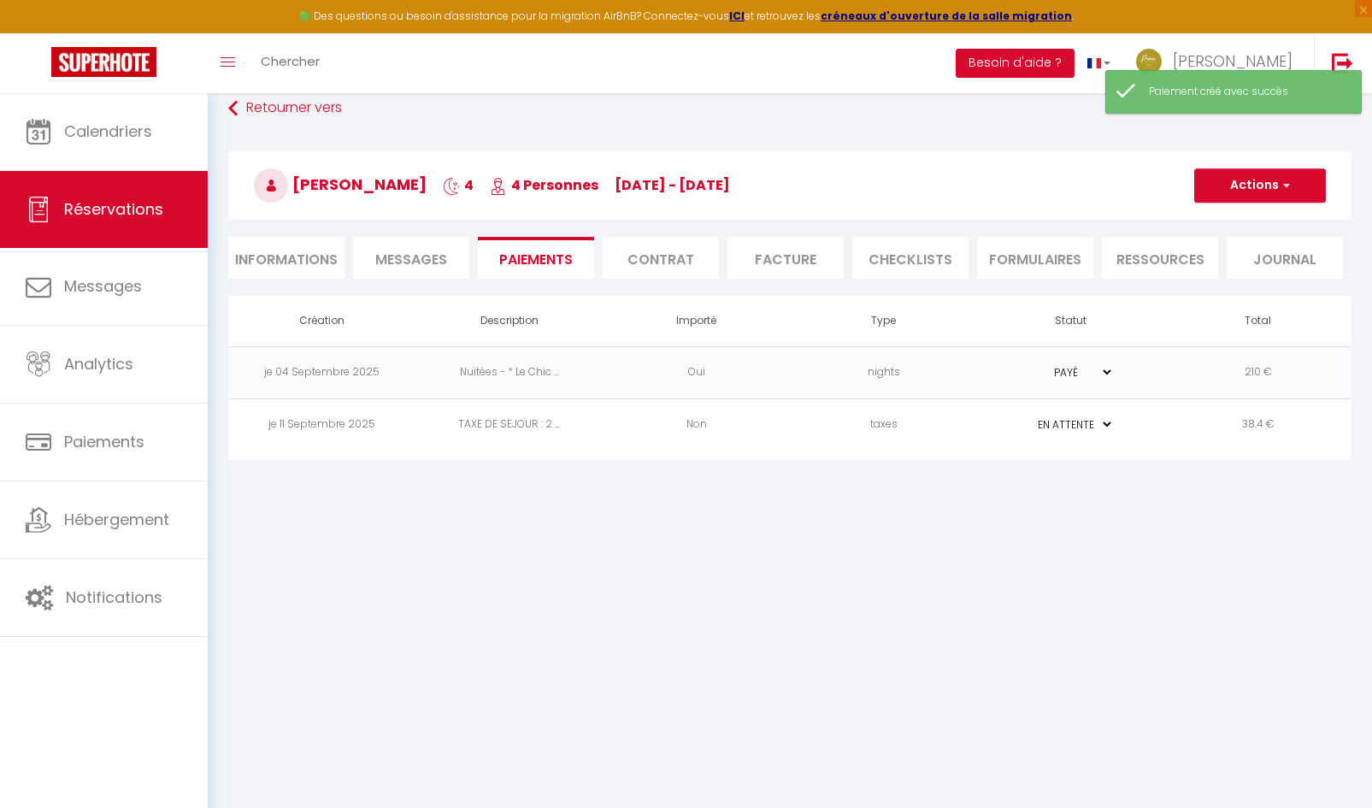
click at [1100, 424] on select "PAYÉ EN ATTENTE" at bounding box center [1070, 424] width 85 height 16
click at [1028, 416] on select "PAYÉ EN ATTENTE" at bounding box center [1070, 424] width 85 height 16
click at [1291, 199] on button "Actions" at bounding box center [1260, 185] width 132 height 34
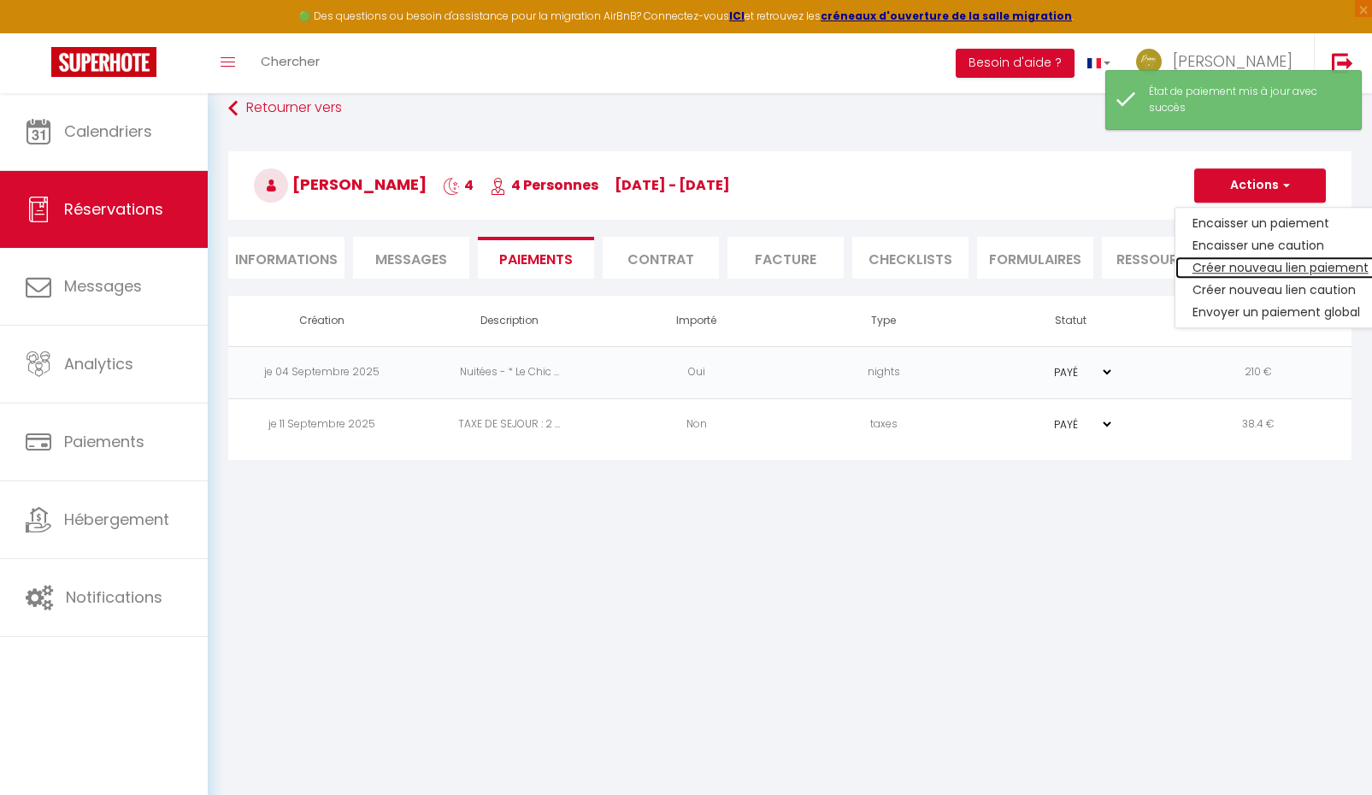
click at [1274, 265] on link "Créer nouveau lien paiement" at bounding box center [1280, 267] width 210 height 22
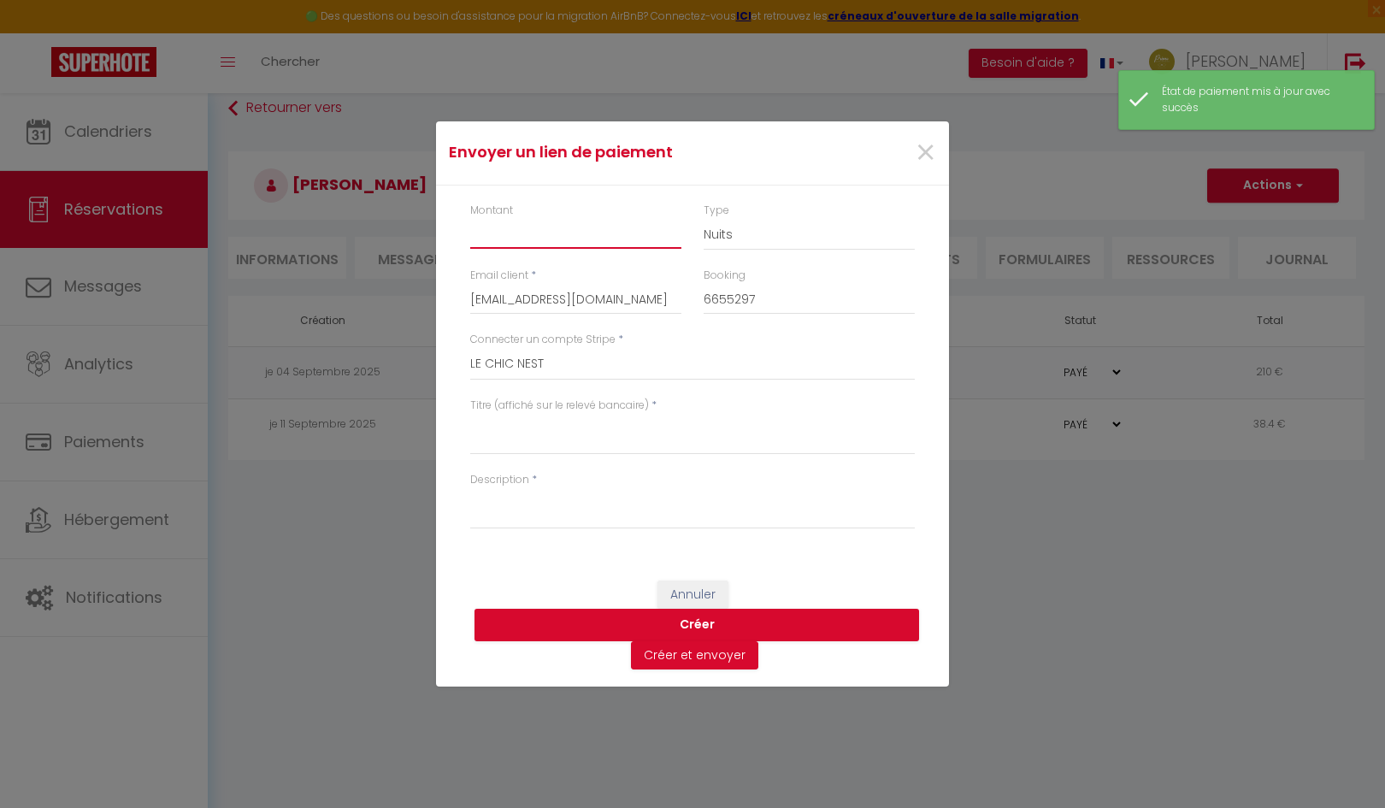
click at [542, 238] on input "Montant" at bounding box center [575, 233] width 211 height 31
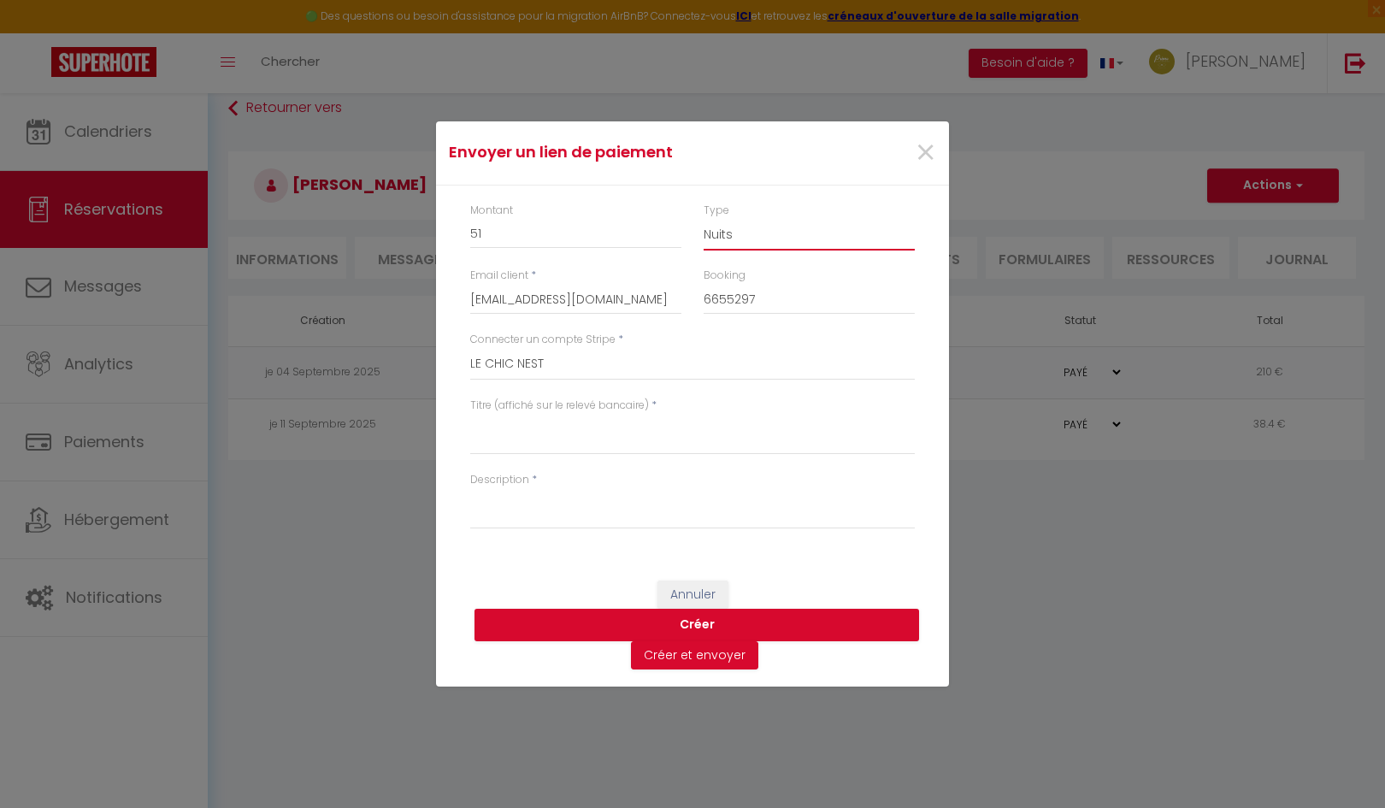
click at [768, 232] on select "Nuits Frais de ménage Taxe de séjour Autre" at bounding box center [808, 234] width 211 height 32
click at [703, 218] on select "Nuits Frais de ménage Taxe de séjour Autre" at bounding box center [808, 234] width 211 height 32
click at [538, 447] on textarea "Titre (affiché sur le relevé bancaire)" at bounding box center [692, 434] width 444 height 41
click at [511, 511] on textarea "Description" at bounding box center [692, 508] width 444 height 41
drag, startPoint x: 726, startPoint y: 144, endPoint x: 771, endPoint y: 195, distance: 68.4
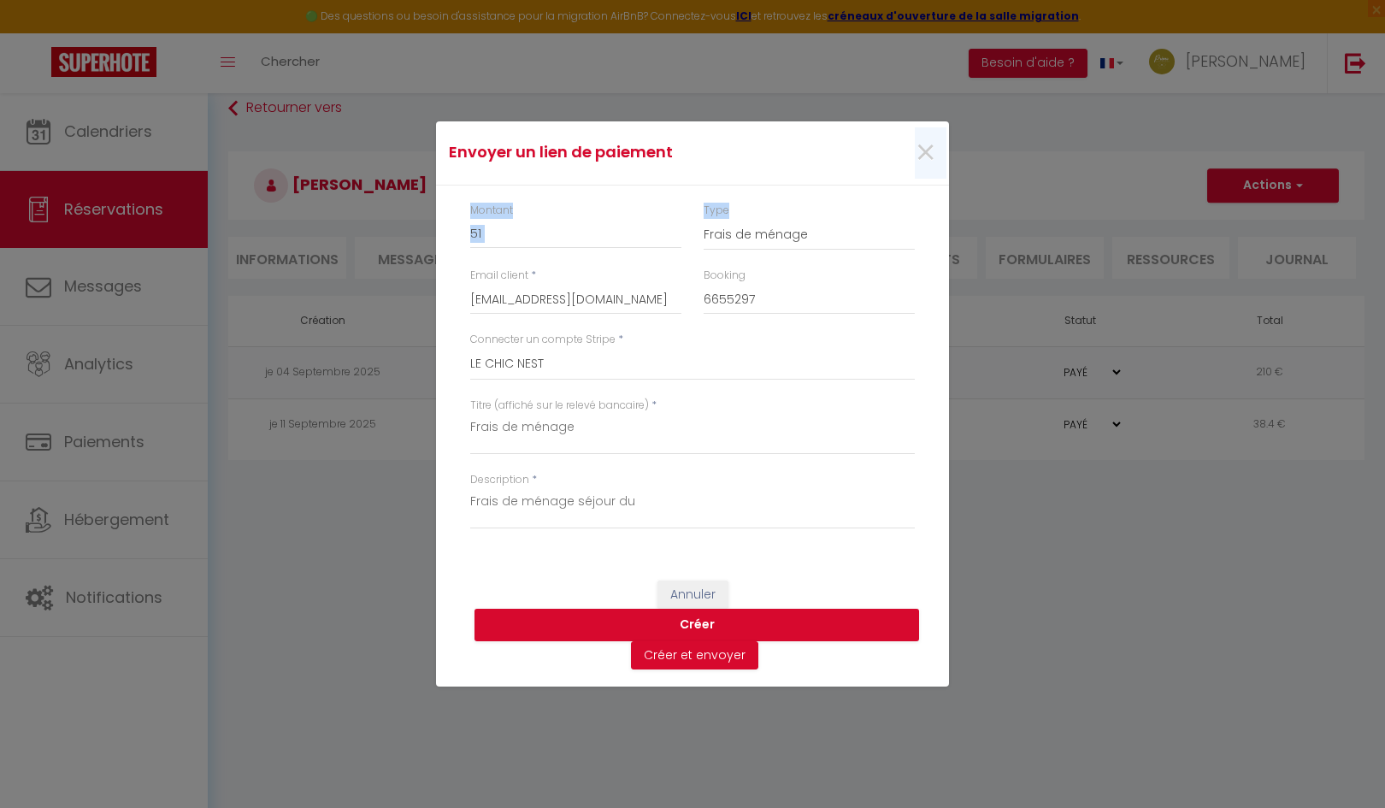
click at [771, 195] on form "Envoyer un lien de paiement × Montant 51 Type Nuits Frais de ménage Taxe de séj…" at bounding box center [692, 404] width 513 height 566
click at [721, 102] on div "Envoyer un lien de paiement × Montant 51 Type Nuits Frais de ménage Taxe de séj…" at bounding box center [692, 404] width 513 height 808
click at [675, 506] on textarea "Frais de ménage séjour du" at bounding box center [692, 508] width 444 height 41
click at [715, 626] on button "Créer" at bounding box center [696, 625] width 444 height 32
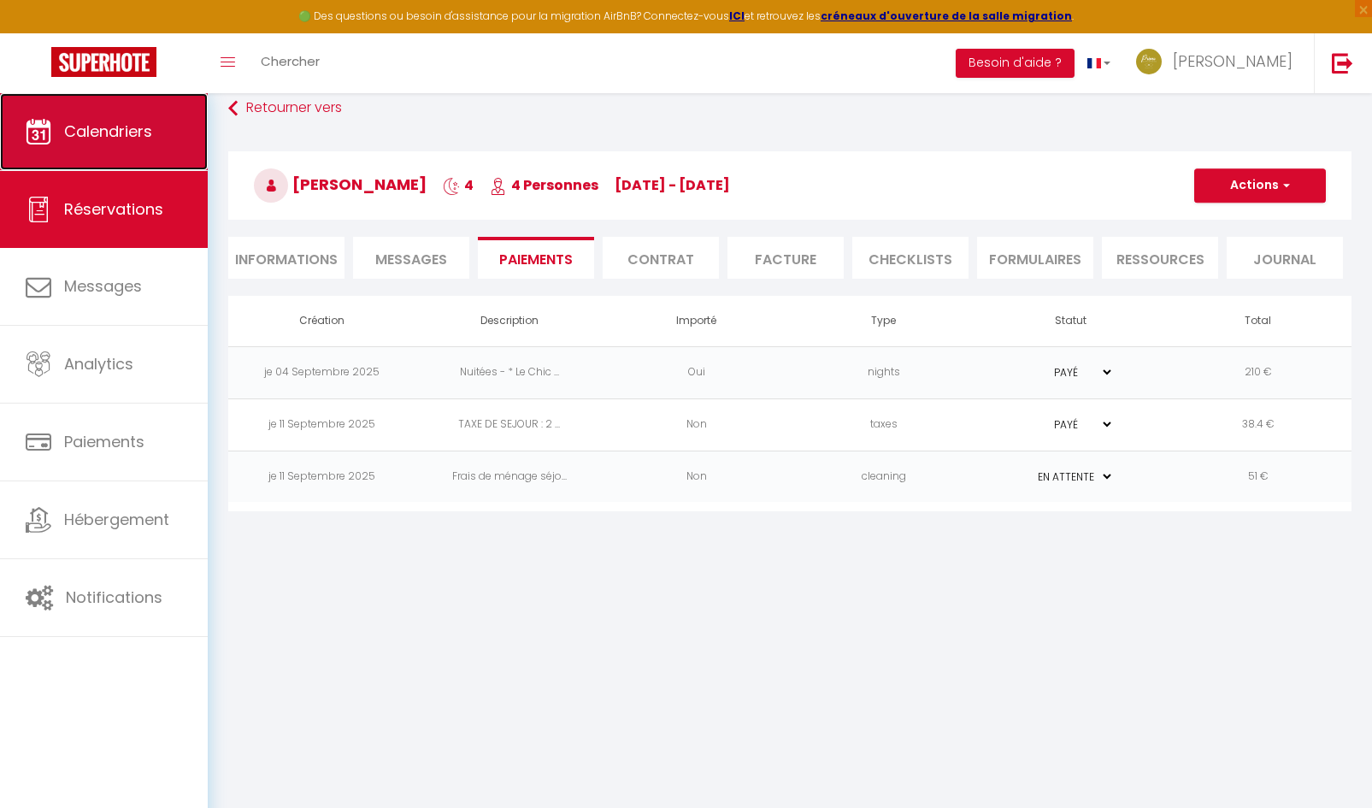
click at [92, 137] on span "Calendriers" at bounding box center [108, 131] width 88 height 21
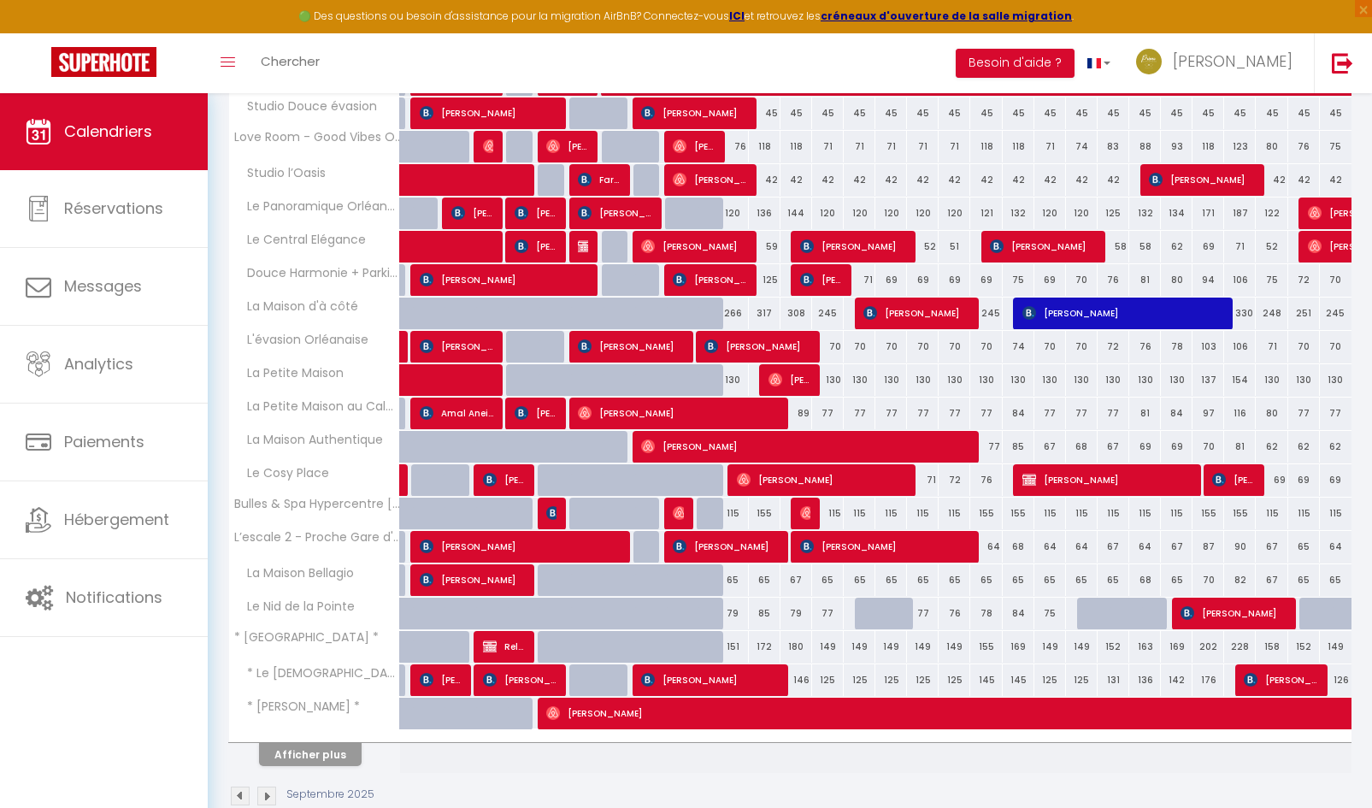
scroll to position [433, 0]
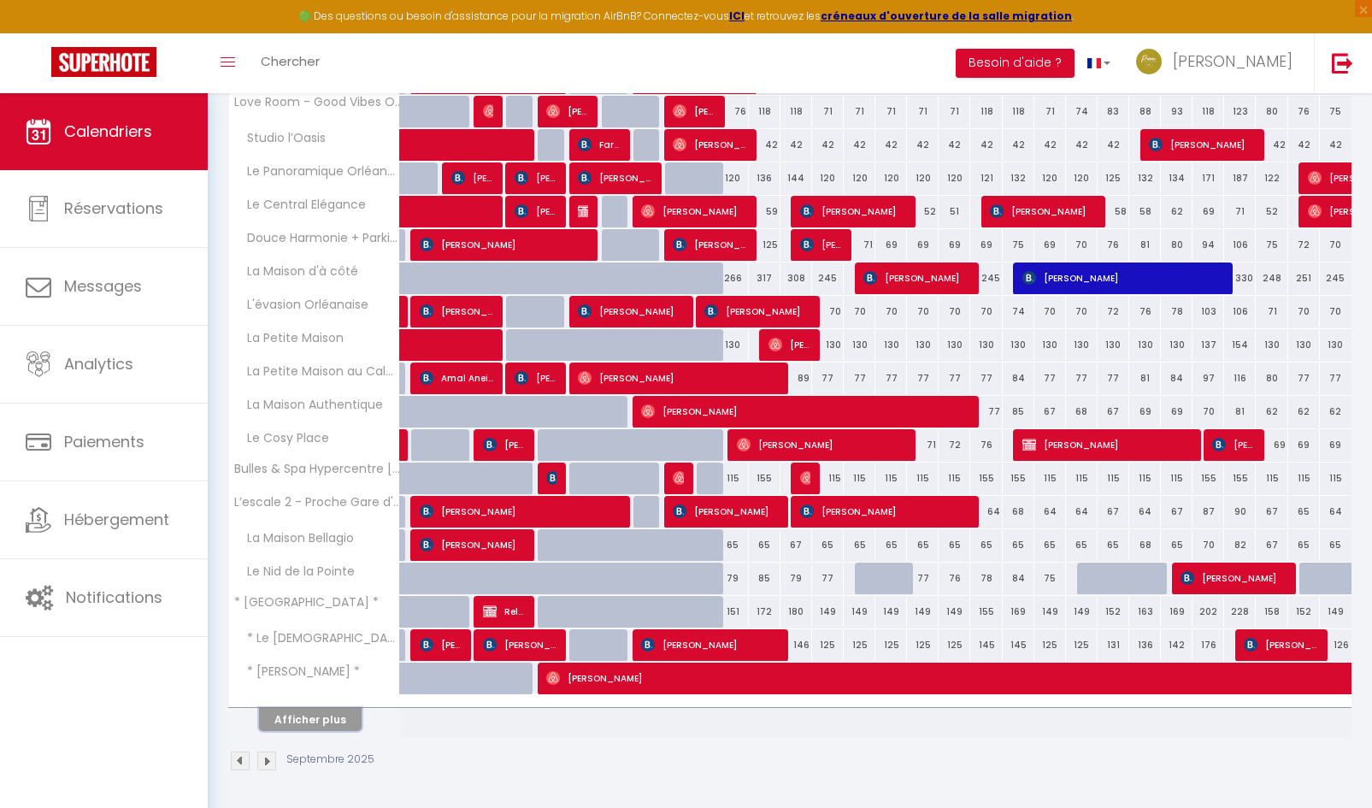
click at [324, 716] on button "Afficher plus" at bounding box center [310, 719] width 103 height 23
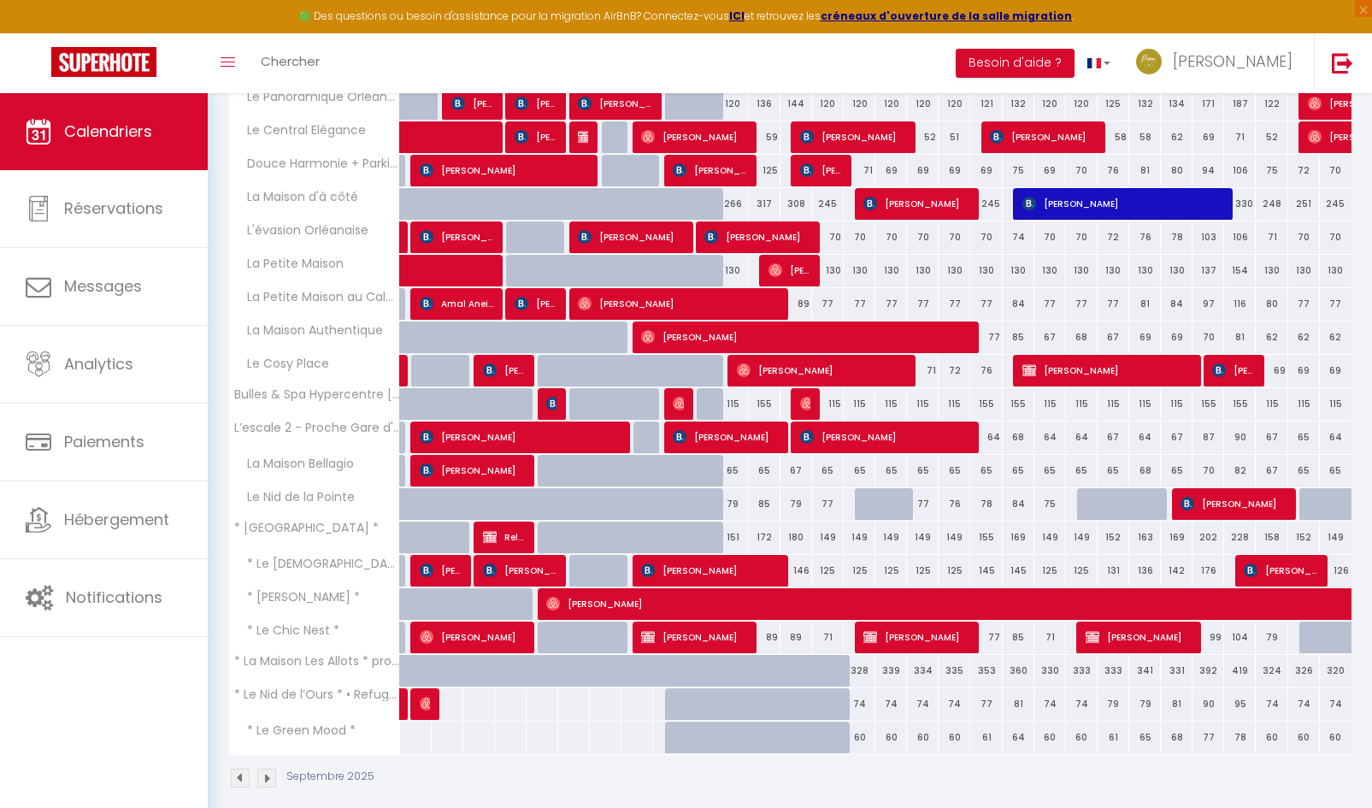
scroll to position [525, 0]
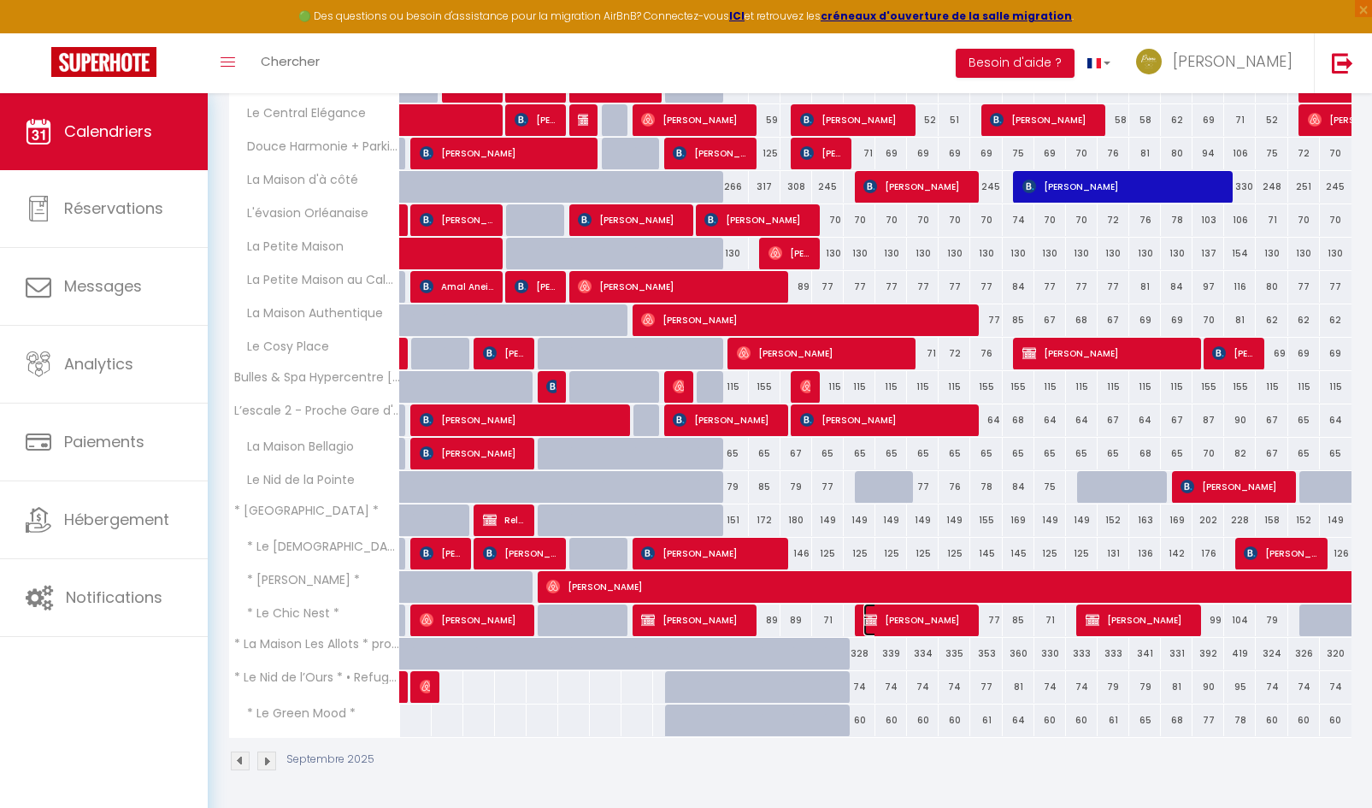
click at [916, 628] on span "Ismail Yadel" at bounding box center [915, 619] width 105 height 32
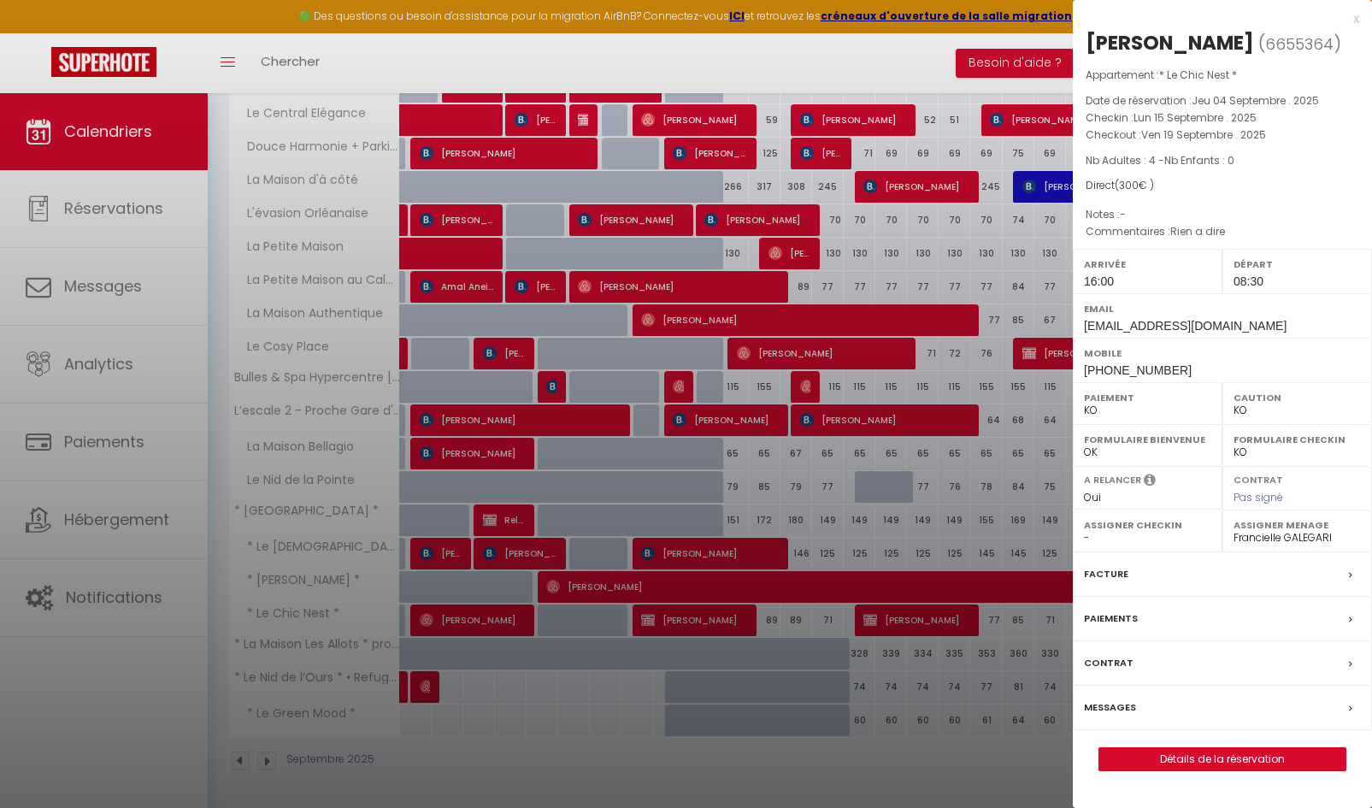
click at [630, 70] on div at bounding box center [686, 404] width 1372 height 808
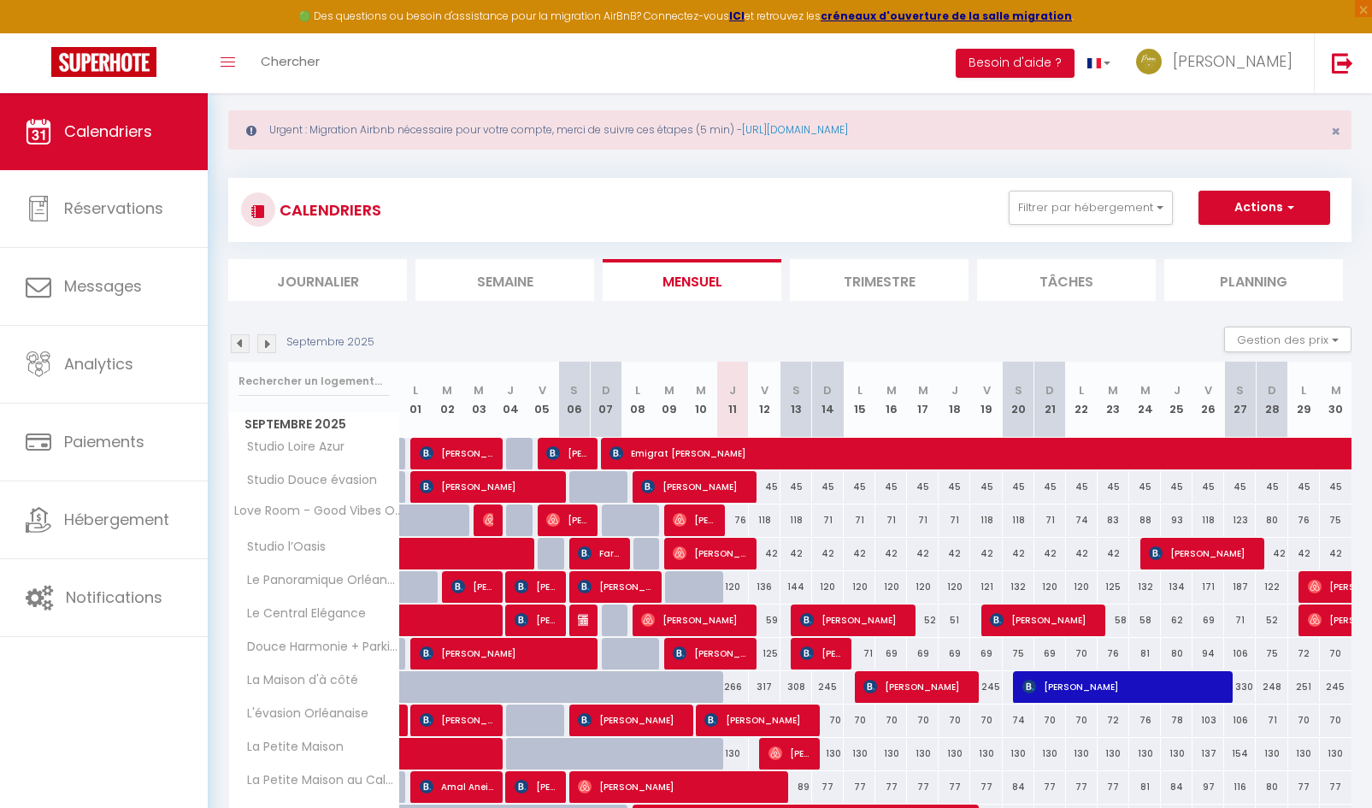
scroll to position [0, 0]
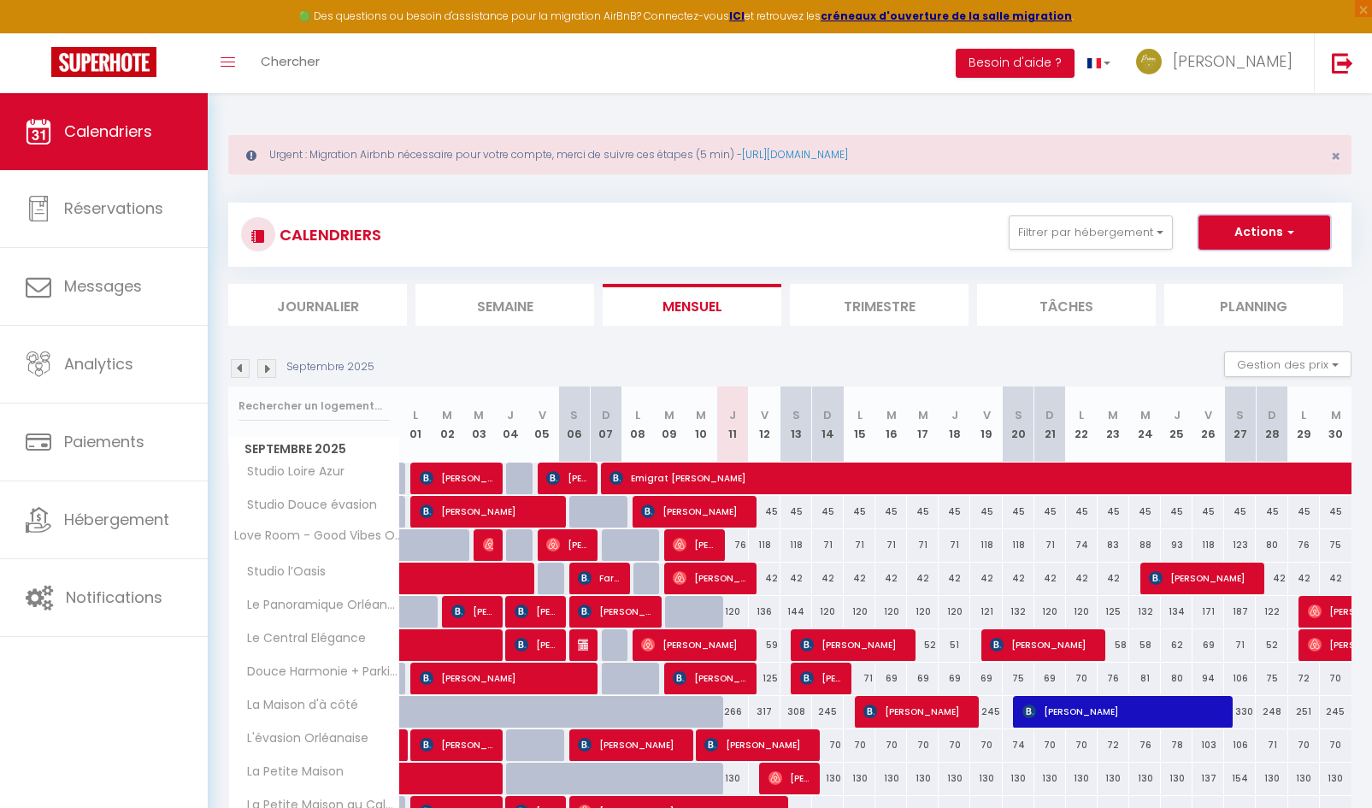
click at [1280, 232] on button "Actions" at bounding box center [1264, 232] width 132 height 34
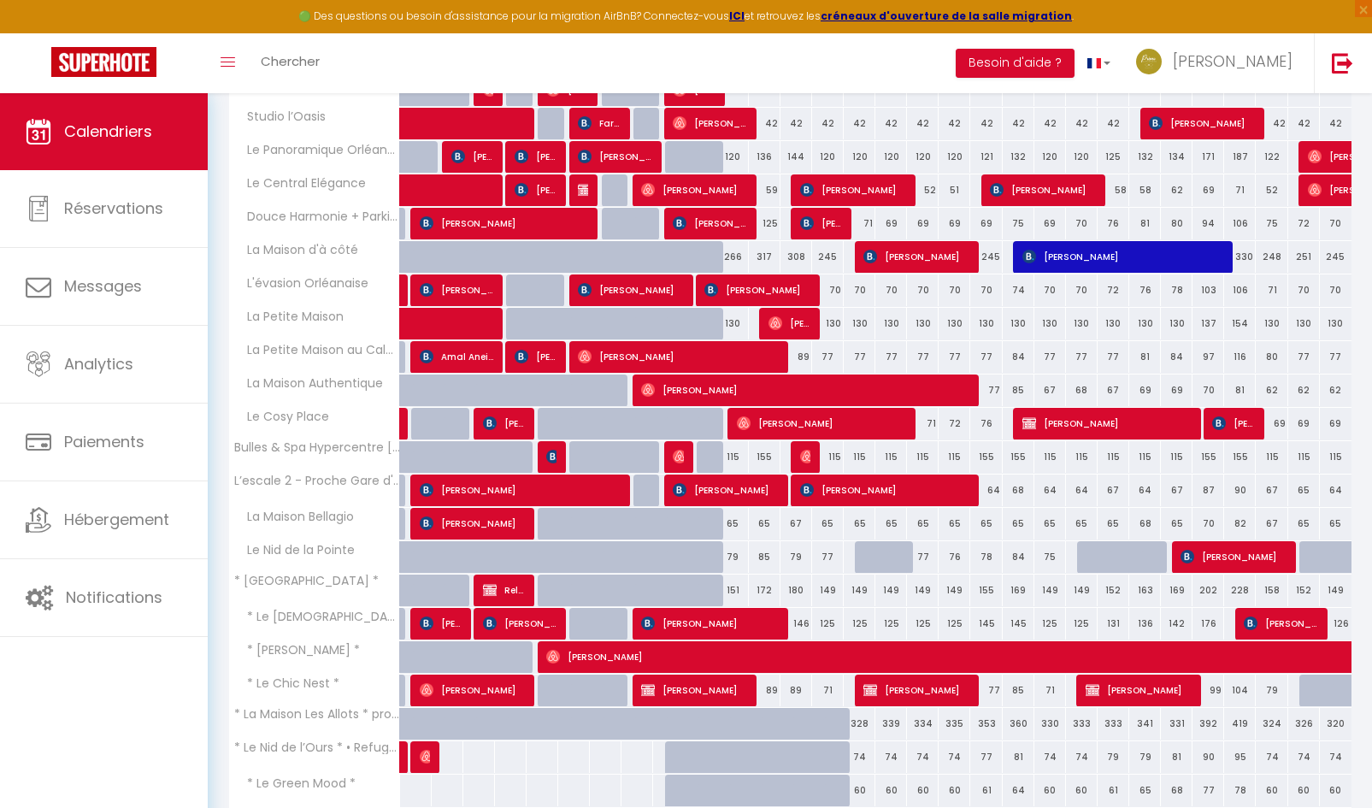
scroll to position [513, 0]
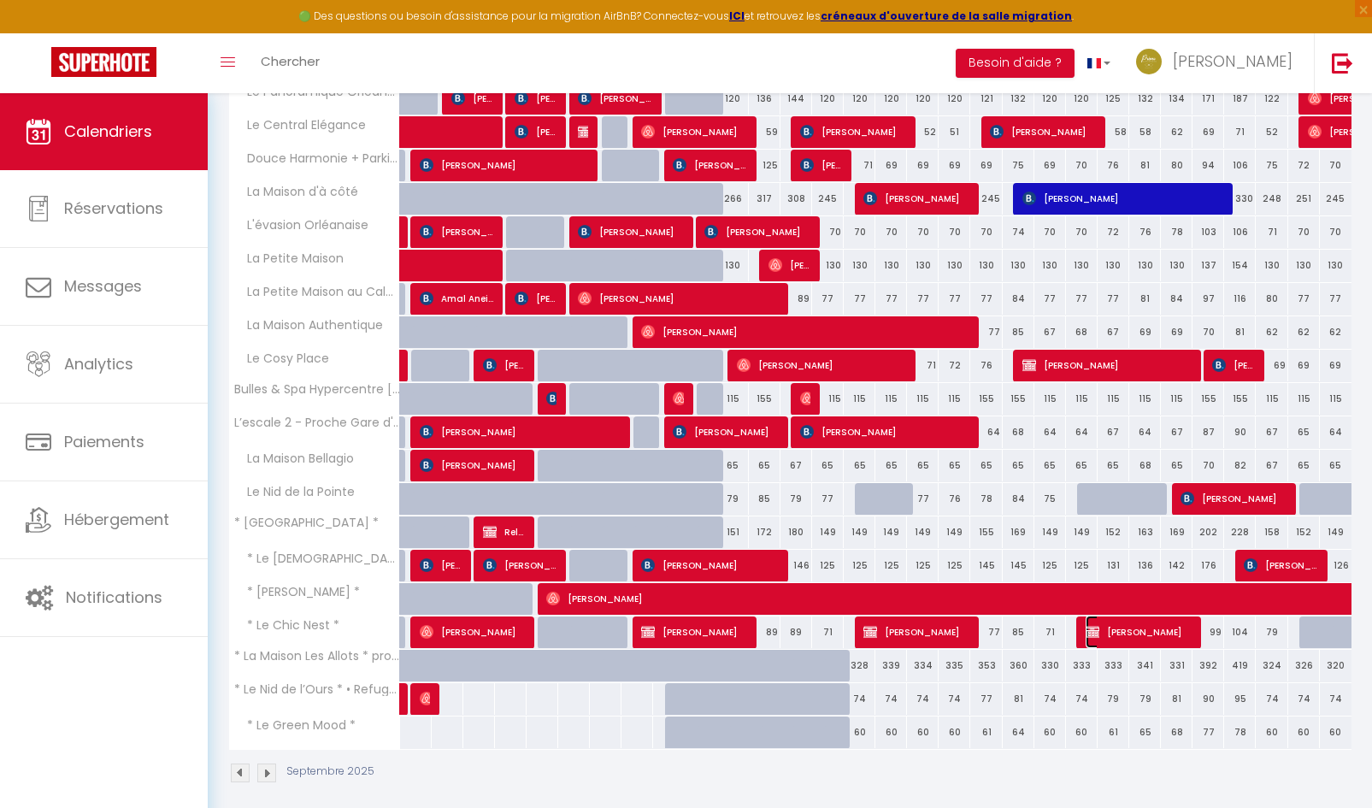
click at [1152, 636] on span "Ismail Yadel" at bounding box center [1138, 631] width 105 height 32
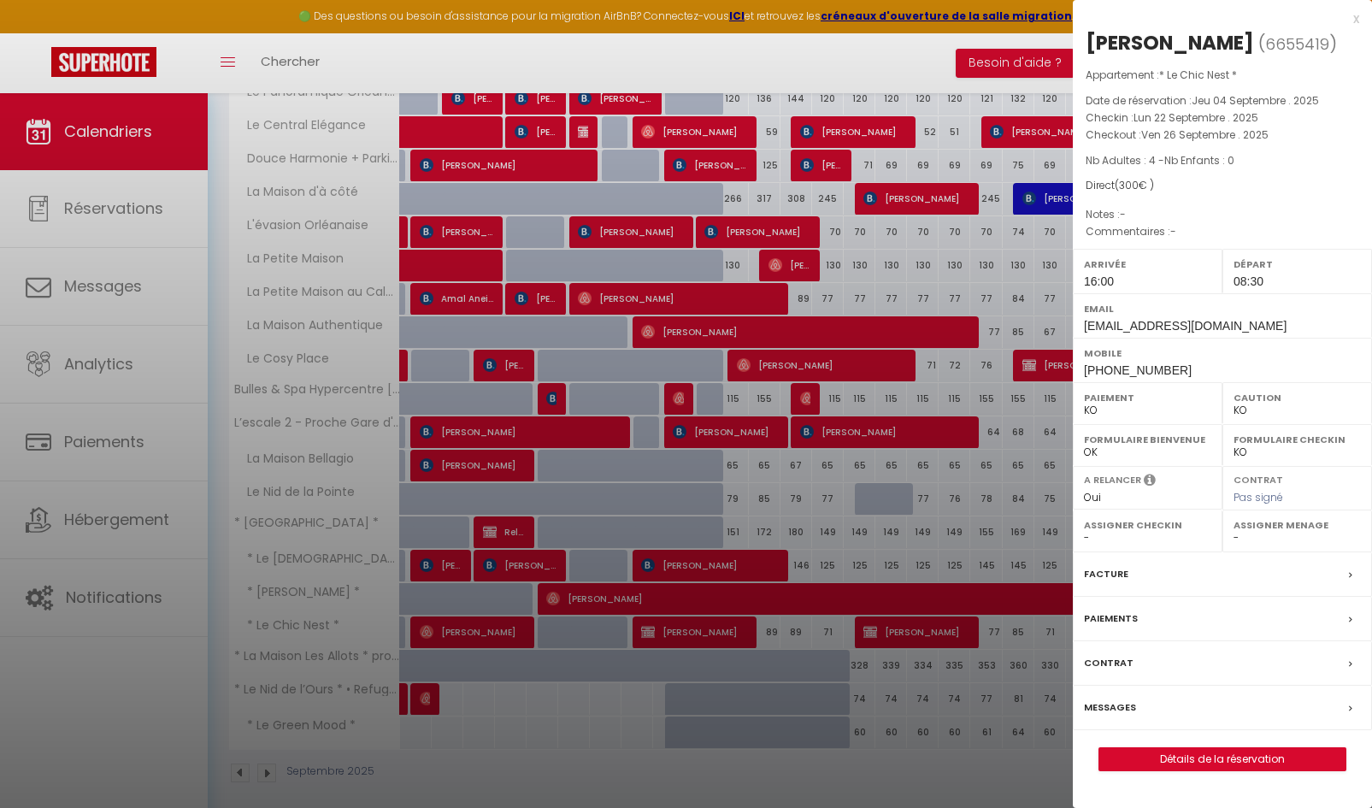
drag, startPoint x: 1087, startPoint y: 45, endPoint x: 1209, endPoint y: 50, distance: 122.3
click at [1209, 50] on div "Ismail Yadel" at bounding box center [1170, 42] width 168 height 27
copy div "Ismail Yadel"
drag, startPoint x: 956, startPoint y: 776, endPoint x: 1112, endPoint y: 674, distance: 186.3
click at [956, 776] on div at bounding box center [686, 404] width 1372 height 808
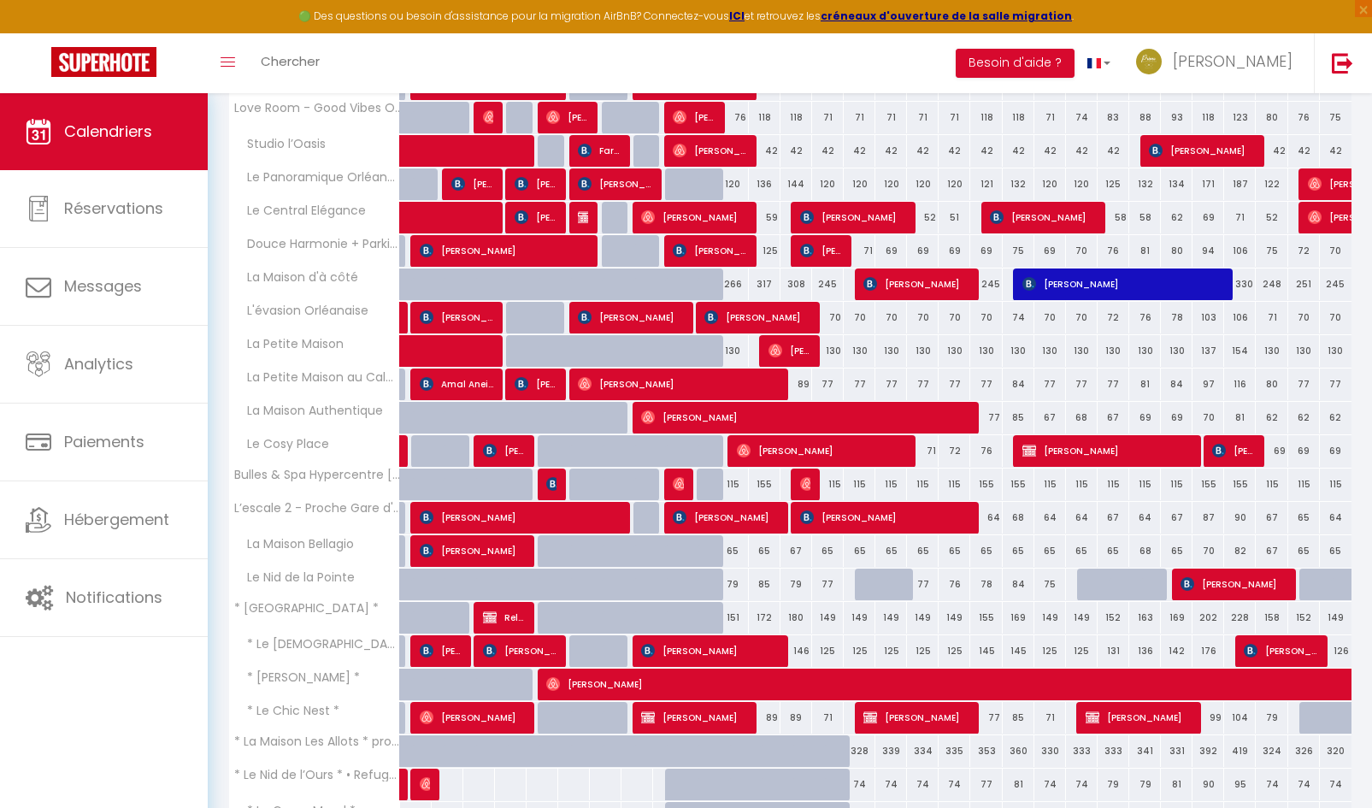
scroll to position [525, 0]
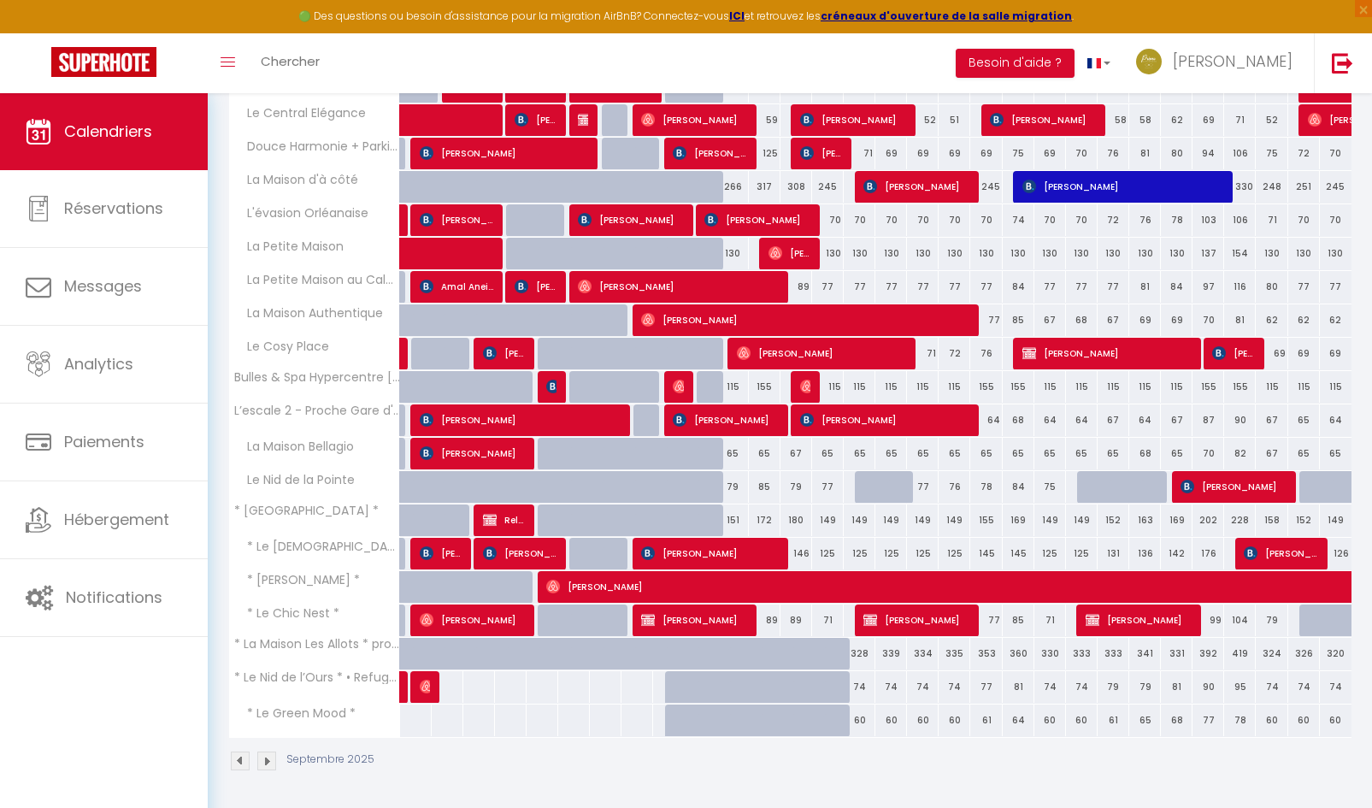
click at [1307, 622] on div at bounding box center [1315, 620] width 32 height 32
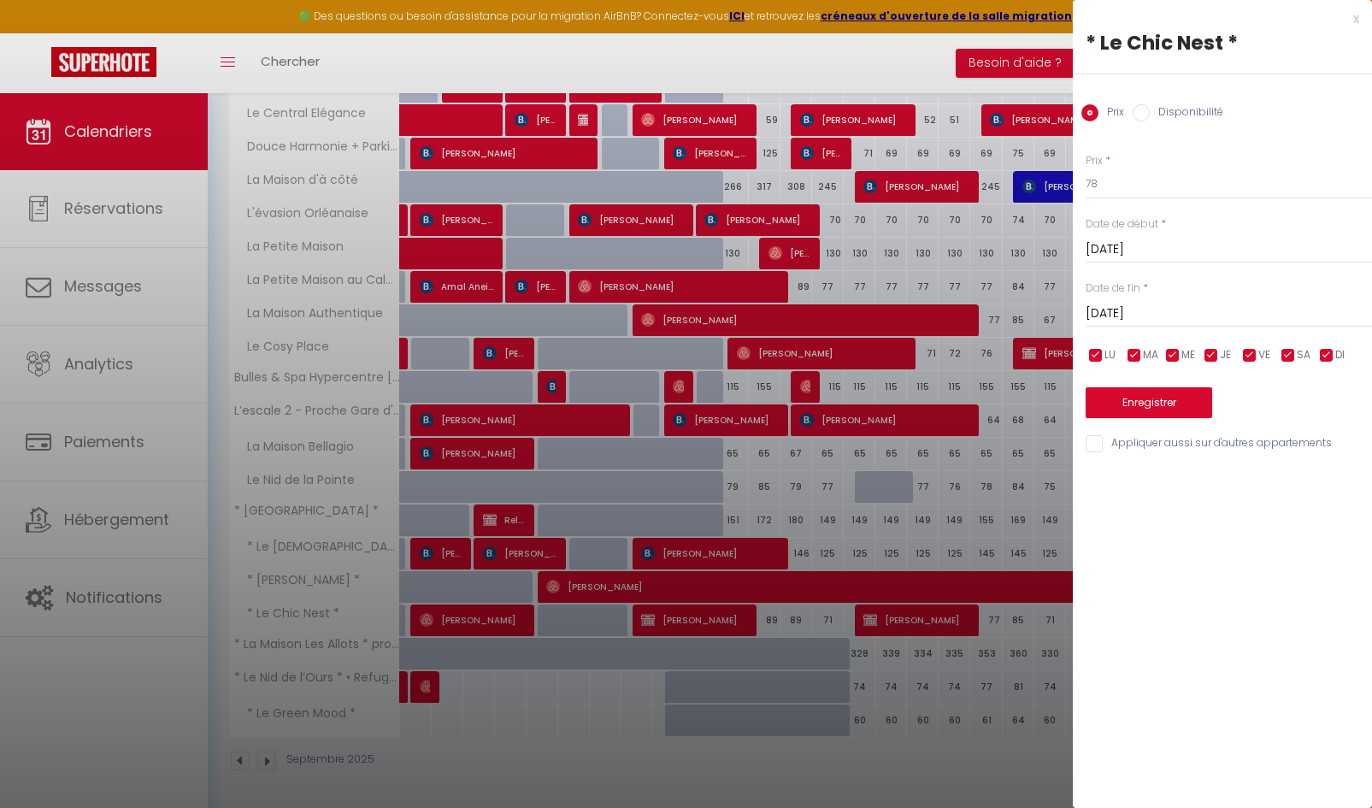
click at [910, 74] on div at bounding box center [686, 404] width 1372 height 808
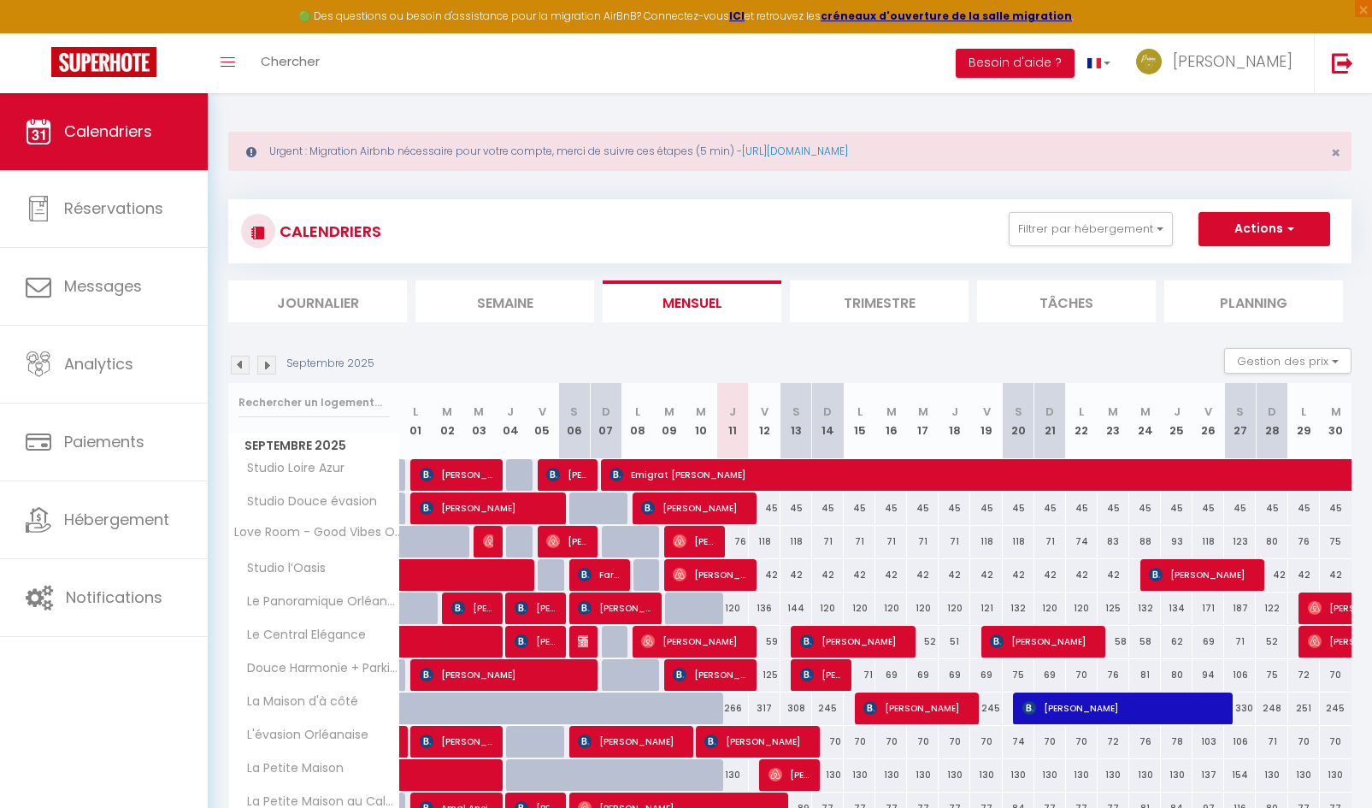
scroll to position [0, 0]
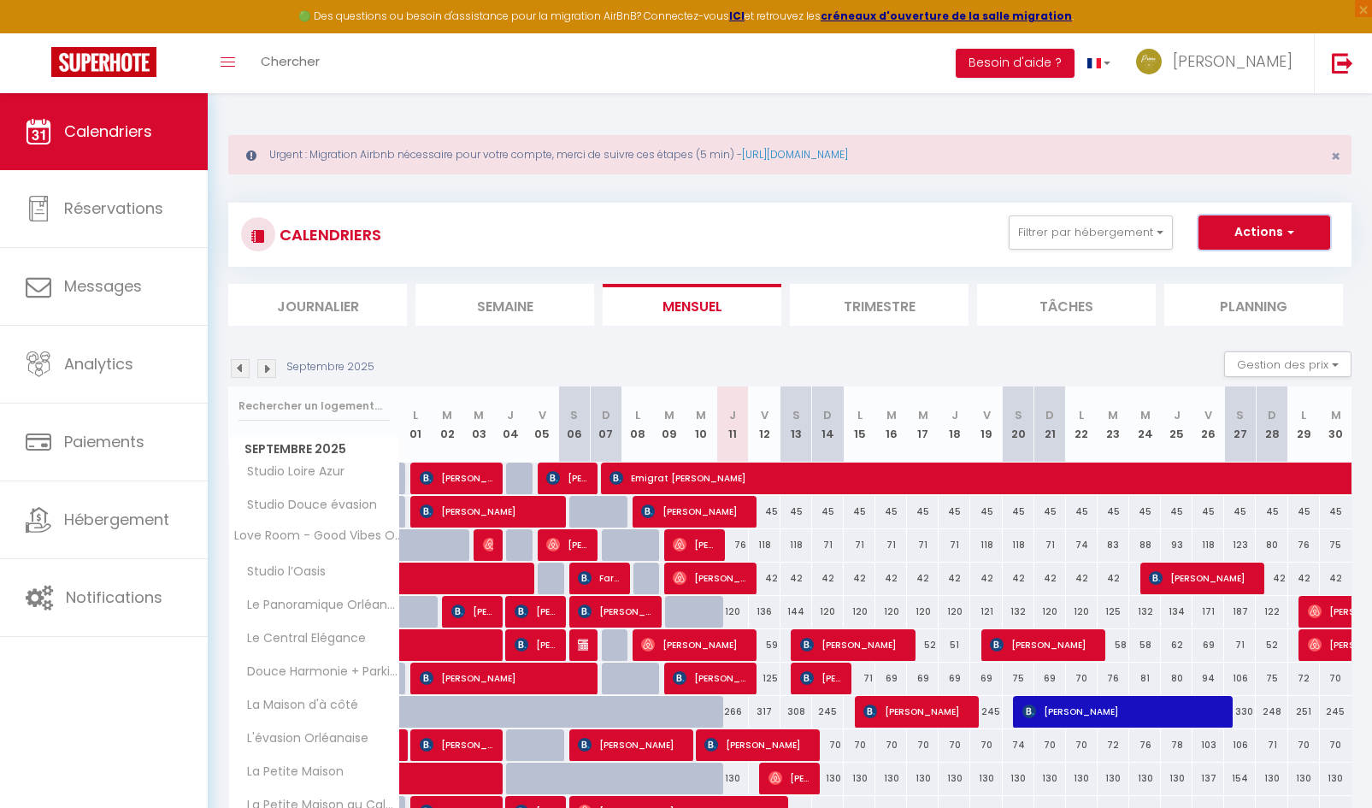
click at [1294, 241] on button "Actions" at bounding box center [1264, 232] width 132 height 34
click at [1234, 272] on link "Nouvelle réservation" at bounding box center [1246, 272] width 149 height 26
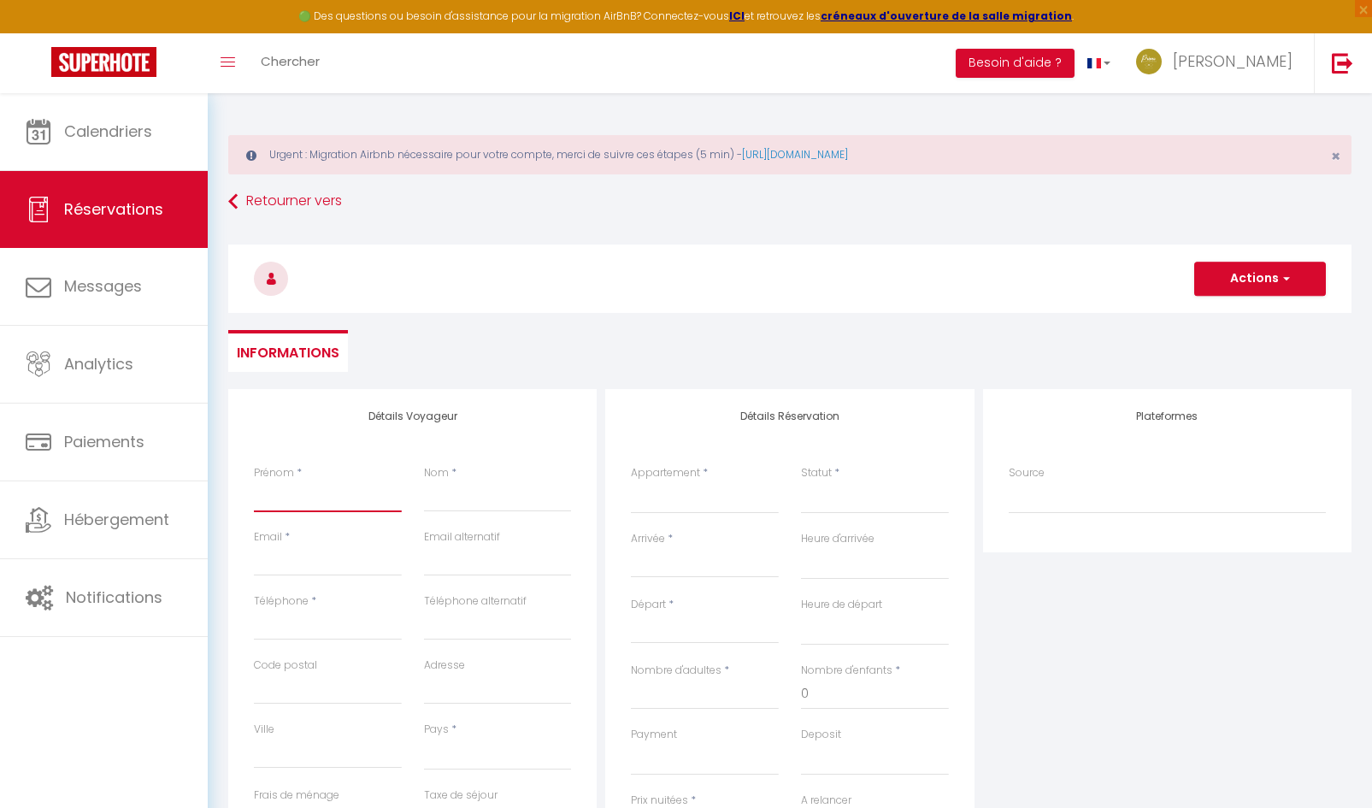
click at [289, 489] on input "Prénom" at bounding box center [328, 496] width 148 height 31
paste input "Ismail Yadel"
click at [674, 507] on select "L'évasion Orléanaise Love Room - Good Vibes Only L’escale 2 - Proche Gare d'Orl…" at bounding box center [705, 497] width 148 height 32
click at [453, 294] on h3 "Ismail Yadel" at bounding box center [789, 278] width 1123 height 68
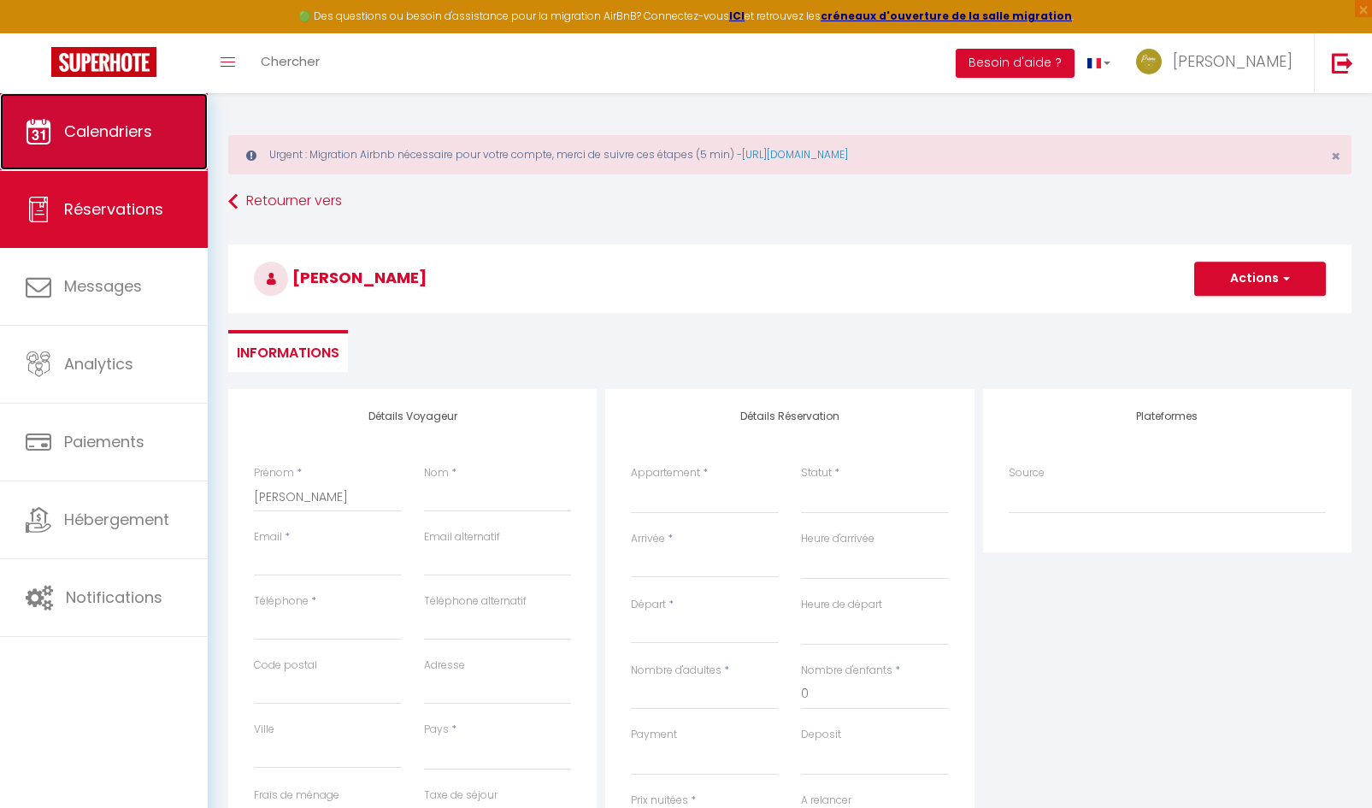
click at [115, 152] on link "Calendriers" at bounding box center [104, 131] width 208 height 77
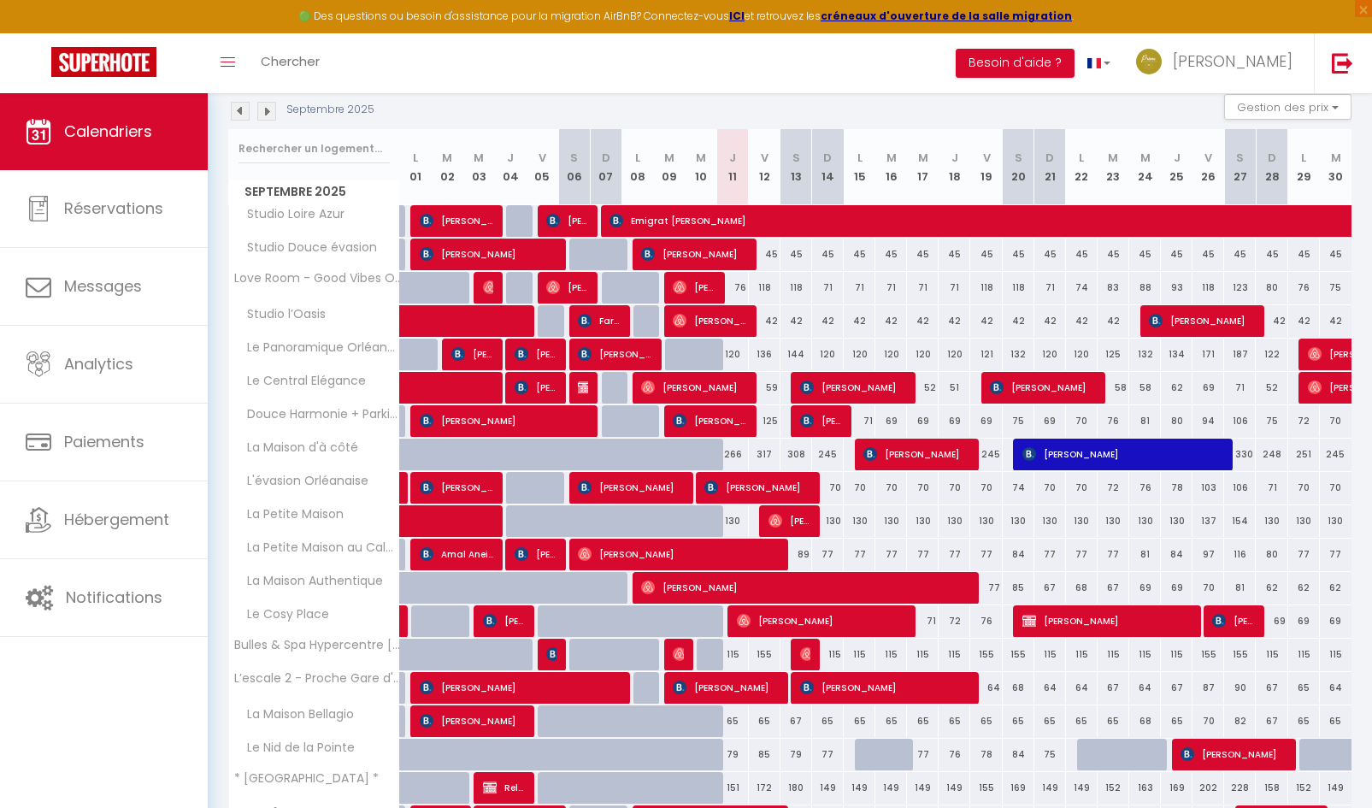
scroll to position [433, 0]
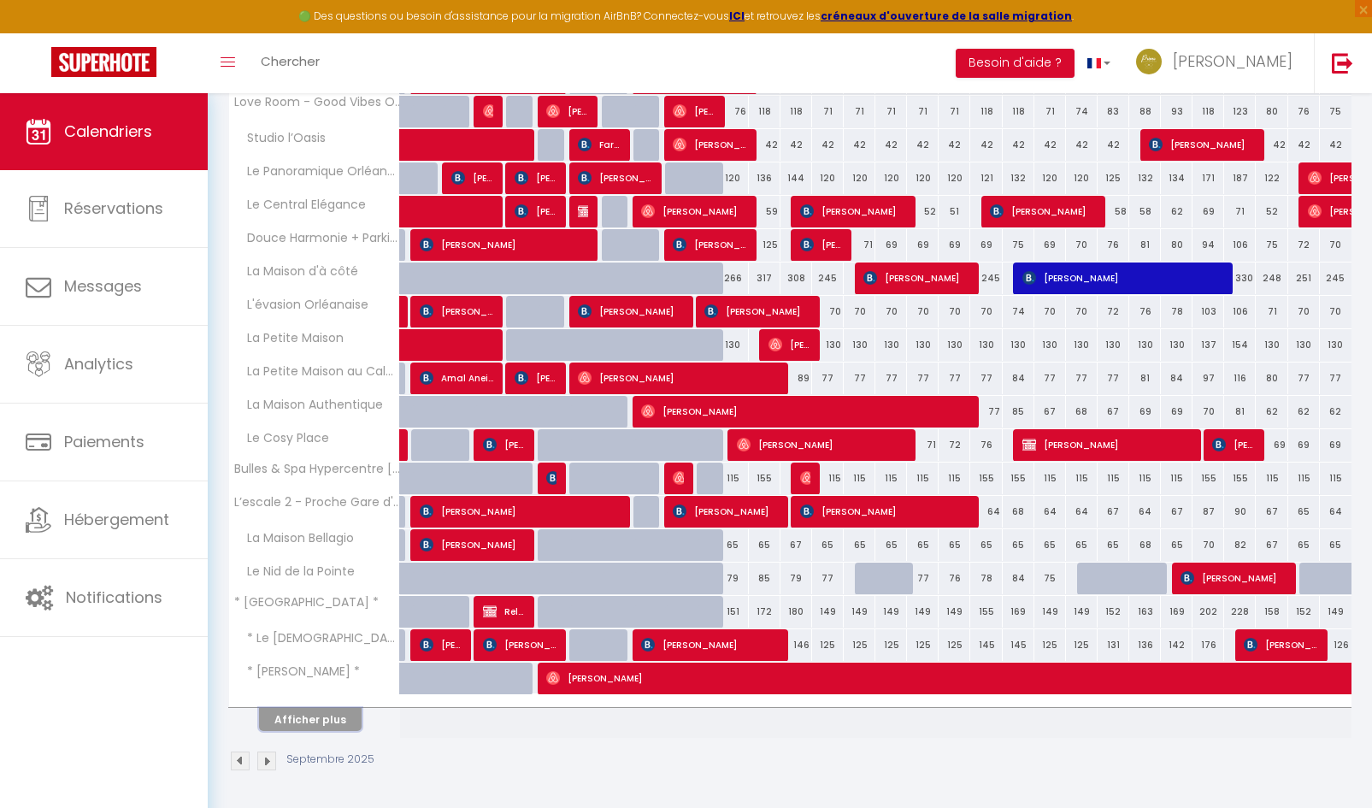
click at [338, 717] on button "Afficher plus" at bounding box center [310, 719] width 103 height 23
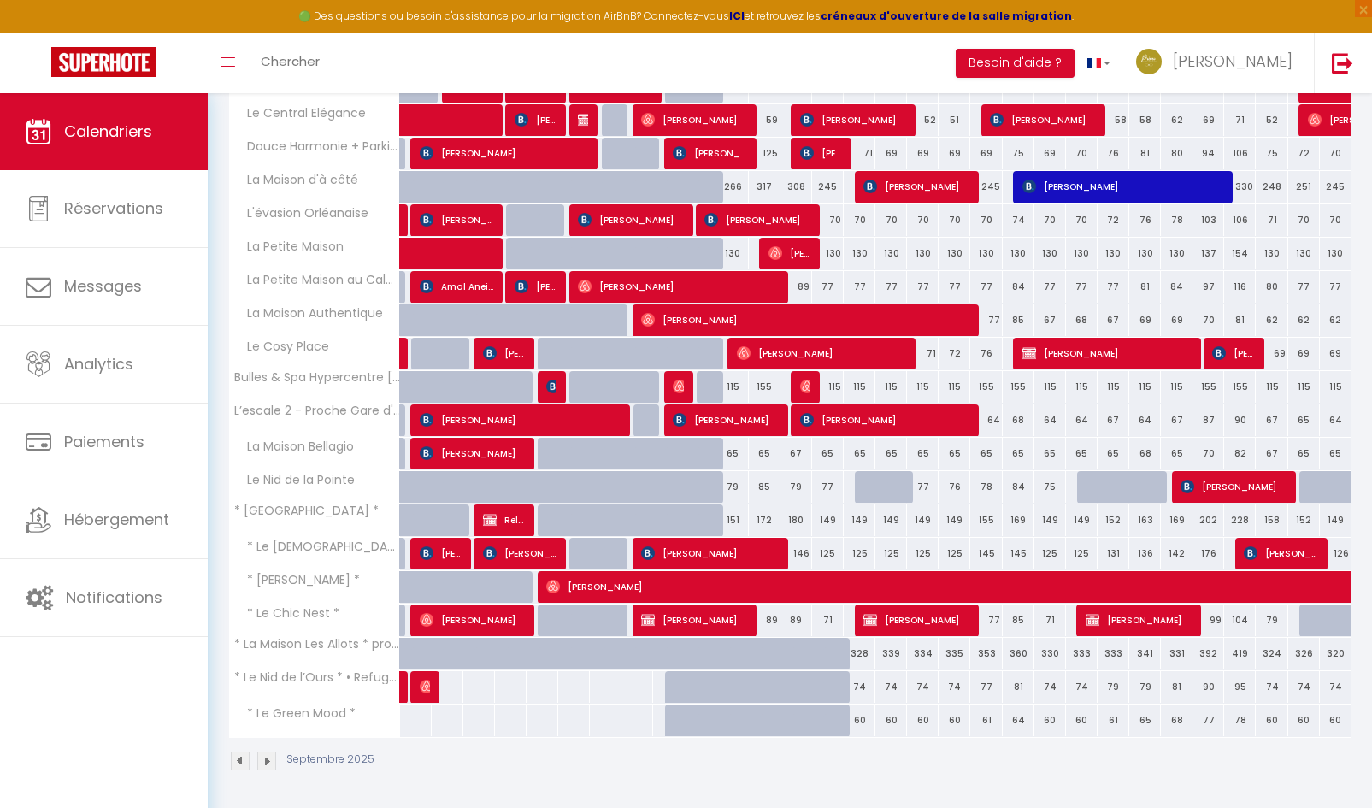
scroll to position [183, 0]
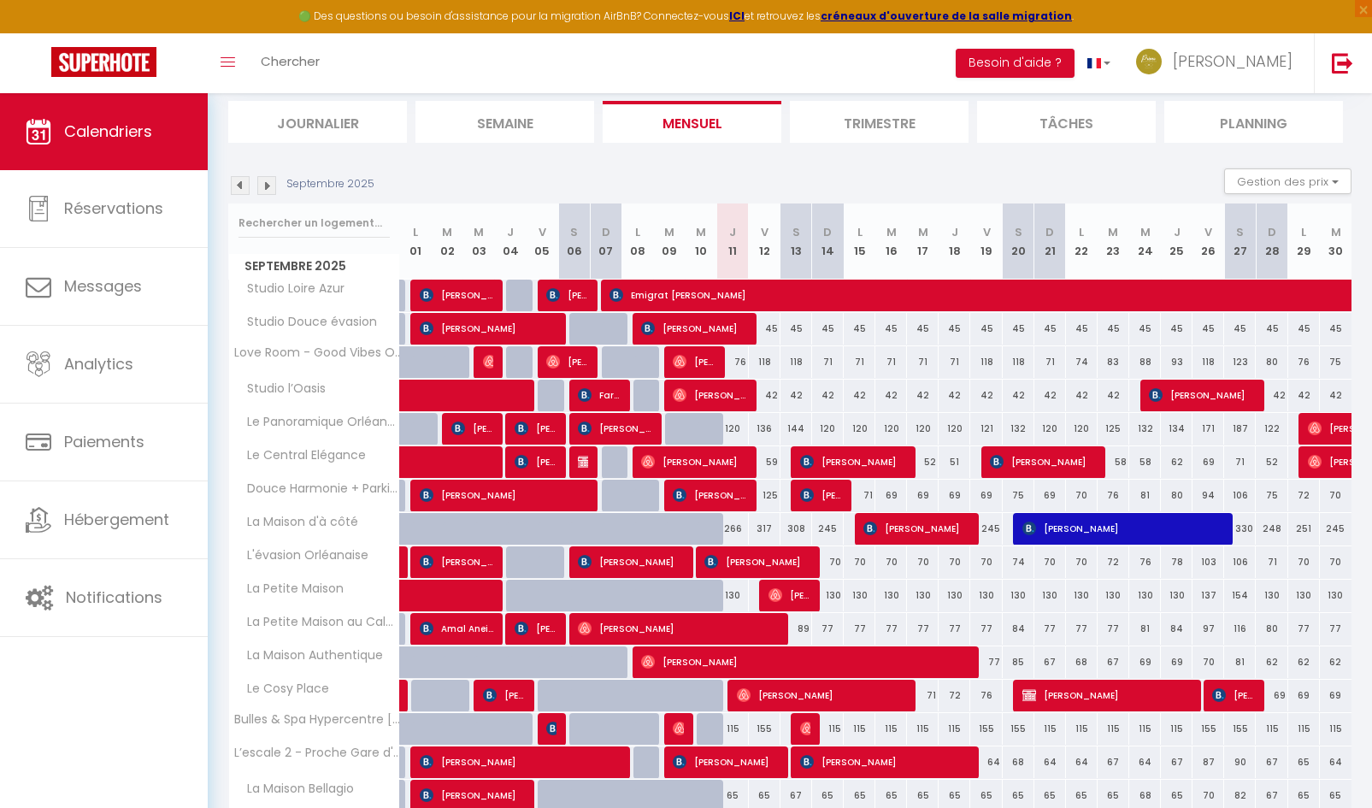
click at [274, 188] on img at bounding box center [266, 185] width 19 height 19
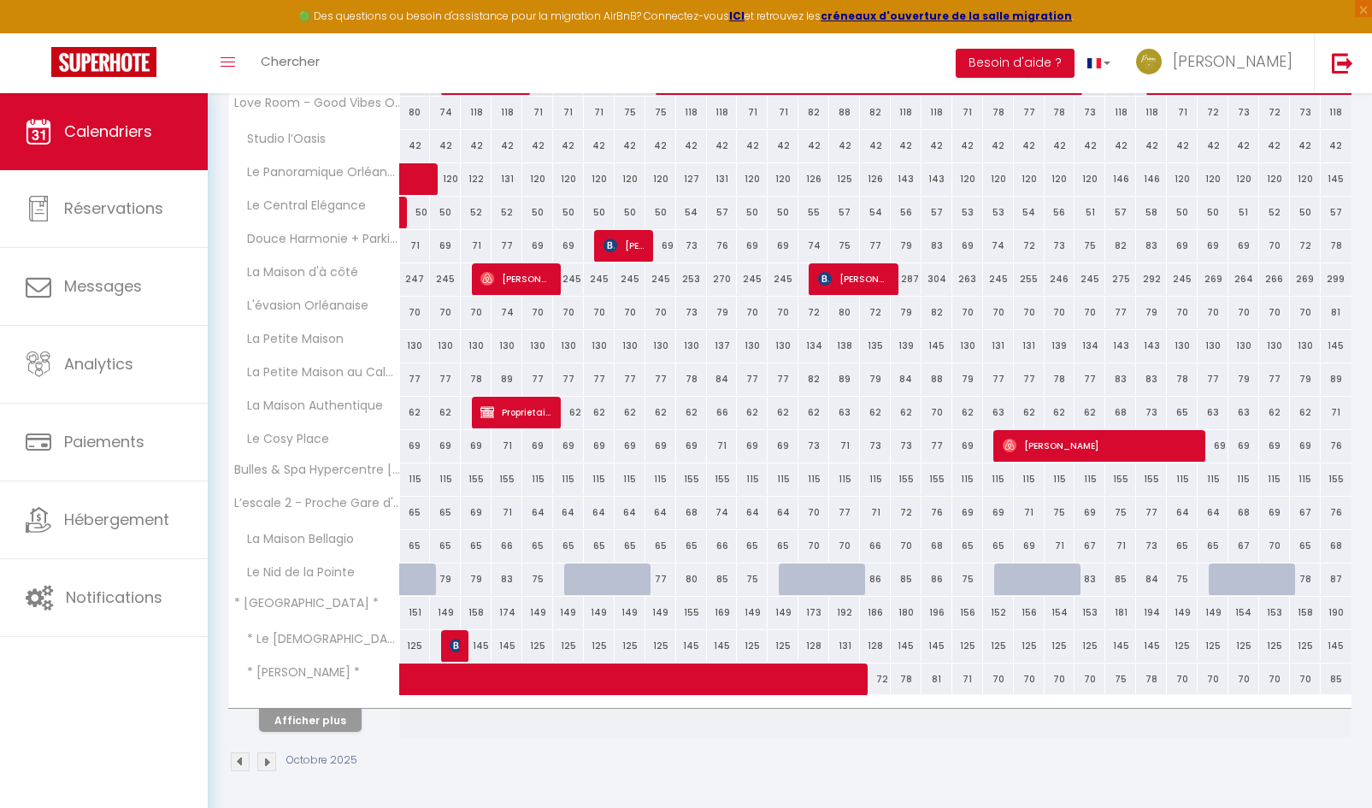
scroll to position [433, 0]
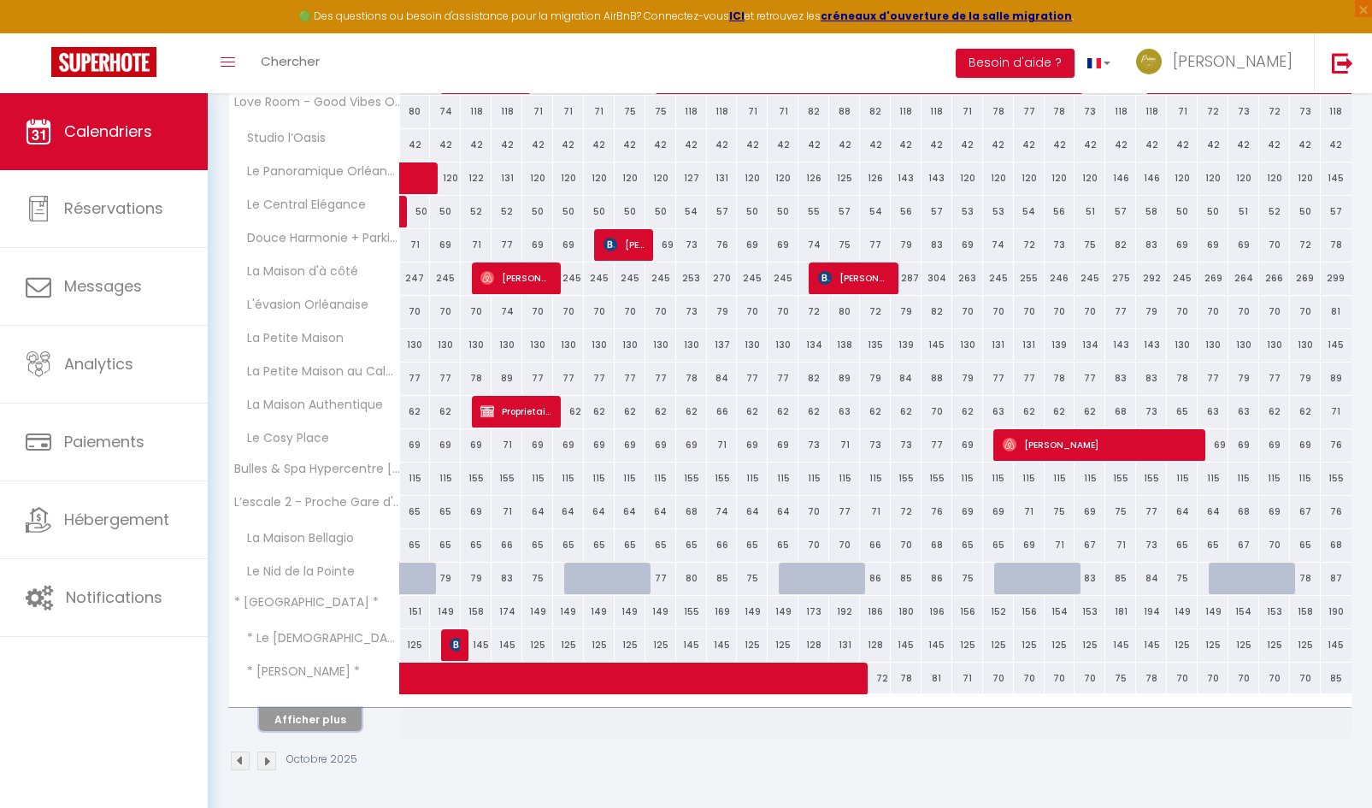
click at [332, 713] on button "Afficher plus" at bounding box center [310, 719] width 103 height 23
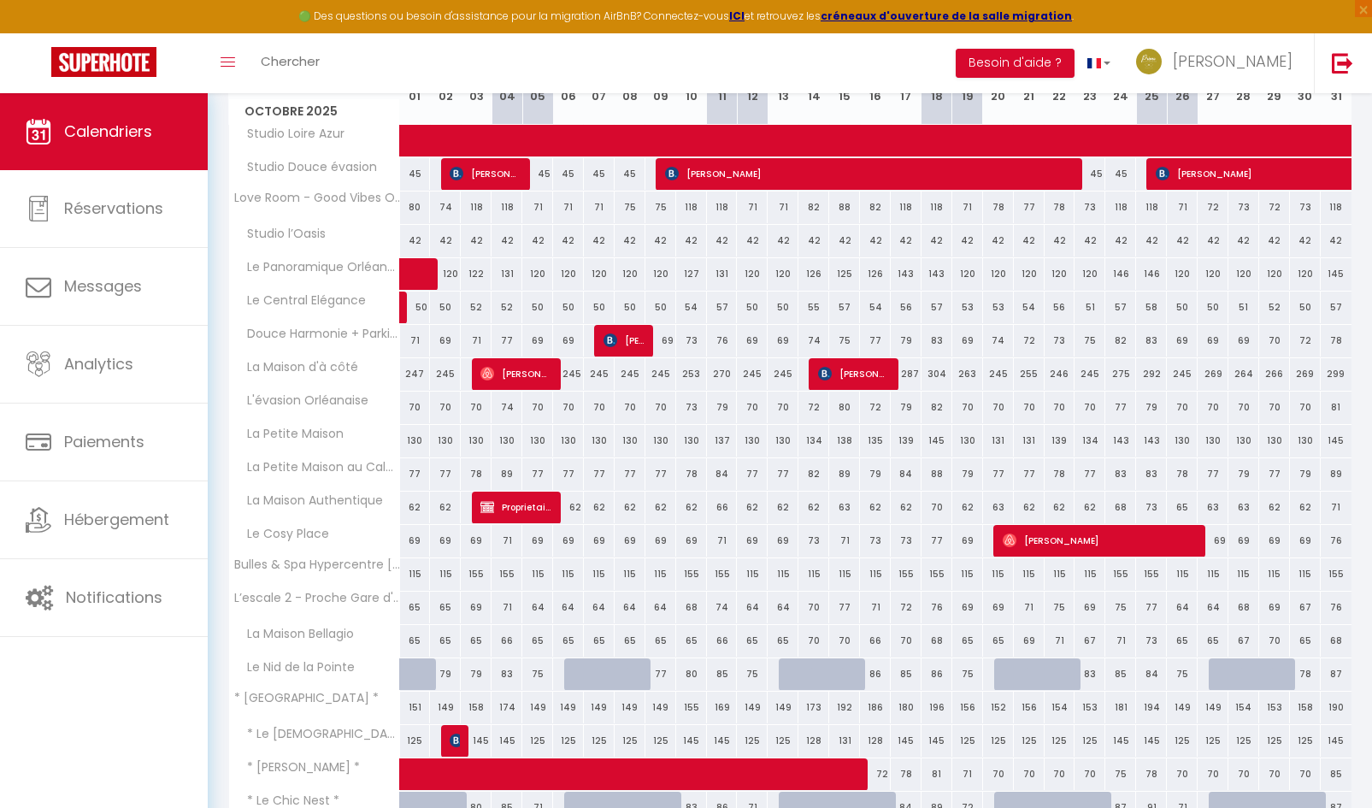
scroll to position [97, 0]
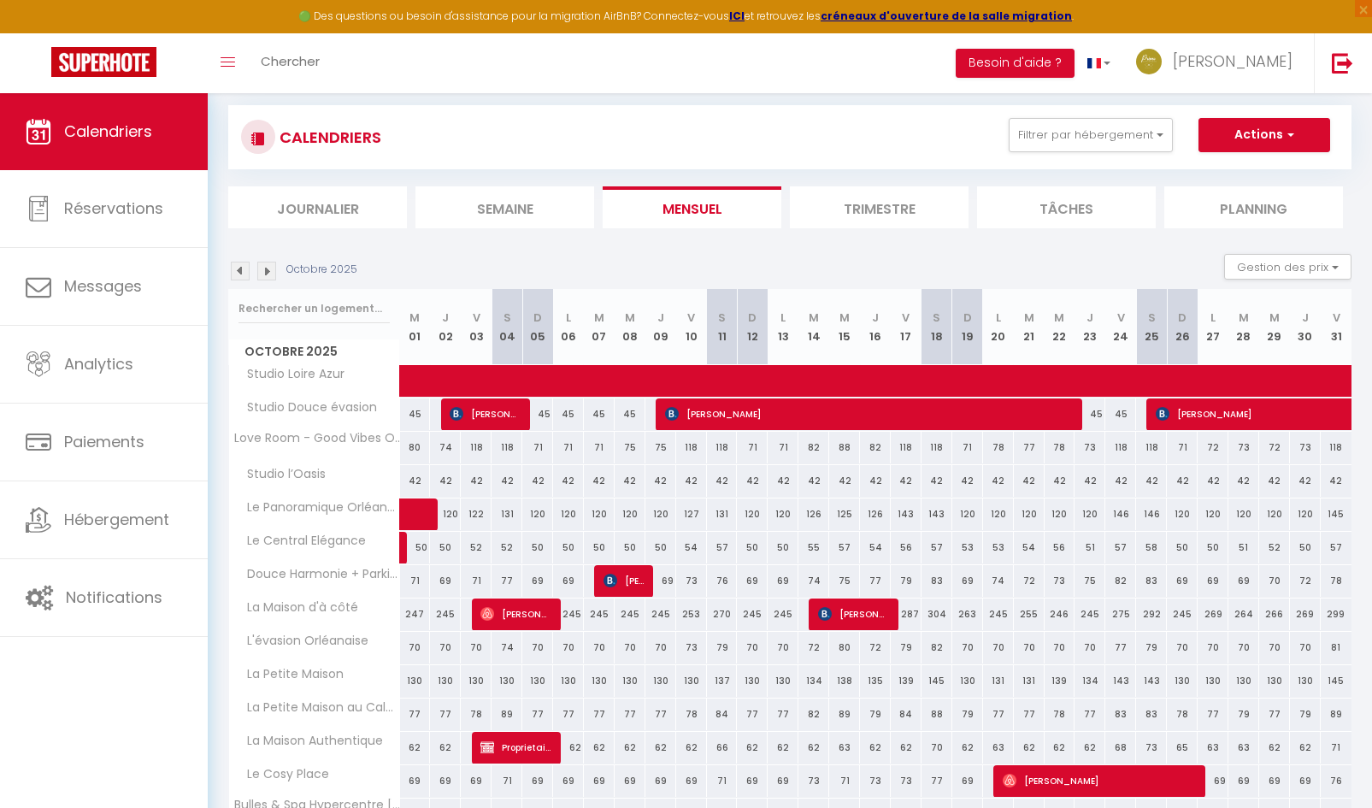
click at [267, 276] on img at bounding box center [266, 271] width 19 height 19
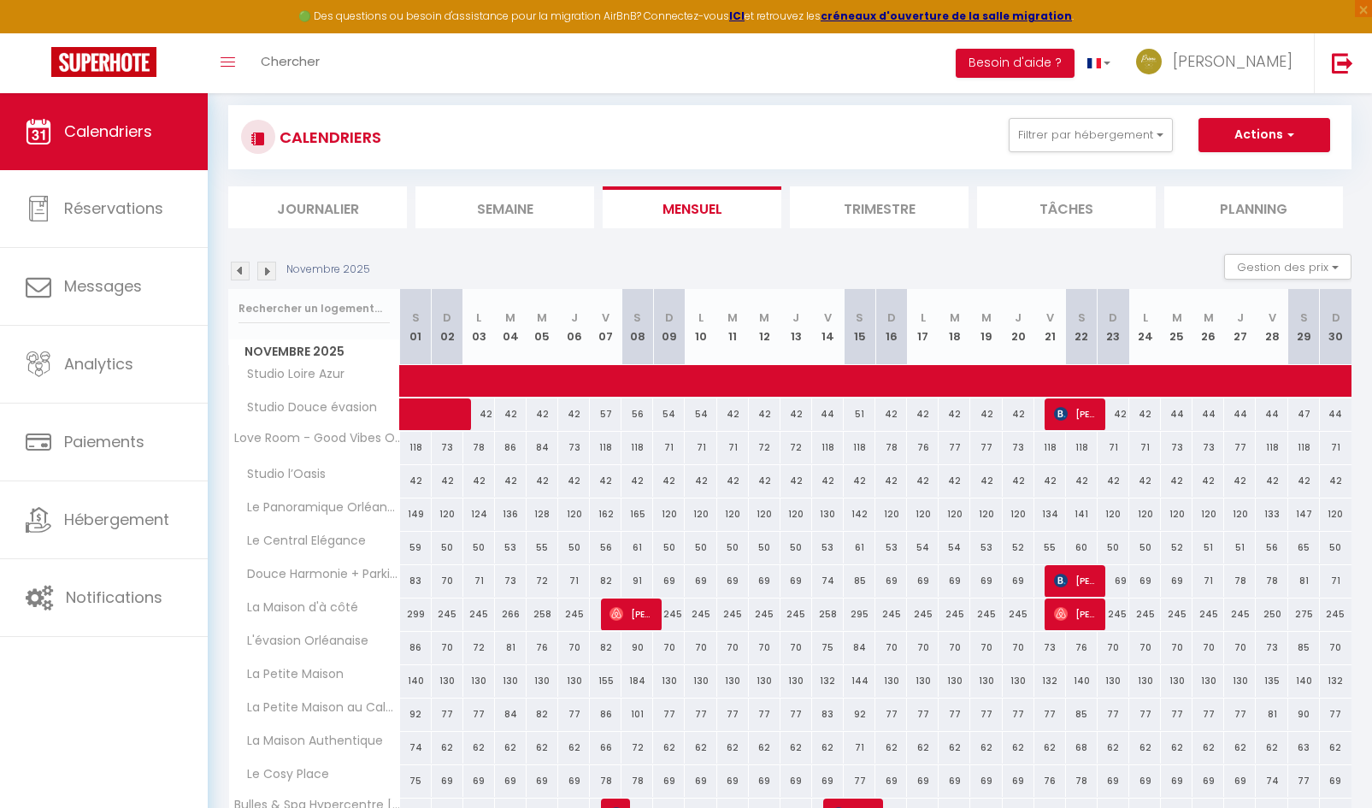
scroll to position [433, 0]
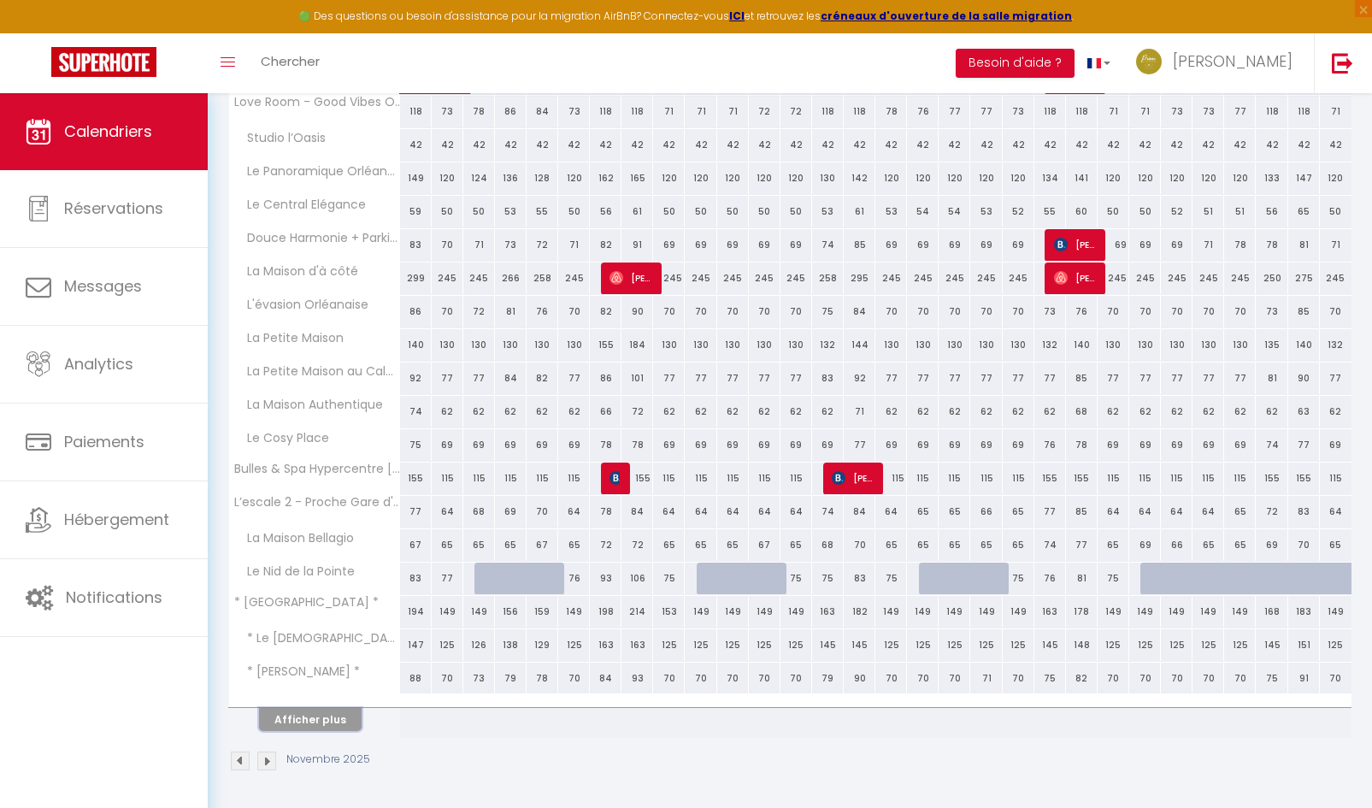
click at [327, 722] on button "Afficher plus" at bounding box center [310, 719] width 103 height 23
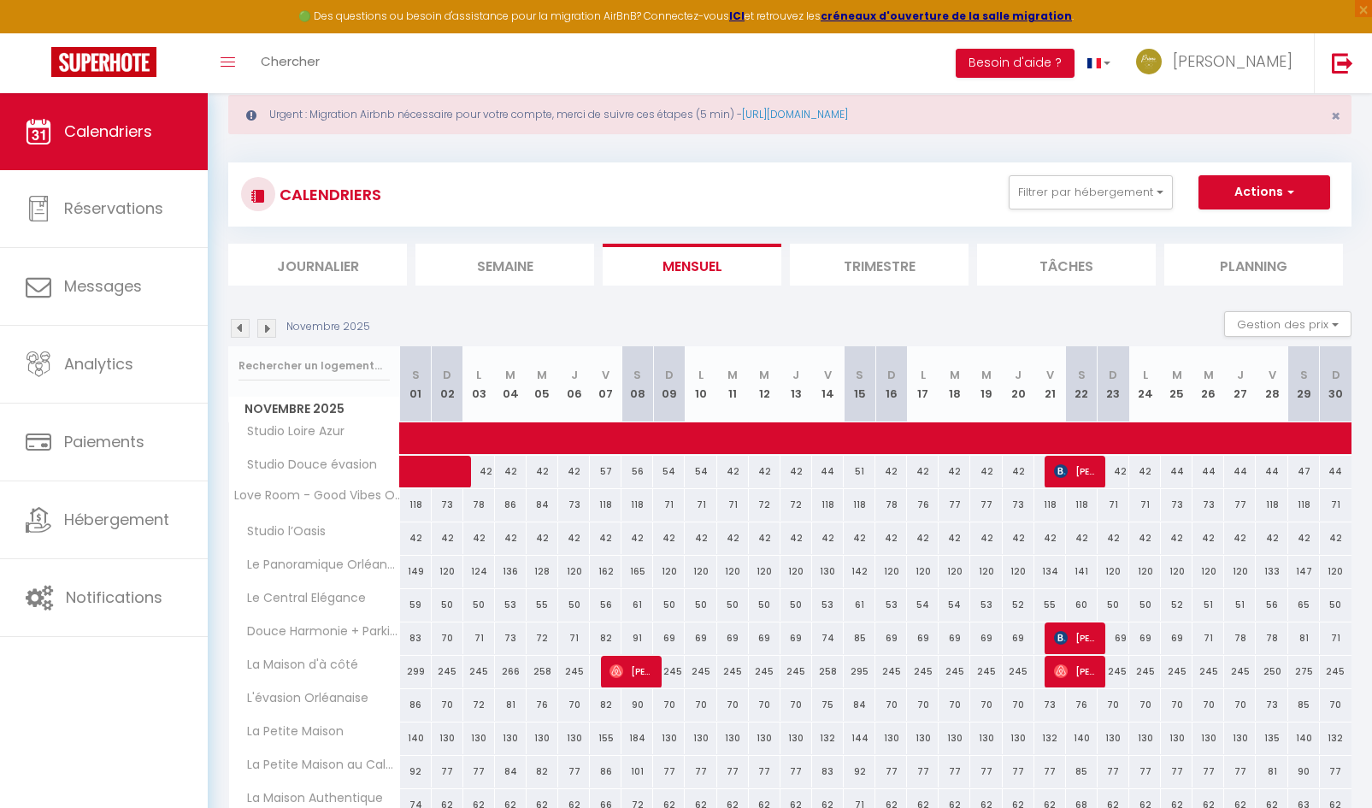
scroll to position [12, 0]
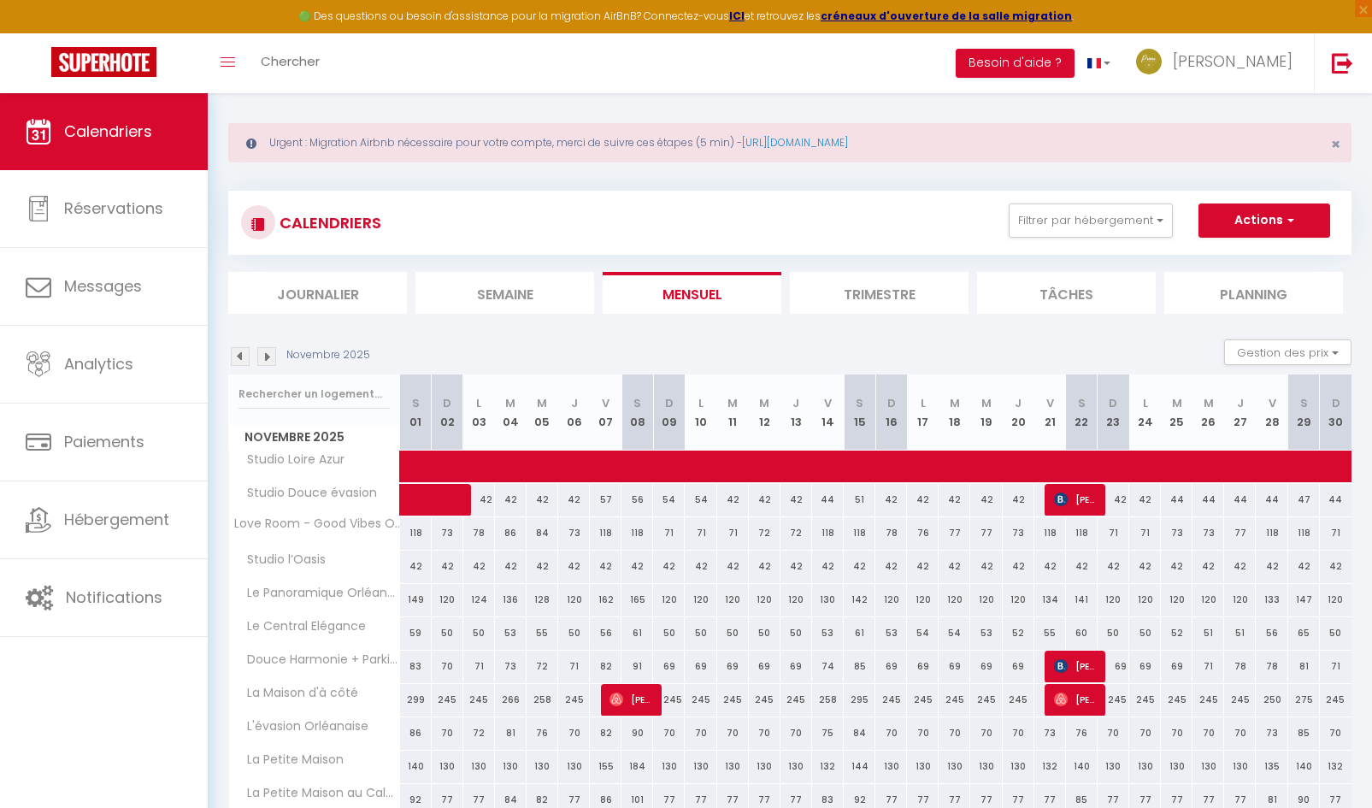
click at [266, 363] on img at bounding box center [266, 356] width 19 height 19
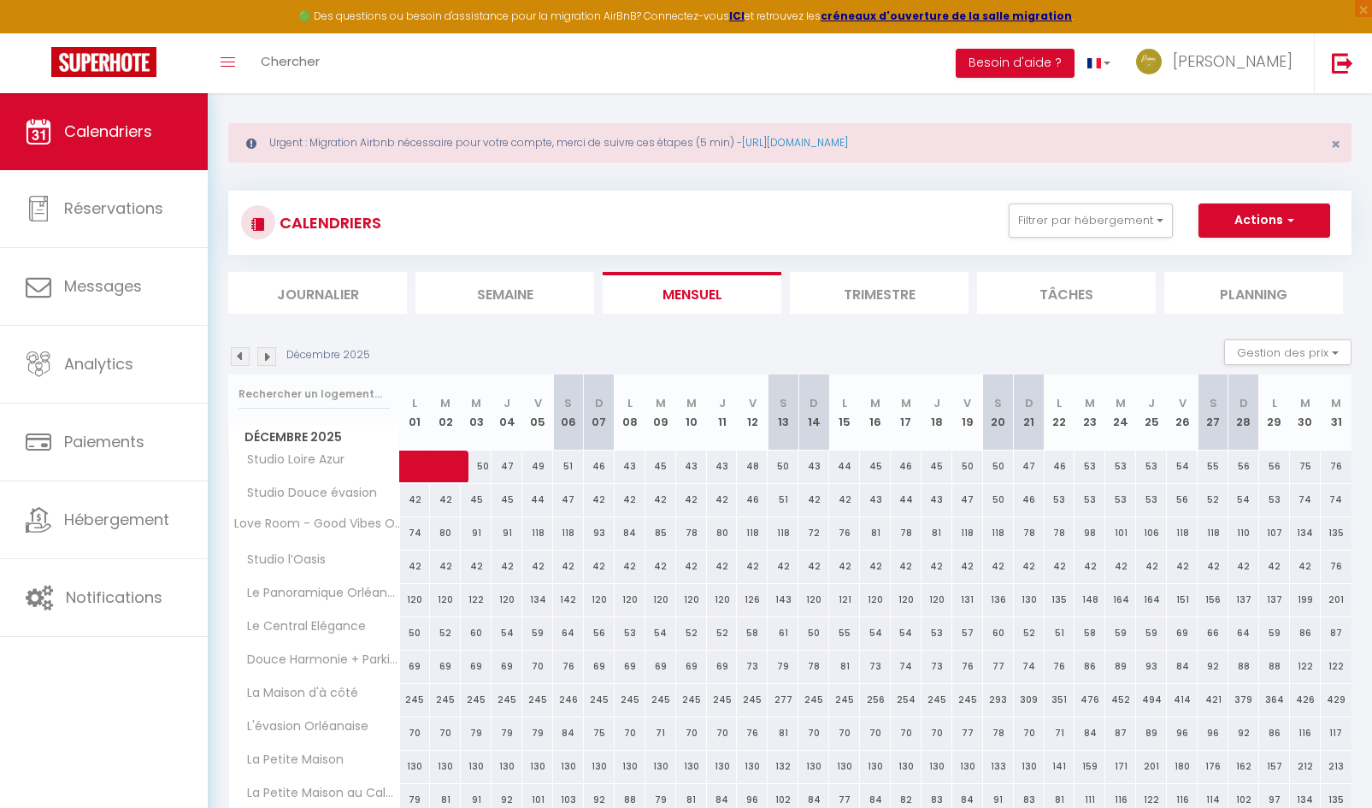
scroll to position [433, 0]
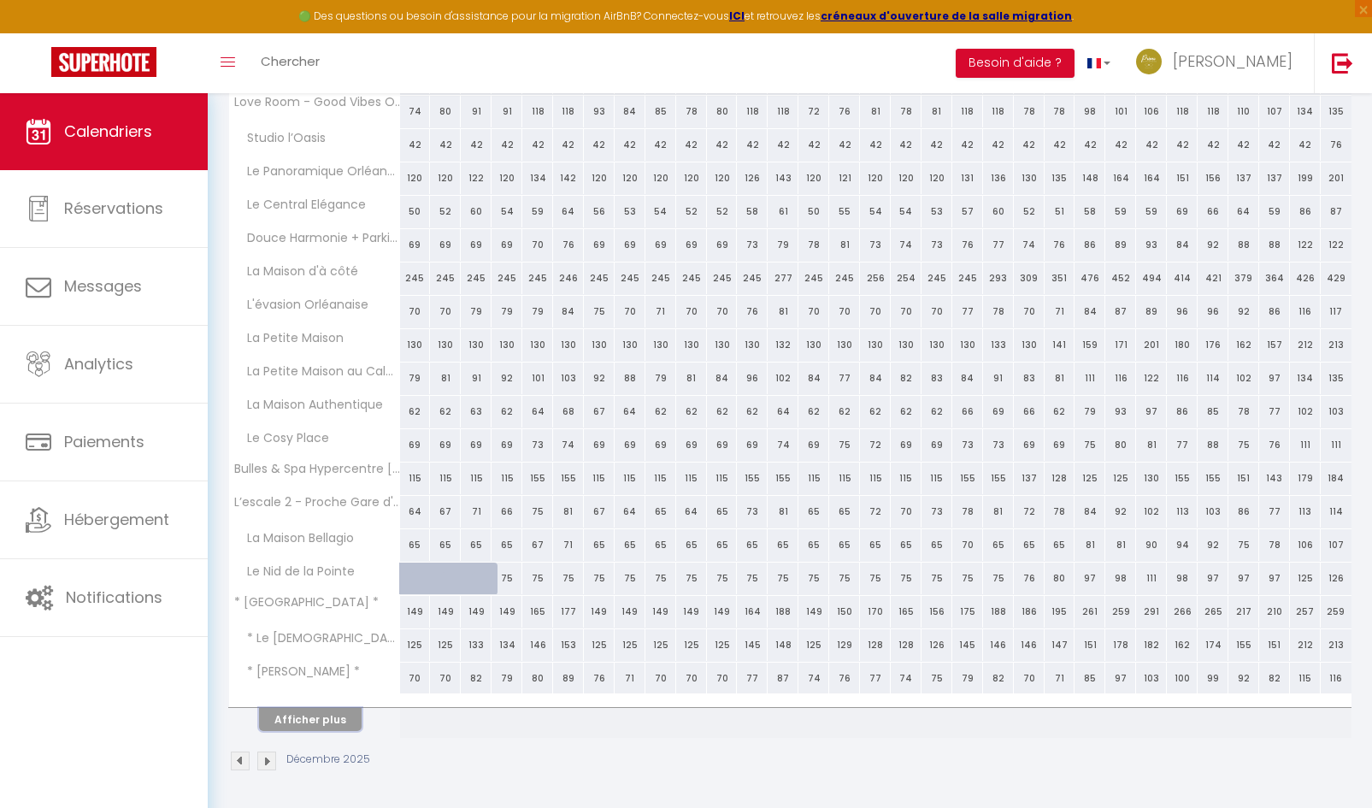
click at [347, 725] on button "Afficher plus" at bounding box center [310, 719] width 103 height 23
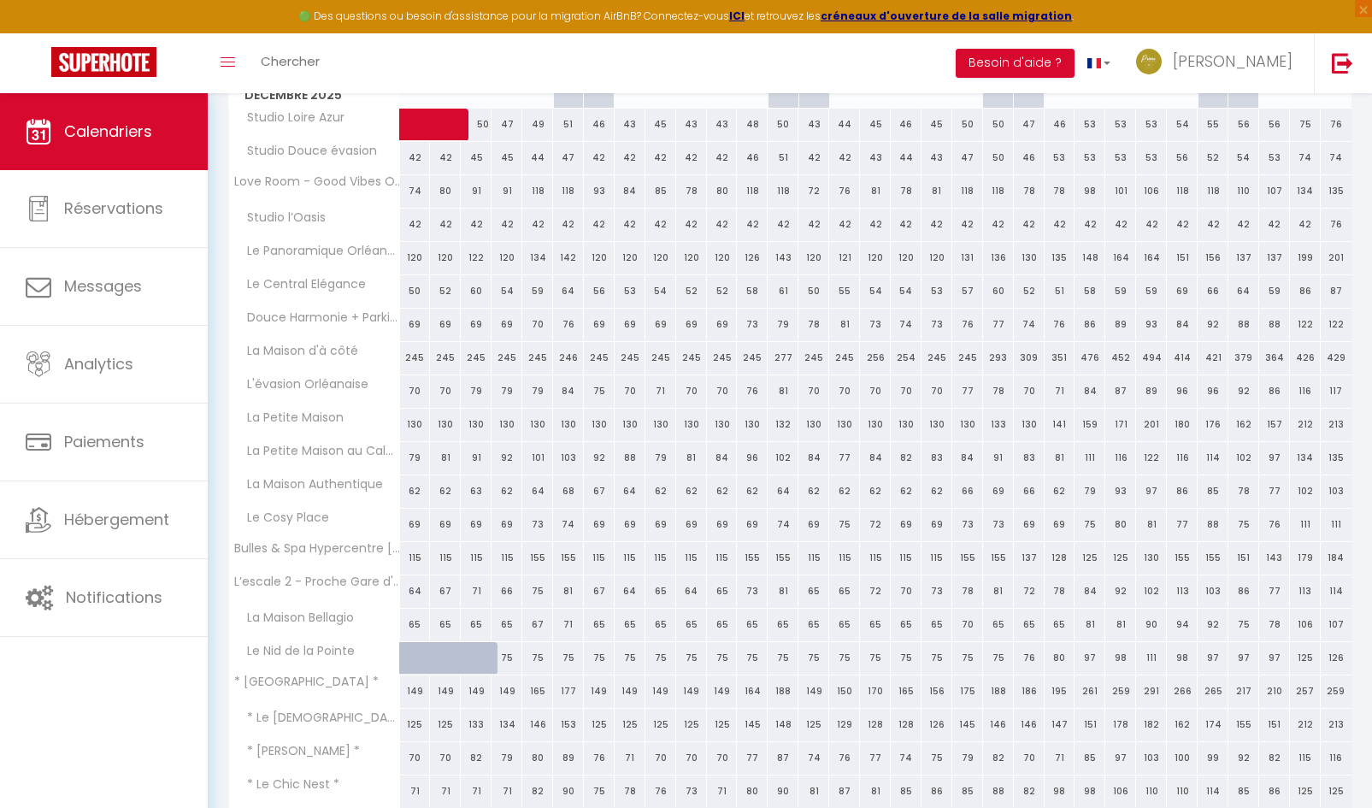
scroll to position [525, 0]
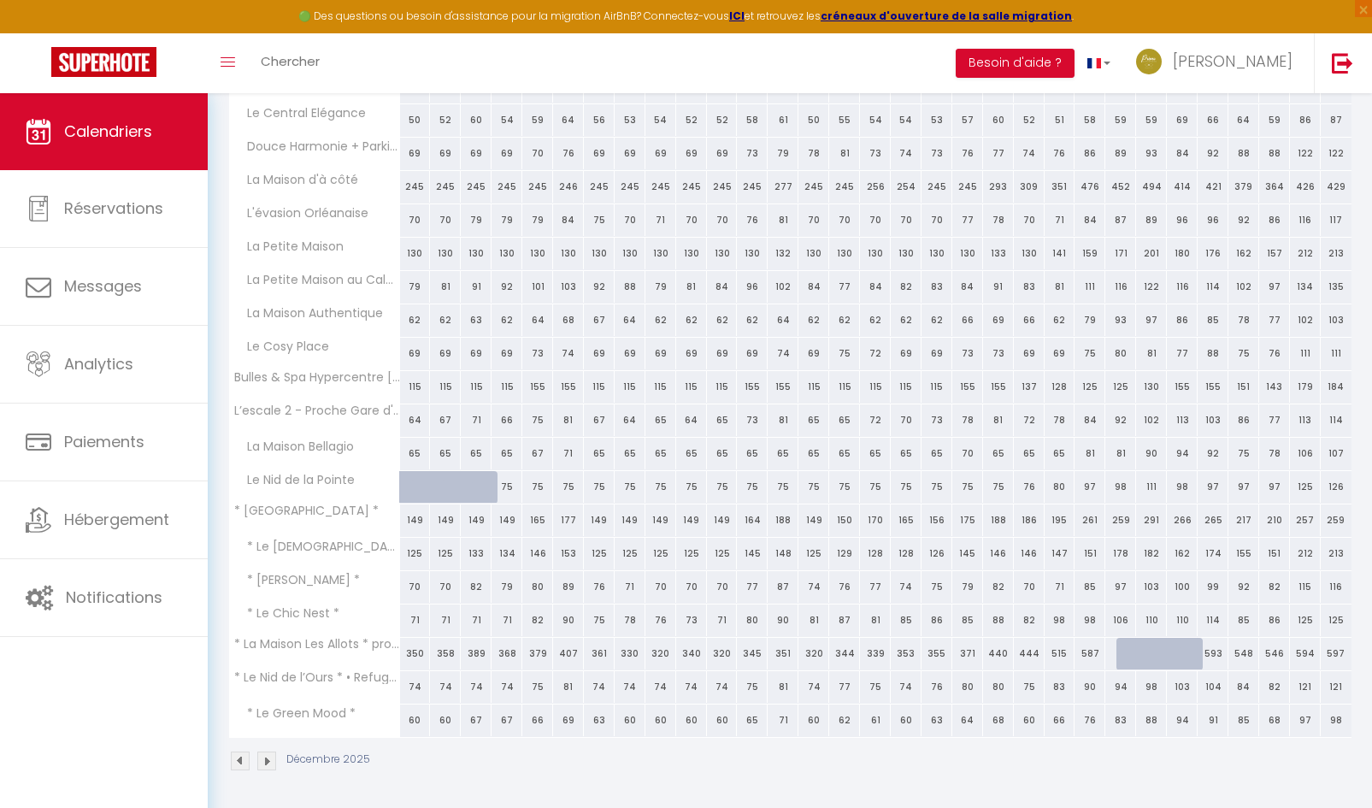
click at [415, 622] on div "71" at bounding box center [415, 620] width 31 height 32
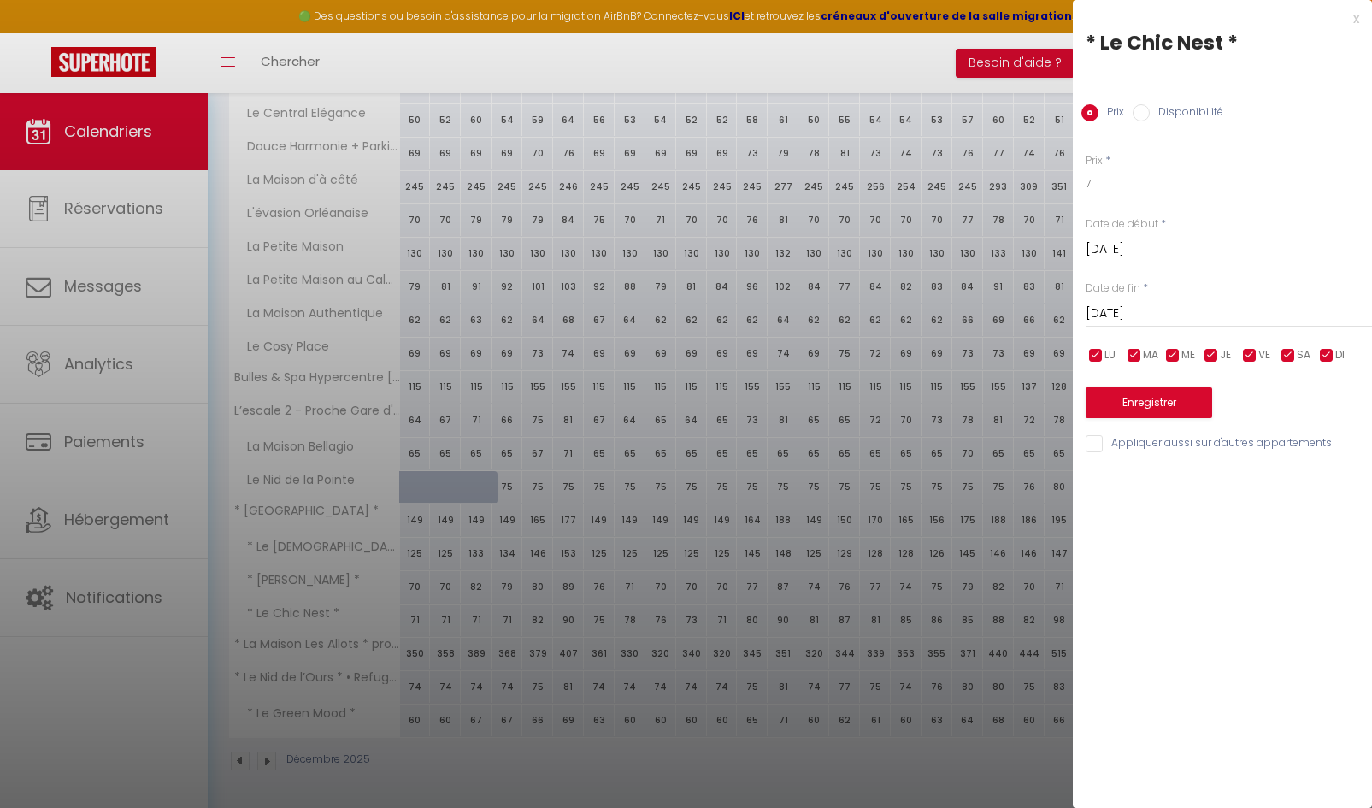
click at [1120, 306] on input "Mar 02 Décembre 2025" at bounding box center [1229, 314] width 286 height 22
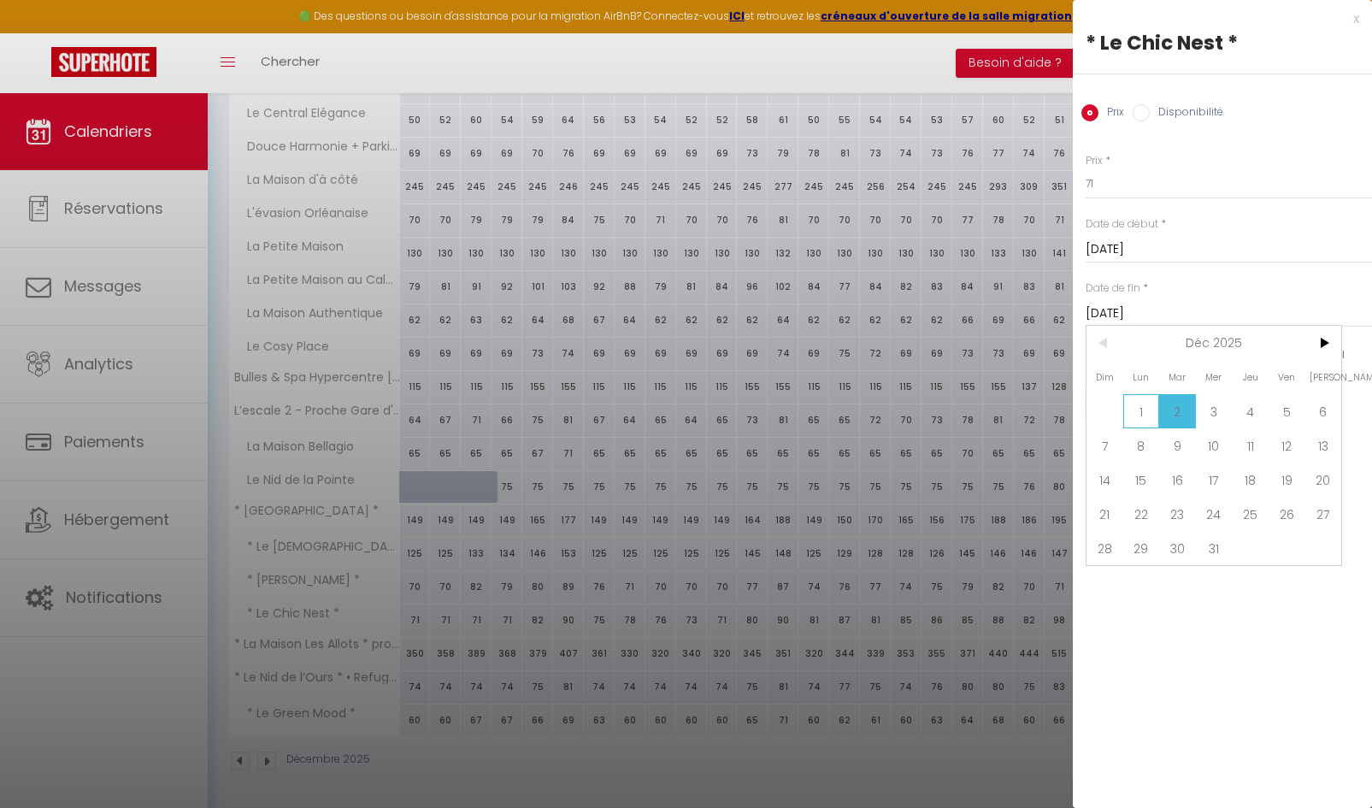
click at [1147, 404] on span "1" at bounding box center [1141, 411] width 37 height 34
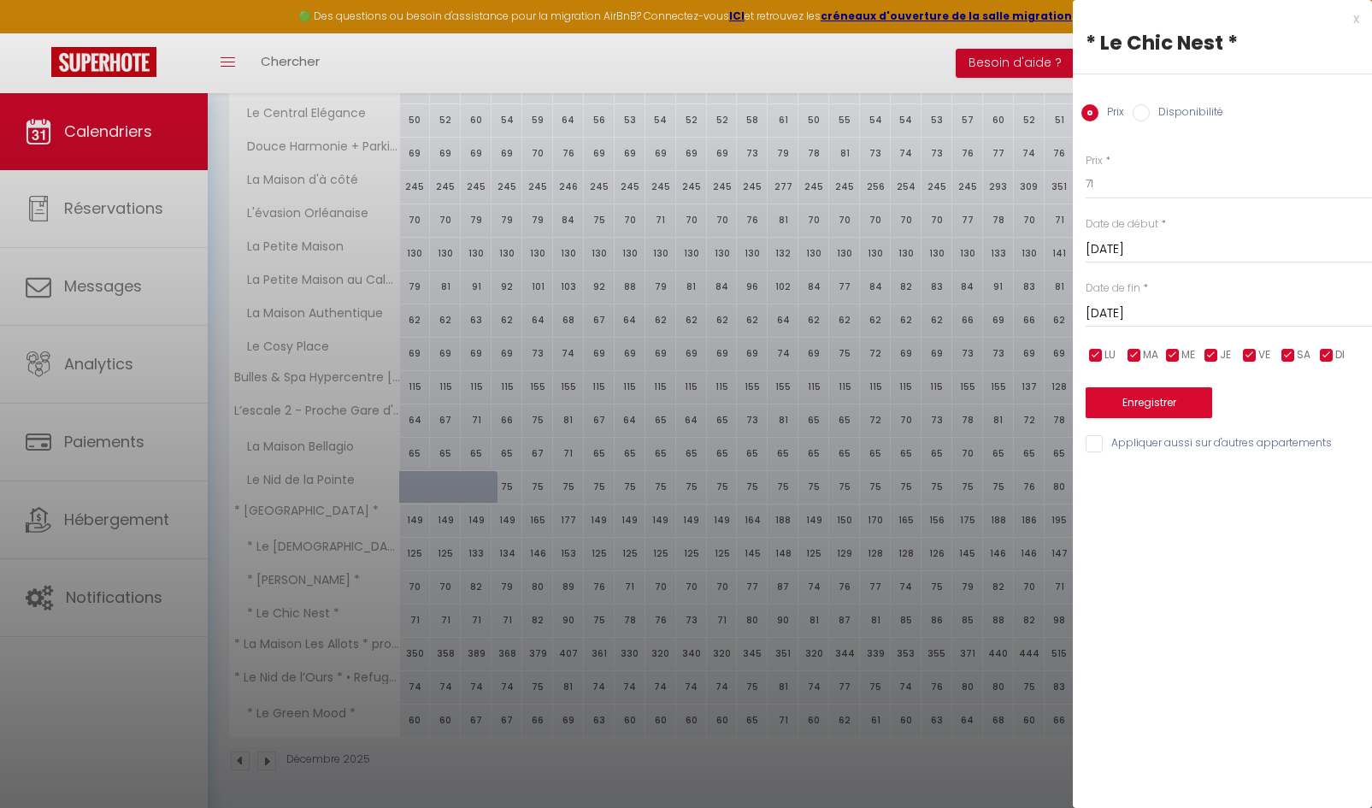
click at [1169, 246] on input "Lun 01 Décembre 2025" at bounding box center [1229, 249] width 286 height 22
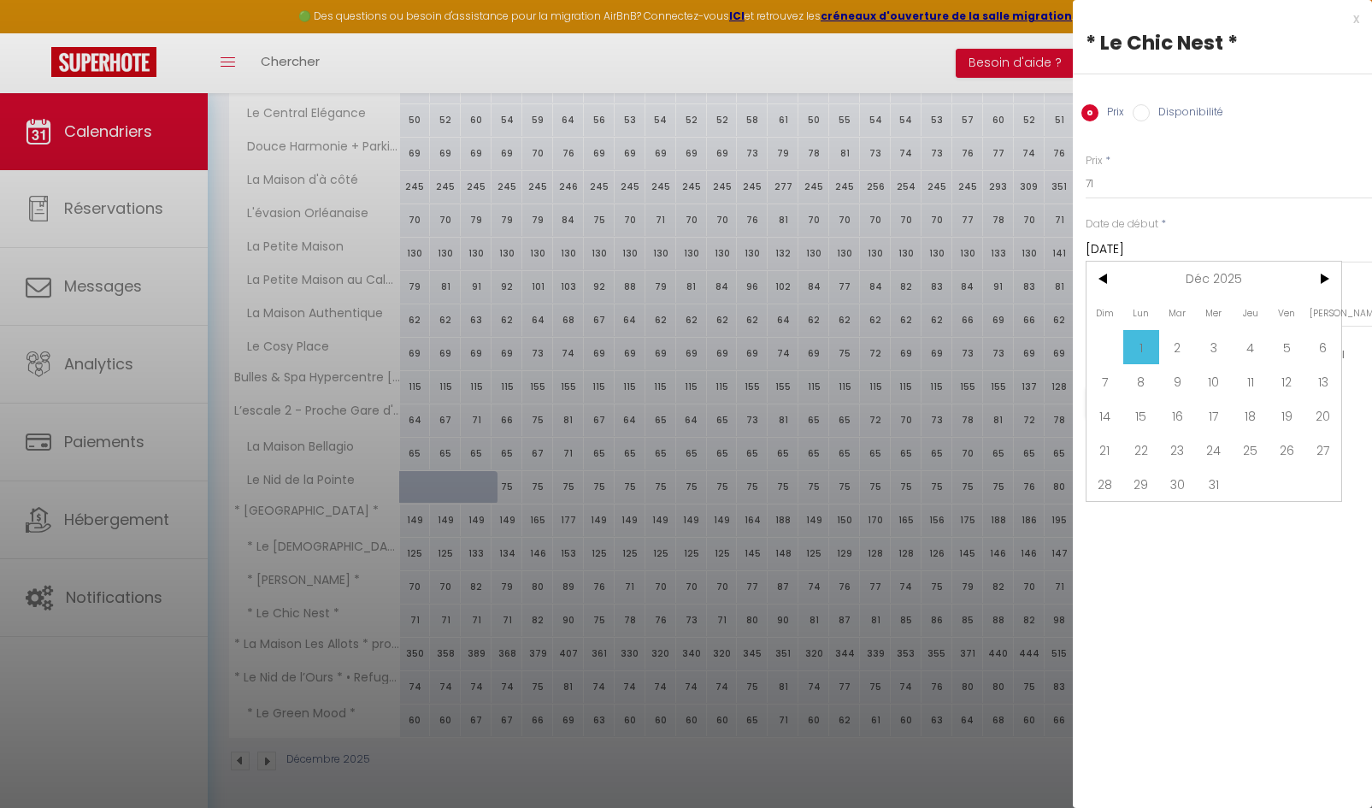
click at [1145, 250] on input "Lun 01 Décembre 2025" at bounding box center [1229, 249] width 286 height 22
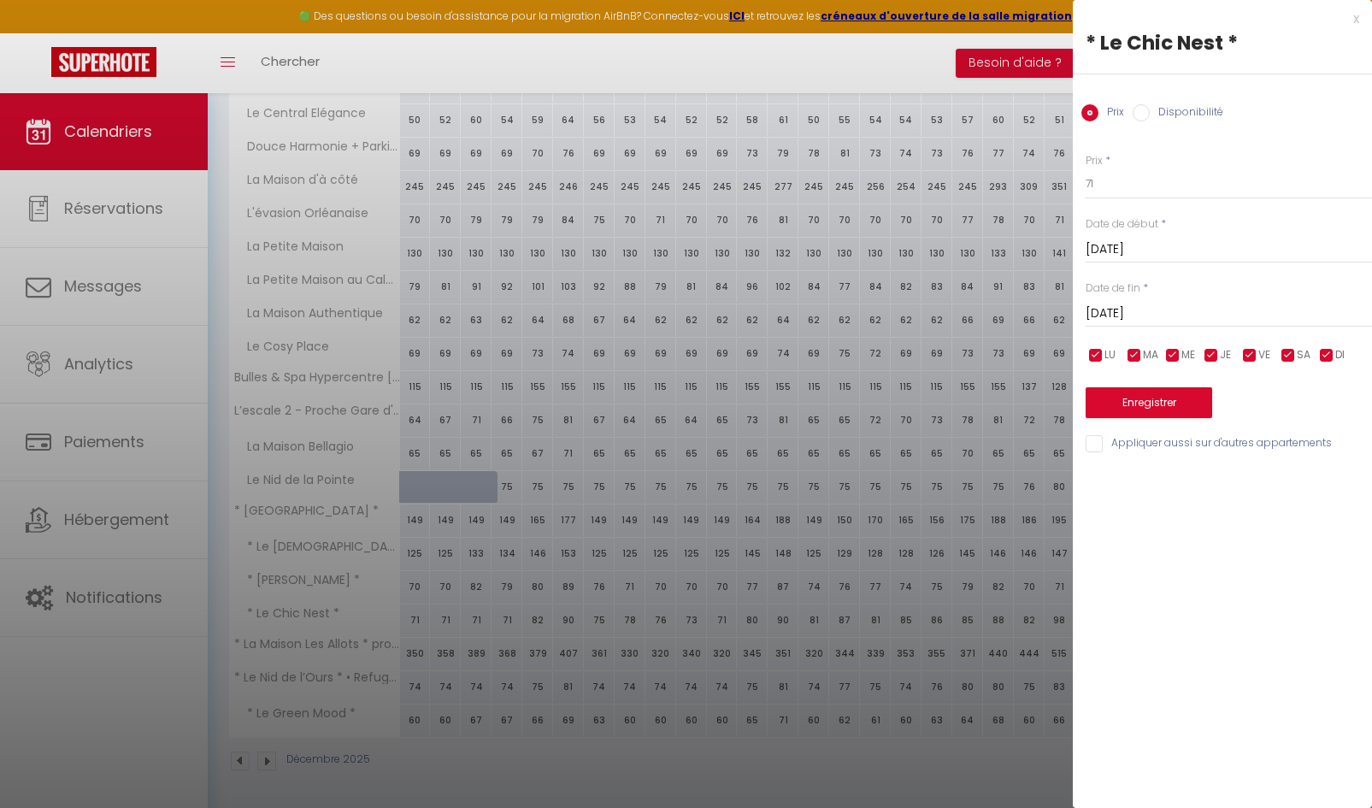
click at [1138, 312] on input "Lun 01 Décembre 2025" at bounding box center [1229, 314] width 286 height 22
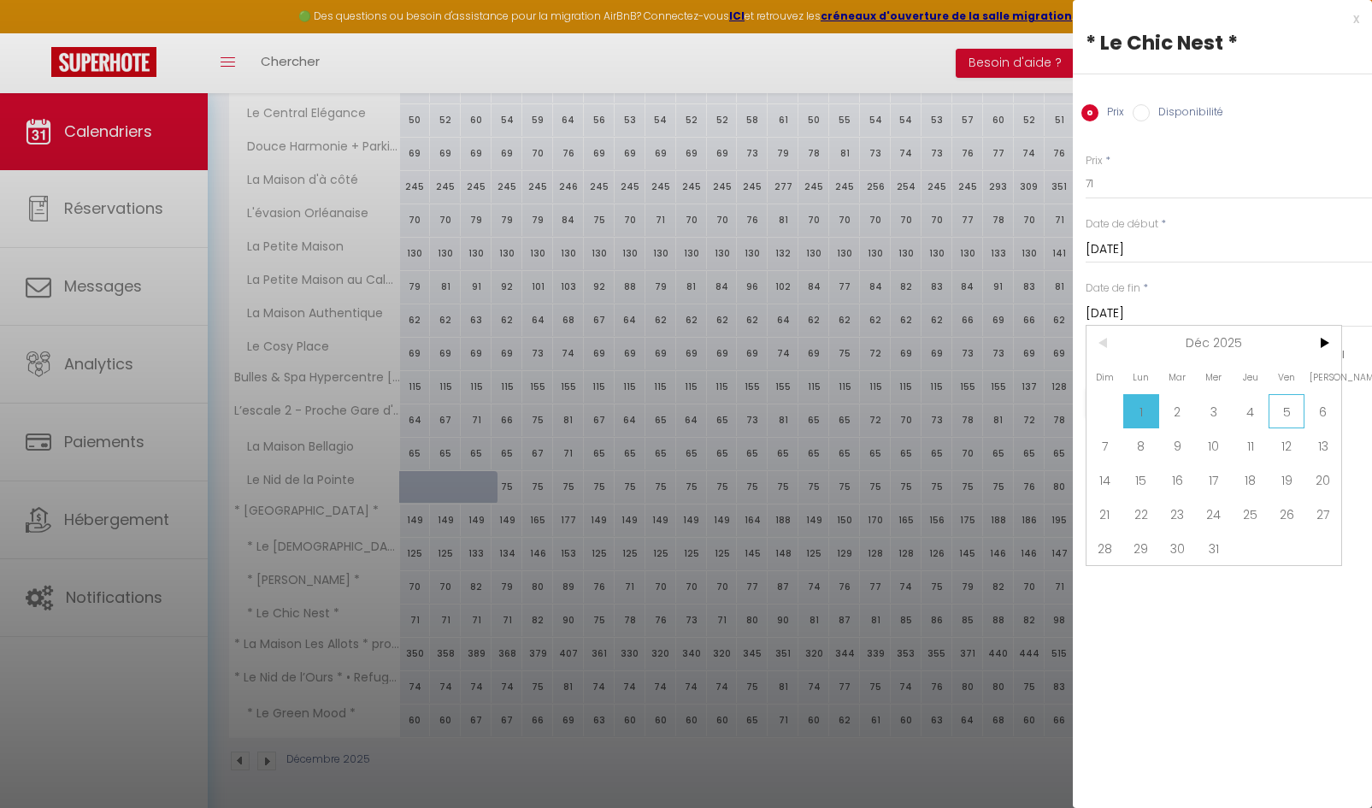
click at [1274, 417] on span "5" at bounding box center [1286, 411] width 37 height 34
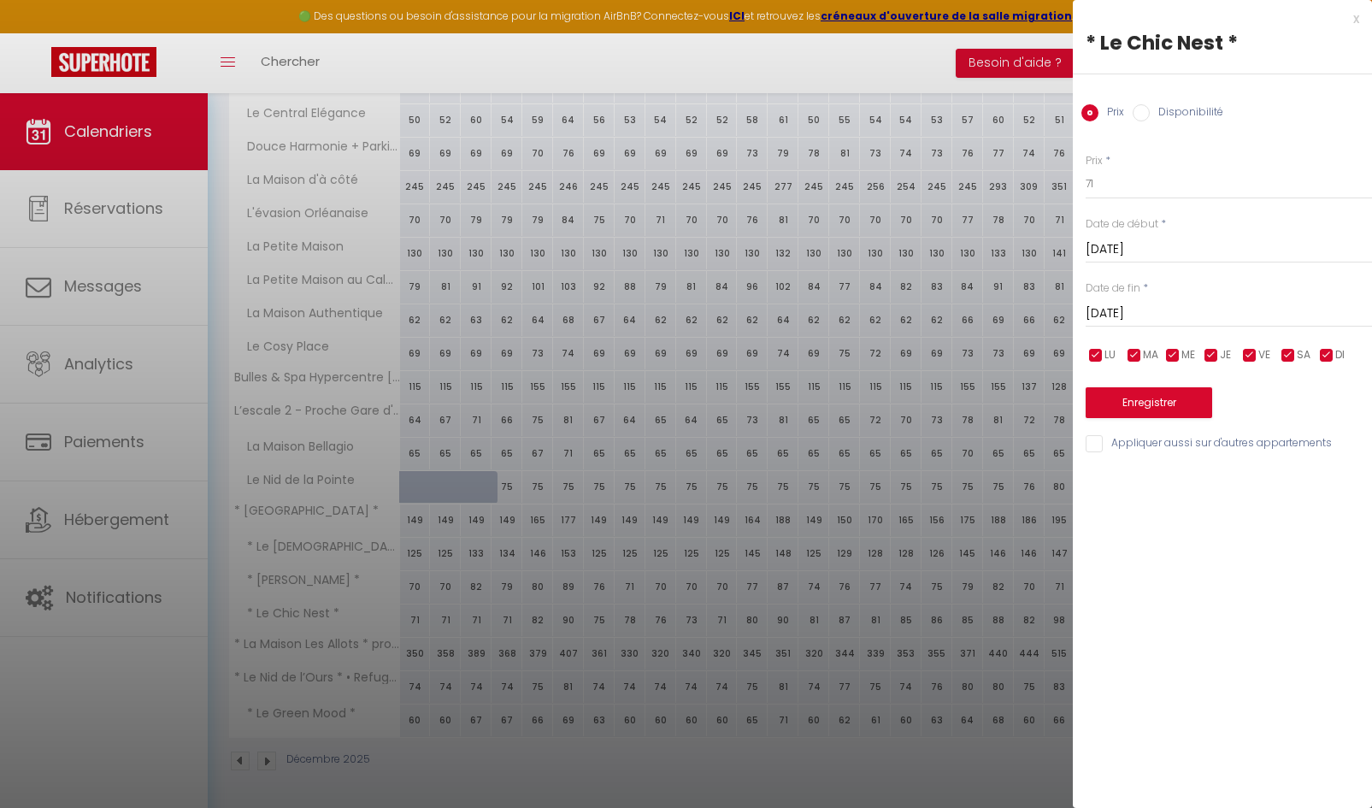
click at [1143, 117] on input "Disponibilité" at bounding box center [1141, 112] width 17 height 17
click at [1115, 194] on select "Disponible Indisponible" at bounding box center [1229, 184] width 286 height 32
click at [1086, 168] on select "Disponible Indisponible" at bounding box center [1229, 184] width 286 height 32
click at [1285, 356] on input "checkbox" at bounding box center [1288, 357] width 17 height 17
click at [1323, 356] on input "checkbox" at bounding box center [1326, 357] width 17 height 17
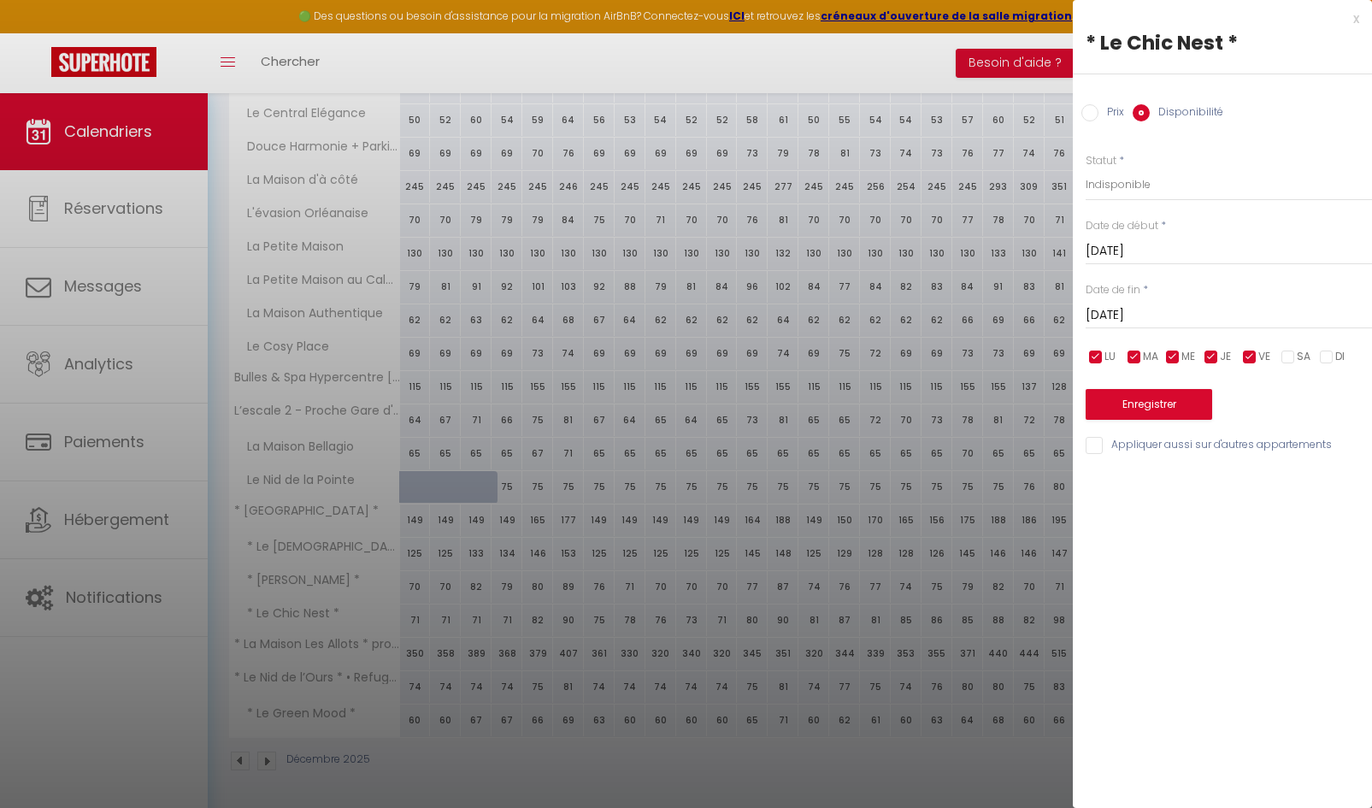
click at [1249, 361] on input "checkbox" at bounding box center [1249, 357] width 17 height 17
click at [1189, 318] on input "Ven 05 Décembre 2025" at bounding box center [1229, 315] width 286 height 22
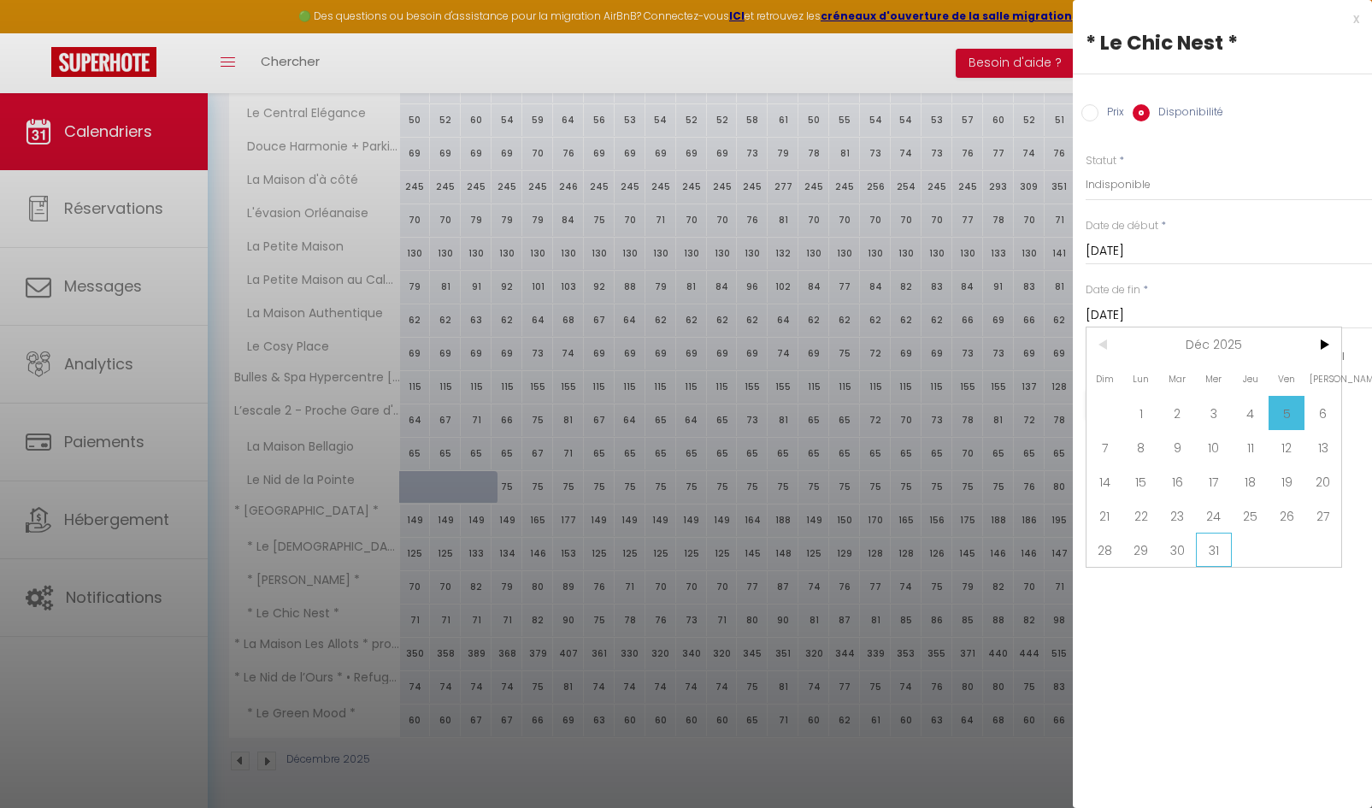
click at [1213, 560] on span "31" at bounding box center [1214, 550] width 37 height 34
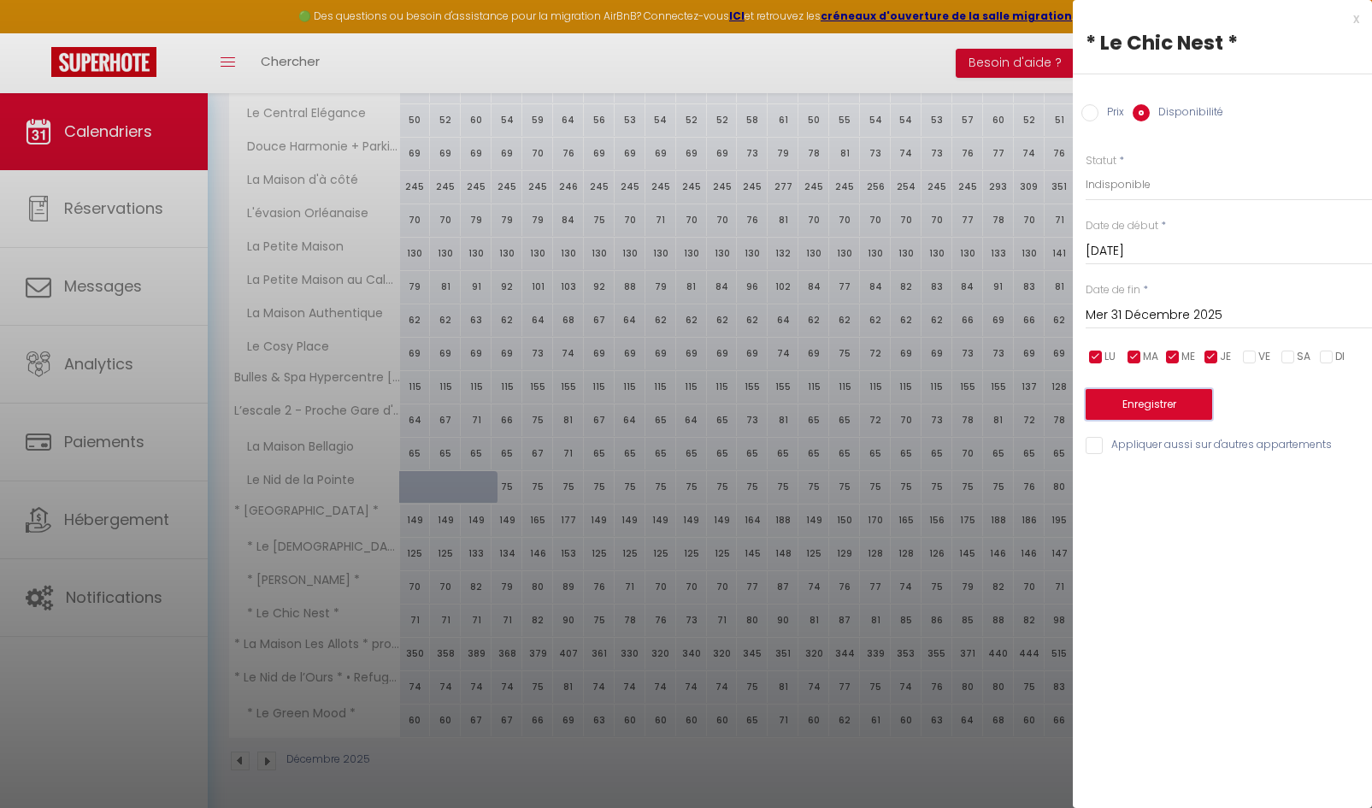
click at [1139, 411] on button "Enregistrer" at bounding box center [1149, 404] width 127 height 31
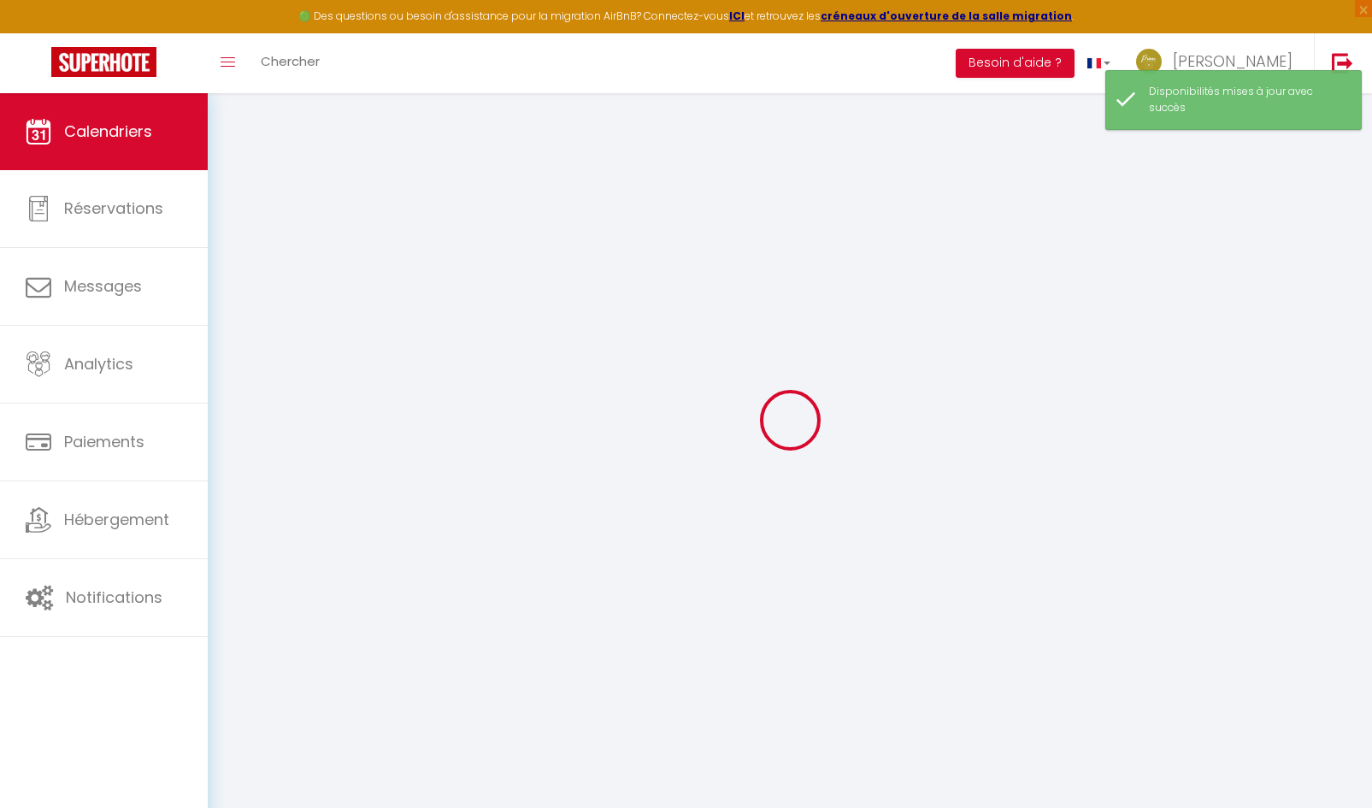
scroll to position [433, 0]
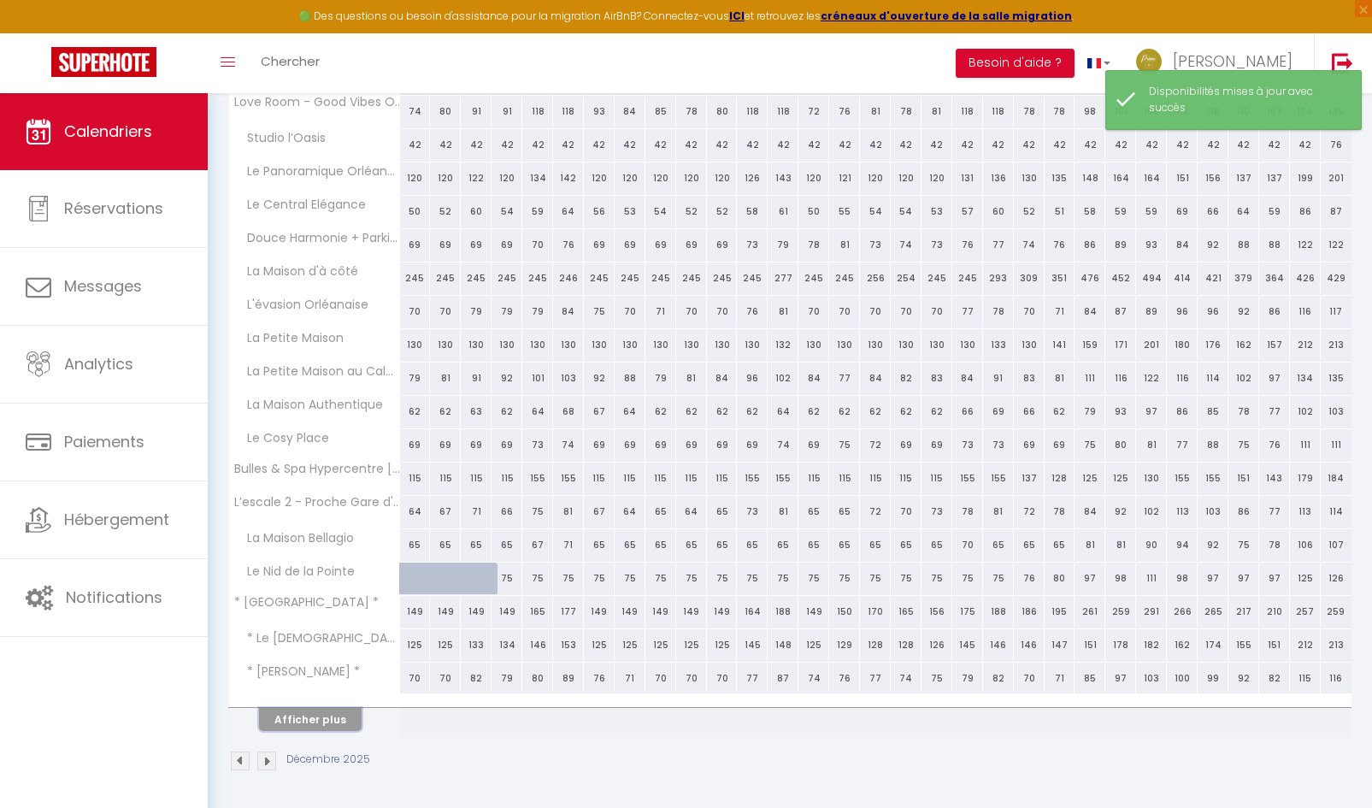
click at [339, 720] on button "Afficher plus" at bounding box center [310, 719] width 103 height 23
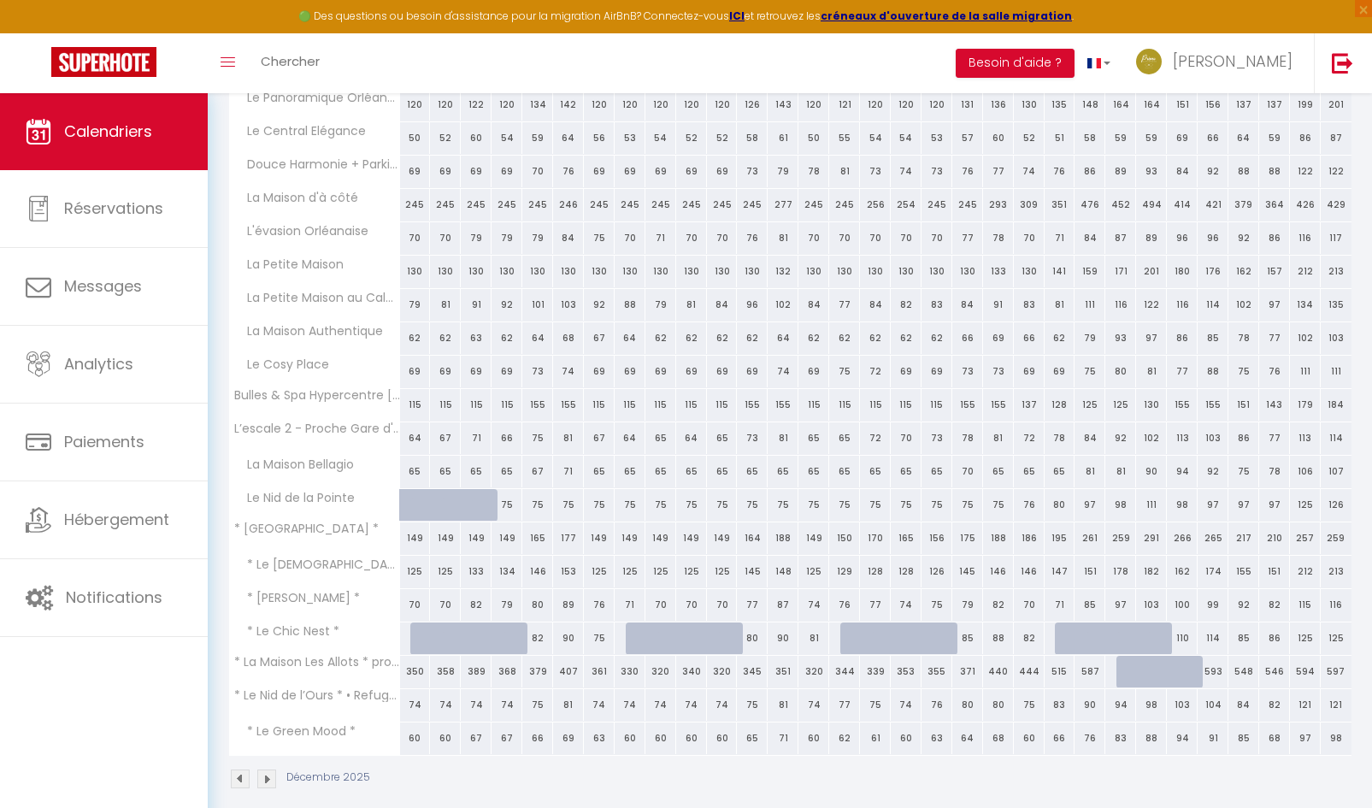
scroll to position [525, 0]
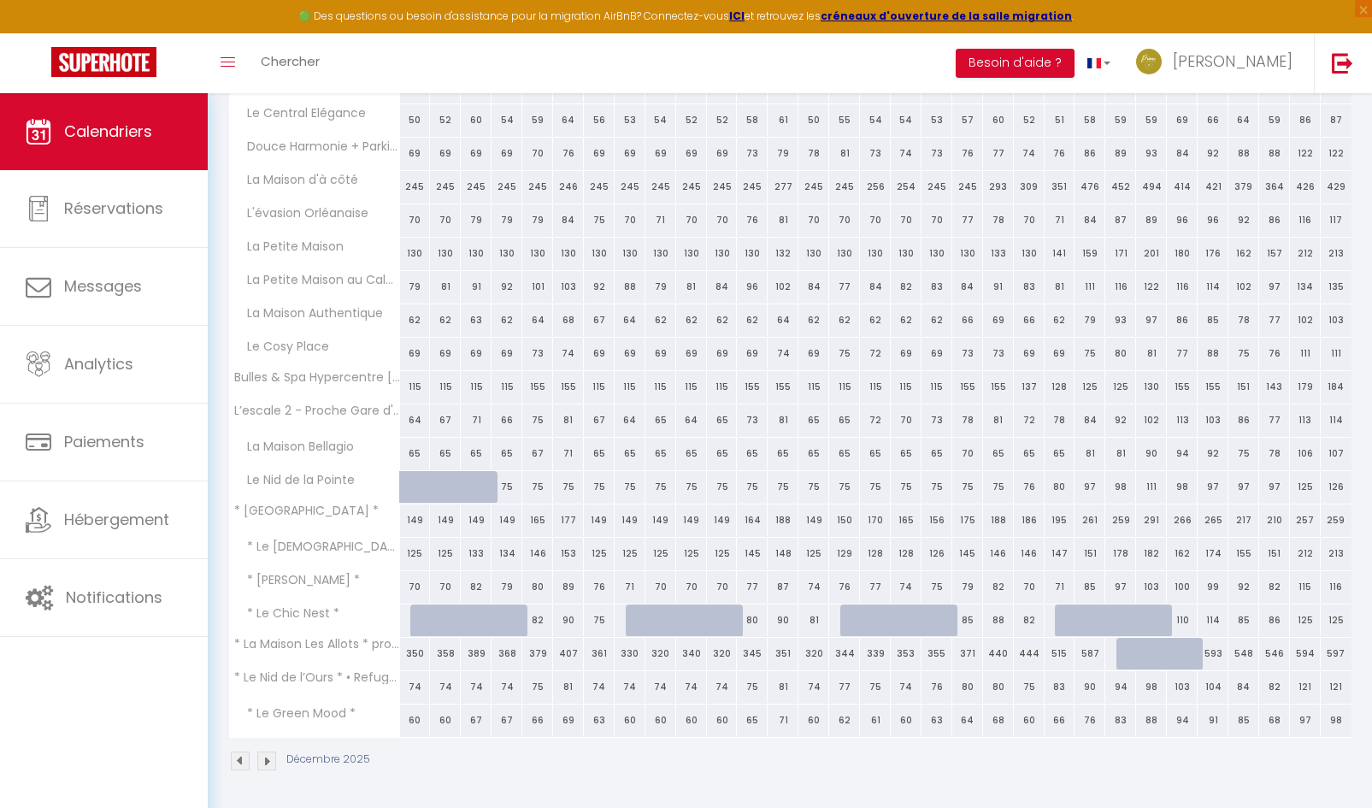
click at [1277, 626] on div "86" at bounding box center [1274, 620] width 31 height 32
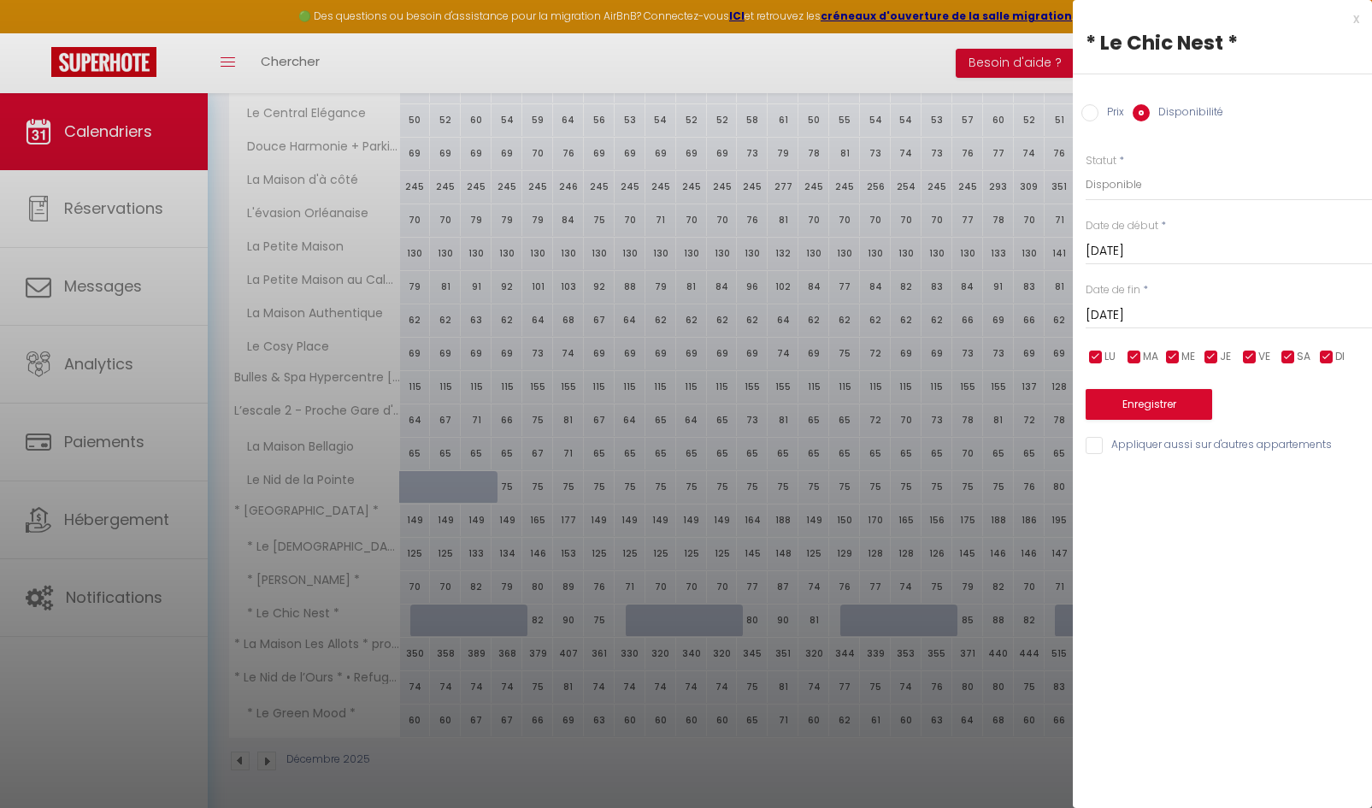
click at [1176, 312] on input "Mar 30 Décembre 2025" at bounding box center [1229, 315] width 286 height 22
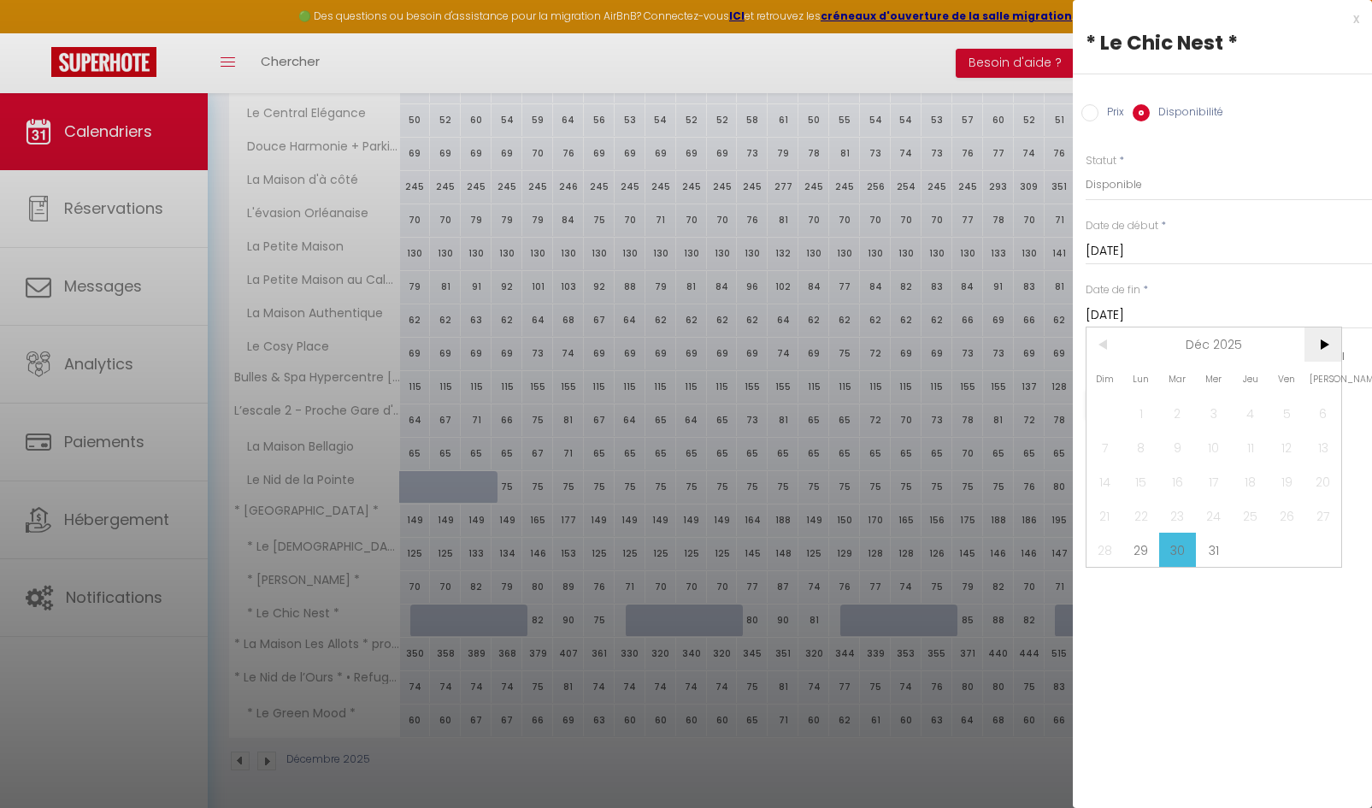
click at [1325, 351] on span ">" at bounding box center [1322, 344] width 37 height 34
click at [1250, 415] on span "1" at bounding box center [1250, 413] width 37 height 34
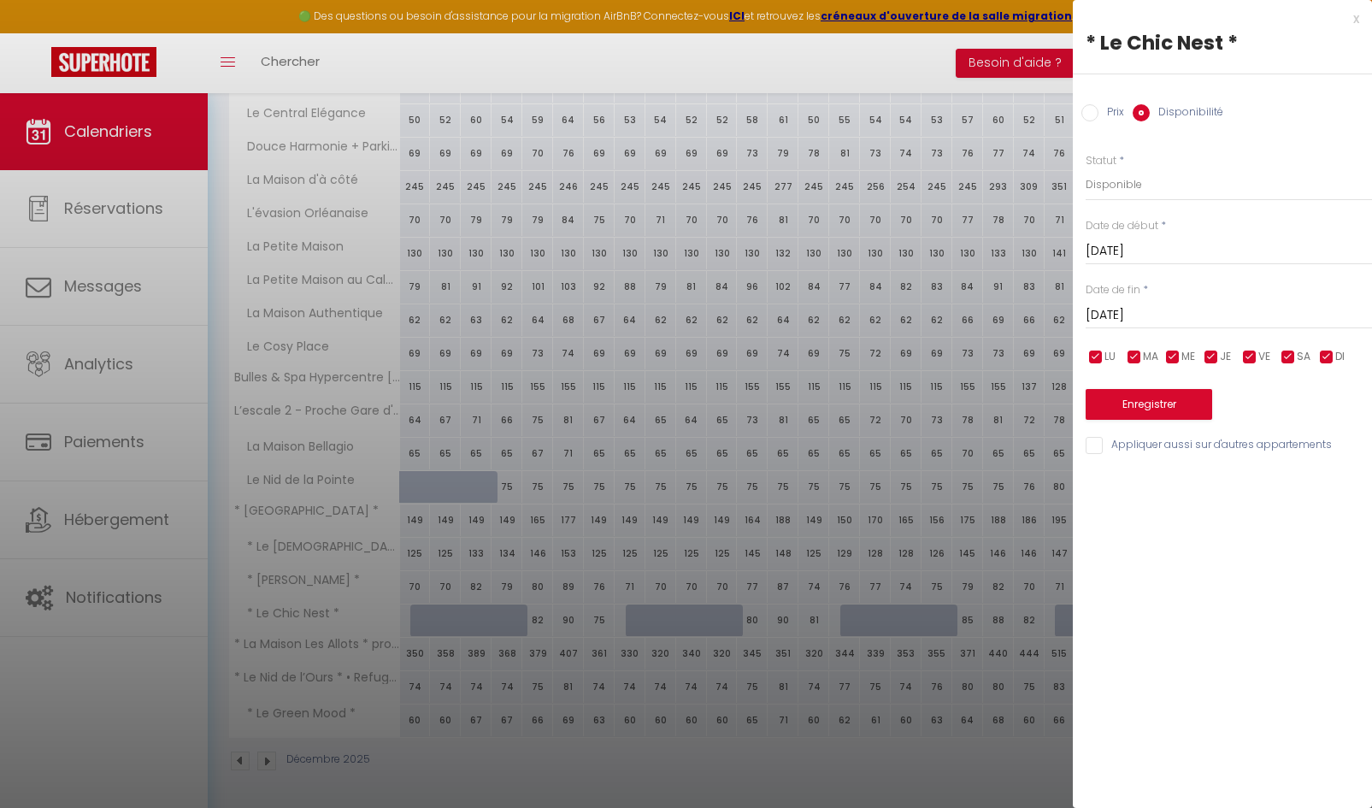
click at [1287, 359] on input "checkbox" at bounding box center [1288, 357] width 17 height 17
click at [1248, 362] on input "checkbox" at bounding box center [1249, 357] width 17 height 17
click at [1330, 362] on input "checkbox" at bounding box center [1326, 357] width 17 height 17
click at [1128, 188] on select "Disponible Indisponible" at bounding box center [1229, 184] width 286 height 32
click at [1086, 168] on select "Disponible Indisponible" at bounding box center [1229, 184] width 286 height 32
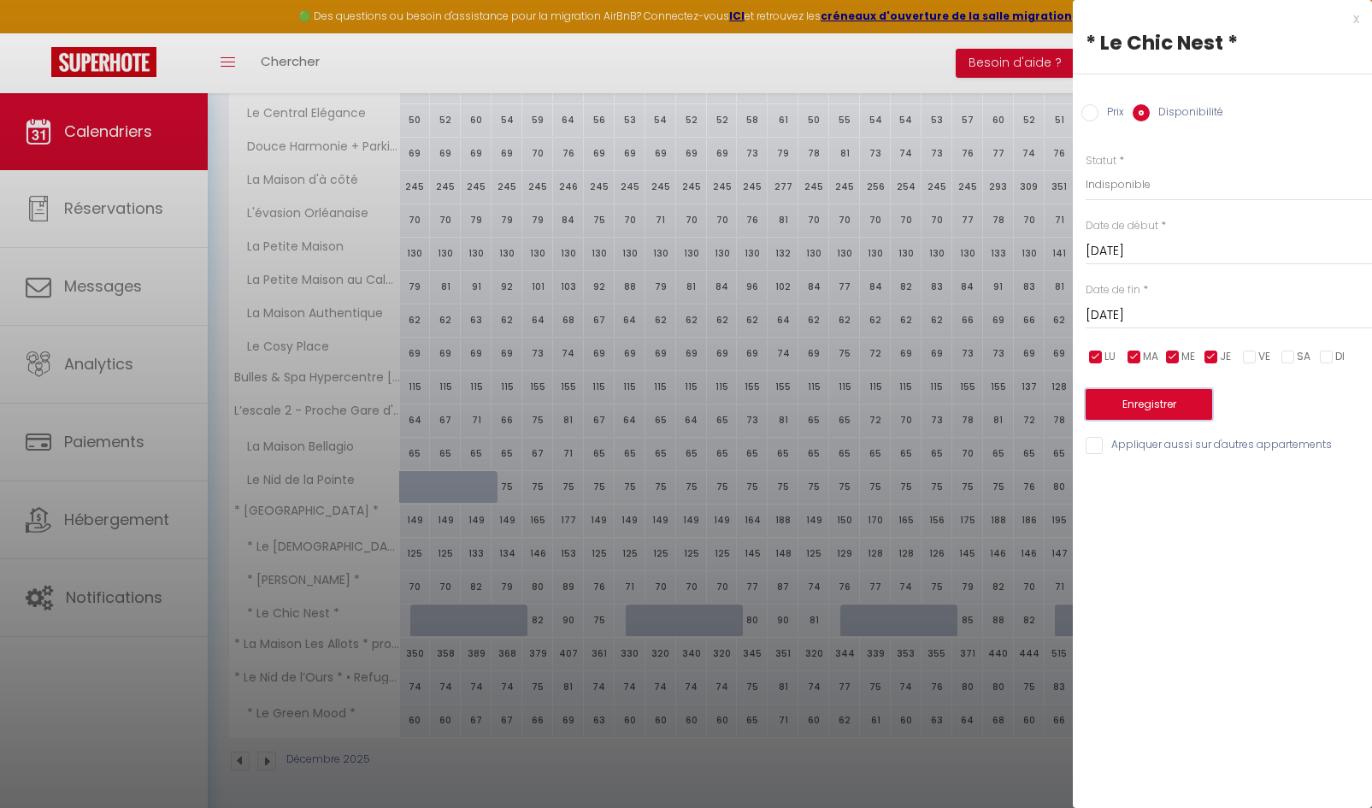
click at [1145, 406] on button "Enregistrer" at bounding box center [1149, 404] width 127 height 31
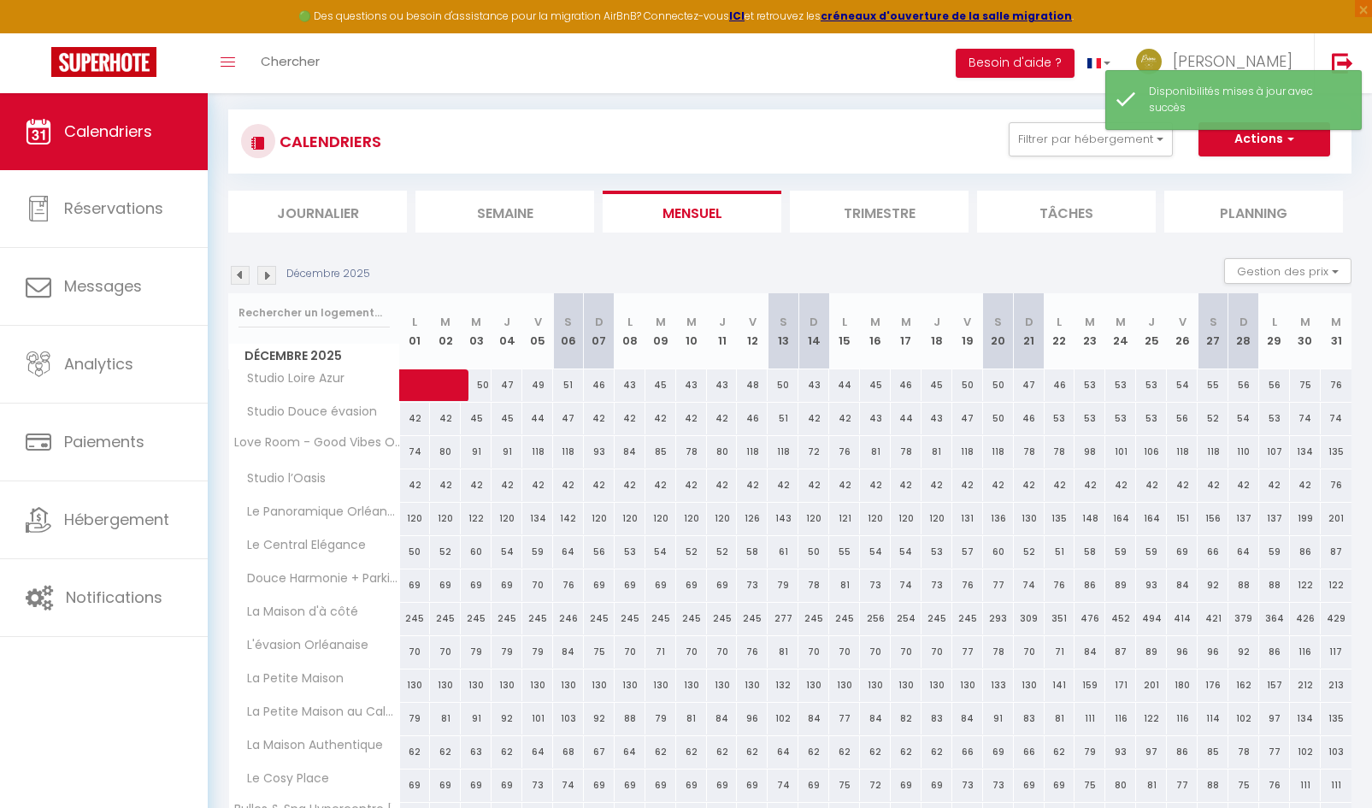
scroll to position [433, 0]
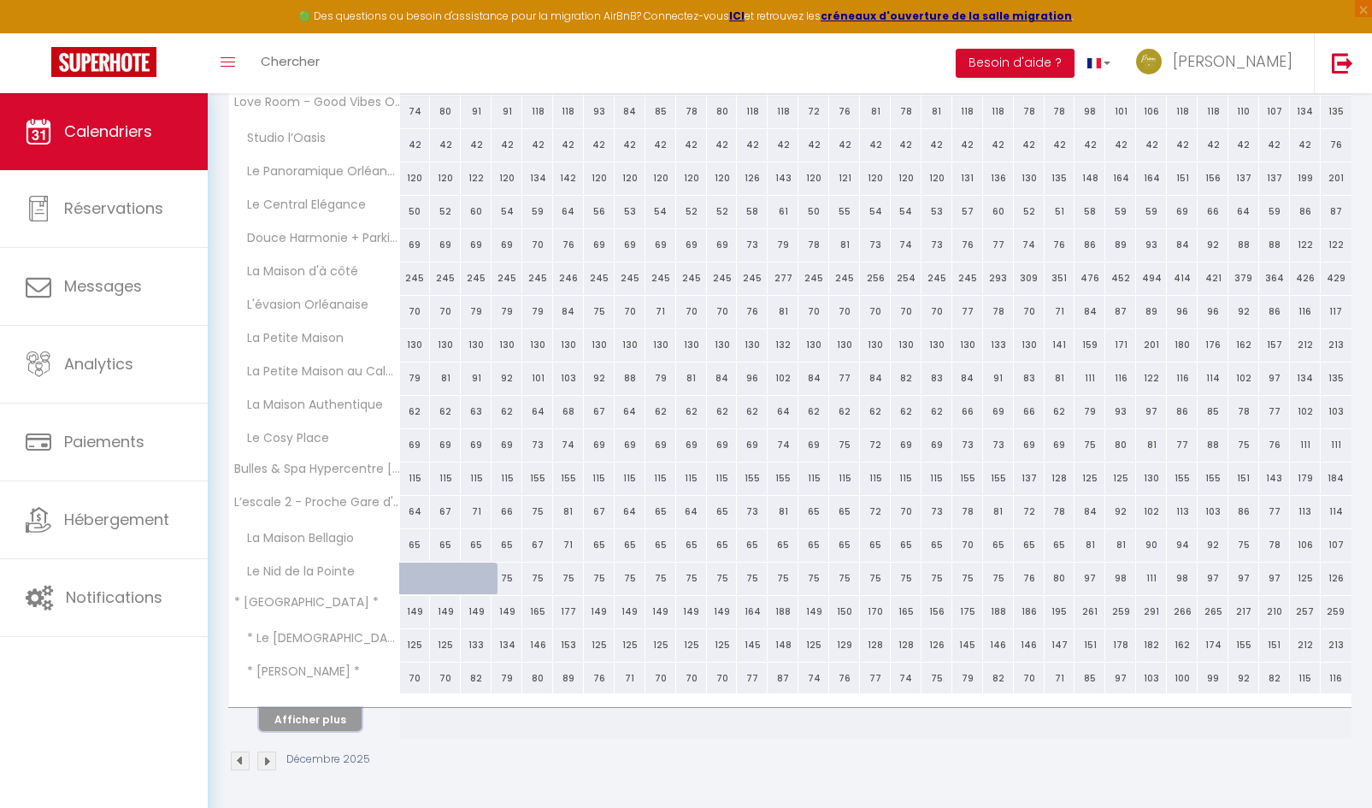
click at [293, 712] on button "Afficher plus" at bounding box center [310, 719] width 103 height 23
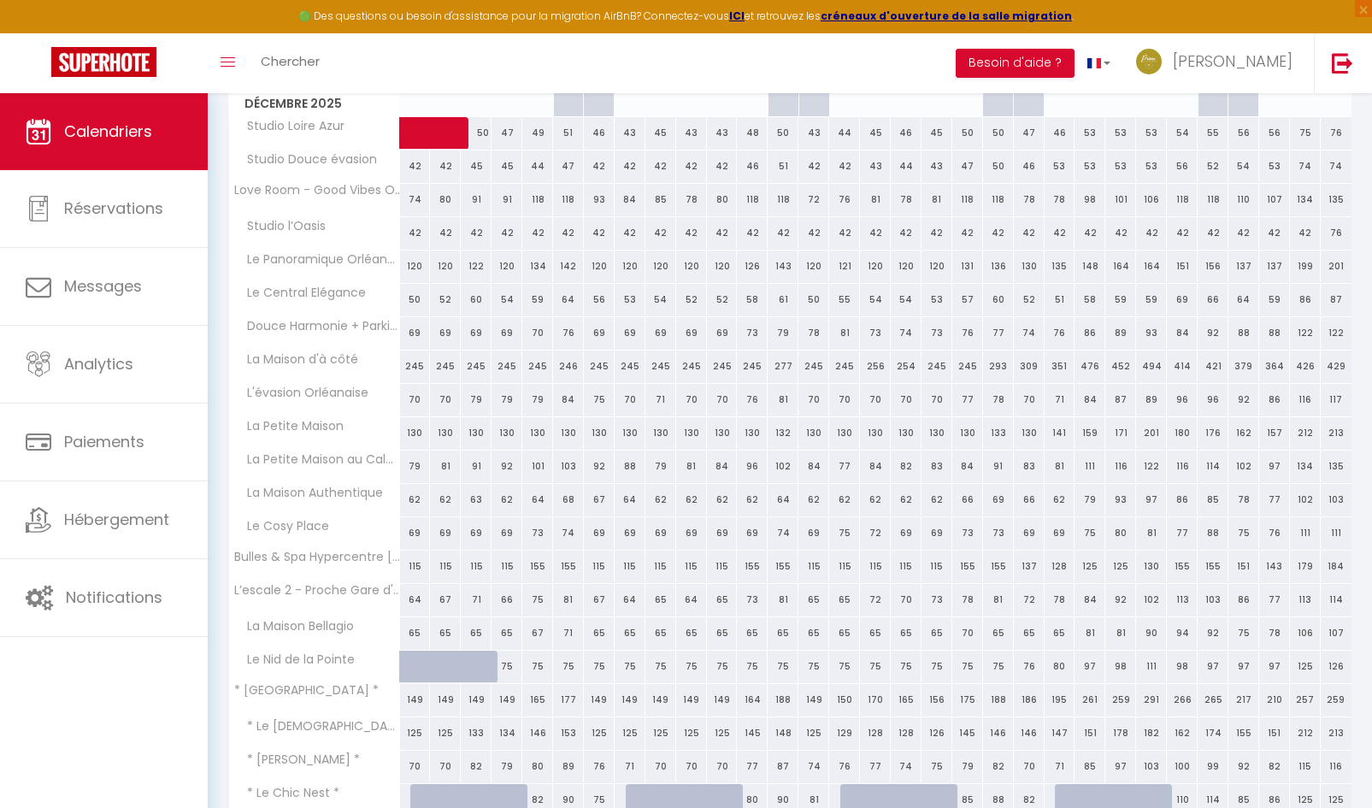
scroll to position [439, 0]
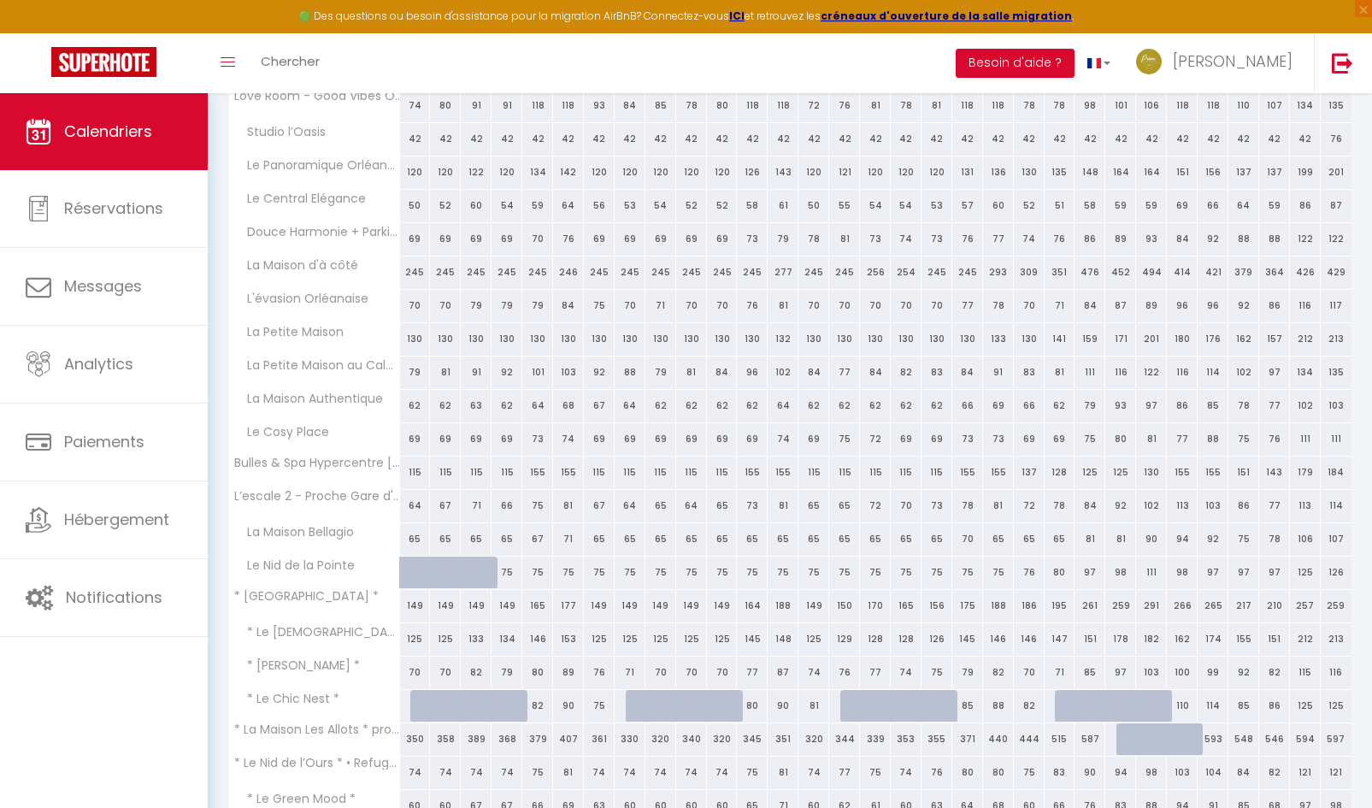
click at [1274, 709] on div "86" at bounding box center [1274, 706] width 31 height 32
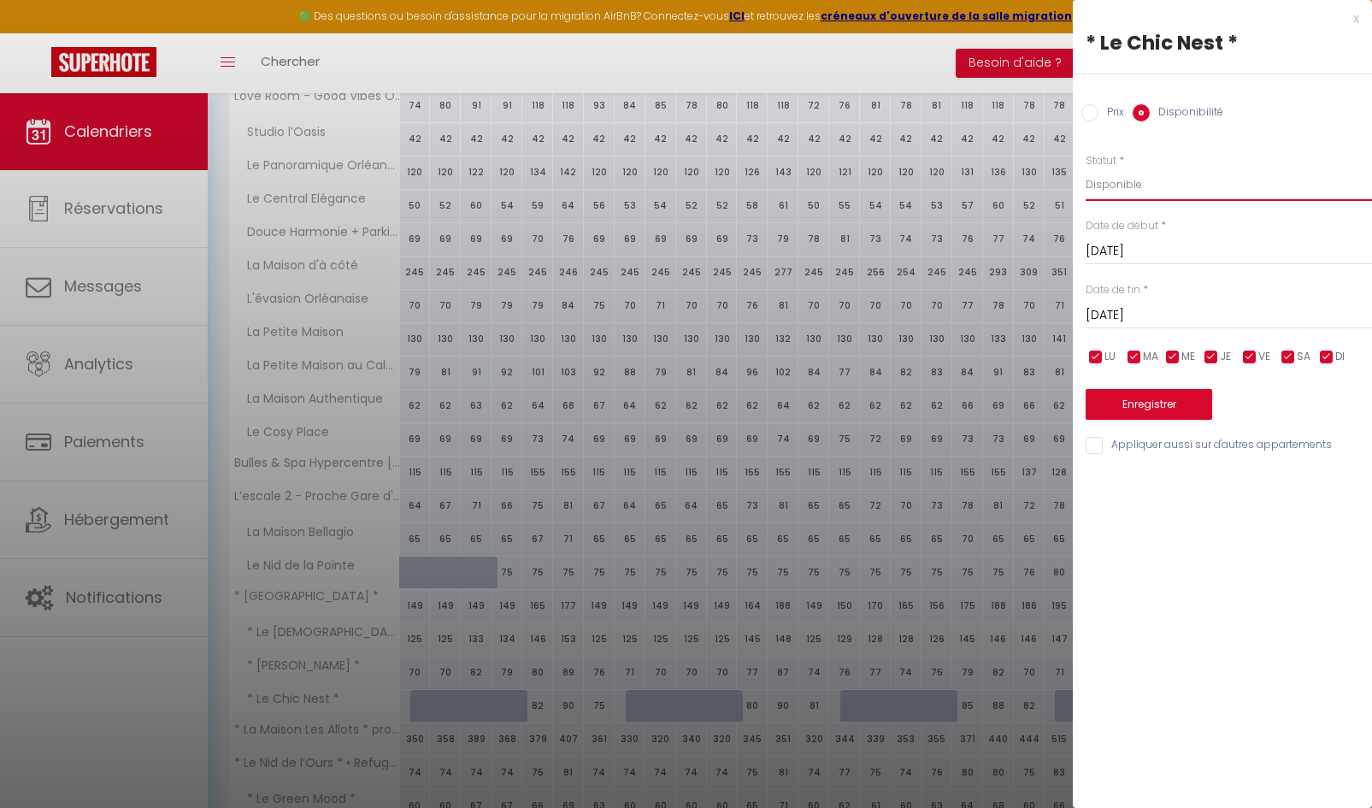
click at [1122, 182] on select "Disponible Indisponible" at bounding box center [1229, 184] width 286 height 32
click at [1086, 168] on select "Disponible Indisponible" at bounding box center [1229, 184] width 286 height 32
click at [1139, 308] on input "Mar 30 Décembre 2025" at bounding box center [1229, 315] width 286 height 22
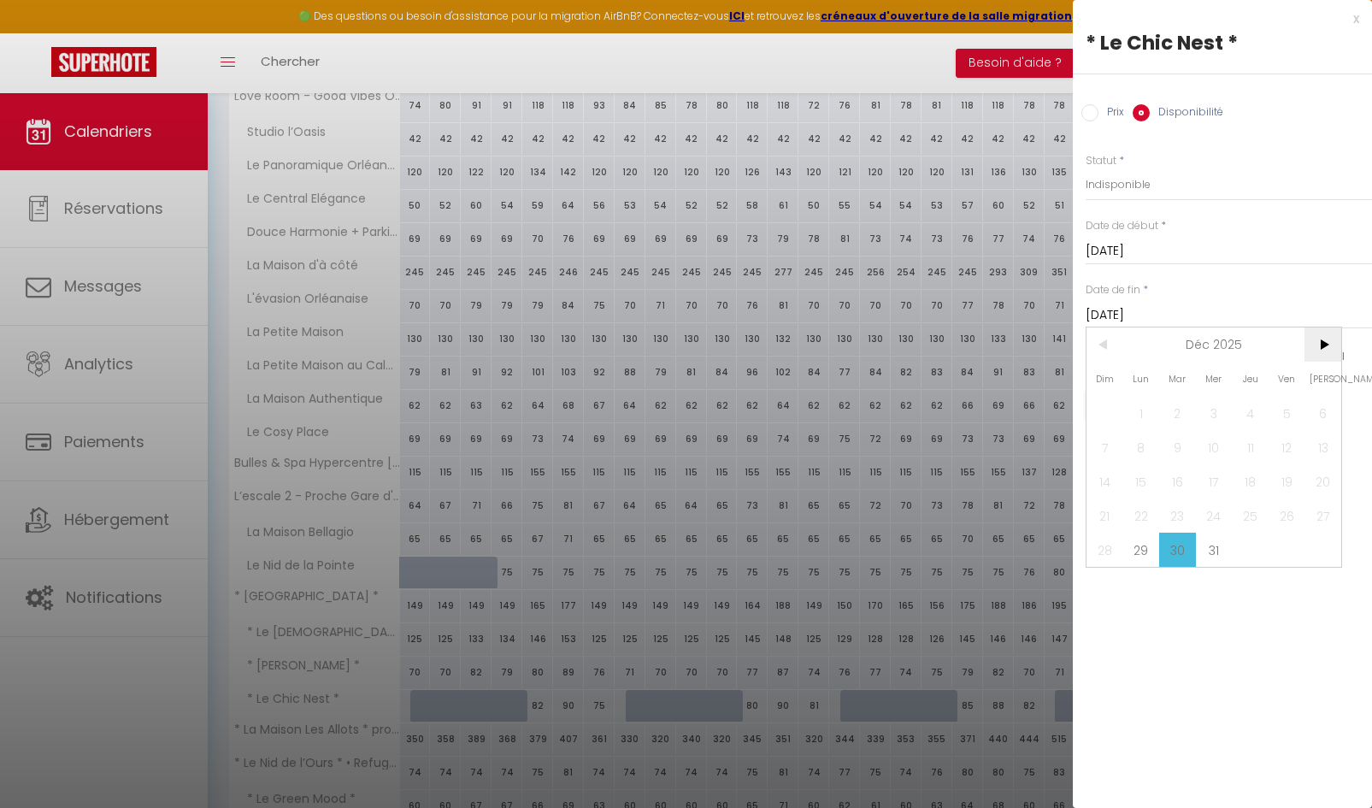
click at [1317, 351] on span ">" at bounding box center [1322, 344] width 37 height 34
click at [1284, 419] on span "2" at bounding box center [1286, 413] width 37 height 34
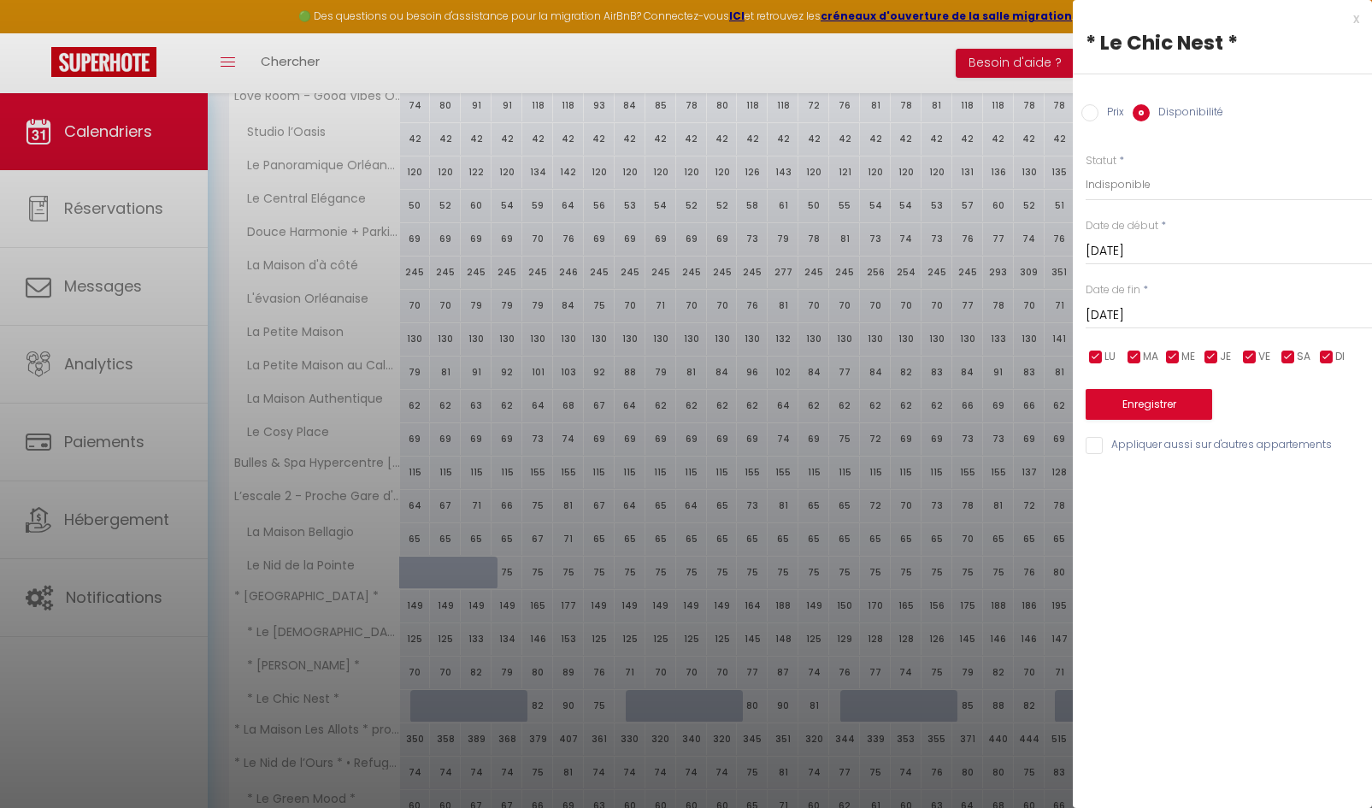
click at [1284, 359] on input "checkbox" at bounding box center [1288, 357] width 17 height 17
click at [1247, 357] on input "checkbox" at bounding box center [1249, 357] width 17 height 17
click at [1324, 359] on input "checkbox" at bounding box center [1326, 357] width 17 height 17
click at [1174, 419] on button "Enregistrer" at bounding box center [1149, 404] width 127 height 31
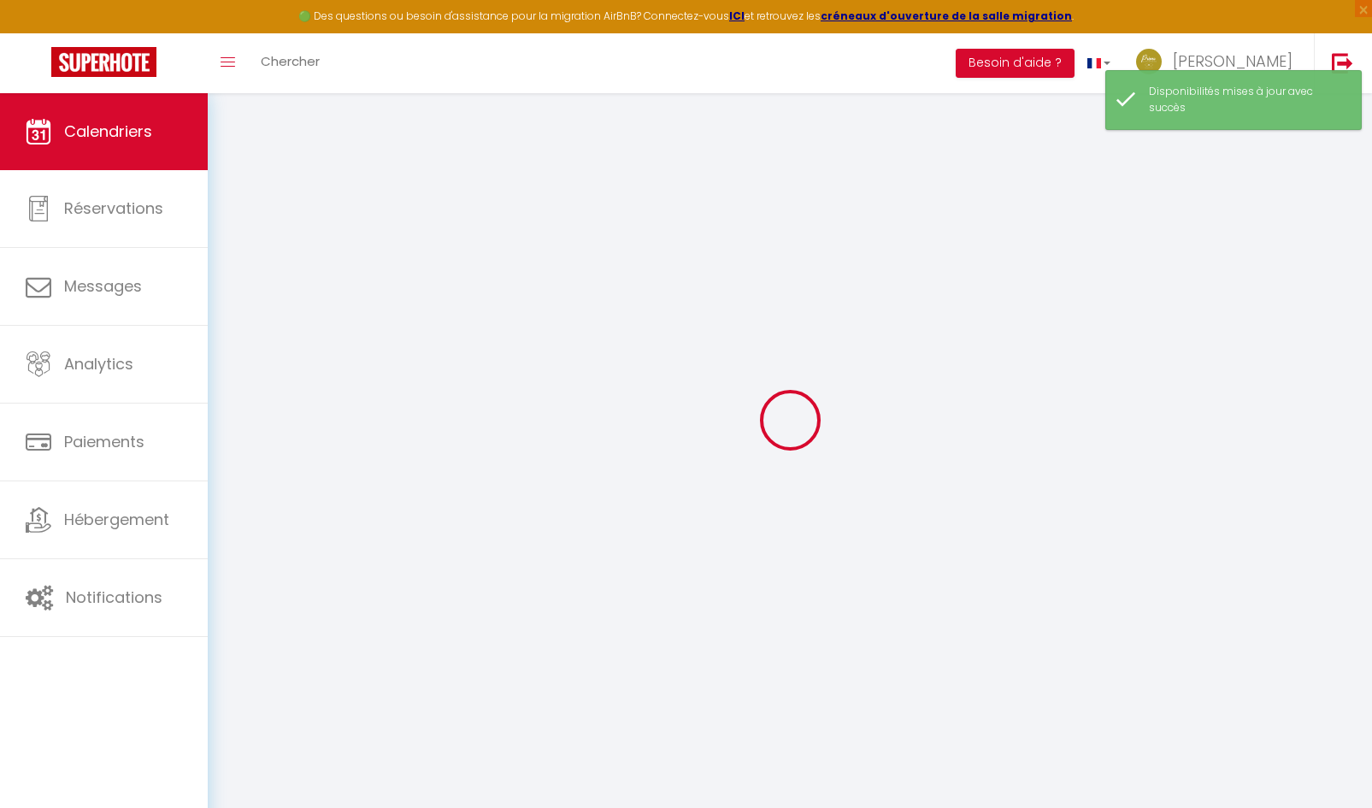
scroll to position [433, 0]
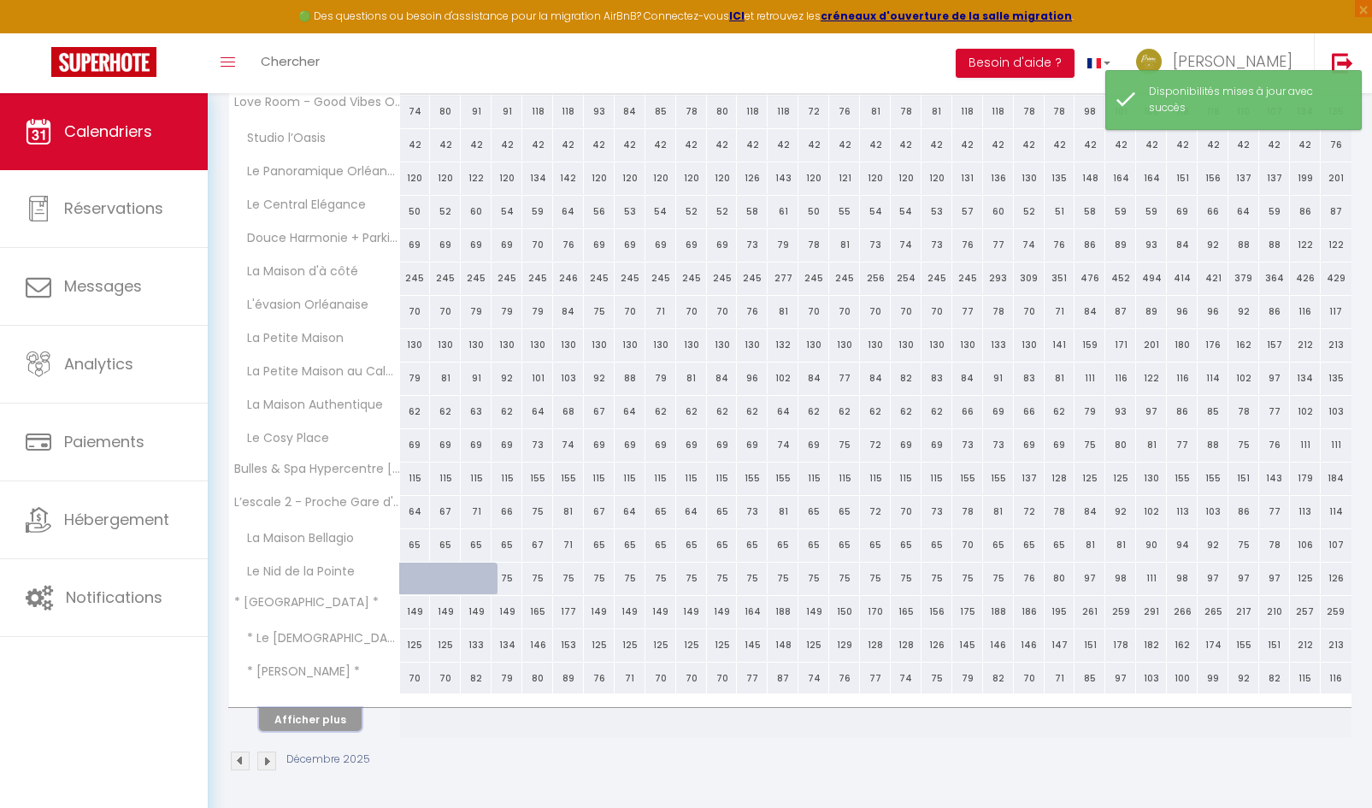
click at [310, 720] on button "Afficher plus" at bounding box center [310, 719] width 103 height 23
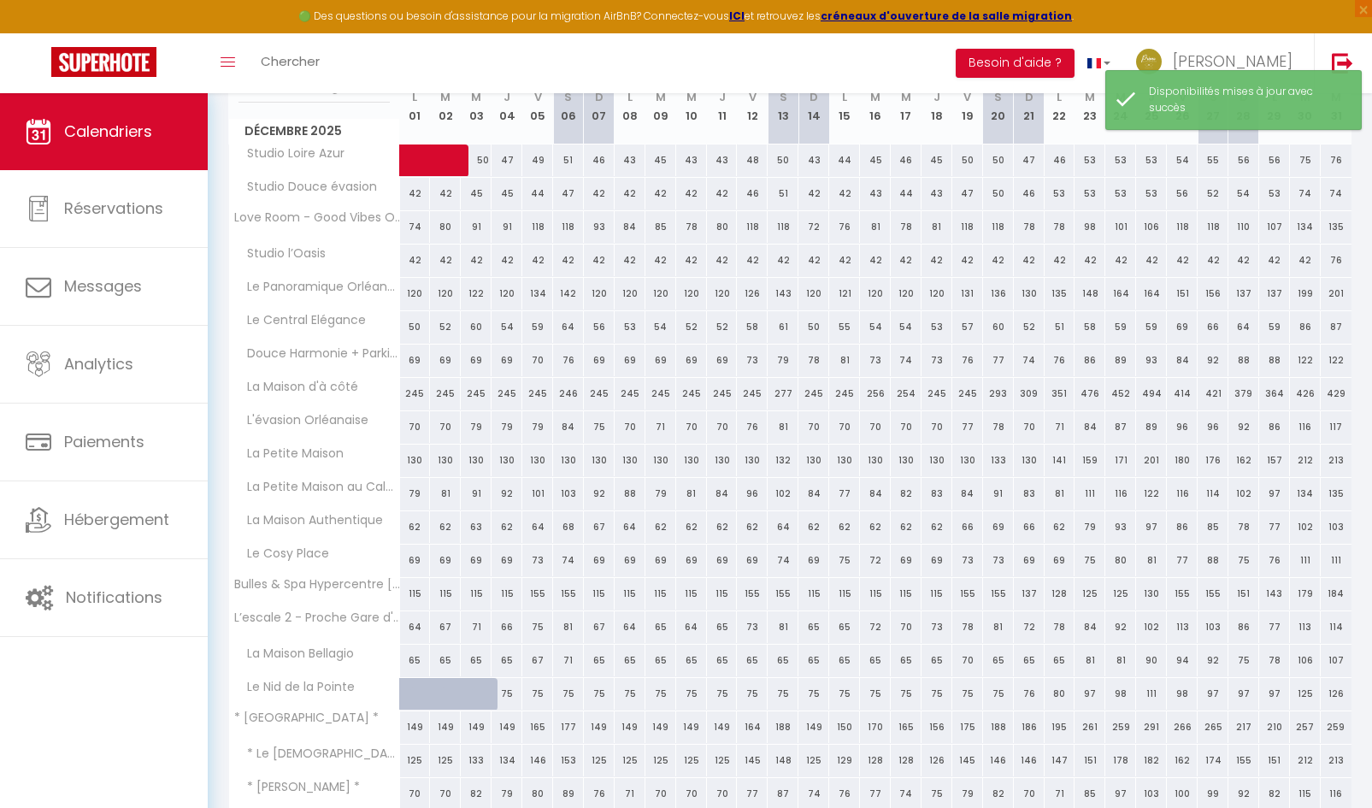
scroll to position [183, 0]
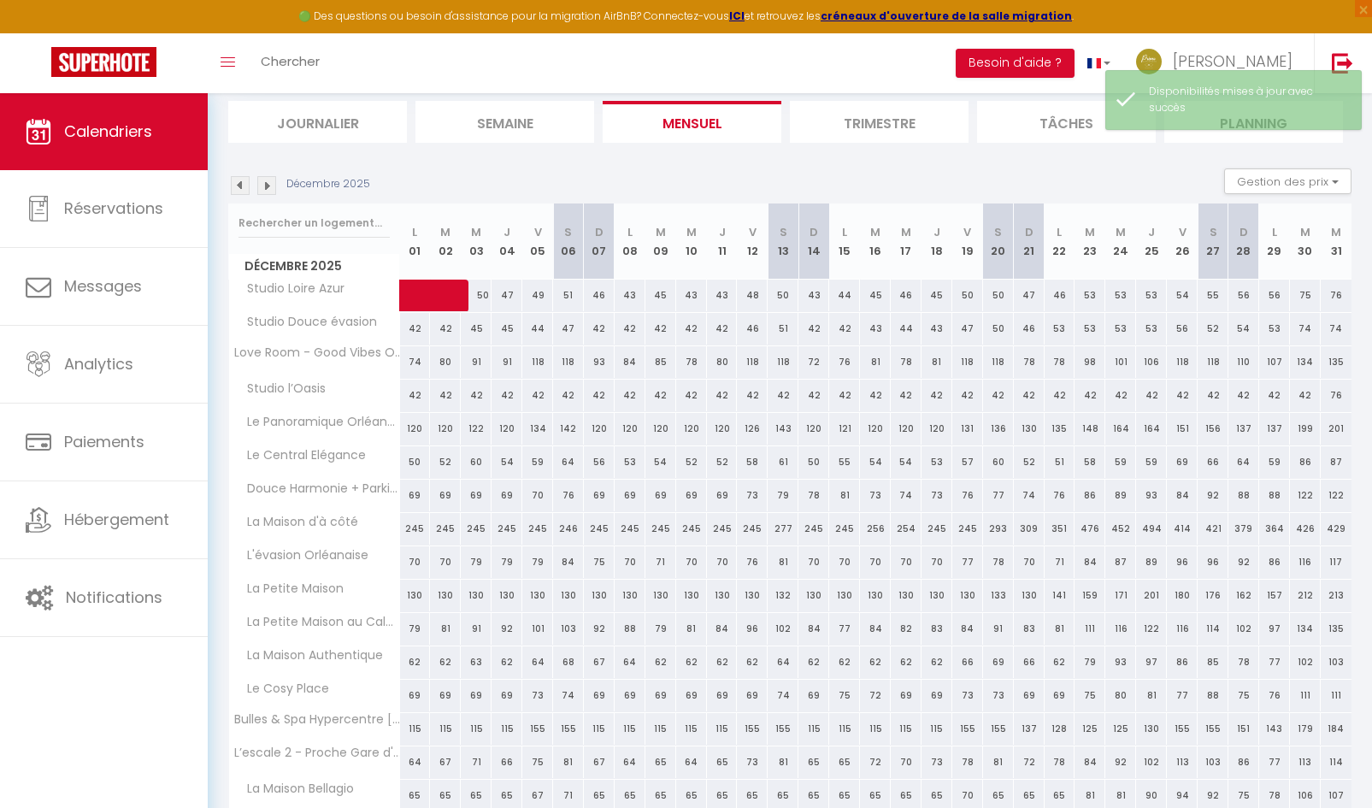
click at [268, 188] on img at bounding box center [266, 185] width 19 height 19
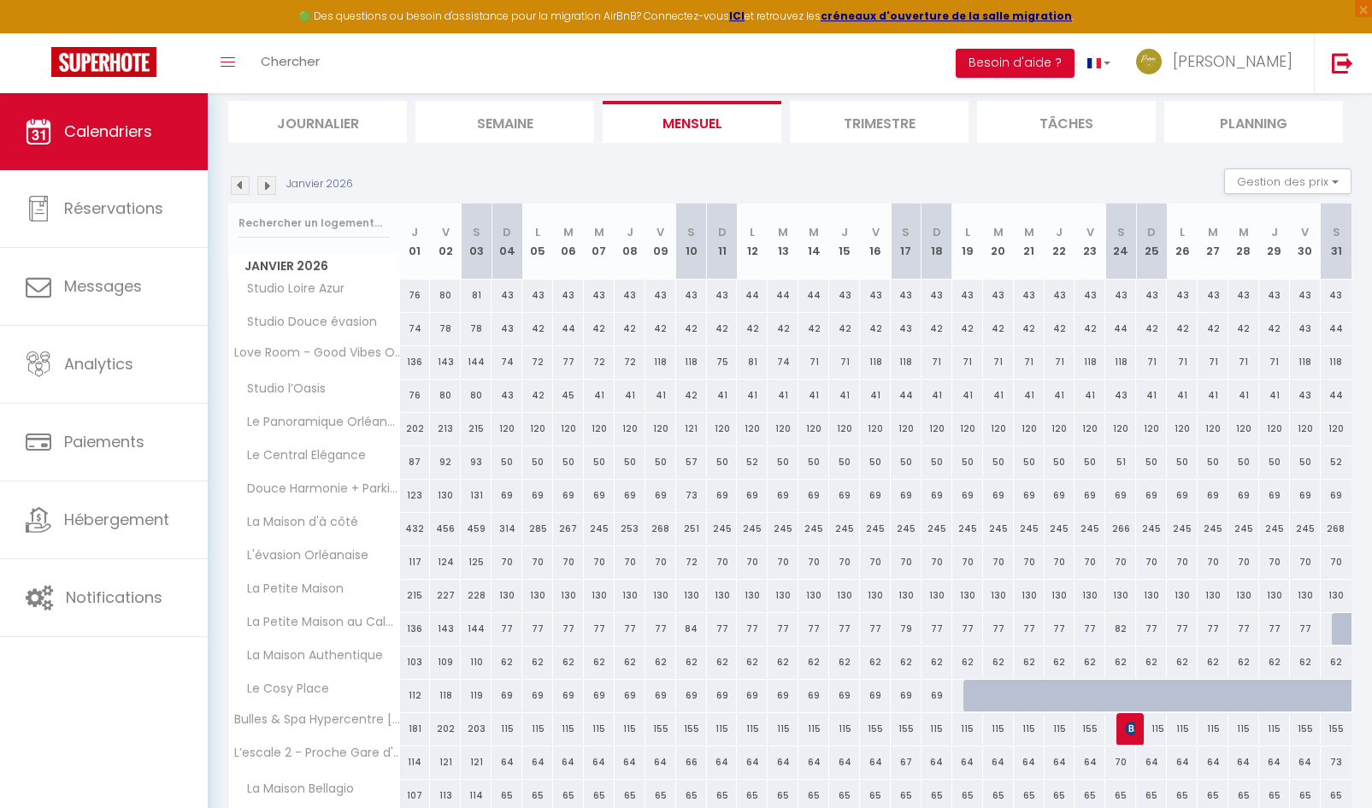
scroll to position [433, 0]
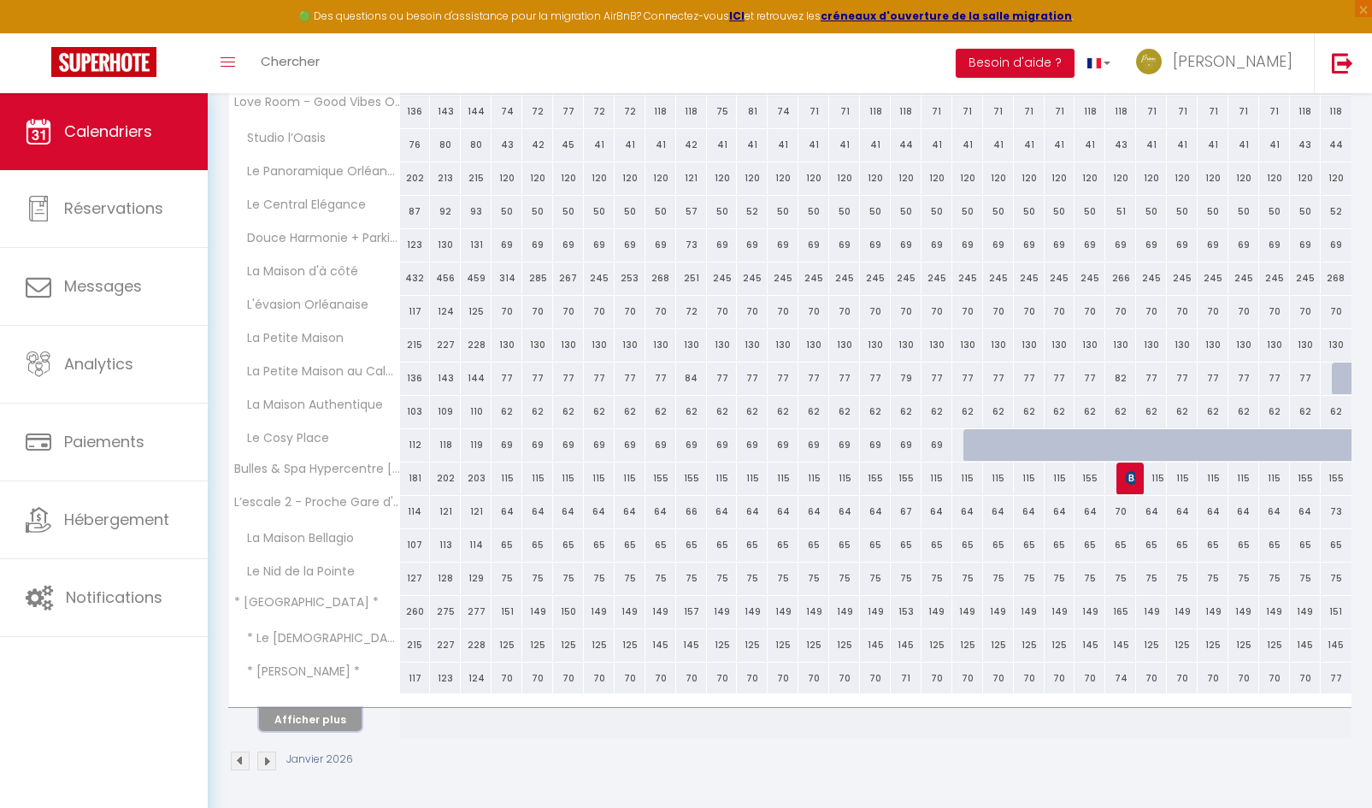
click at [321, 725] on button "Afficher plus" at bounding box center [310, 719] width 103 height 23
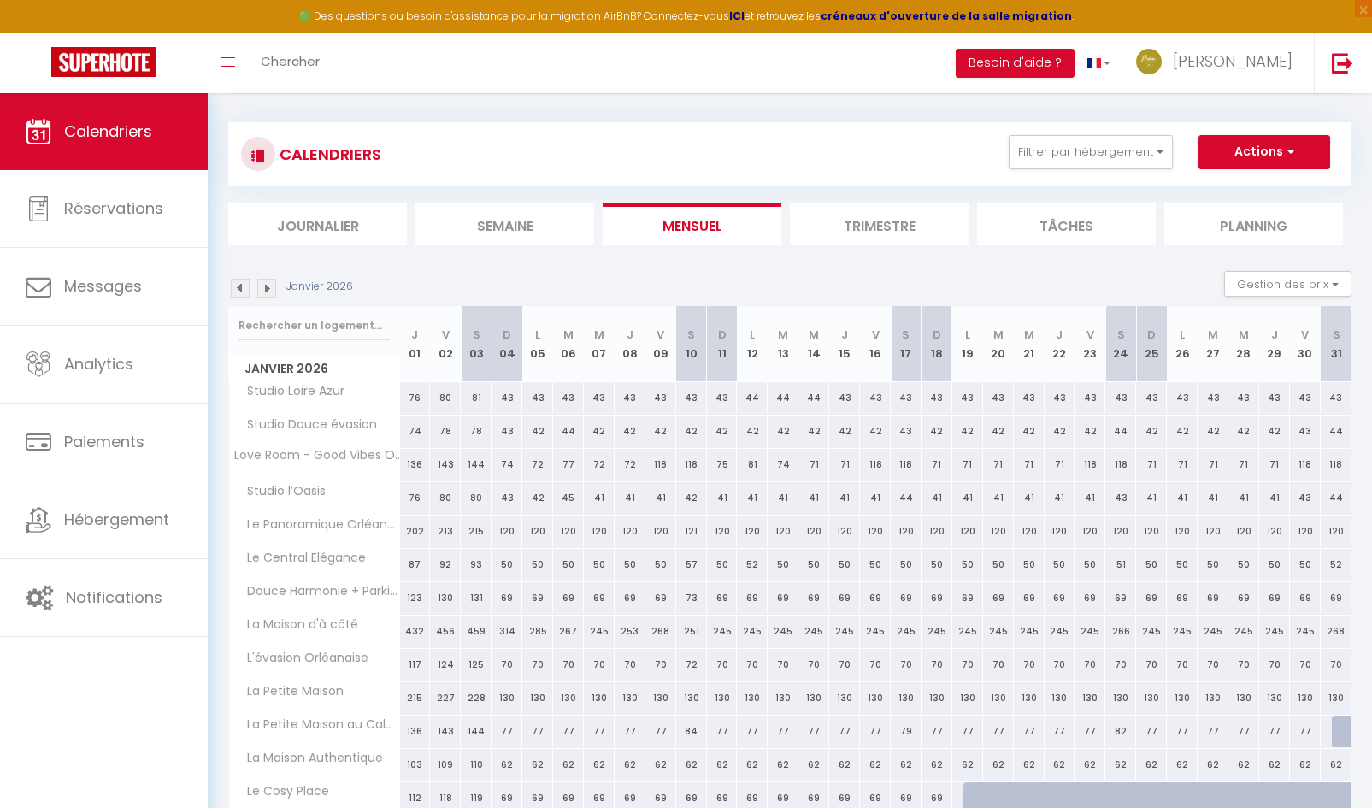
scroll to position [12, 0]
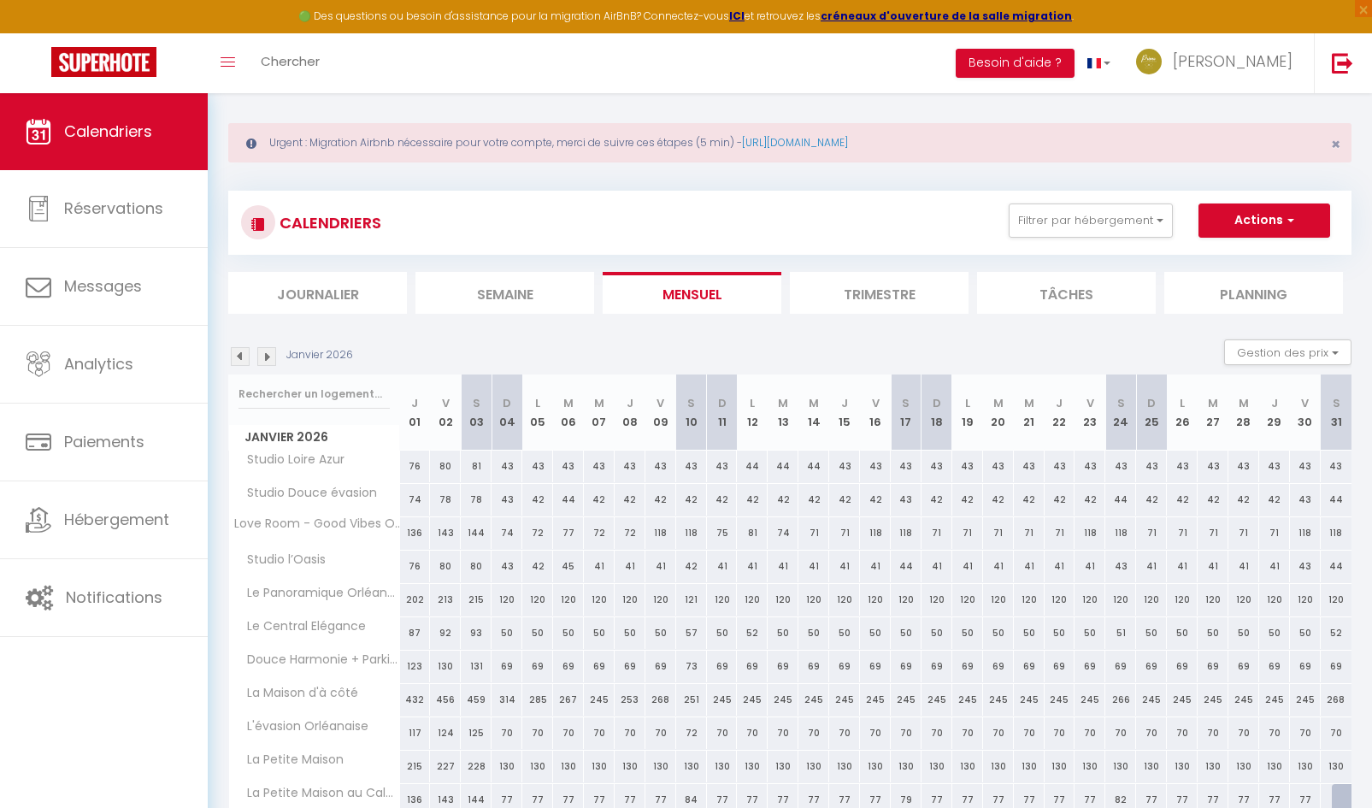
click at [238, 362] on img at bounding box center [240, 356] width 19 height 19
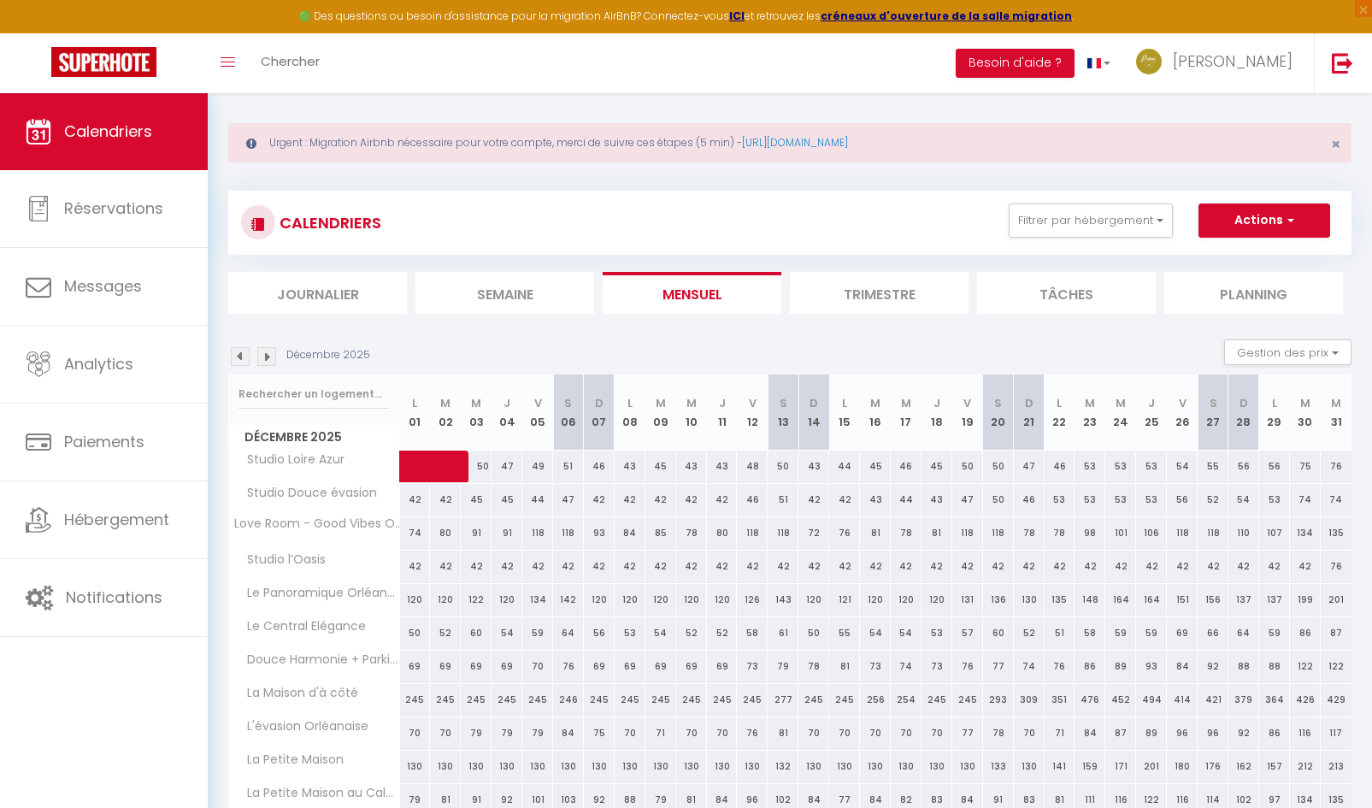
click at [239, 362] on img at bounding box center [240, 356] width 19 height 19
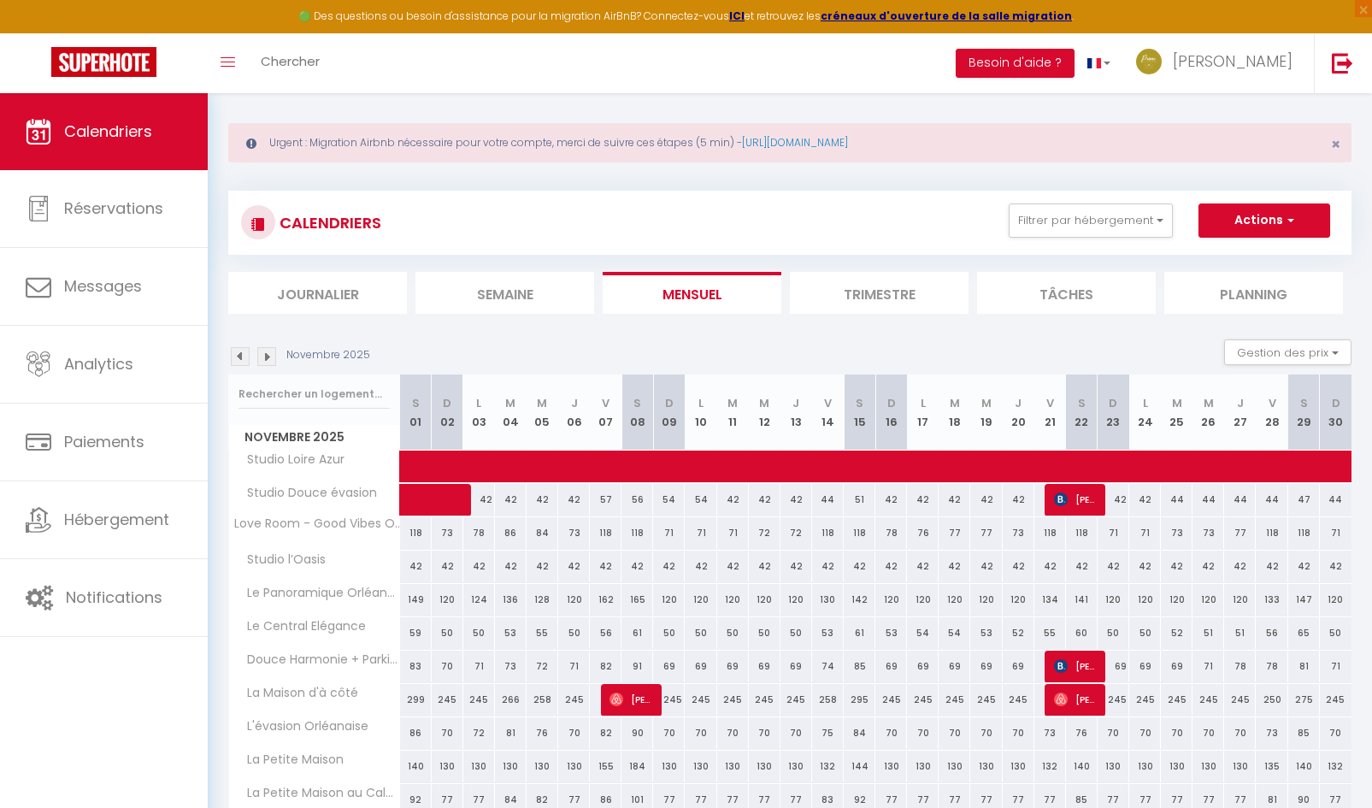
click at [236, 360] on img at bounding box center [240, 356] width 19 height 19
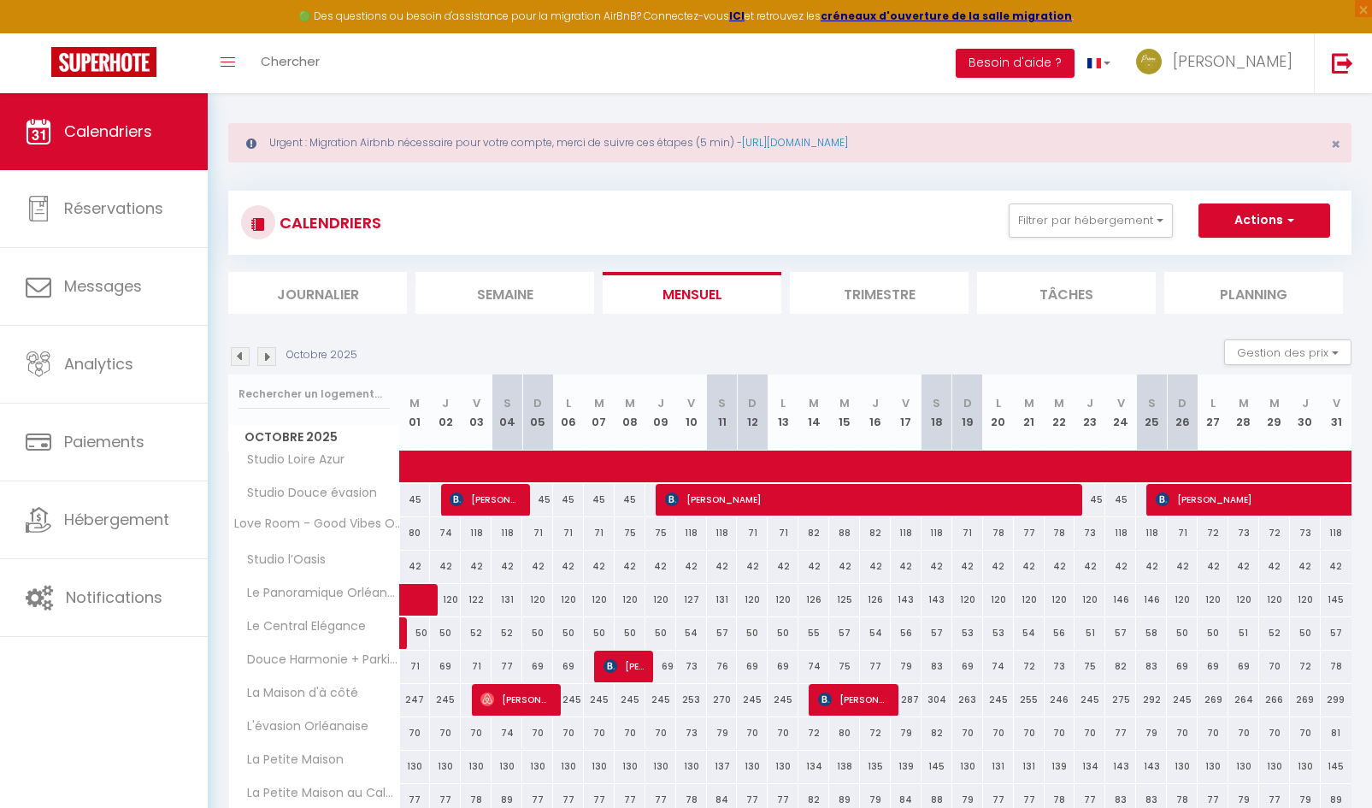
click at [236, 360] on img at bounding box center [240, 356] width 19 height 19
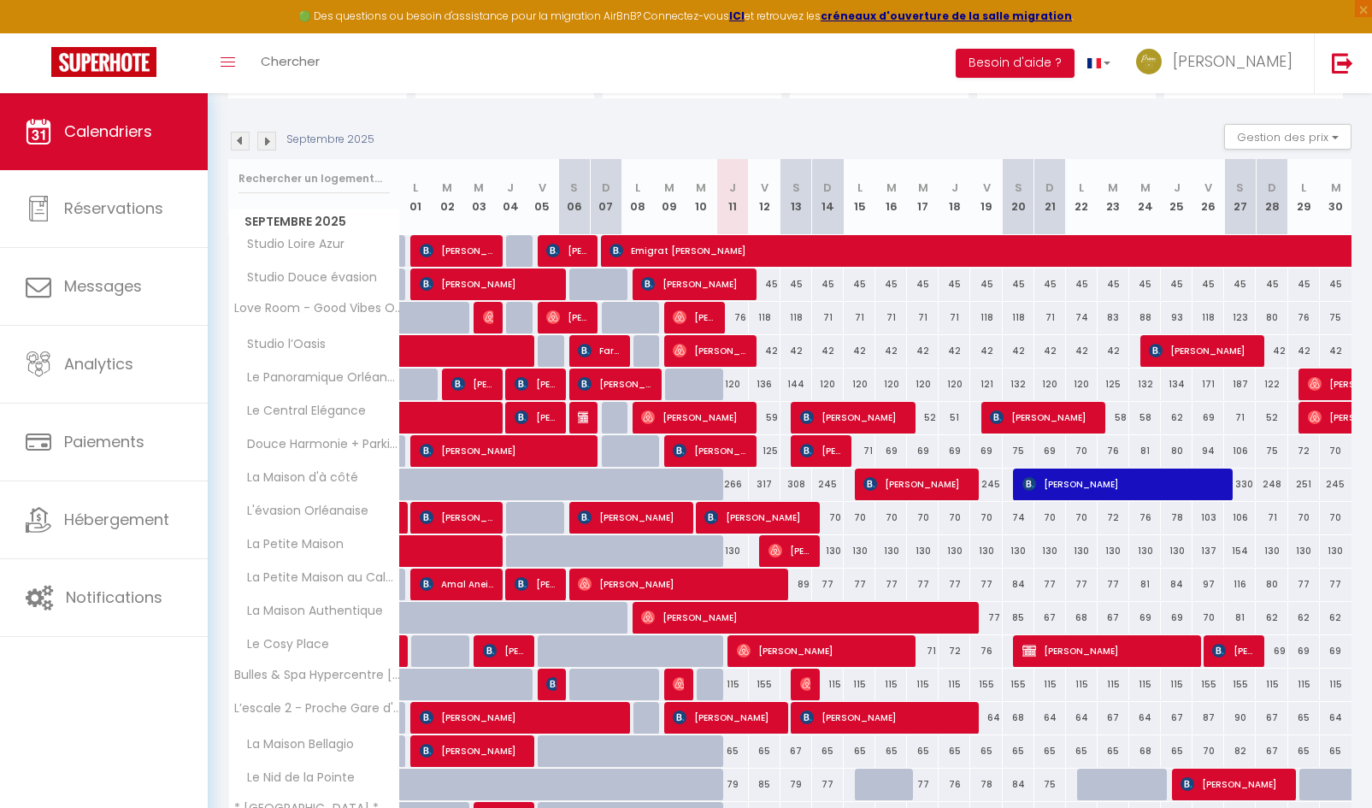
scroll to position [433, 0]
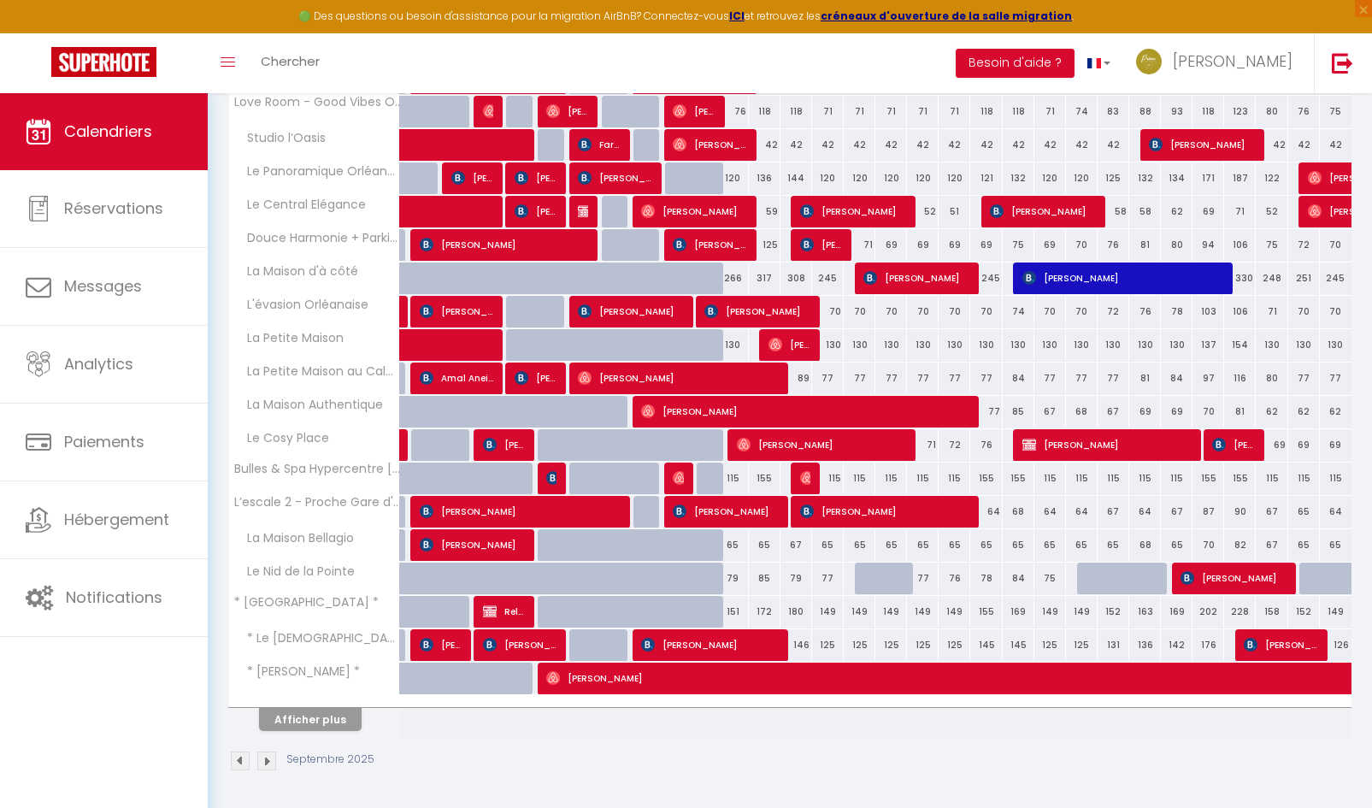
click at [581, 744] on div "Septembre 2025" at bounding box center [789, 763] width 1123 height 50
click at [323, 711] on button "Afficher plus" at bounding box center [310, 719] width 103 height 23
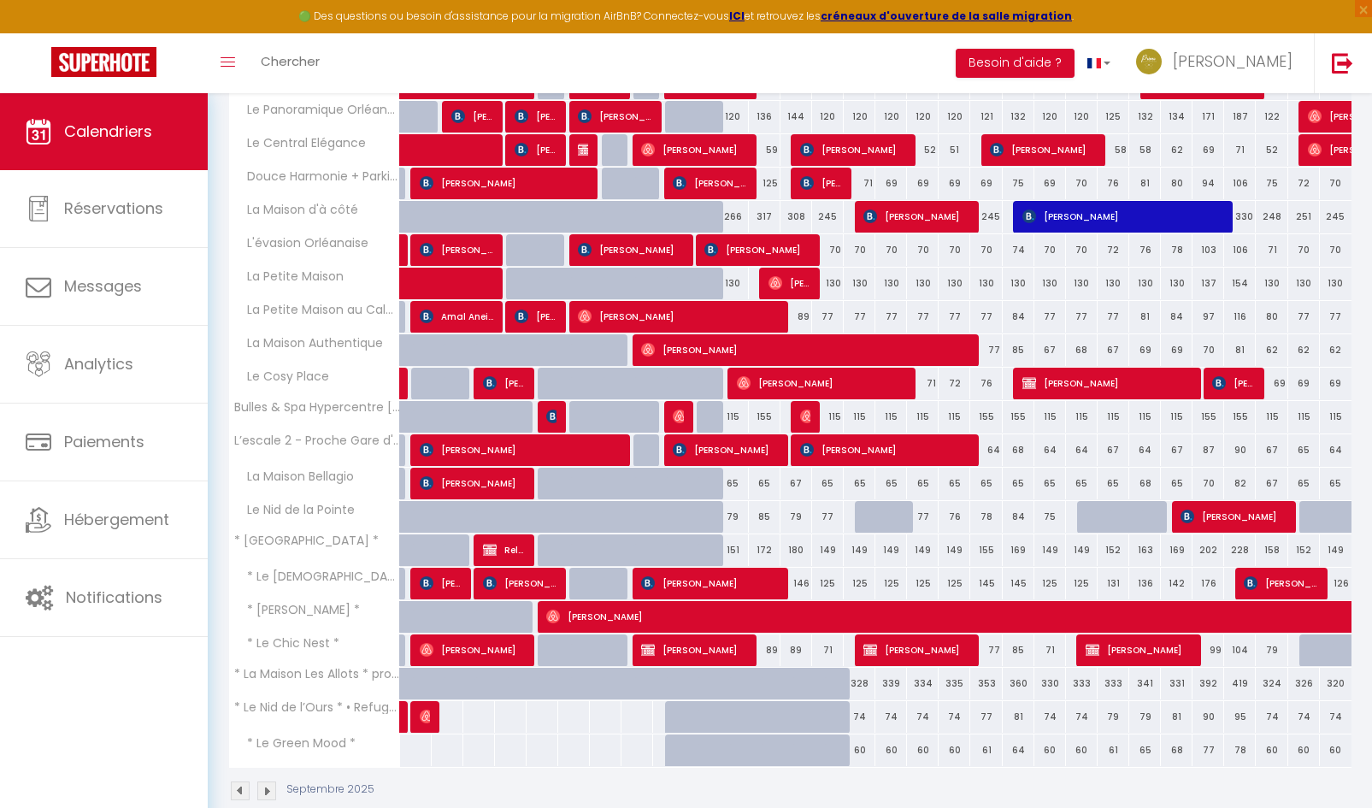
scroll to position [525, 0]
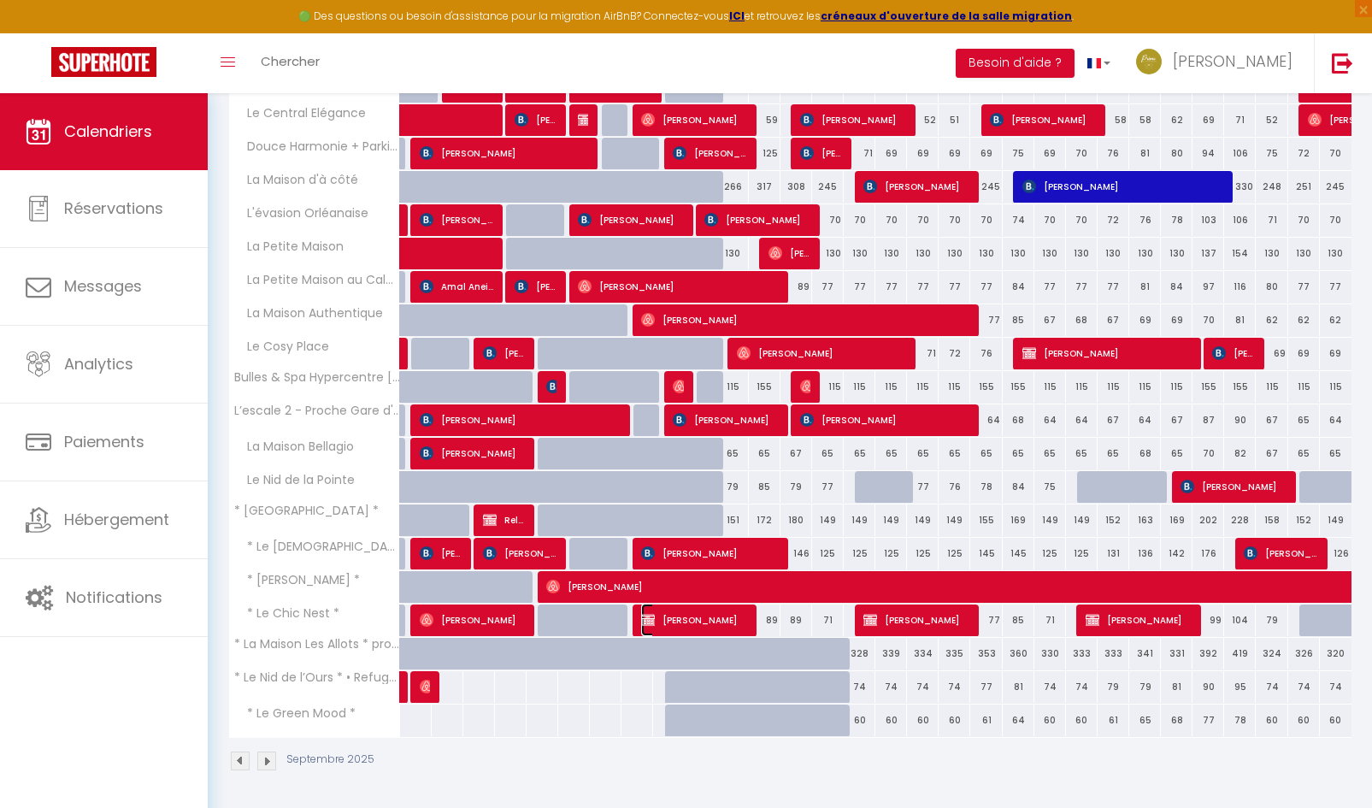
click at [690, 626] on span "Ismail Yadel" at bounding box center [693, 619] width 105 height 32
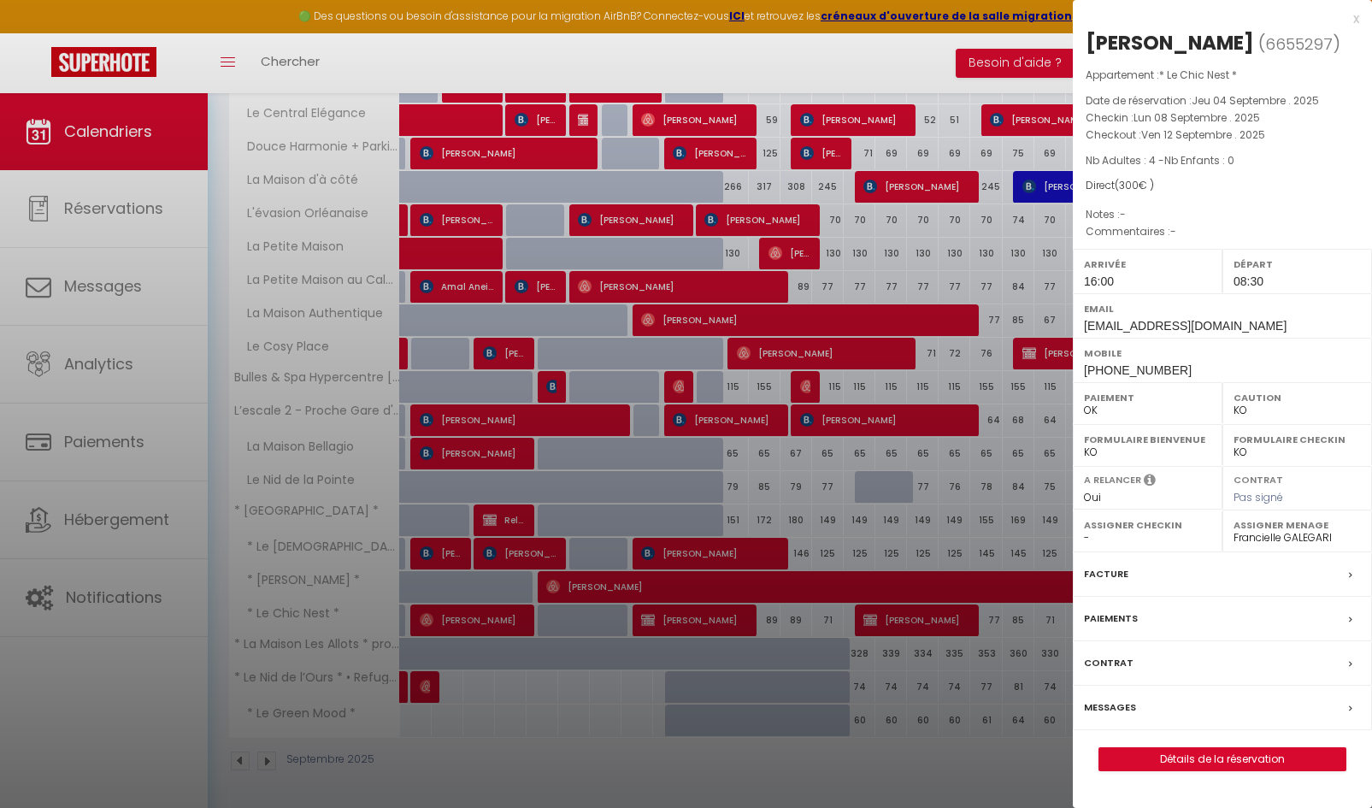
click at [1113, 616] on label "Paiements" at bounding box center [1111, 618] width 54 height 18
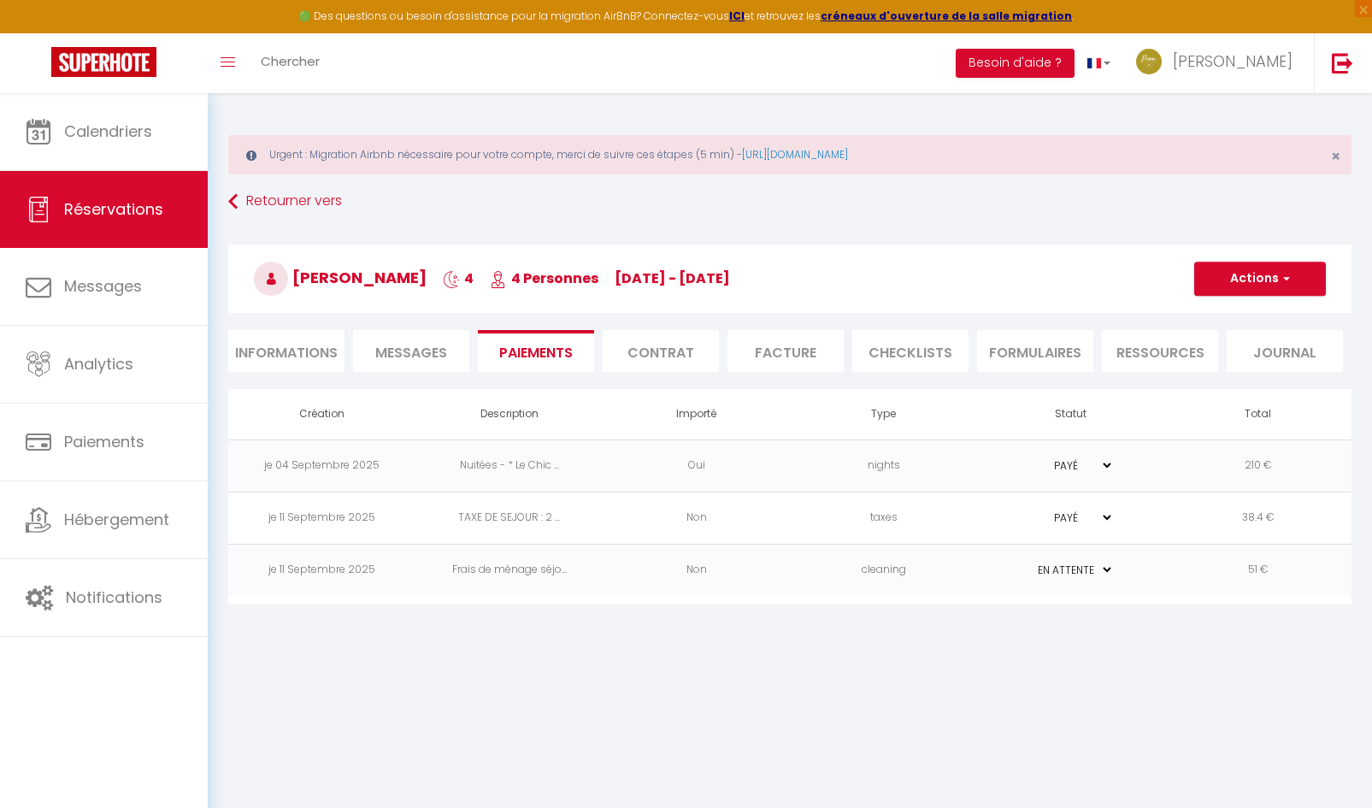
click at [1082, 564] on select "PAYÉ EN ATTENTE" at bounding box center [1070, 570] width 85 height 16
click at [1028, 562] on select "PAYÉ EN ATTENTE" at bounding box center [1070, 570] width 85 height 16
click at [1280, 285] on span "button" at bounding box center [1284, 278] width 10 height 15
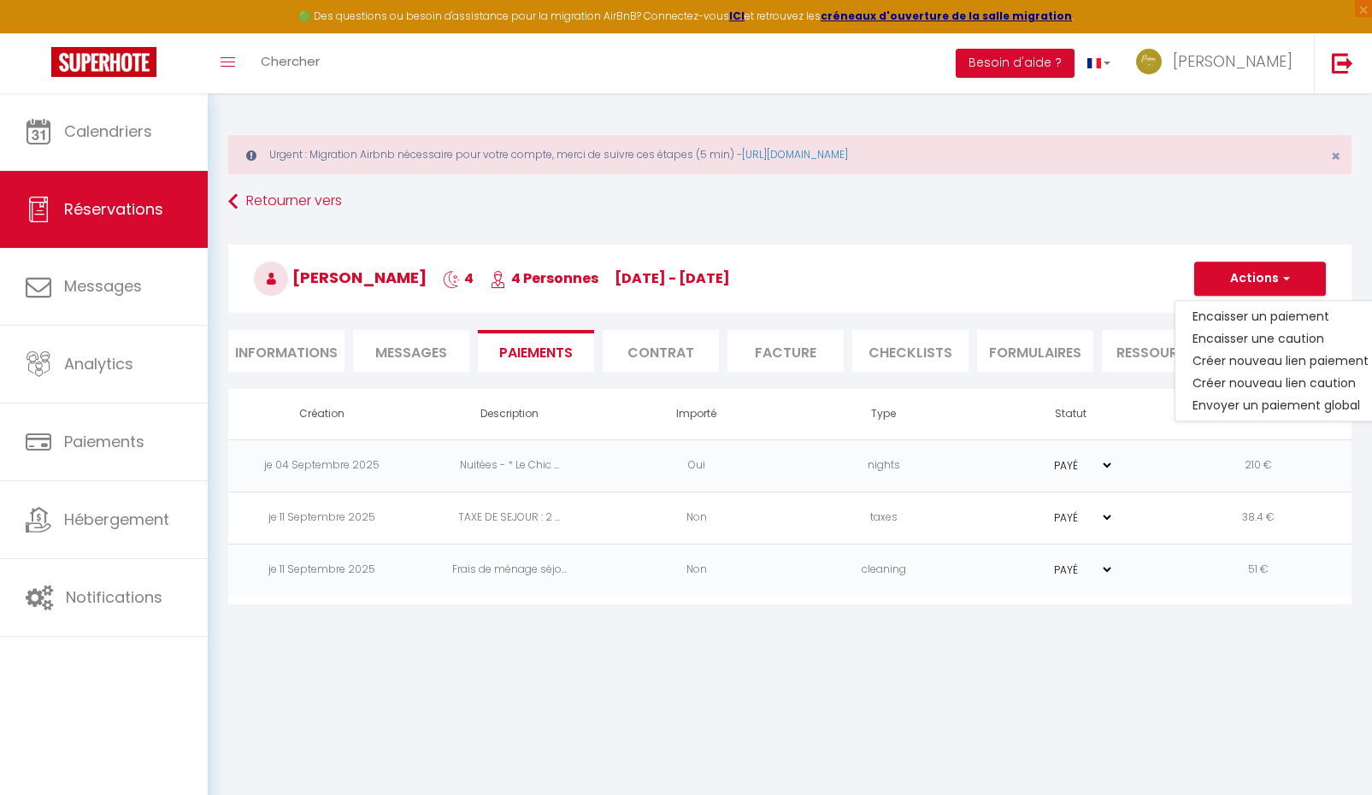
click at [1007, 252] on h3 "Ismail Yadel 4 4 Personnes lu 08 Sep - ve 12 Sep" at bounding box center [789, 278] width 1123 height 68
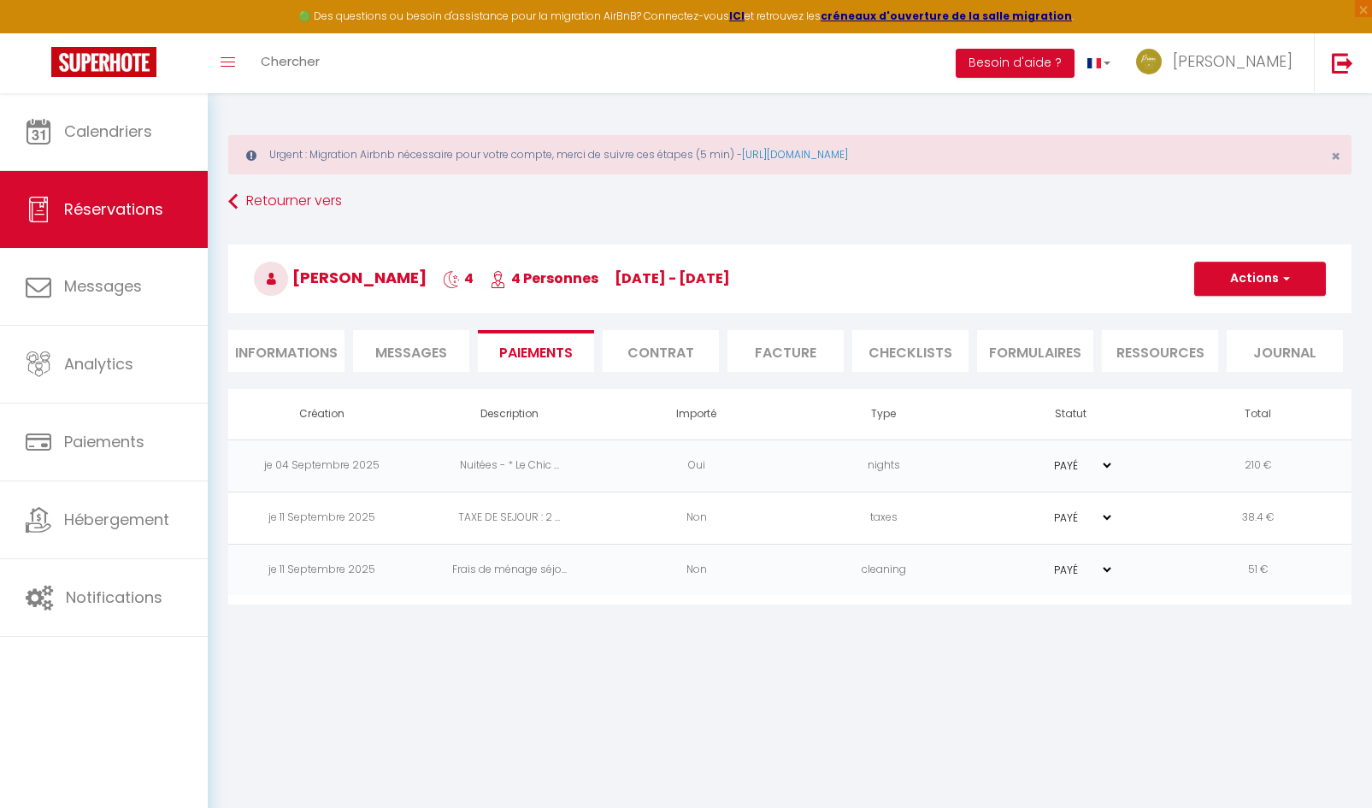
click at [700, 524] on td "Non" at bounding box center [696, 517] width 187 height 52
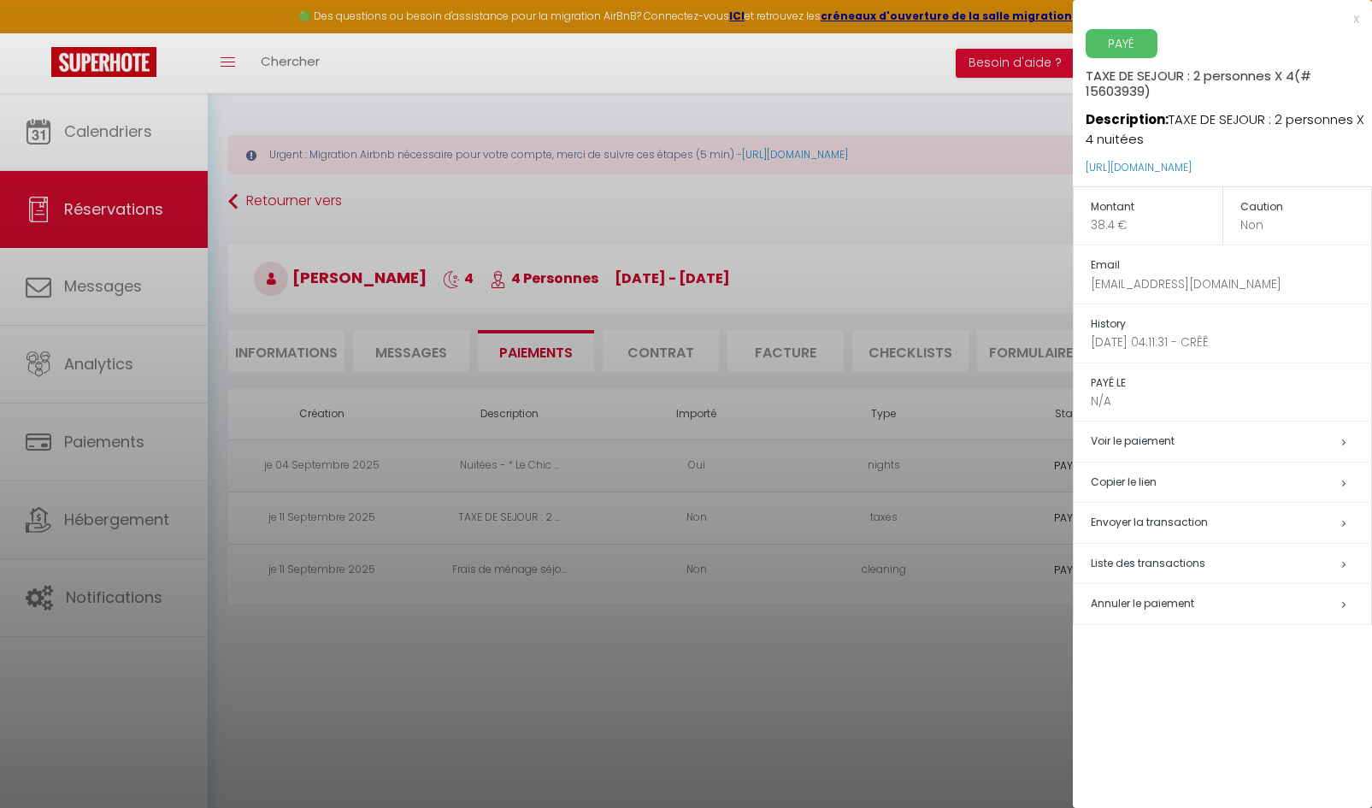
click at [744, 670] on div at bounding box center [686, 404] width 1372 height 808
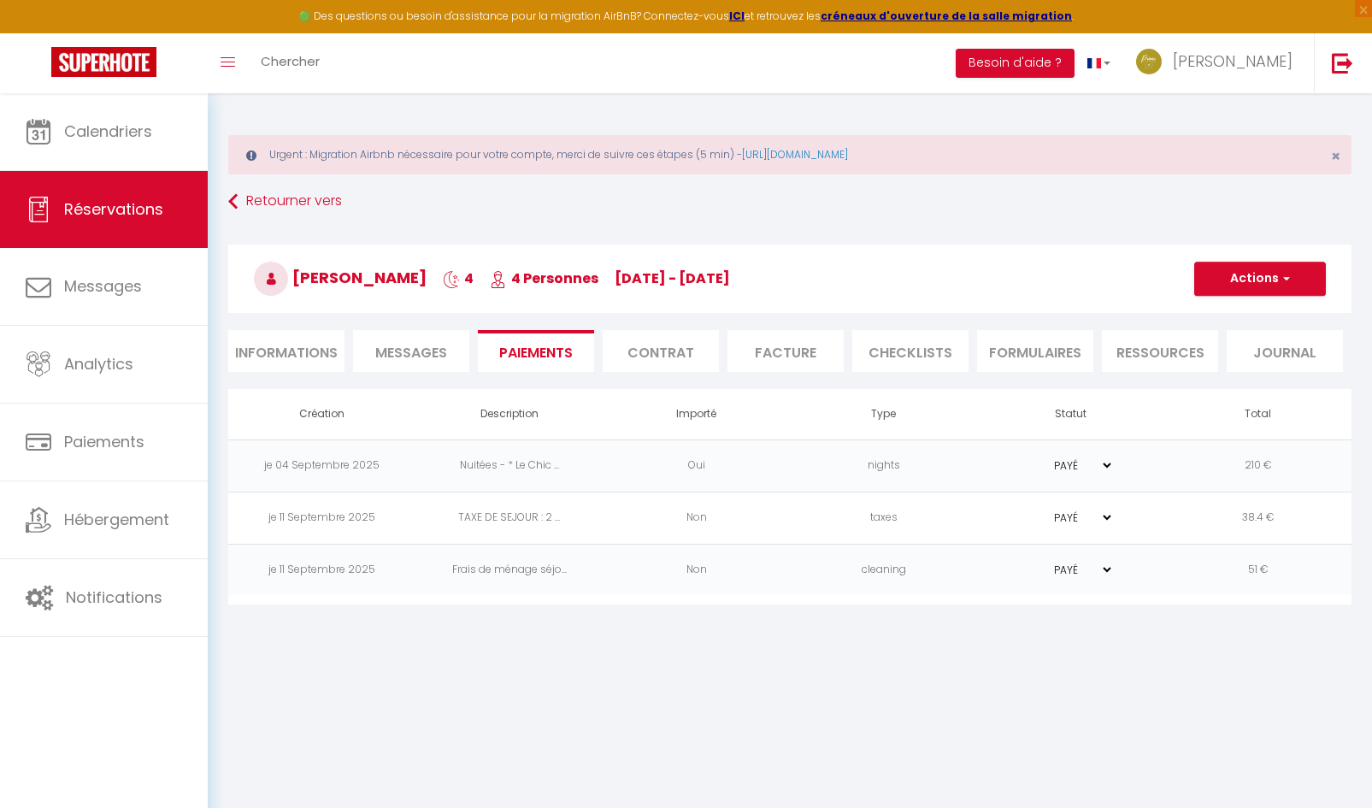
click at [1113, 463] on td "PAYÉ EN ATTENTE" at bounding box center [1070, 465] width 187 height 52
click at [404, 345] on span "Messages" at bounding box center [411, 353] width 72 height 20
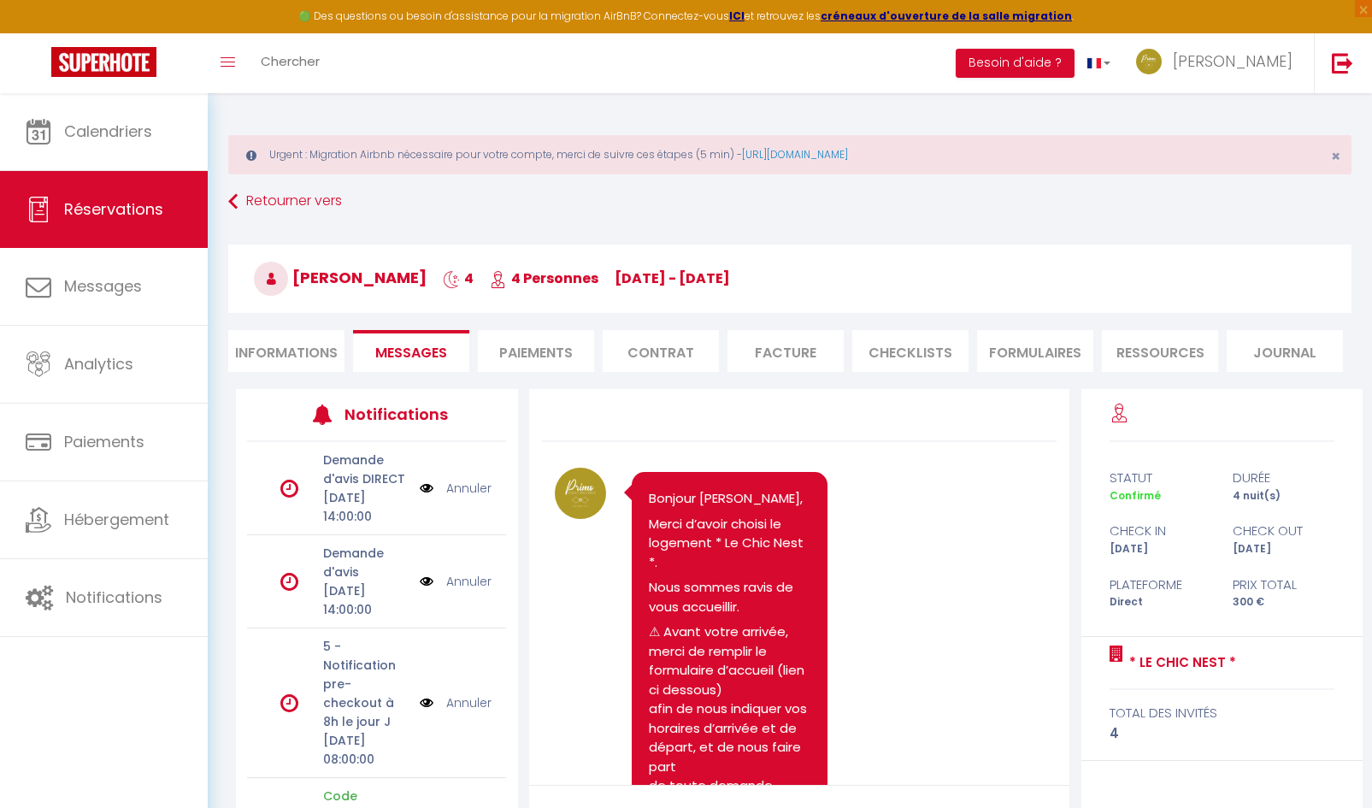
click at [526, 363] on li "Paiements" at bounding box center [536, 351] width 116 height 42
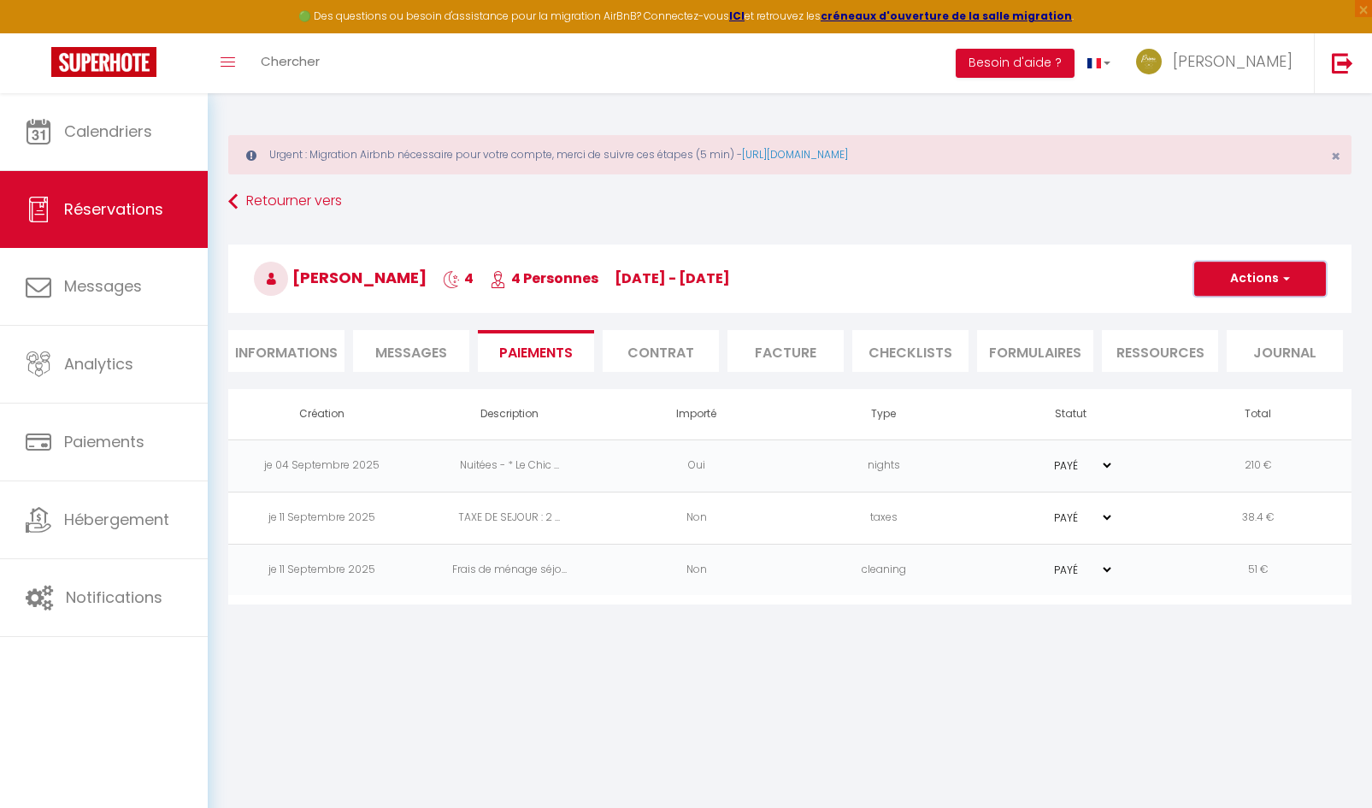
click at [1252, 279] on button "Actions" at bounding box center [1260, 279] width 132 height 34
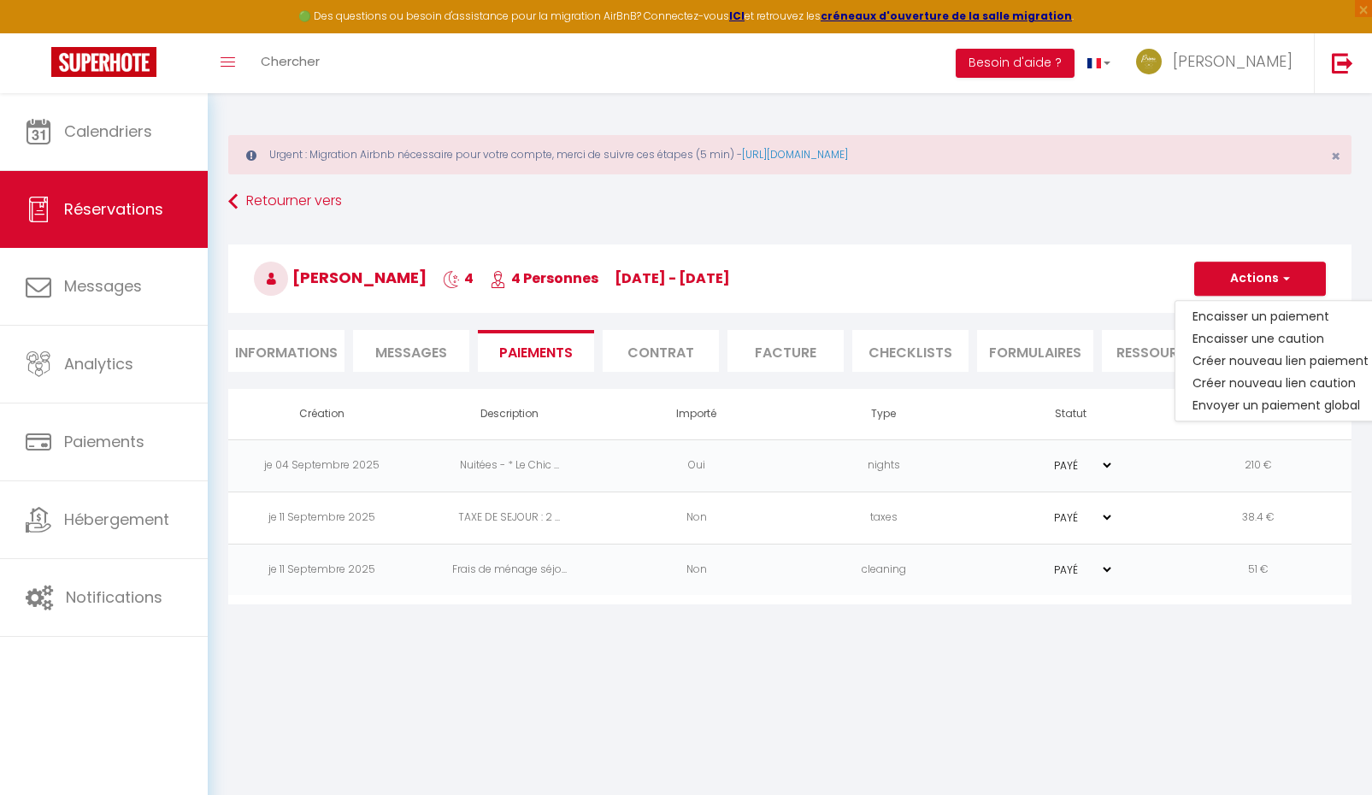
click at [918, 240] on div "Ismail Yadel 4 4 Personnes lu 08 Sep - ve 12 Sep Actions Enregistrer Dupliquer …" at bounding box center [789, 275] width 1145 height 91
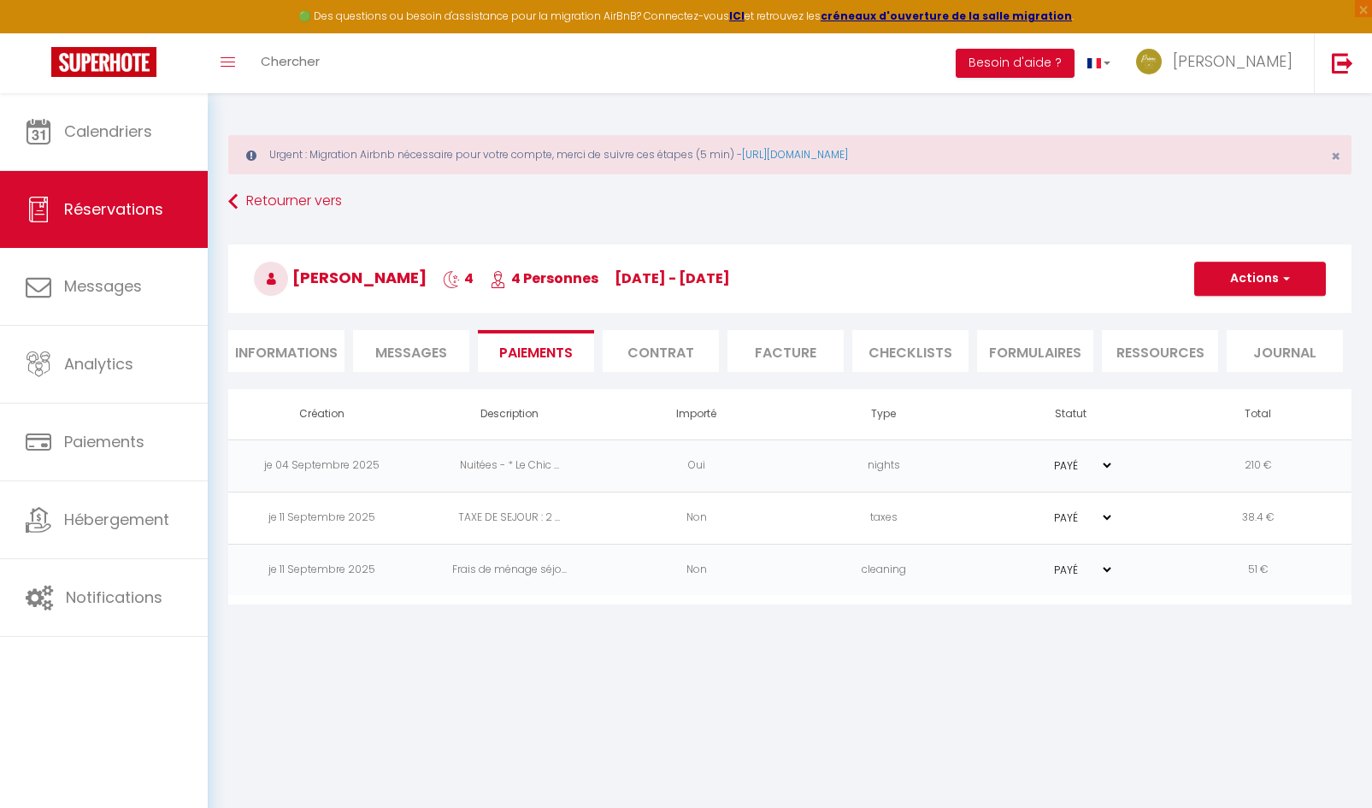
click at [777, 357] on li "Facture" at bounding box center [785, 351] width 116 height 42
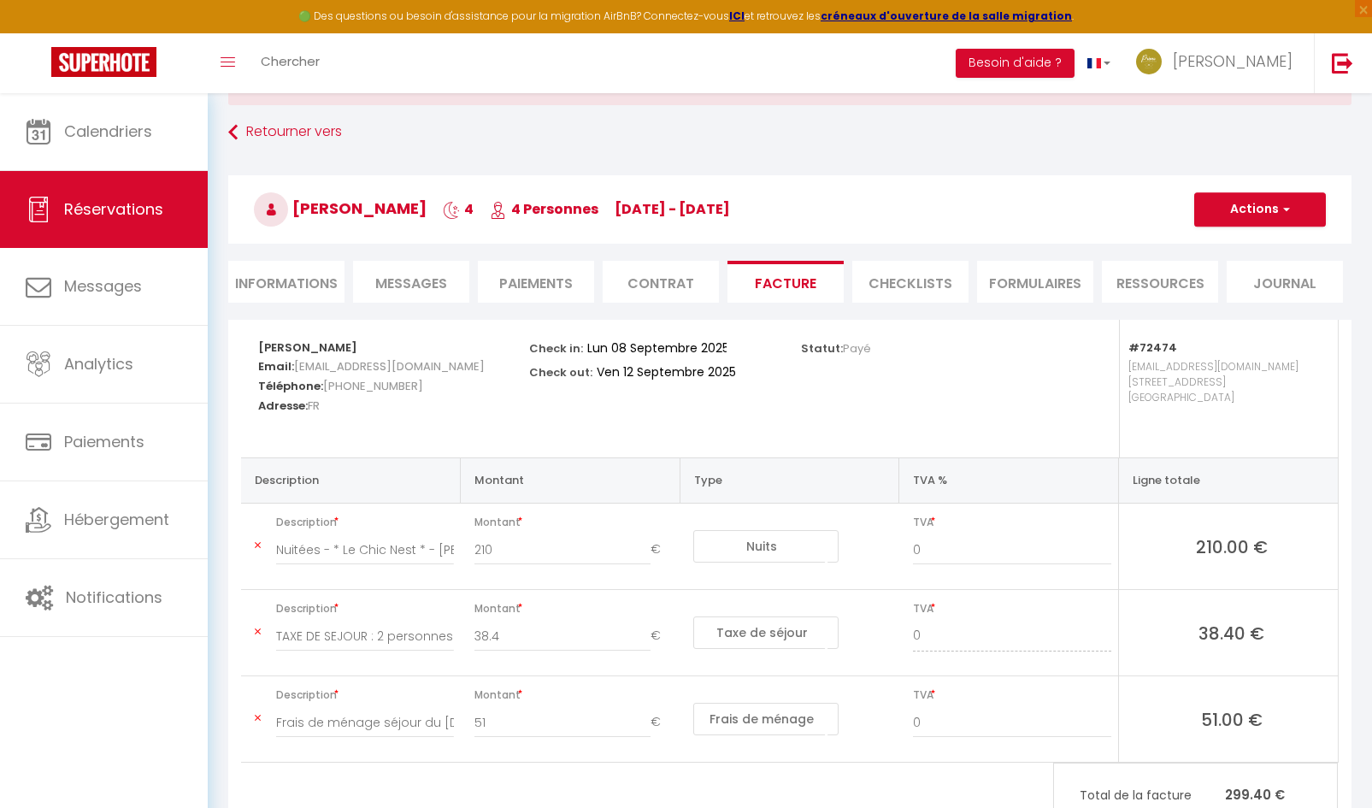
scroll to position [139, 0]
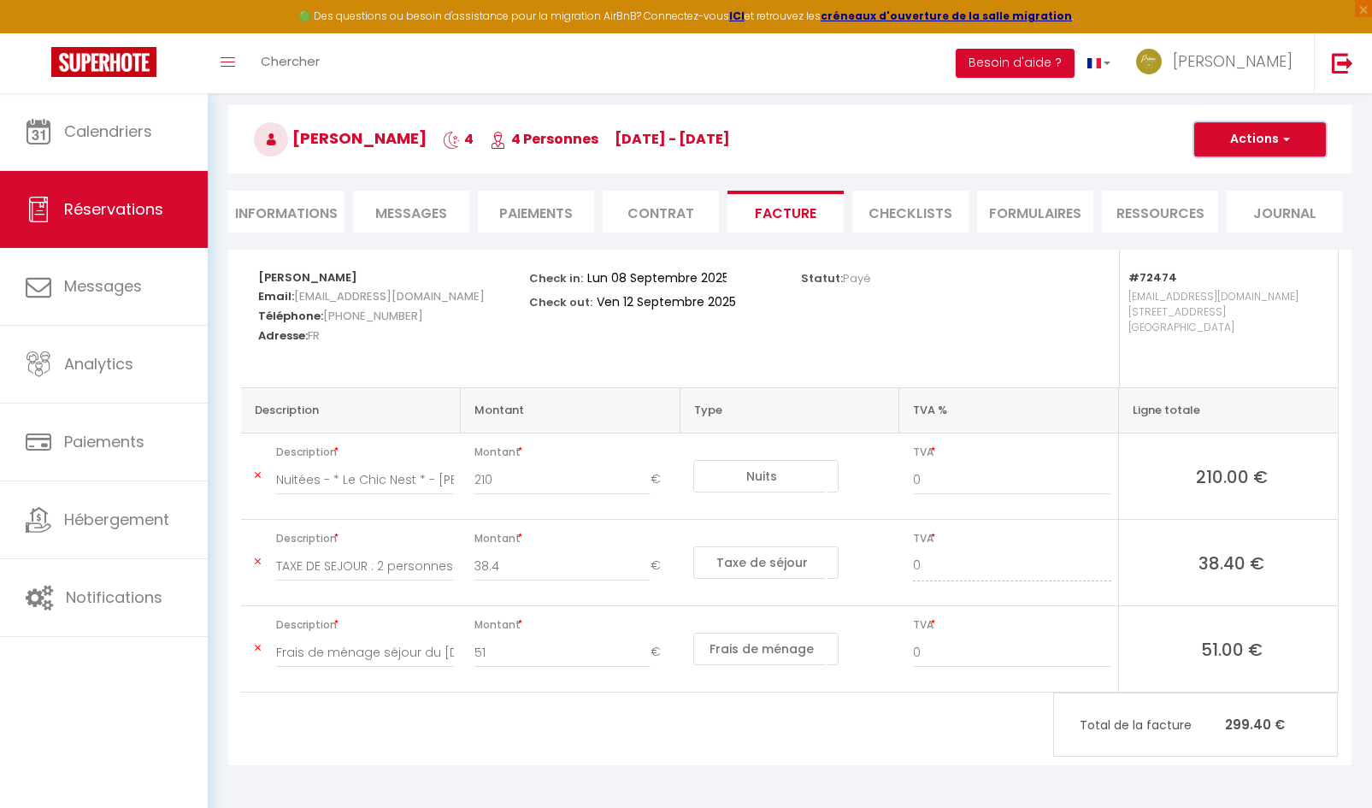
click at [1289, 152] on button "Actions" at bounding box center [1260, 139] width 132 height 34
click at [1240, 202] on link "Aperçu et éditer" at bounding box center [1247, 199] width 144 height 22
click at [419, 218] on span "Messages" at bounding box center [411, 213] width 72 height 20
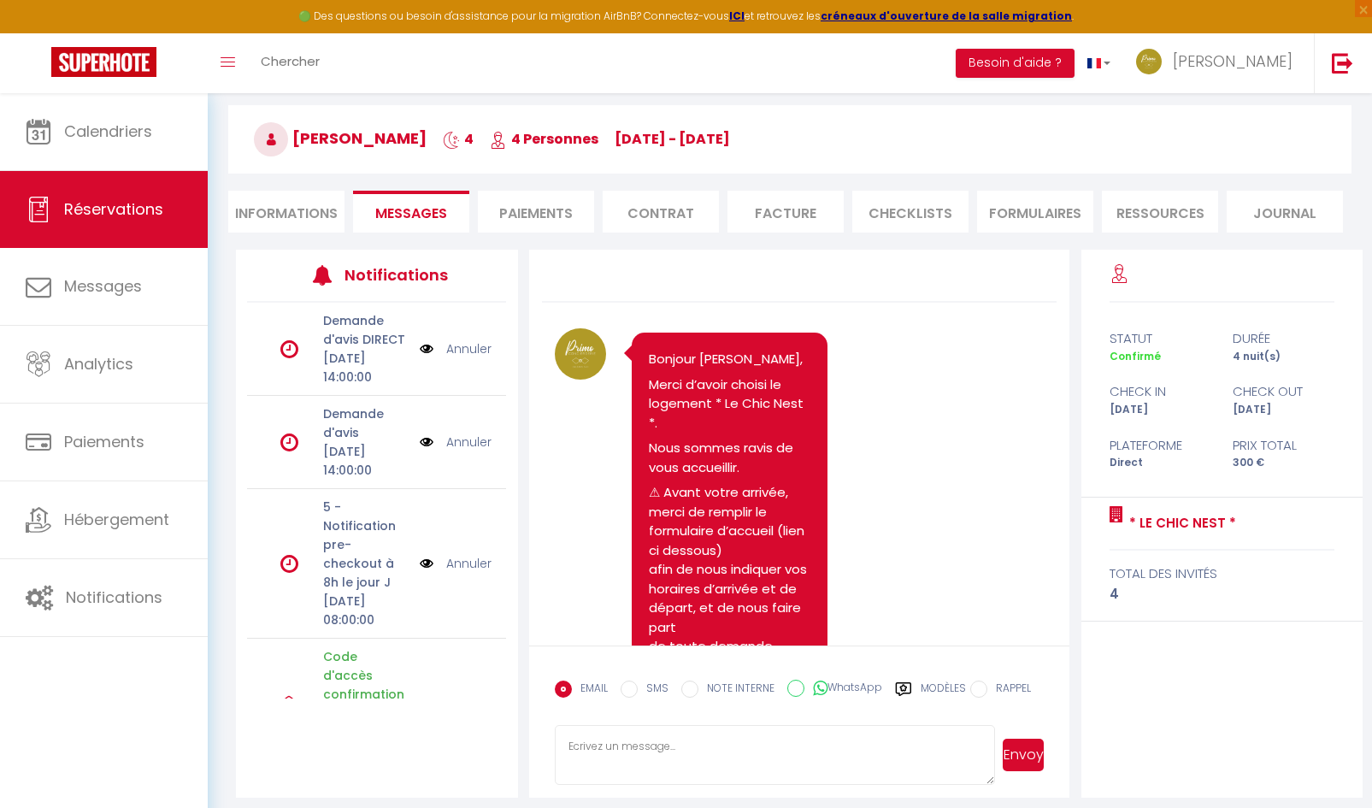
click at [297, 211] on li "Informations" at bounding box center [286, 212] width 116 height 42
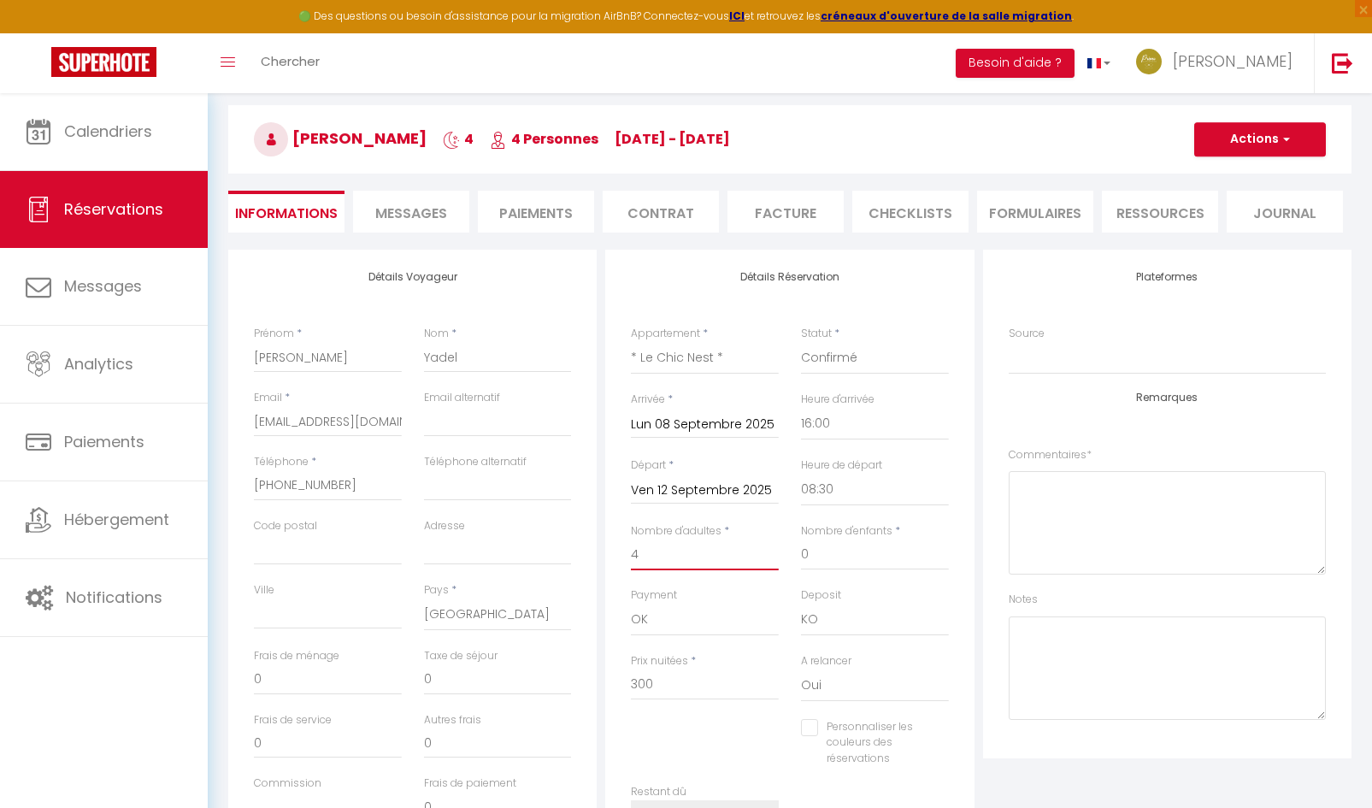
click at [640, 559] on input "4" at bounding box center [705, 554] width 148 height 31
click at [1276, 143] on button "Actions" at bounding box center [1260, 139] width 132 height 34
click at [1238, 173] on link "Enregistrer" at bounding box center [1242, 177] width 135 height 22
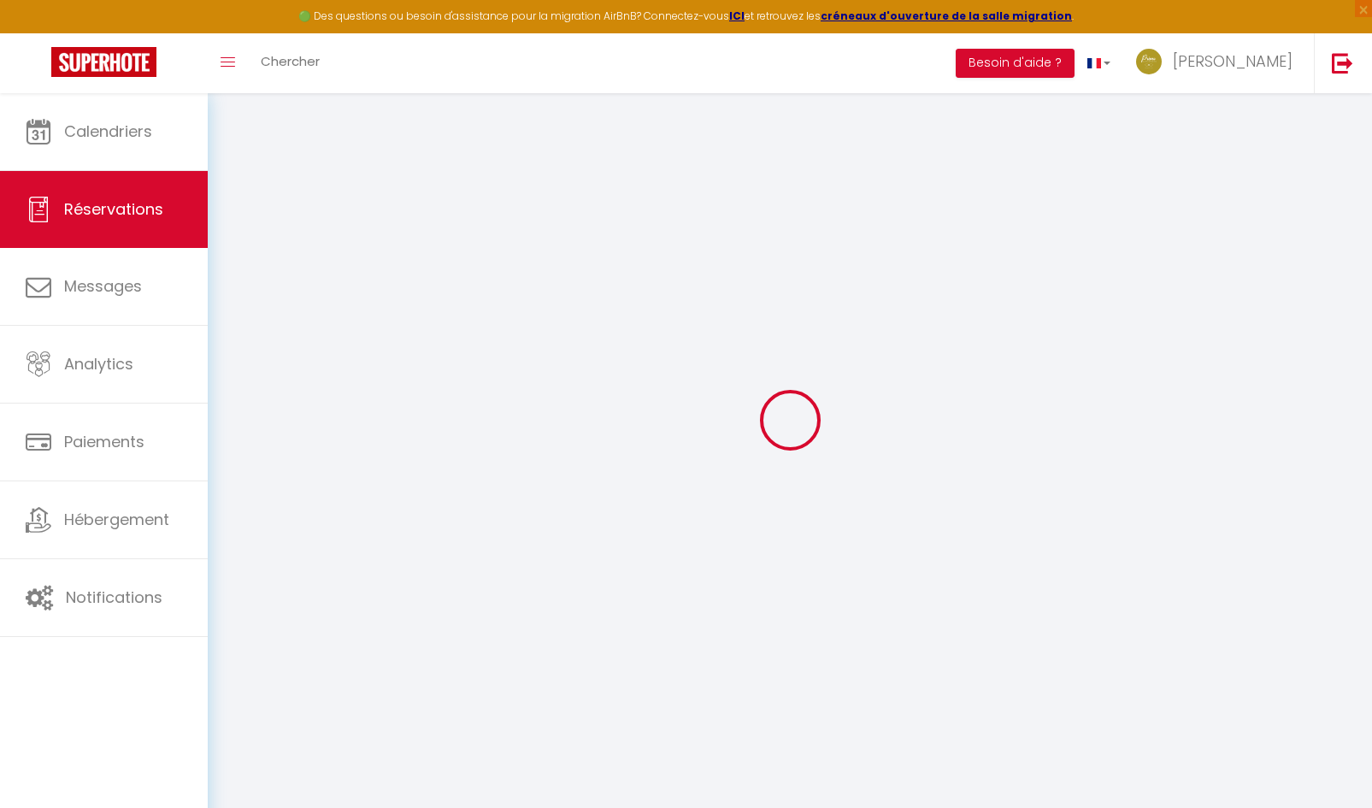
scroll to position [93, 0]
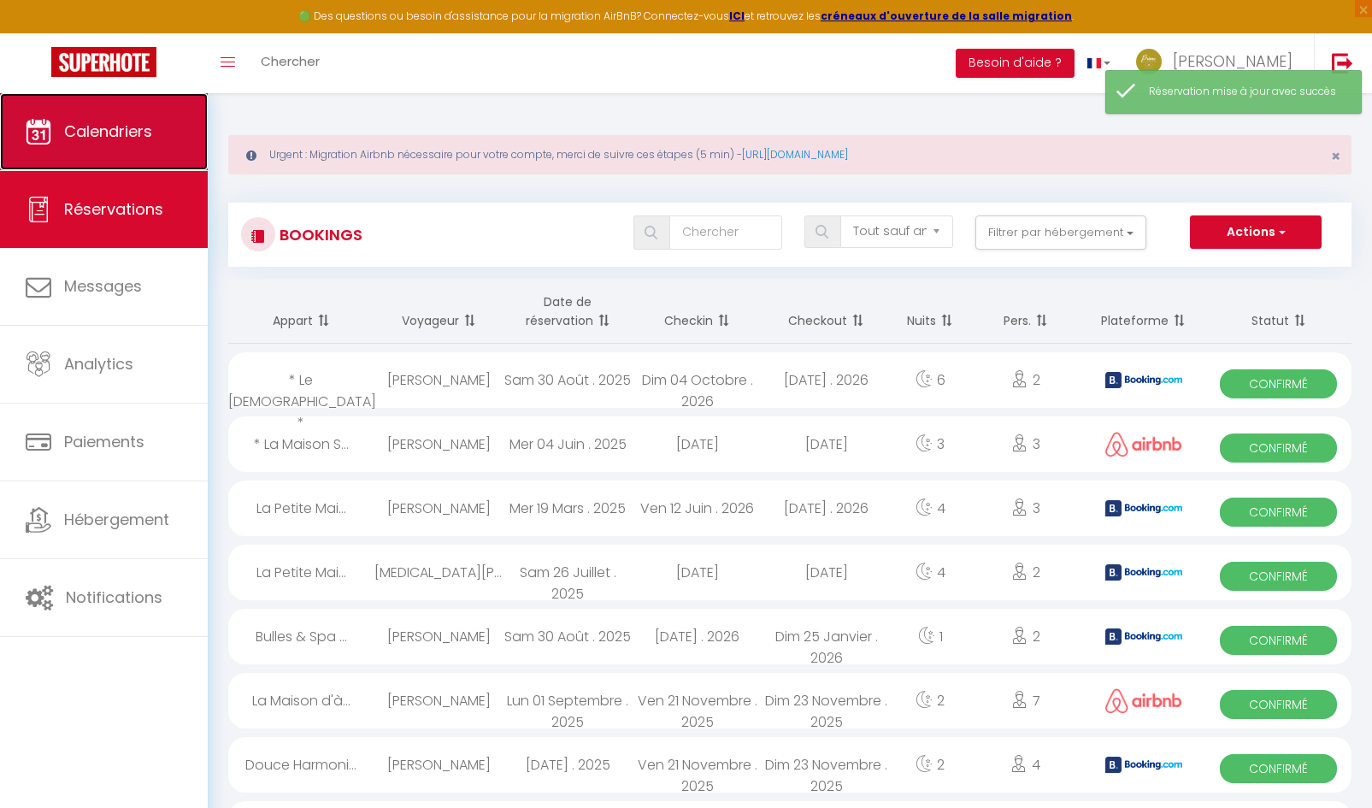
click at [105, 140] on span "Calendriers" at bounding box center [108, 131] width 88 height 21
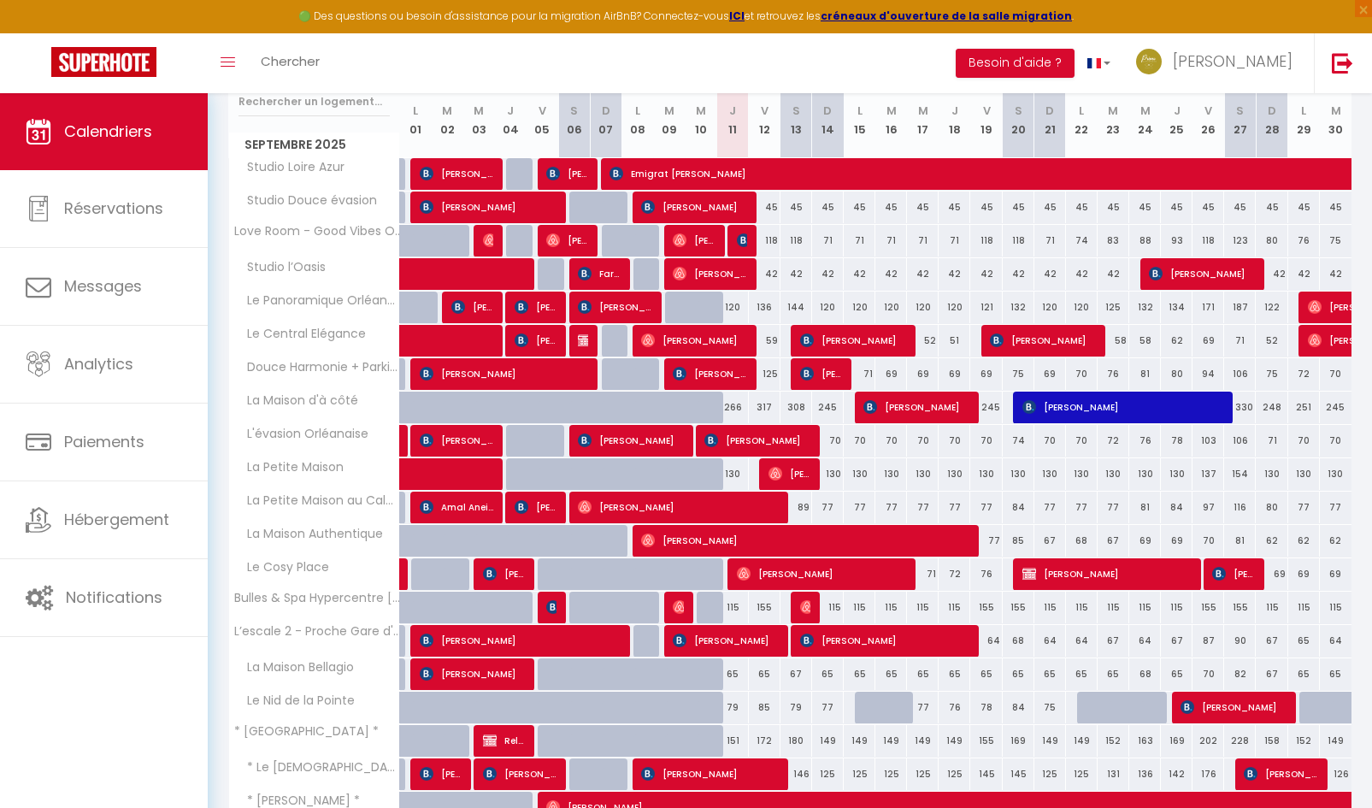
scroll to position [433, 0]
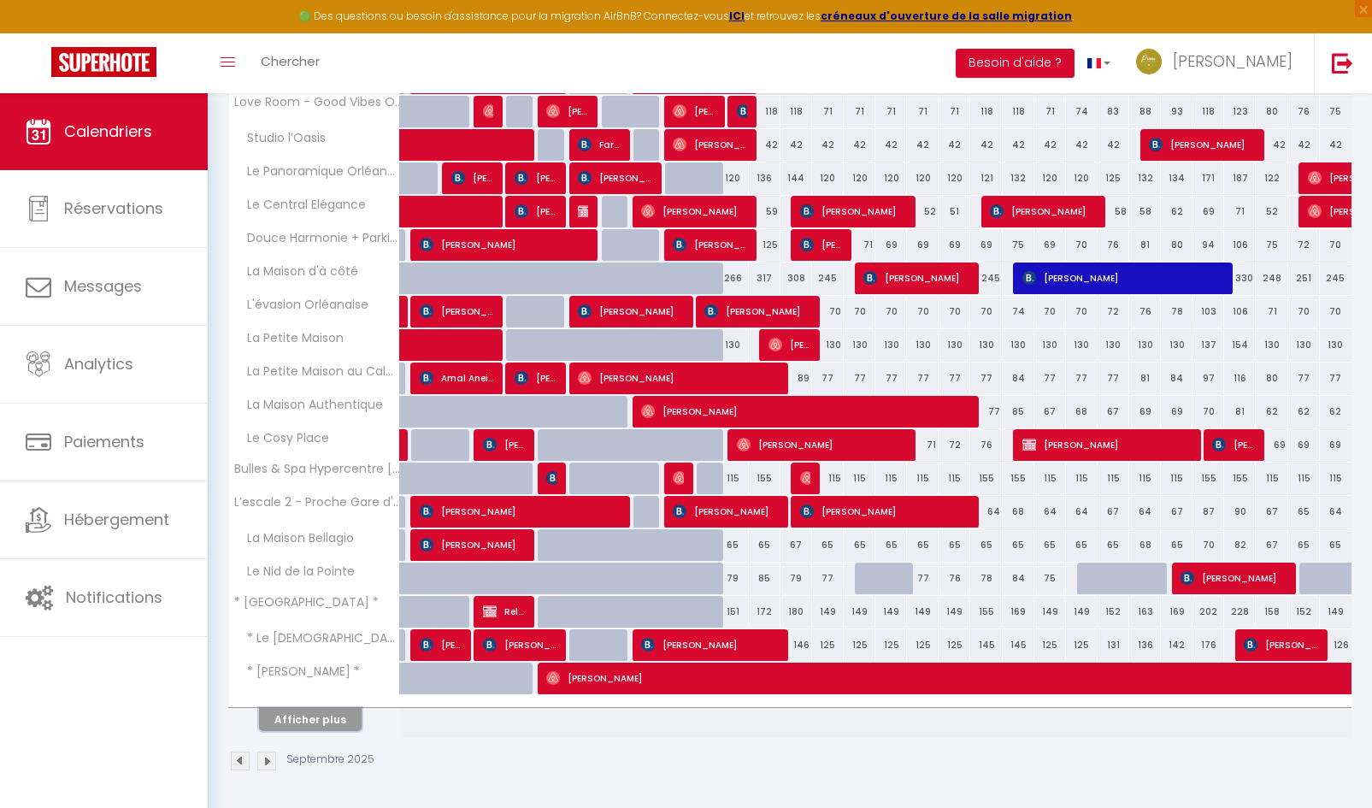
click at [327, 717] on button "Afficher plus" at bounding box center [310, 719] width 103 height 23
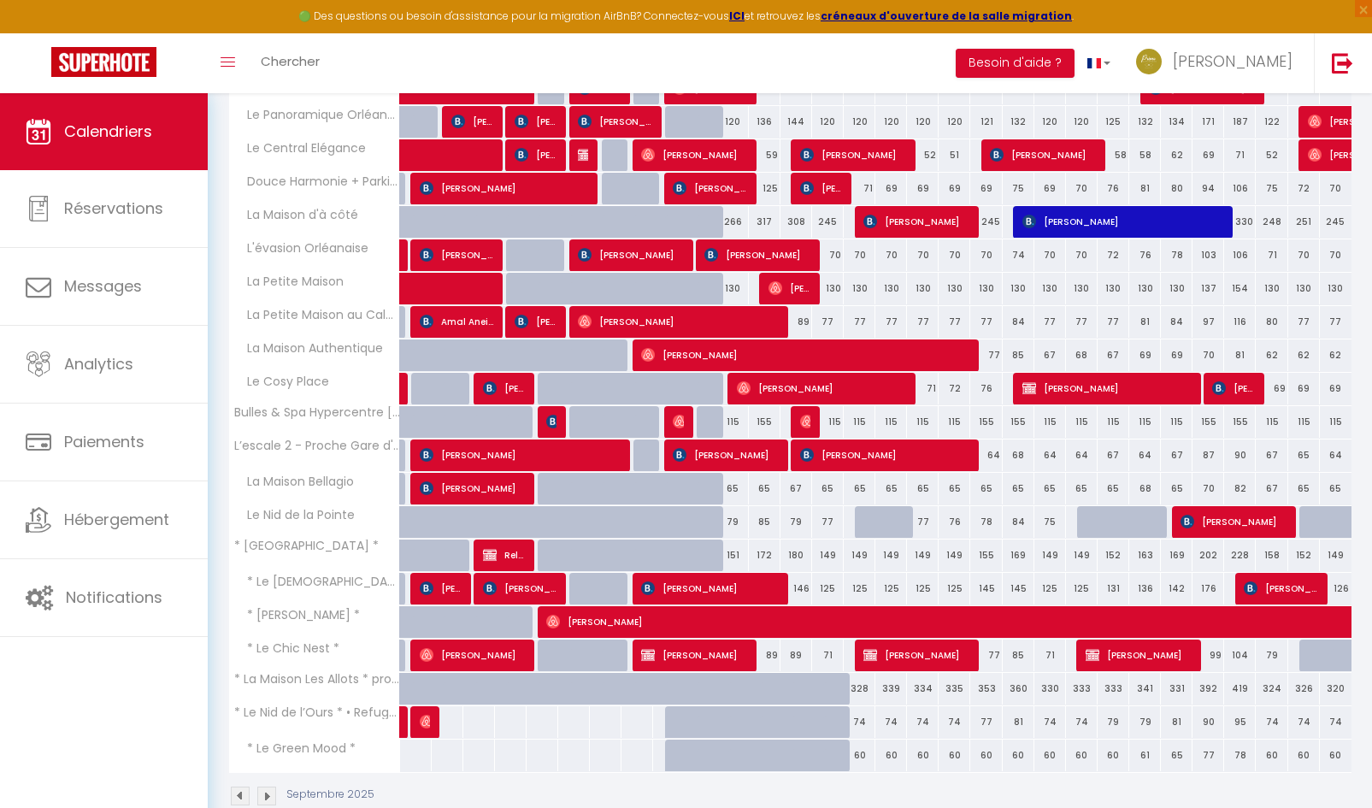
scroll to position [525, 0]
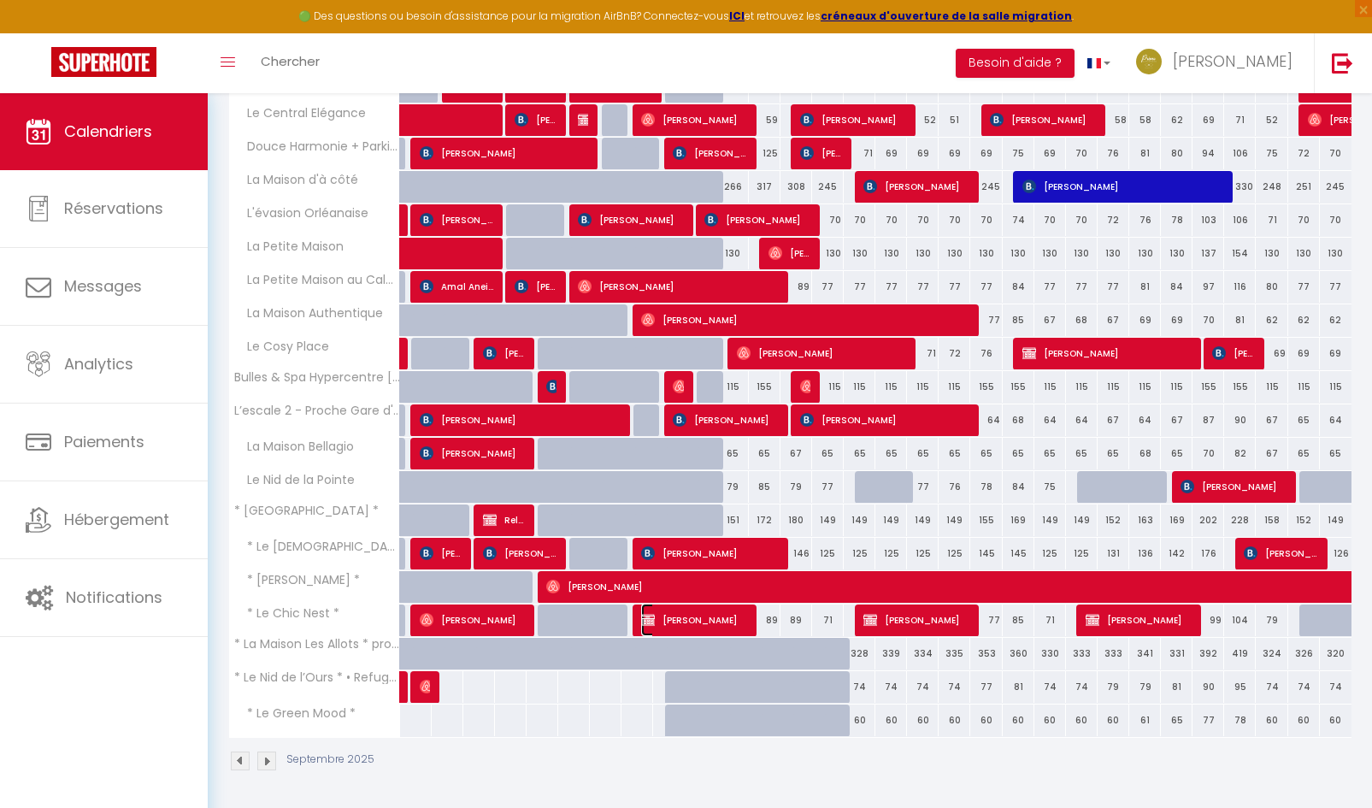
click at [713, 626] on span "Ismail Yadel" at bounding box center [693, 619] width 105 height 32
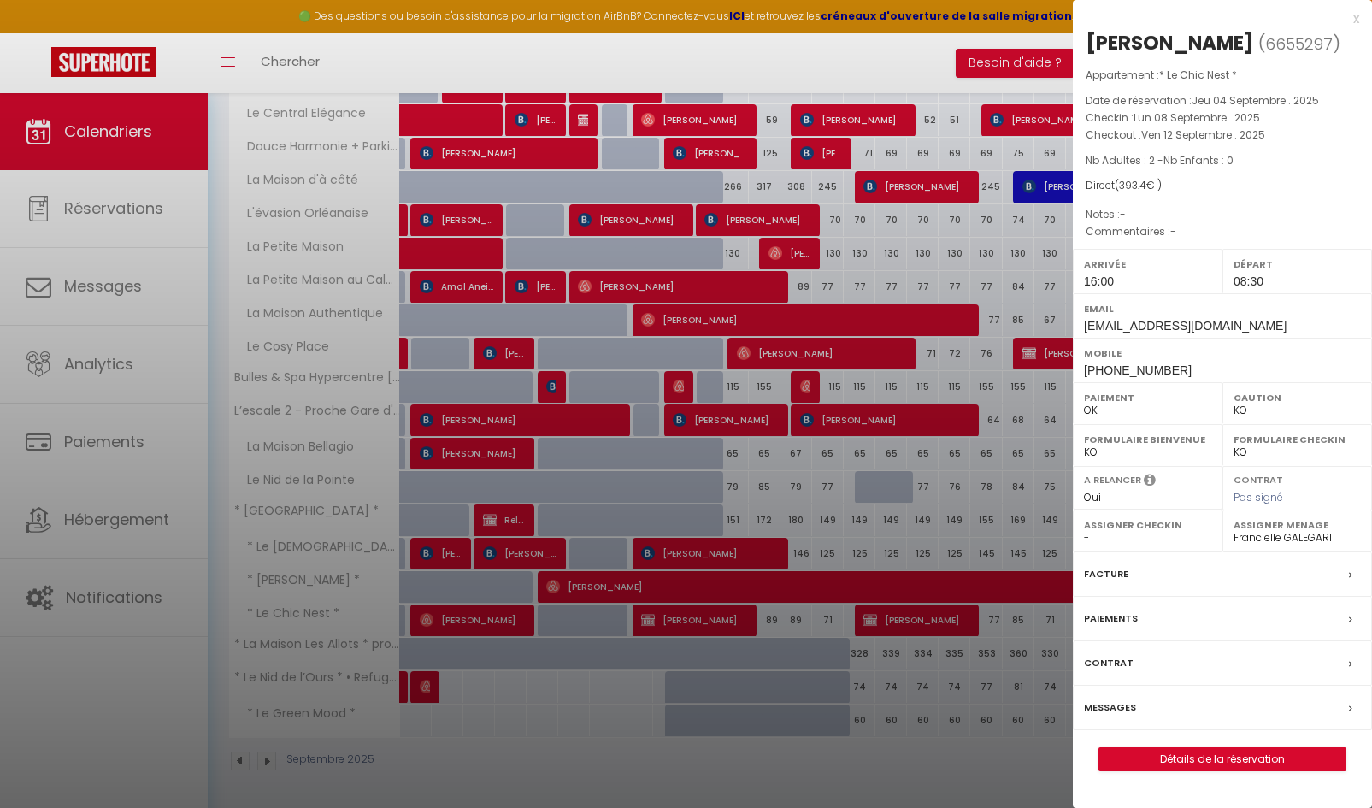
click at [1107, 578] on label "Facture" at bounding box center [1106, 574] width 44 height 18
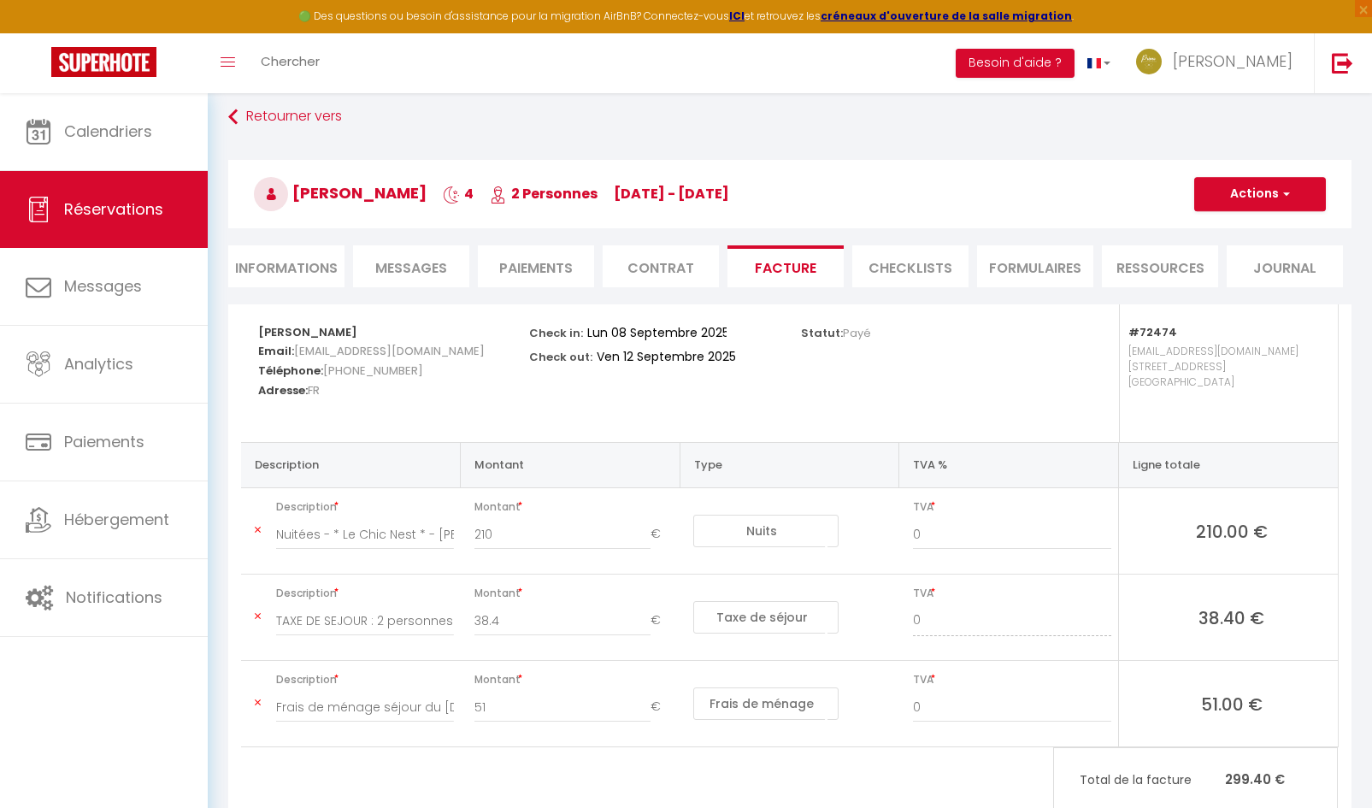
scroll to position [139, 0]
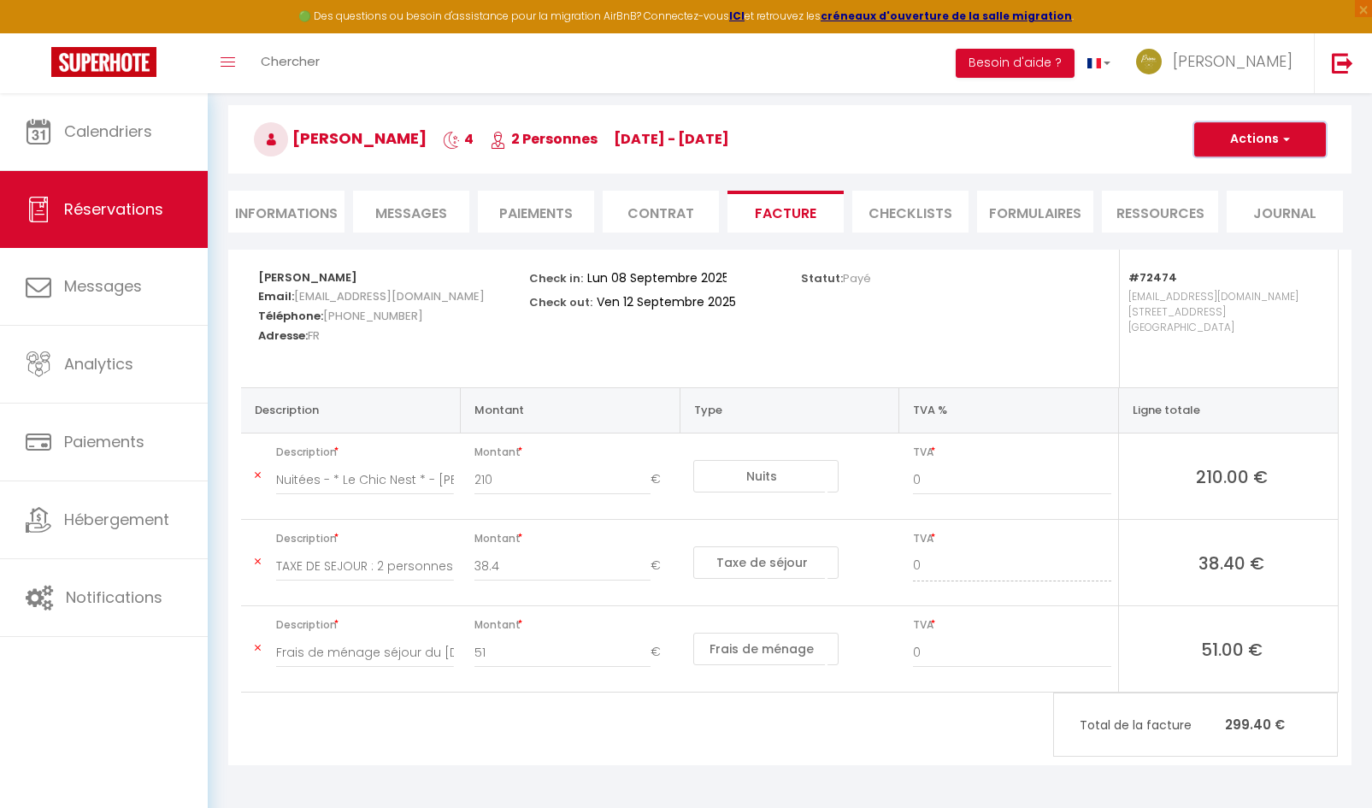
click at [1259, 148] on button "Actions" at bounding box center [1260, 139] width 132 height 34
click at [1227, 197] on link "Aperçu et éditer" at bounding box center [1247, 199] width 144 height 22
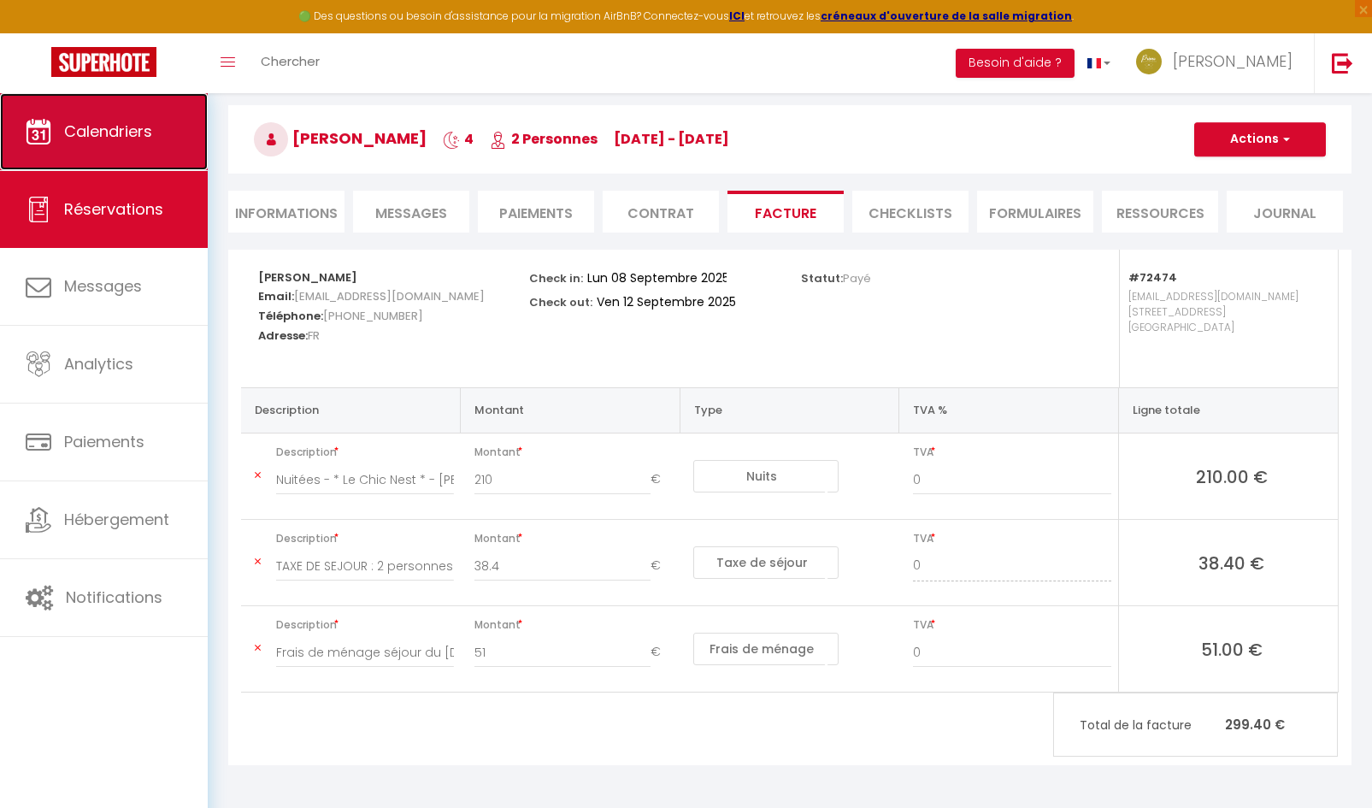
click at [137, 128] on span "Calendriers" at bounding box center [108, 131] width 88 height 21
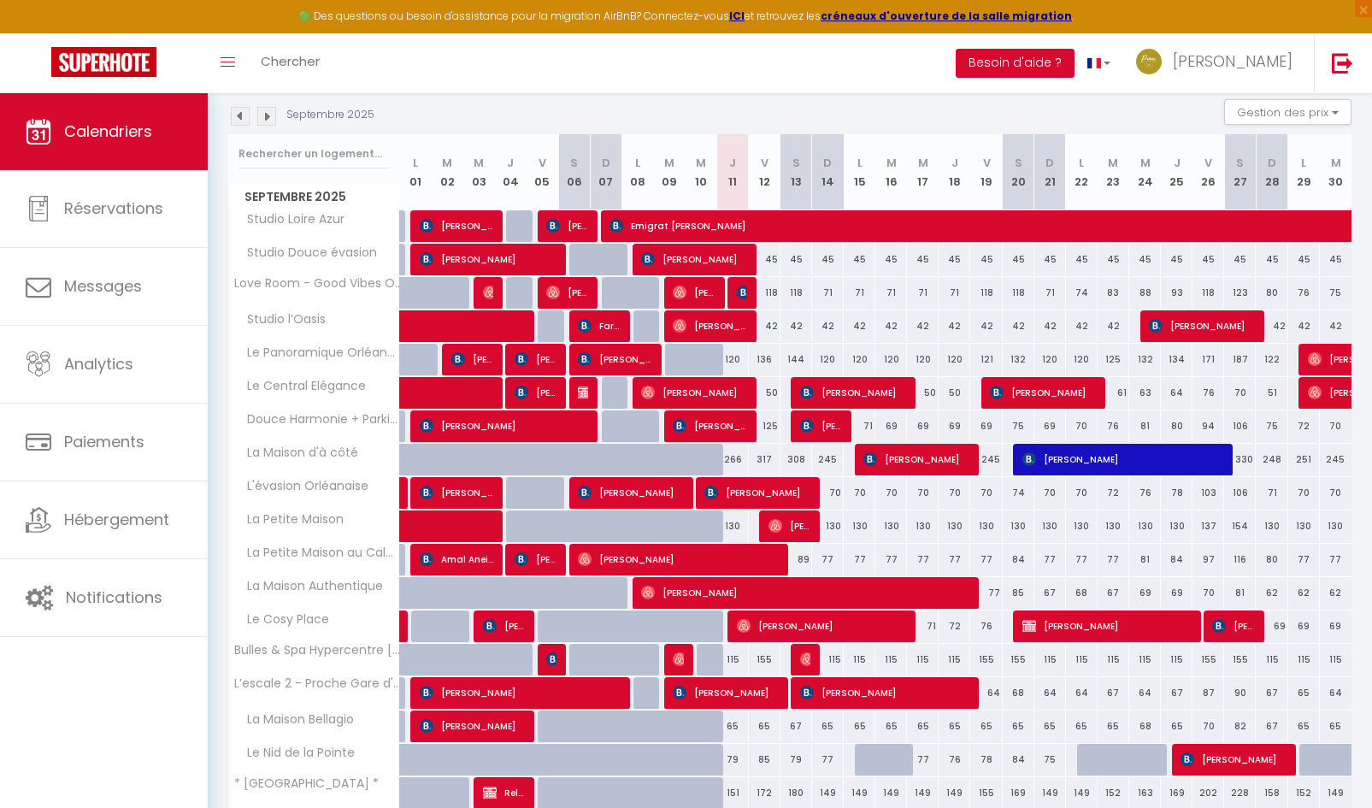
scroll to position [256, 0]
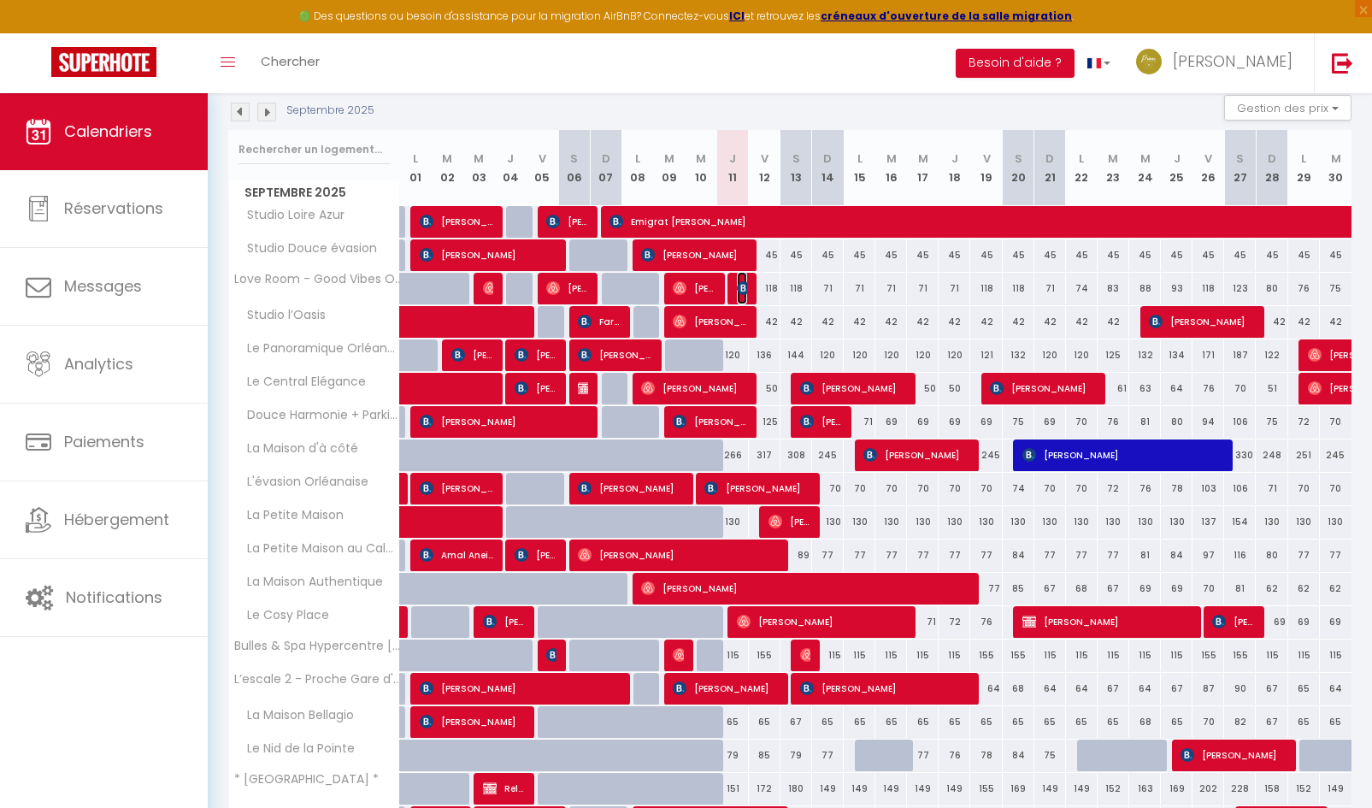
click at [738, 292] on img at bounding box center [744, 288] width 14 height 14
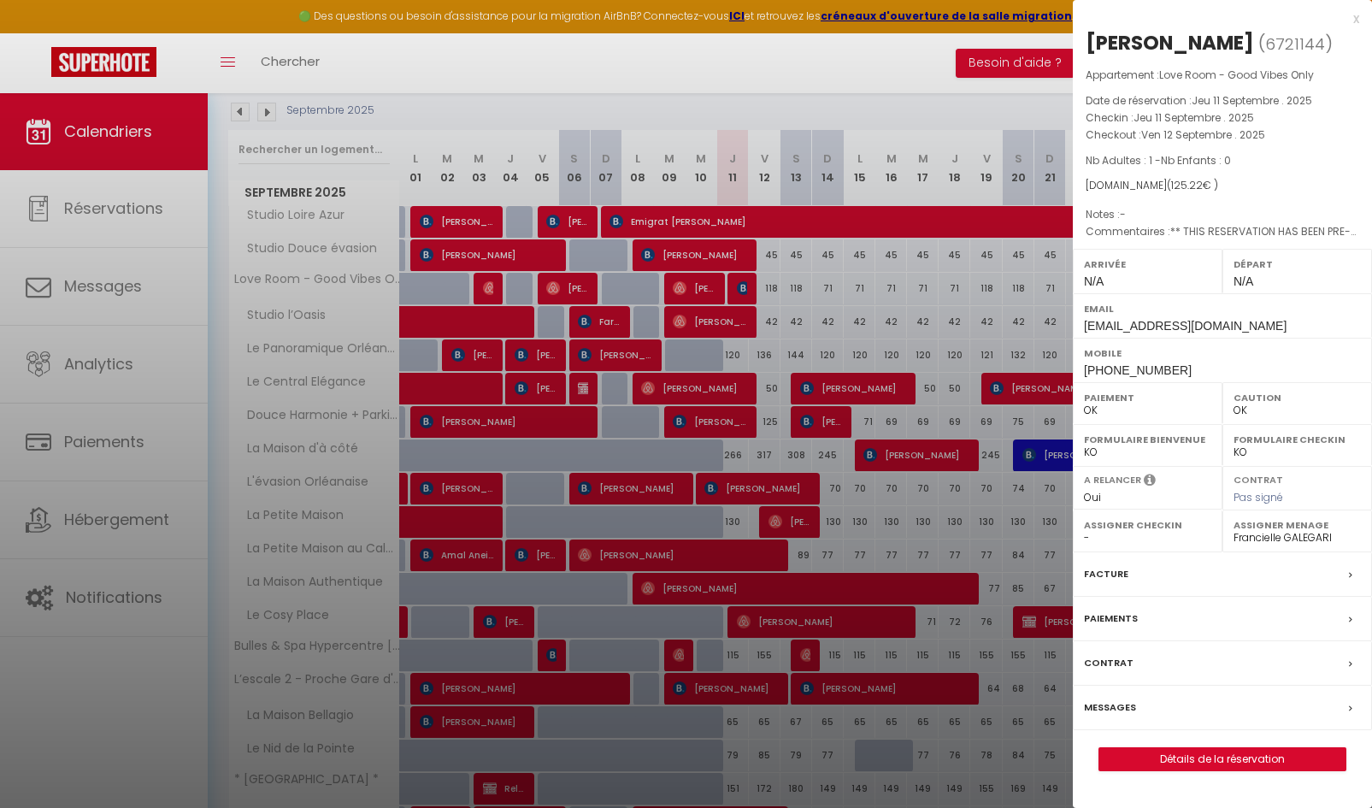
click at [770, 285] on div at bounding box center [686, 404] width 1372 height 808
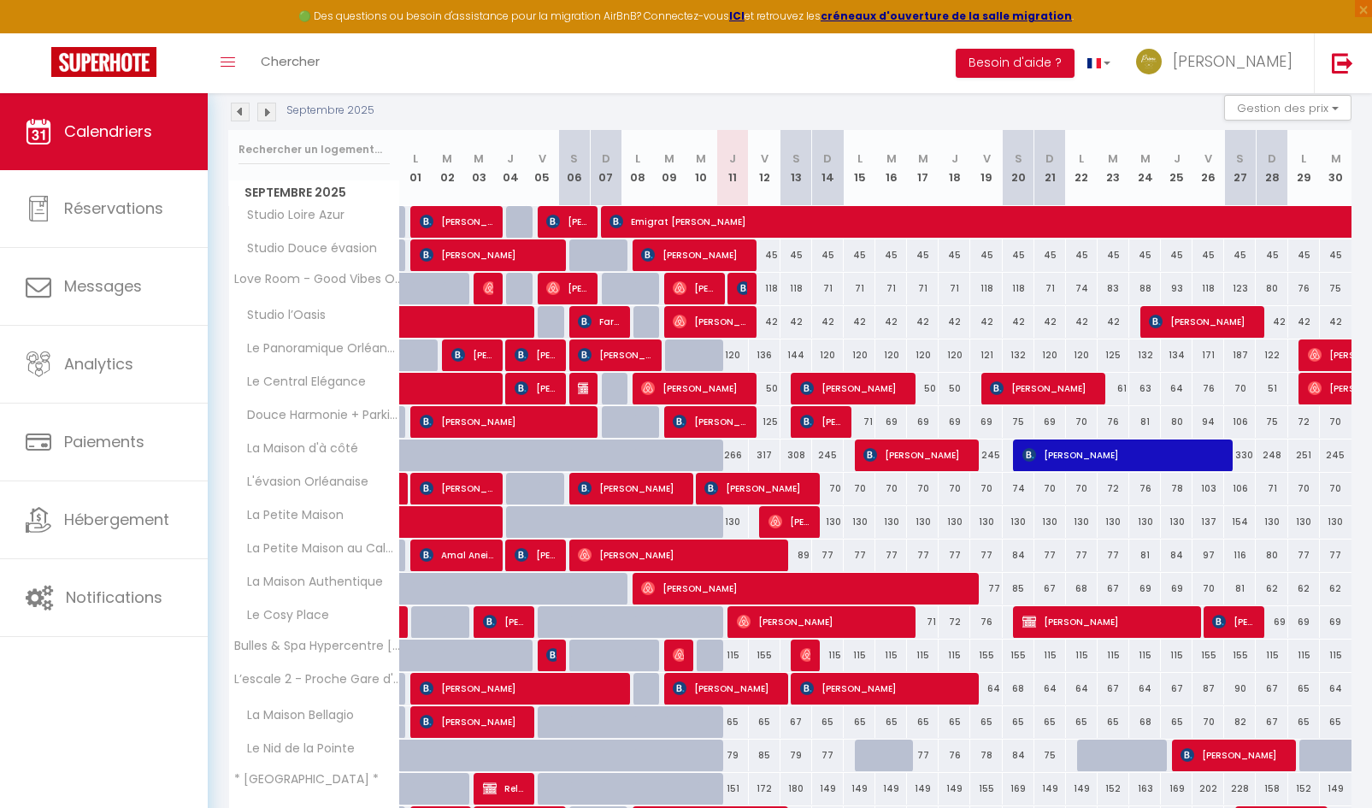
click at [768, 291] on div "118" at bounding box center [765, 289] width 32 height 32
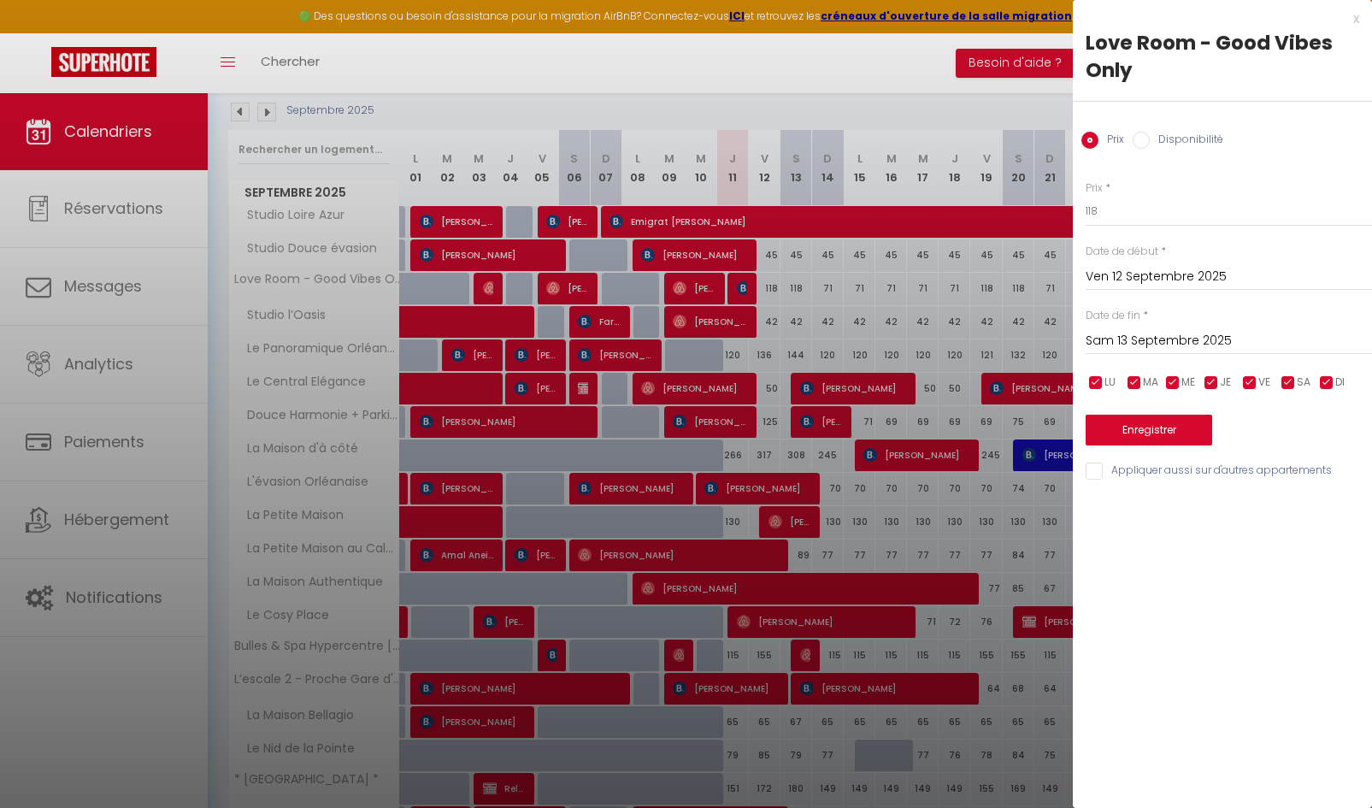
click at [1139, 144] on input "Disponibilité" at bounding box center [1141, 140] width 17 height 17
click at [1125, 225] on select "Disponible Indisponible" at bounding box center [1229, 212] width 286 height 32
click at [1086, 196] on select "Disponible Indisponible" at bounding box center [1229, 212] width 286 height 32
click at [1111, 436] on button "Enregistrer" at bounding box center [1149, 431] width 127 height 31
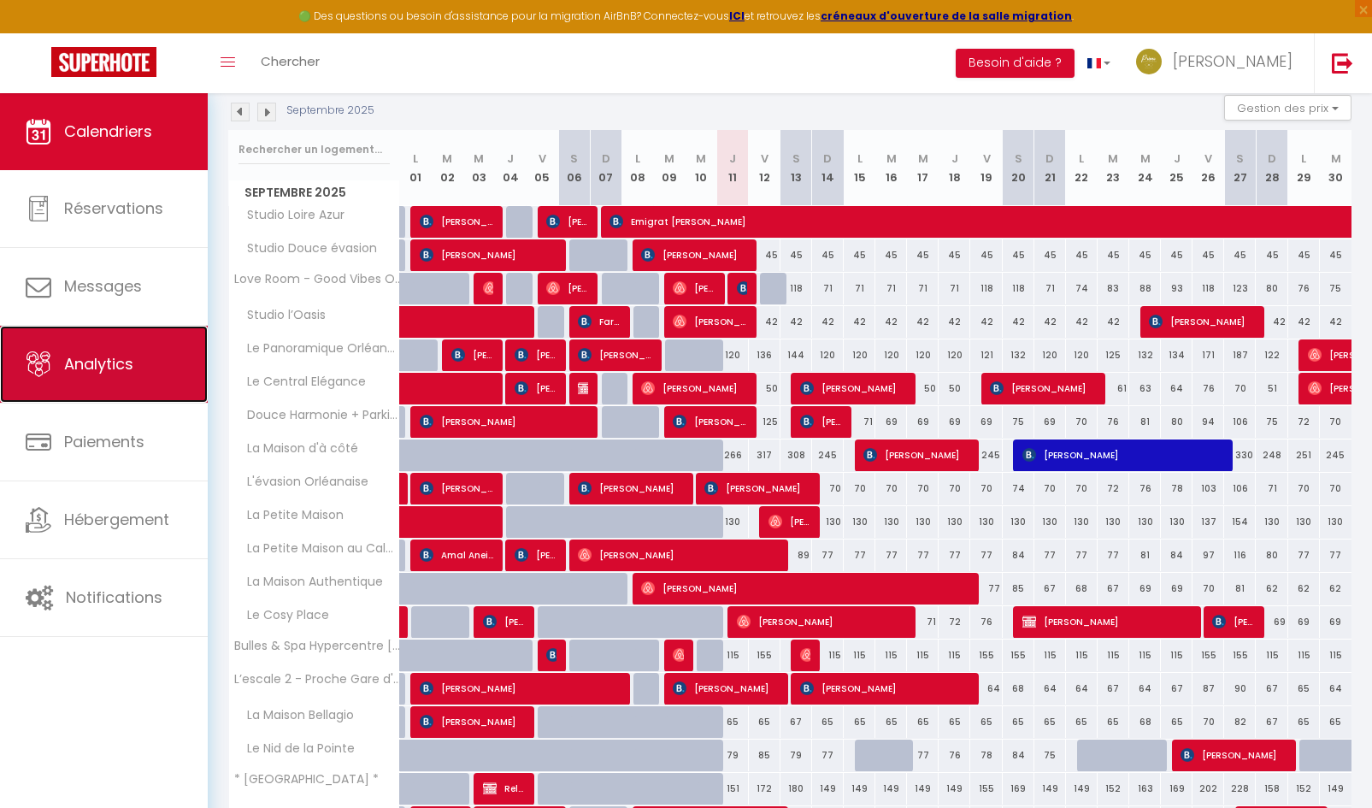
click at [65, 386] on link "Analytics" at bounding box center [104, 364] width 208 height 77
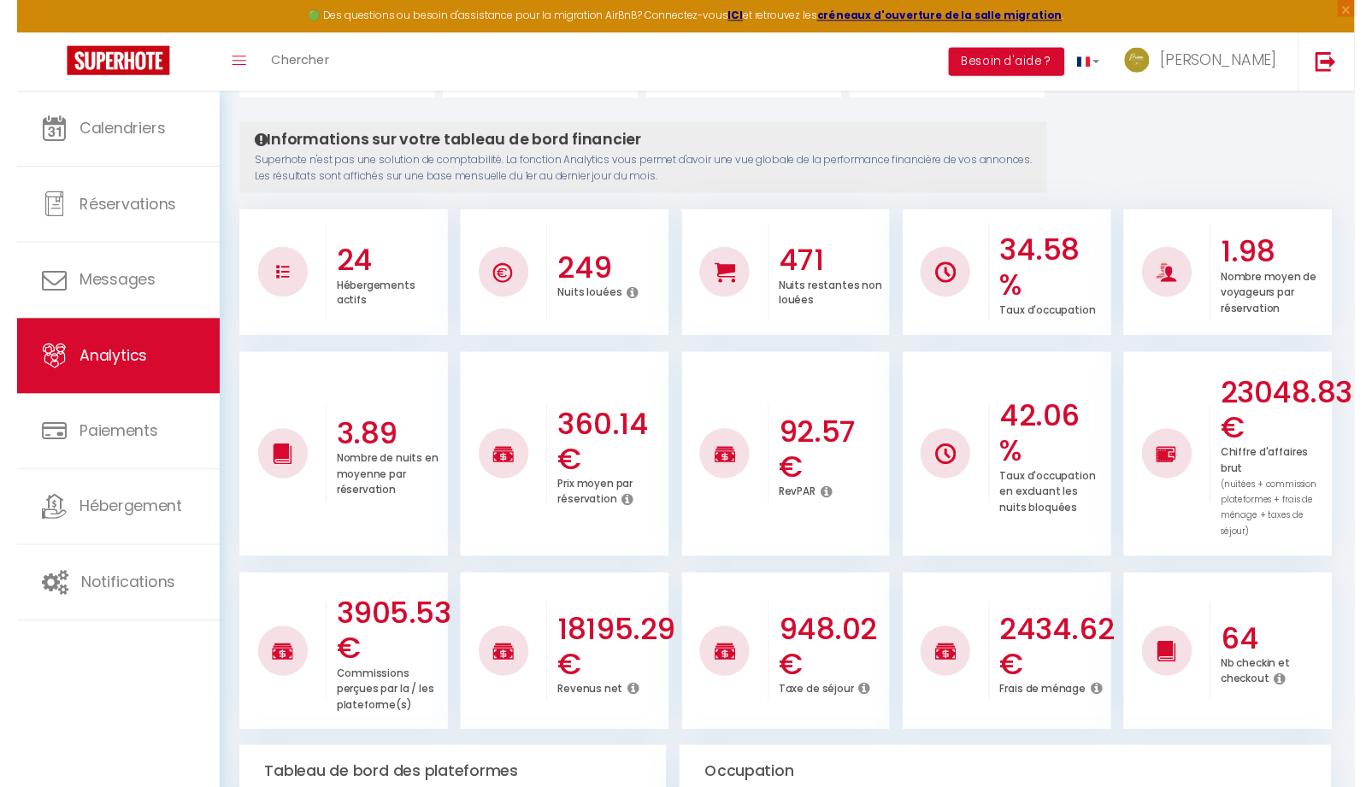
scroll to position [427, 0]
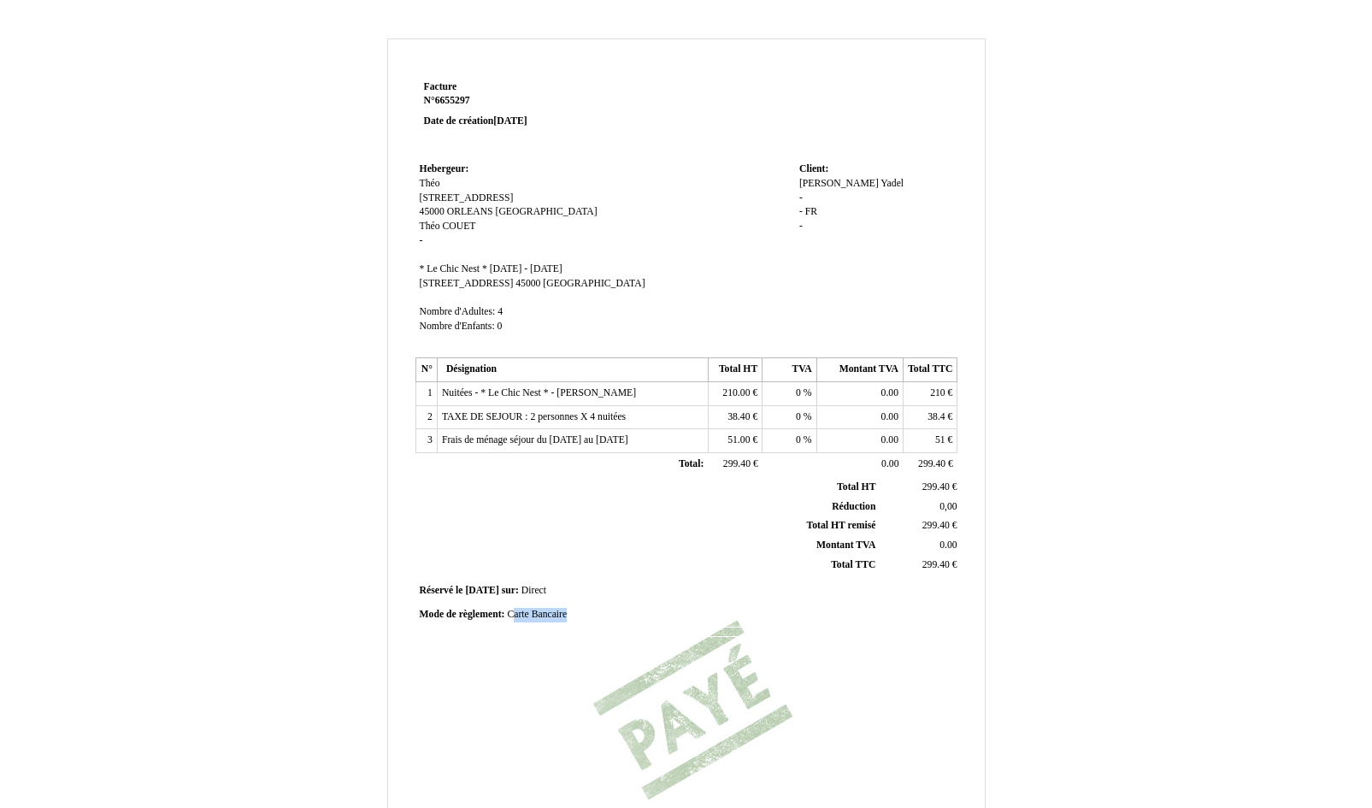
drag, startPoint x: 510, startPoint y: 613, endPoint x: 585, endPoint y: 619, distance: 74.6
click at [585, 619] on div "Mode de règlement: Mode de règlement: Carte Bancaire Carte Bancaire" at bounding box center [687, 615] width 534 height 15
click at [547, 621] on div "Mode de règlement: Mode de règlement: Carte Bancaire Carte Bancaire" at bounding box center [687, 615] width 534 height 15
drag, startPoint x: 545, startPoint y: 617, endPoint x: 576, endPoint y: 616, distance: 30.8
click at [576, 616] on div "Mode de règlement: Mode de règlement: Carte Bancaire Carte Bancaire" at bounding box center [687, 615] width 534 height 15
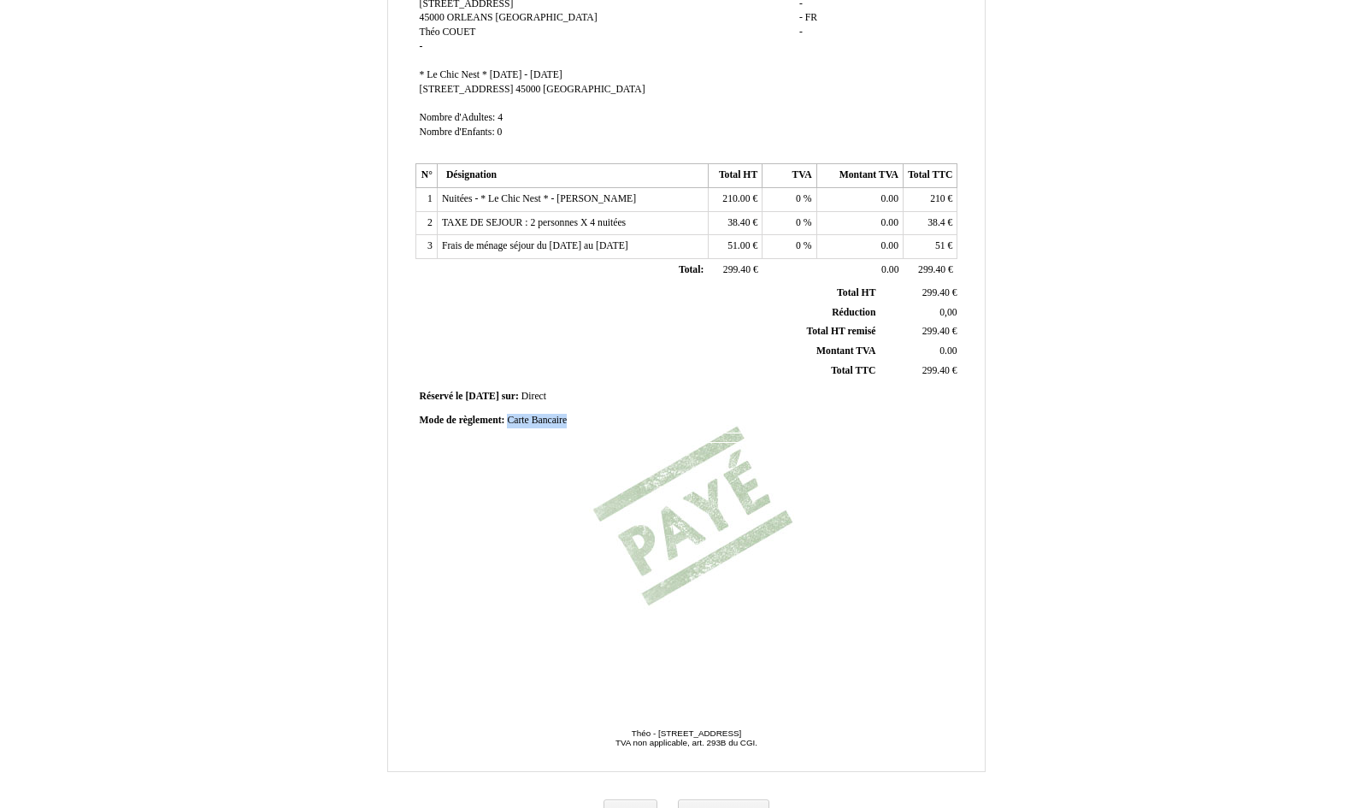
scroll to position [224, 0]
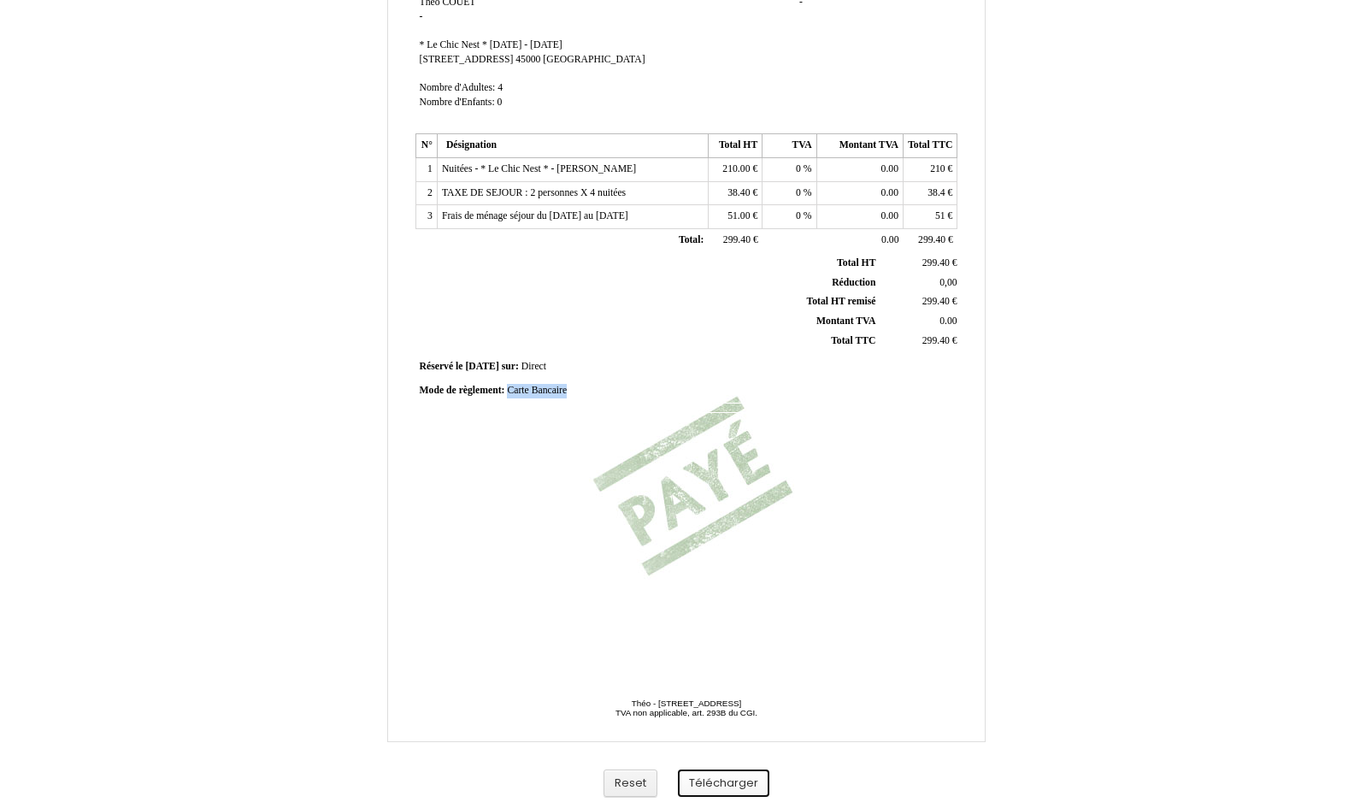
click at [701, 778] on button "Télécharger" at bounding box center [723, 783] width 91 height 28
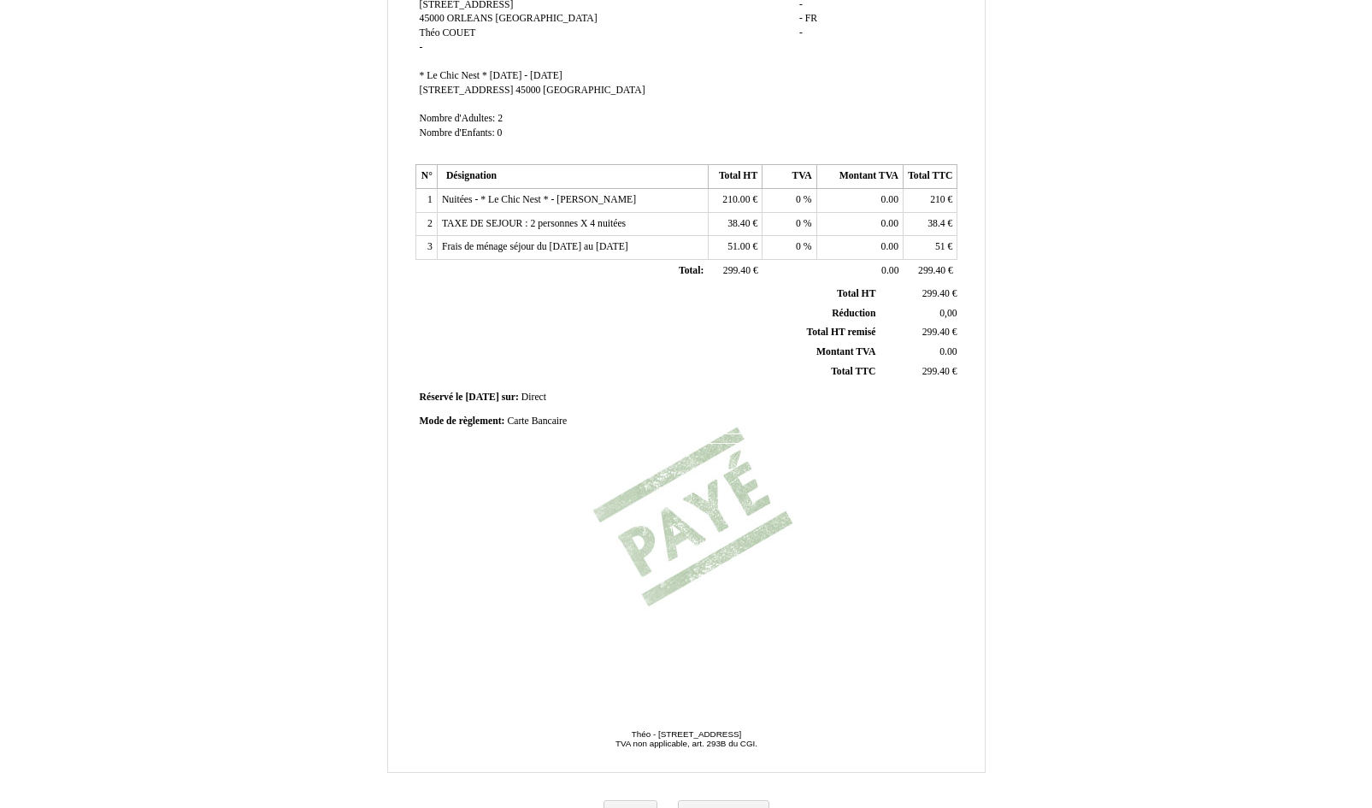
scroll to position [224, 0]
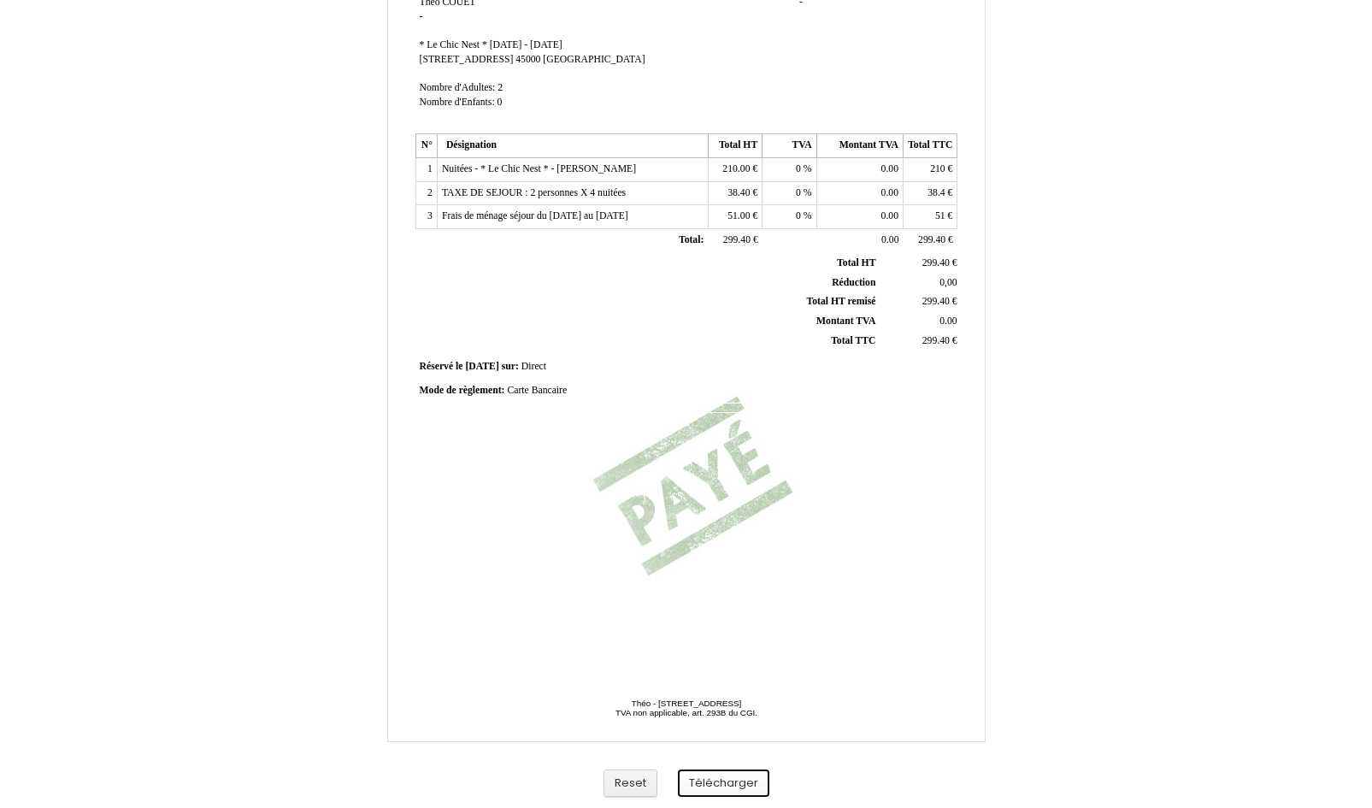
click at [738, 780] on button "Télécharger" at bounding box center [723, 783] width 91 height 28
